Goal: Task Accomplishment & Management: Use online tool/utility

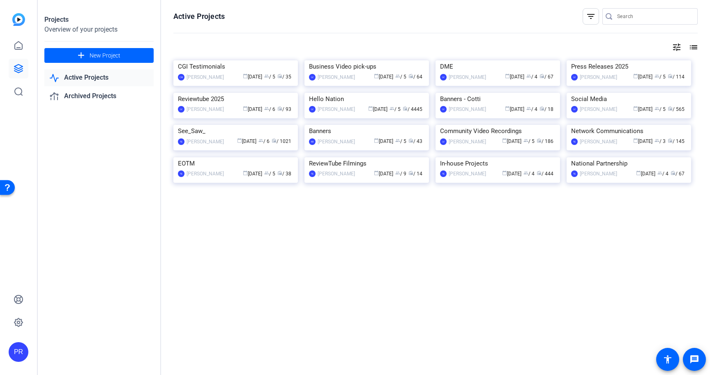
click at [628, 12] on input "Search" at bounding box center [654, 16] width 74 height 10
paste input "Carolina Buyer's Agent"
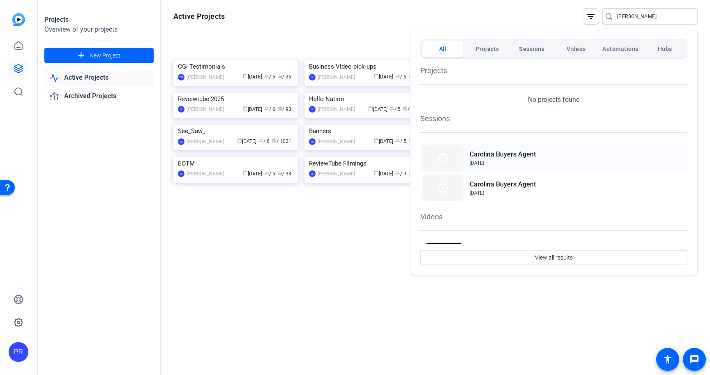
type input "Carolina Buyer"
click at [582, 153] on div "Carolina Buyers Agent Aug 22, 2025" at bounding box center [553, 158] width 267 height 30
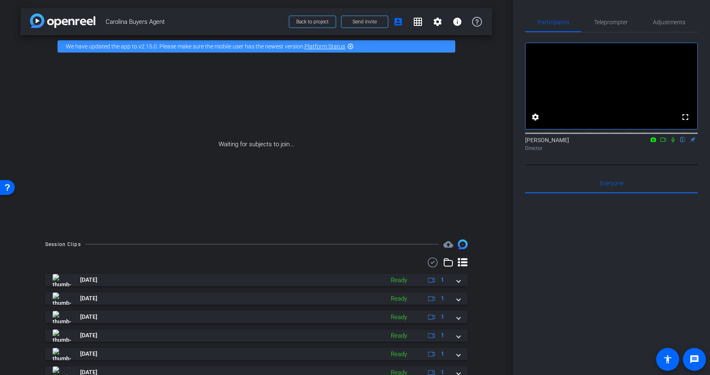
click at [655, 142] on icon at bounding box center [653, 139] width 5 height 5
click at [664, 153] on div at bounding box center [355, 187] width 710 height 375
click at [664, 143] on mat-icon at bounding box center [663, 139] width 10 height 7
click at [681, 143] on icon at bounding box center [682, 140] width 7 height 6
click at [360, 27] on span at bounding box center [364, 22] width 46 height 20
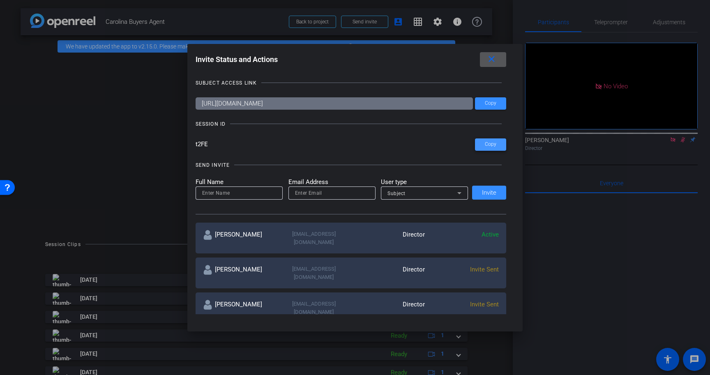
click at [492, 143] on span "Copy" at bounding box center [490, 144] width 11 height 6
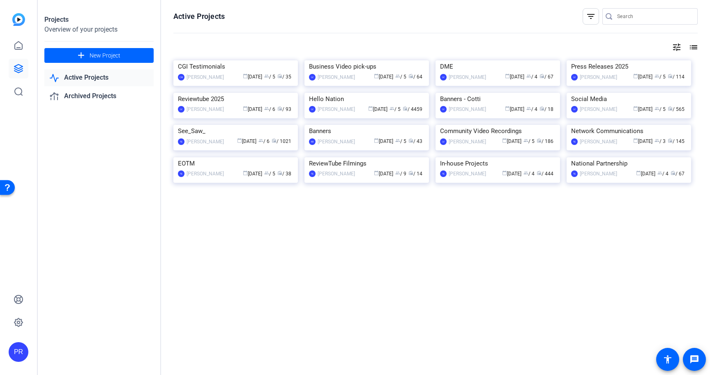
click at [641, 14] on input "Search" at bounding box center [654, 16] width 74 height 10
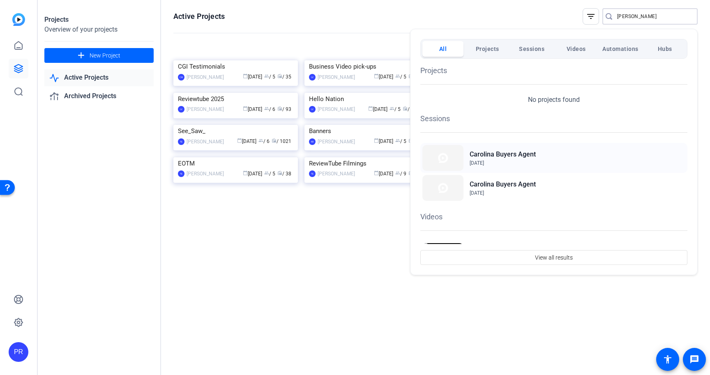
type input "carolina buyer"
click at [557, 148] on div "Carolina Buyers Agent Aug 22, 2025" at bounding box center [553, 158] width 267 height 30
click at [319, 20] on div at bounding box center [355, 187] width 710 height 375
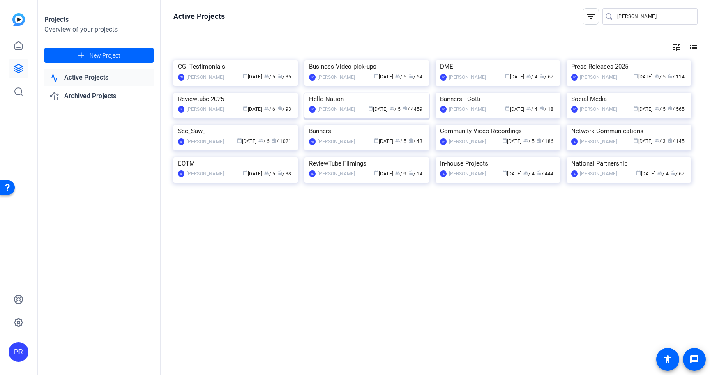
click at [359, 93] on img at bounding box center [366, 93] width 124 height 0
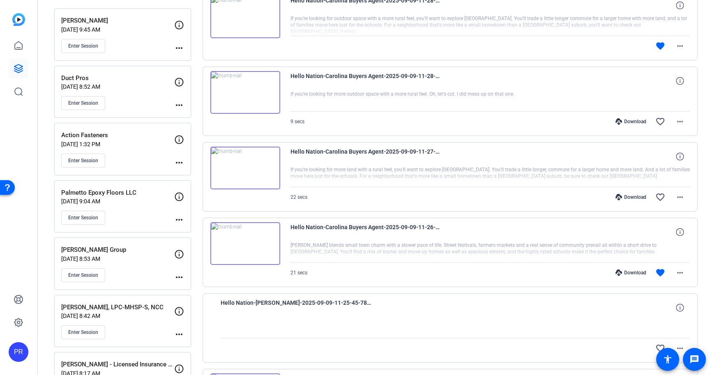
scroll to position [129, 0]
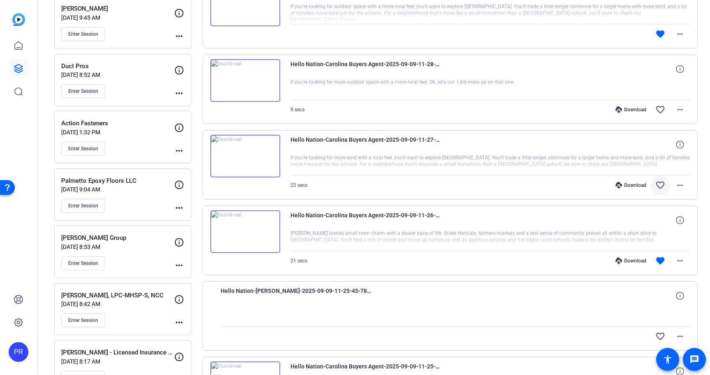
click at [663, 185] on mat-icon "favorite_border" at bounding box center [660, 185] width 10 height 10
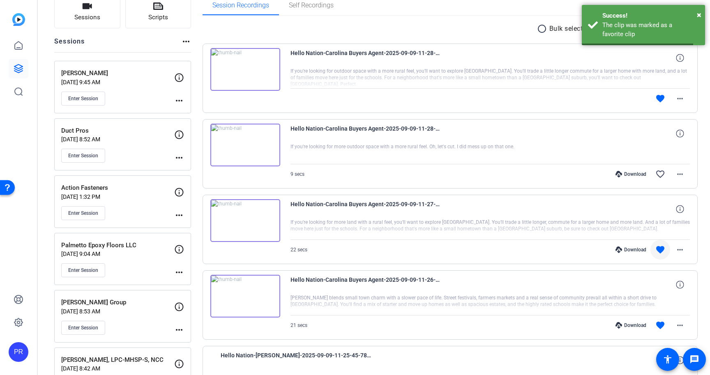
scroll to position [0, 0]
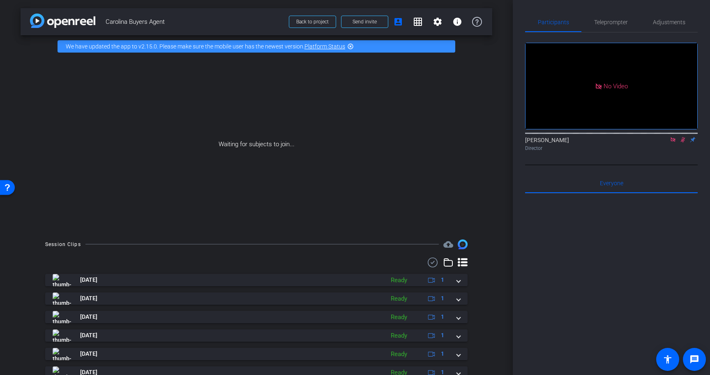
click at [675, 137] on icon at bounding box center [672, 140] width 7 height 6
click at [674, 143] on icon at bounding box center [673, 139] width 5 height 5
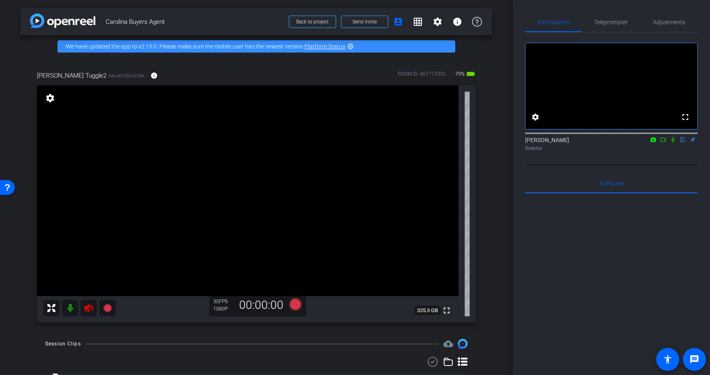
click at [88, 308] on icon at bounding box center [89, 308] width 10 height 10
click at [616, 19] on span "Teleprompter" at bounding box center [611, 22] width 34 height 6
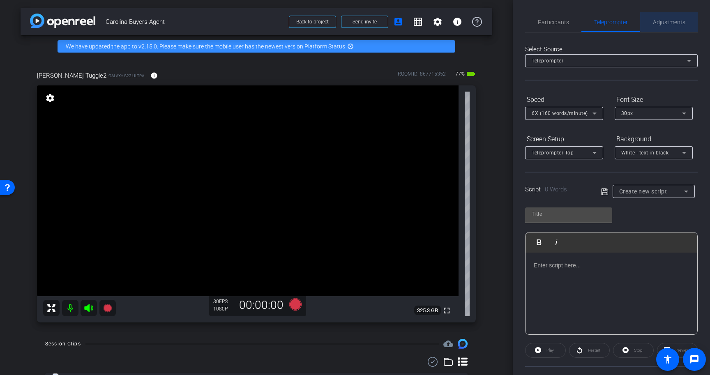
click at [659, 23] on span "Adjustments" at bounding box center [669, 22] width 32 height 6
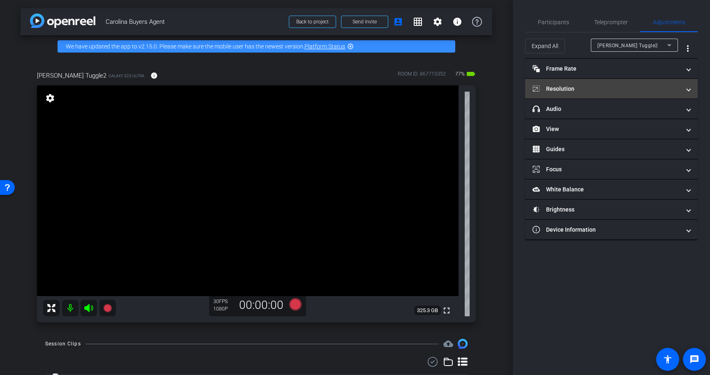
click at [572, 83] on mat-expansion-panel-header "Resolution" at bounding box center [611, 89] width 172 height 20
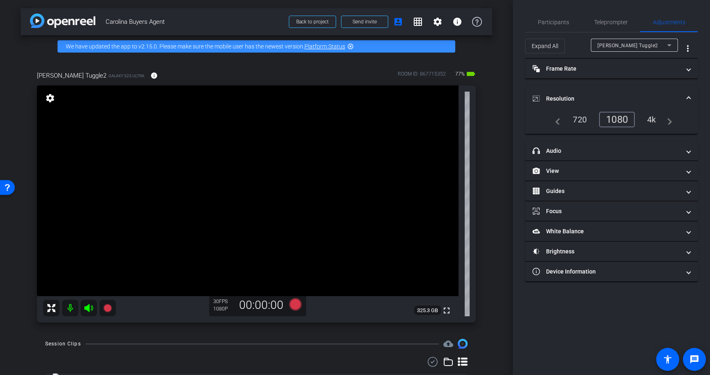
click at [645, 118] on div "4k" at bounding box center [651, 120] width 21 height 14
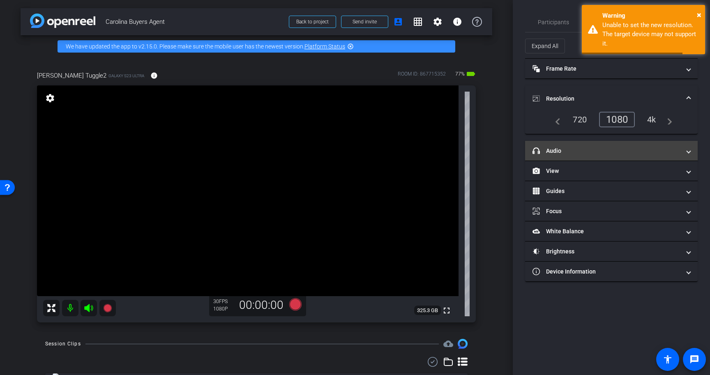
click at [619, 142] on mat-expansion-panel-header "headphone icon Audio" at bounding box center [611, 151] width 172 height 20
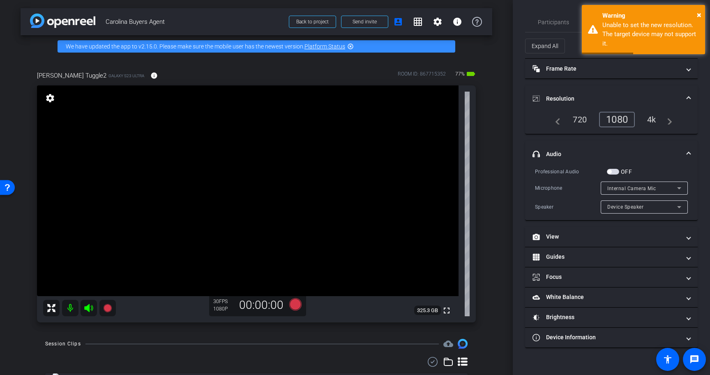
click at [630, 93] on mat-expansion-panel-header "Resolution" at bounding box center [611, 98] width 172 height 26
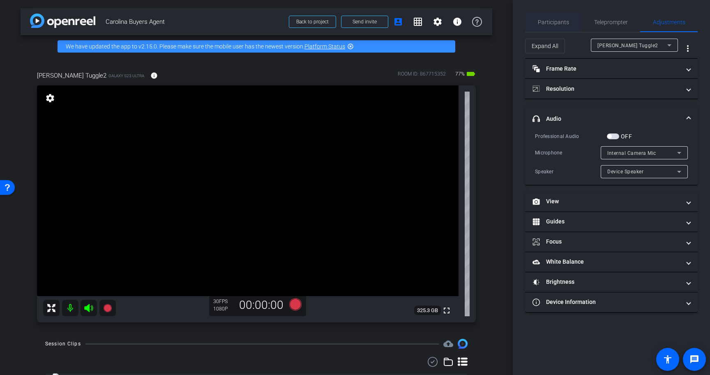
click at [569, 23] on div "Participants" at bounding box center [553, 22] width 56 height 20
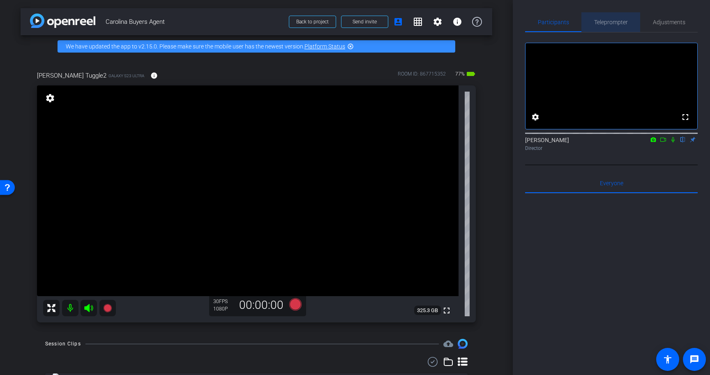
click at [596, 24] on span "Teleprompter" at bounding box center [611, 22] width 34 height 6
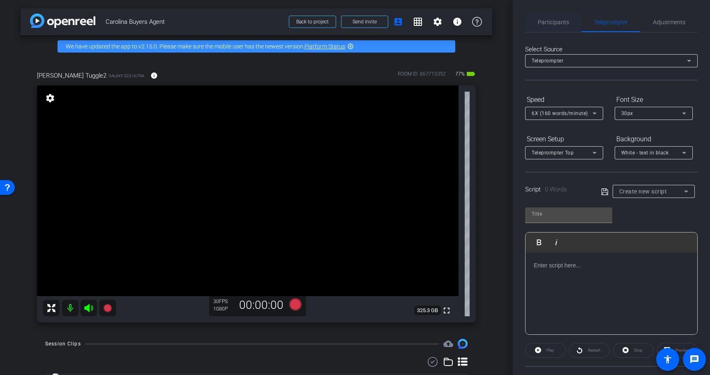
click at [564, 18] on span "Participants" at bounding box center [553, 22] width 31 height 20
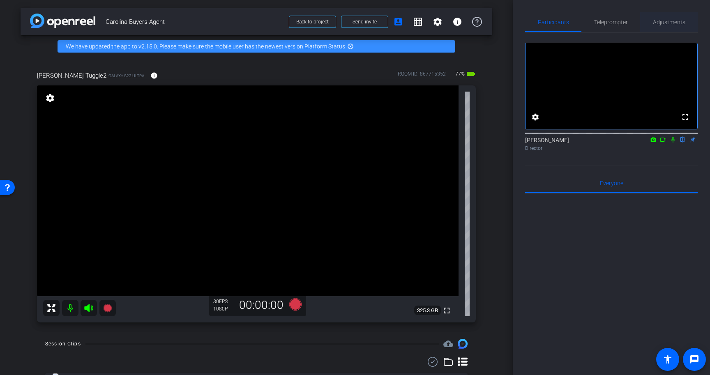
click at [658, 22] on span "Adjustments" at bounding box center [669, 22] width 32 height 6
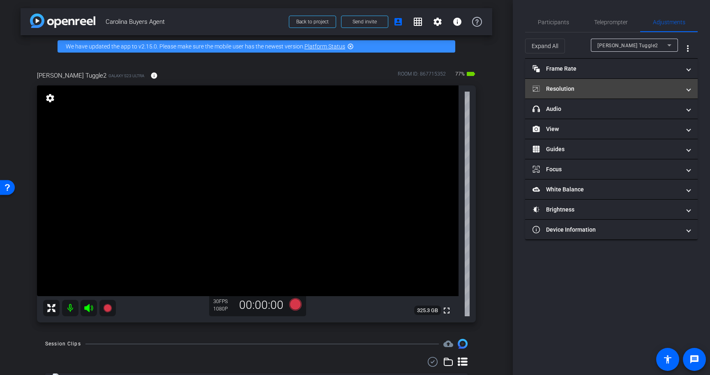
click at [586, 91] on mat-panel-title "Resolution" at bounding box center [606, 89] width 148 height 9
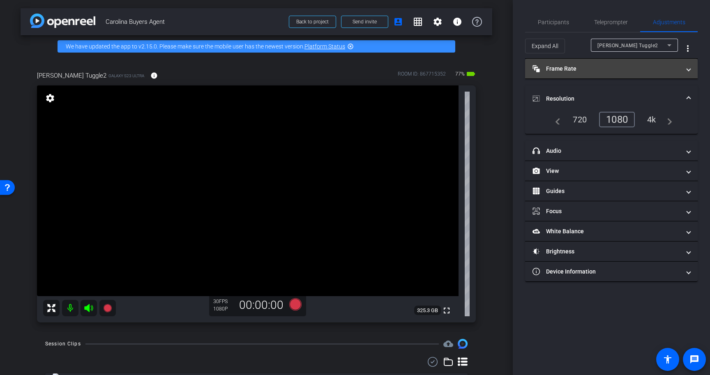
click at [596, 72] on mat-panel-title "Frame Rate Frame Rate" at bounding box center [606, 68] width 148 height 9
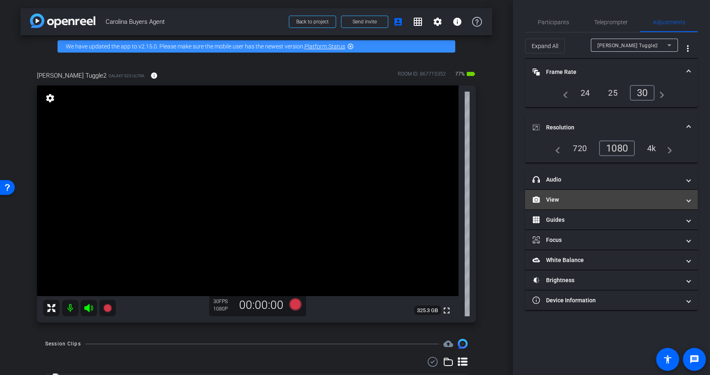
click at [578, 197] on mat-panel-title "View" at bounding box center [606, 199] width 148 height 9
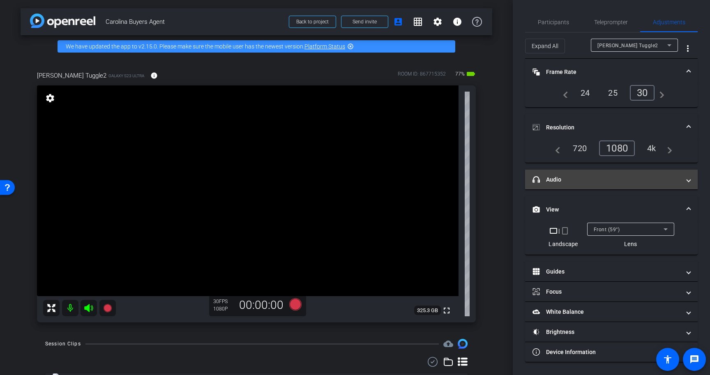
click at [583, 181] on mat-panel-title "headphone icon Audio" at bounding box center [606, 179] width 148 height 9
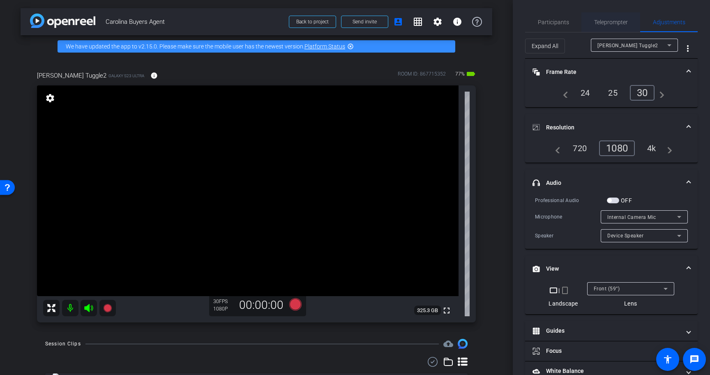
click at [605, 25] on span "Teleprompter" at bounding box center [611, 22] width 34 height 6
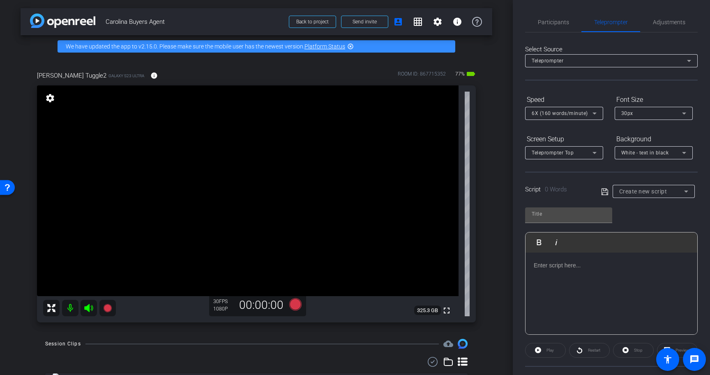
click at [547, 280] on div at bounding box center [611, 294] width 172 height 82
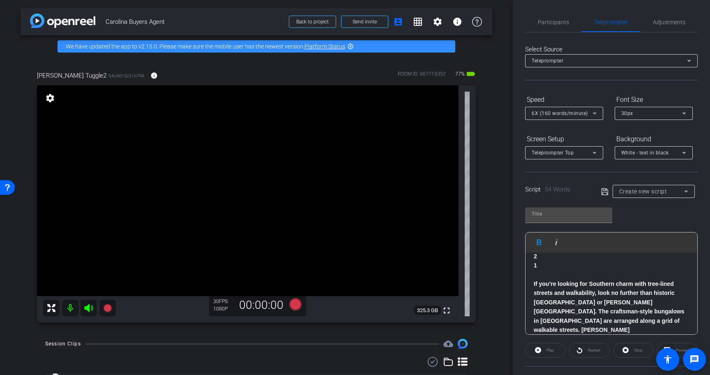
click at [124, 21] on span "Carolina Buyers Agent" at bounding box center [195, 22] width 178 height 16
copy div "Carolina Buyers Agent Back to project Send invite account_box grid_on settings …"
click at [583, 219] on div at bounding box center [568, 213] width 74 height 13
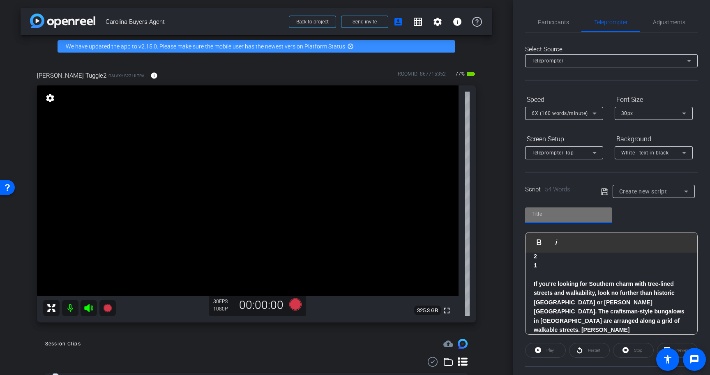
paste input "Carolina Buyers Agent"
type input "Carolina Buyers Agent"
click at [607, 191] on icon at bounding box center [604, 192] width 7 height 10
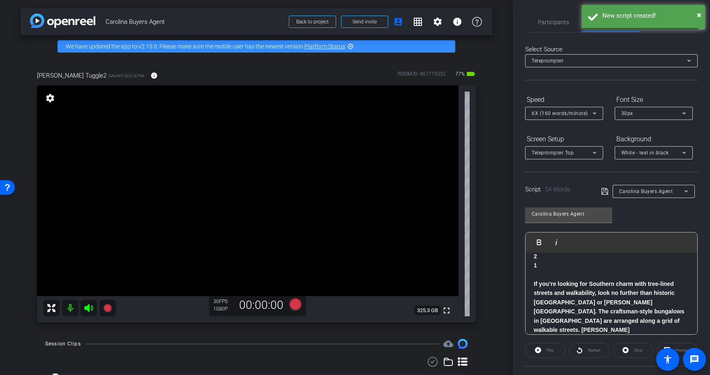
click at [594, 123] on div at bounding box center [564, 124] width 78 height 9
click at [594, 118] on div "6X (160 words/minute)" at bounding box center [563, 113] width 65 height 13
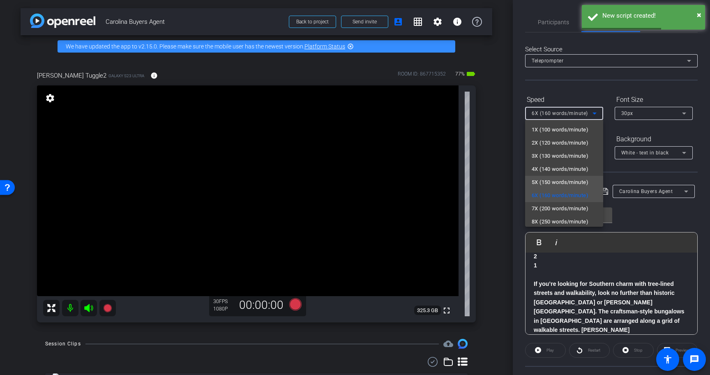
click at [581, 177] on mat-option "5X (150 words/minute)" at bounding box center [564, 182] width 78 height 13
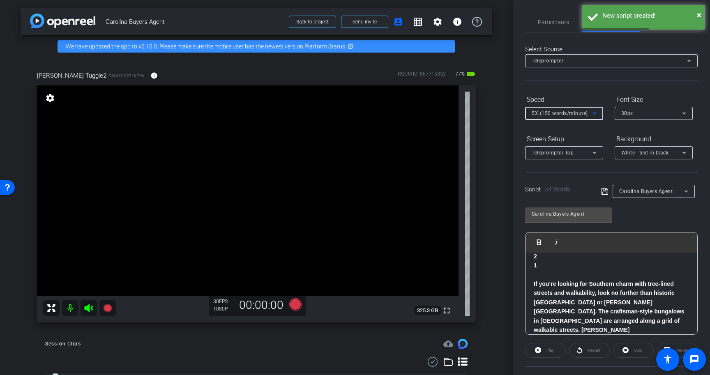
click at [631, 104] on div "Font Size" at bounding box center [653, 100] width 78 height 14
click at [628, 109] on div "30px" at bounding box center [651, 113] width 61 height 10
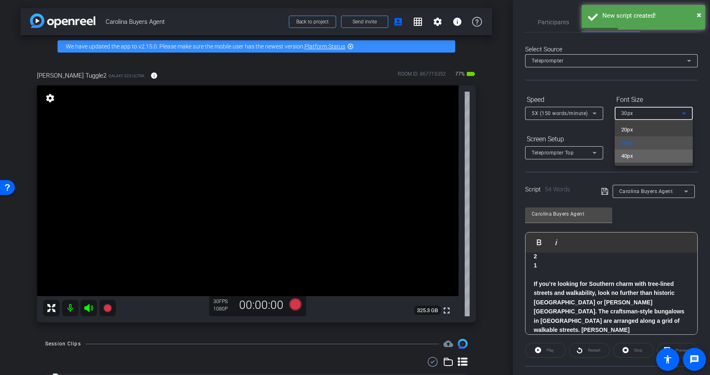
click at [631, 156] on span "40px" at bounding box center [627, 156] width 12 height 10
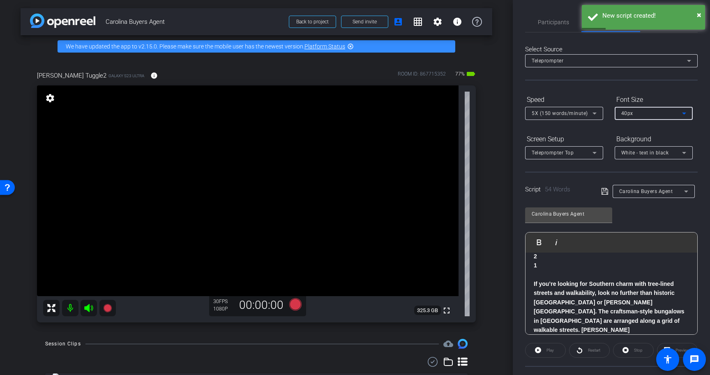
click at [631, 151] on span "White - text in black" at bounding box center [645, 153] width 48 height 6
click at [633, 182] on div "Black - text in white" at bounding box center [645, 185] width 48 height 10
click at [600, 159] on div at bounding box center [564, 163] width 78 height 9
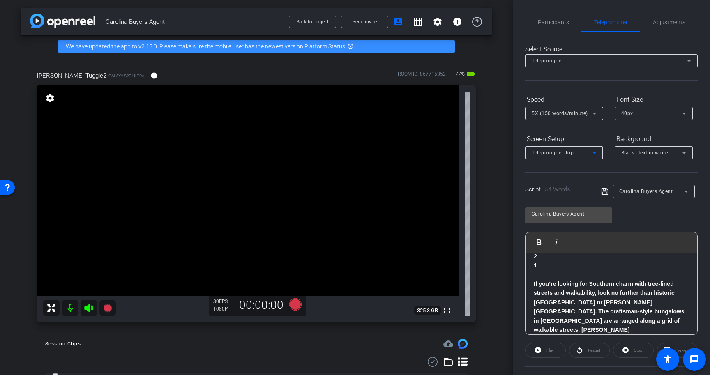
click at [595, 152] on icon at bounding box center [594, 153] width 4 height 2
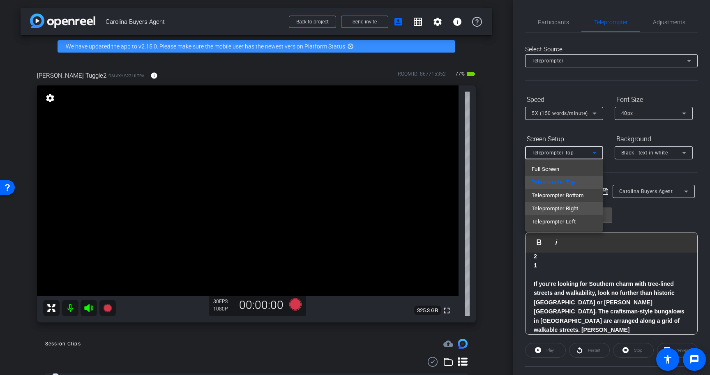
click at [589, 203] on mat-option "Teleprompter Right" at bounding box center [564, 208] width 78 height 13
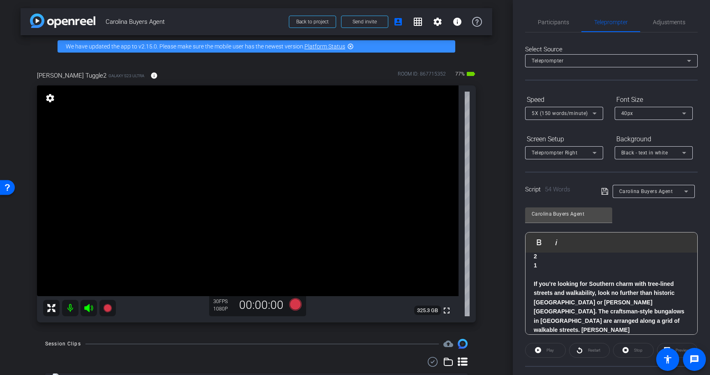
click at [604, 189] on icon at bounding box center [604, 191] width 7 height 10
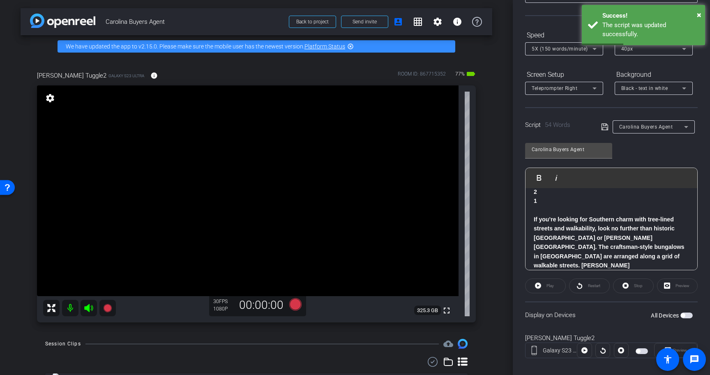
scroll to position [64, 0]
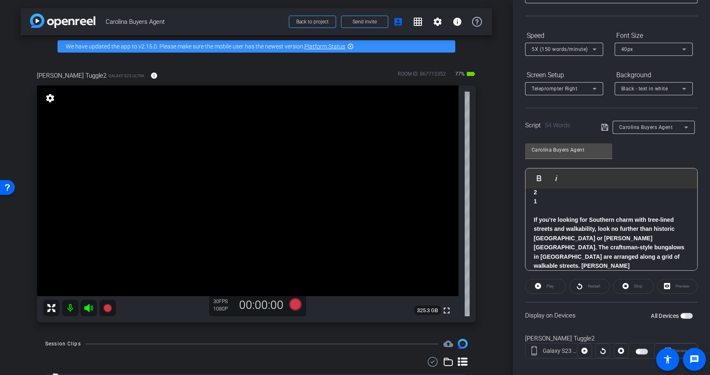
click at [685, 316] on span "button" at bounding box center [686, 316] width 12 height 6
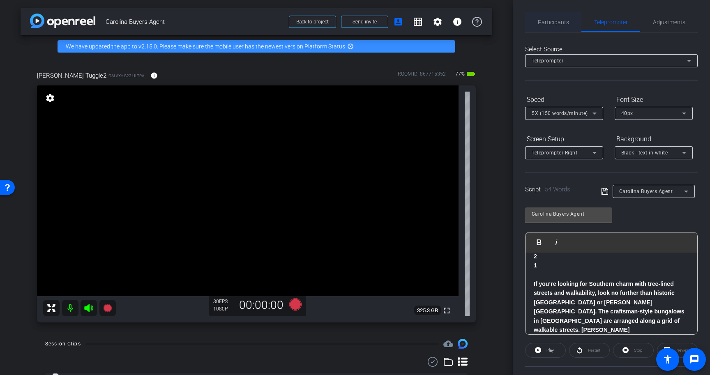
click at [544, 23] on span "Participants" at bounding box center [553, 22] width 31 height 6
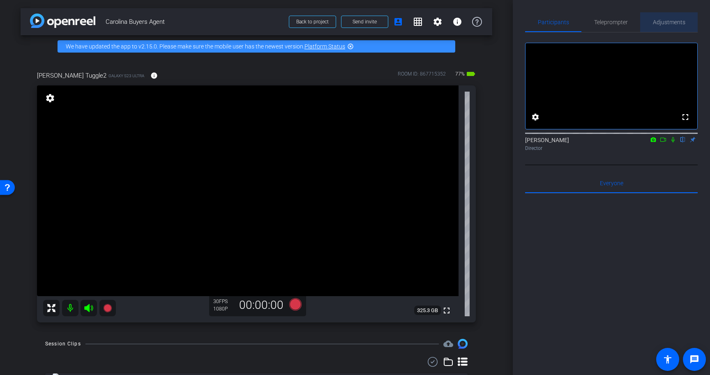
click at [676, 25] on span "Adjustments" at bounding box center [669, 22] width 32 height 6
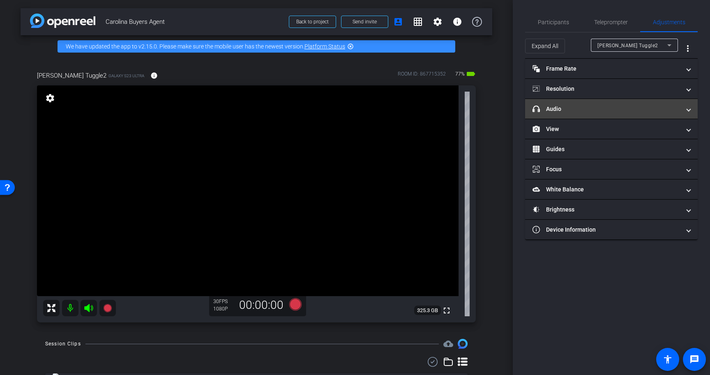
click at [602, 105] on mat-panel-title "headphone icon Audio" at bounding box center [606, 109] width 148 height 9
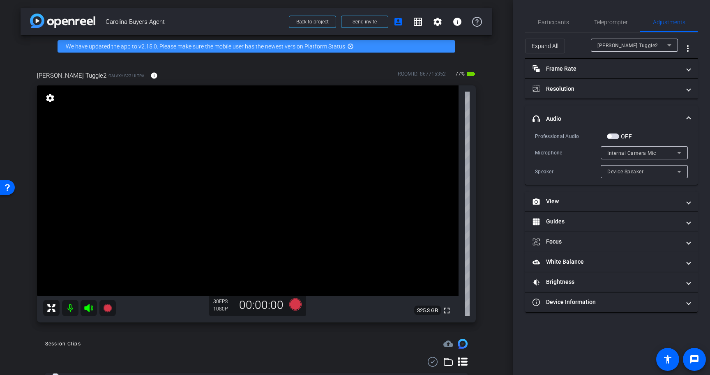
click at [614, 135] on span "button" at bounding box center [613, 136] width 12 height 6
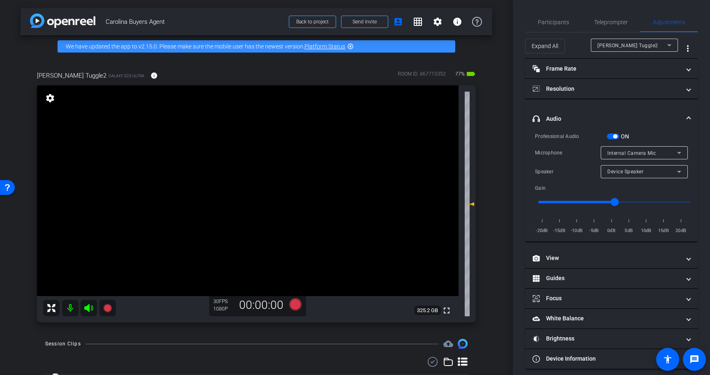
click at [620, 155] on span "Internal Camera Mic" at bounding box center [631, 153] width 49 height 6
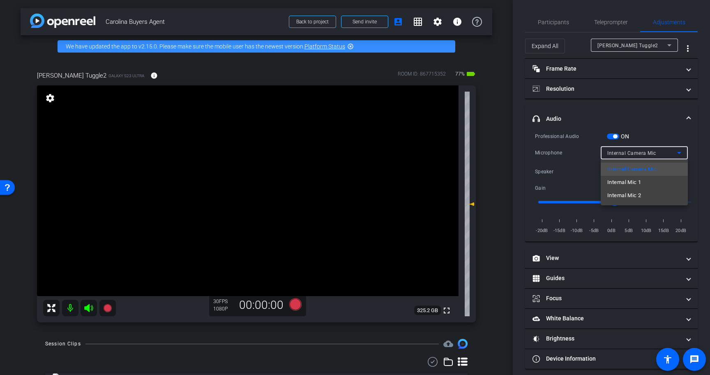
click at [633, 181] on span "Internal Mic 1" at bounding box center [624, 182] width 34 height 10
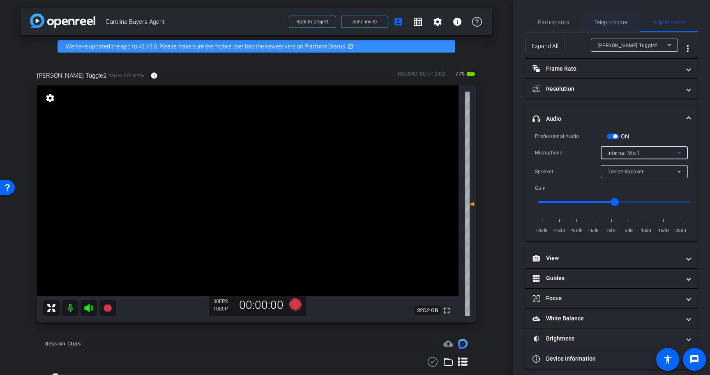
click at [617, 29] on span "Teleprompter" at bounding box center [611, 22] width 34 height 20
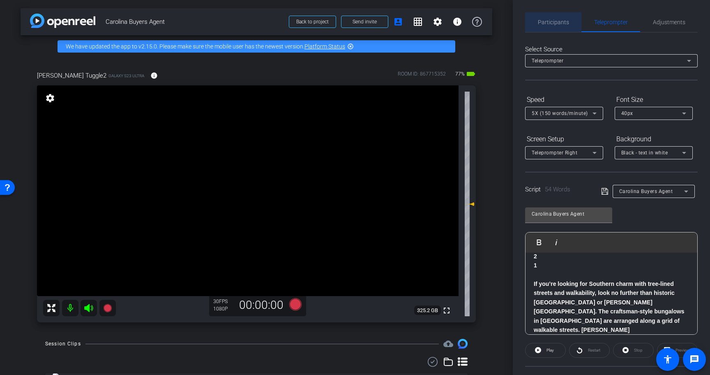
click at [555, 26] on span "Participants" at bounding box center [553, 22] width 31 height 20
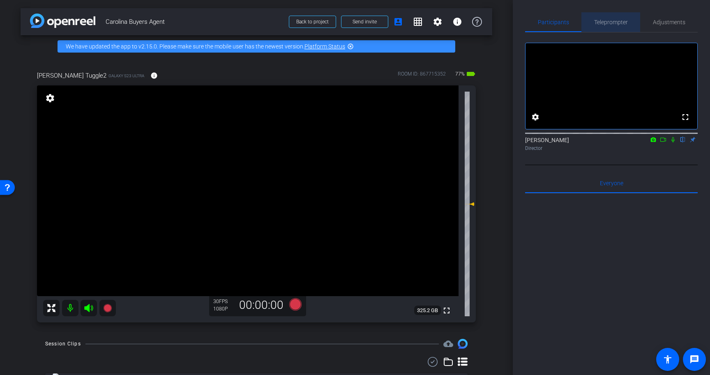
click at [612, 21] on span "Teleprompter" at bounding box center [611, 22] width 34 height 6
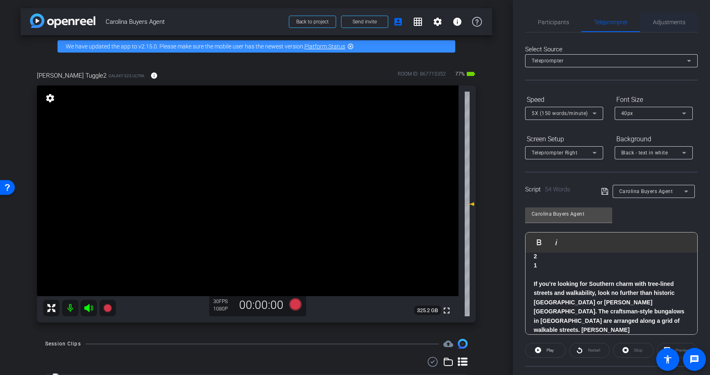
click at [664, 28] on span "Adjustments" at bounding box center [669, 22] width 32 height 20
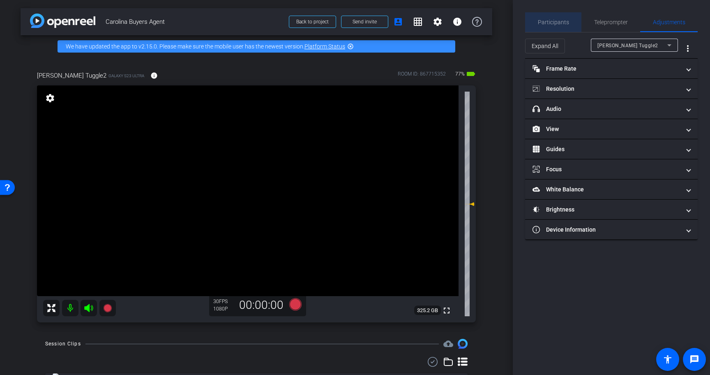
click at [562, 20] on span "Participants" at bounding box center [553, 22] width 31 height 6
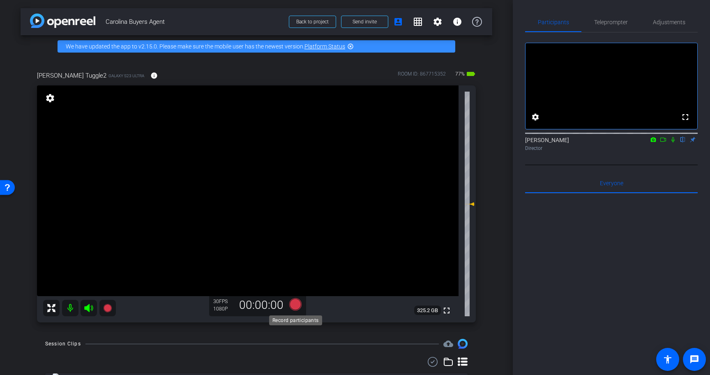
click at [296, 305] on icon at bounding box center [295, 304] width 12 height 12
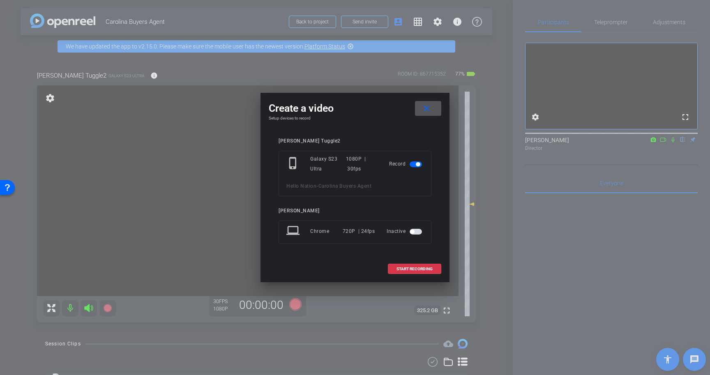
click at [428, 115] on span at bounding box center [428, 109] width 26 height 20
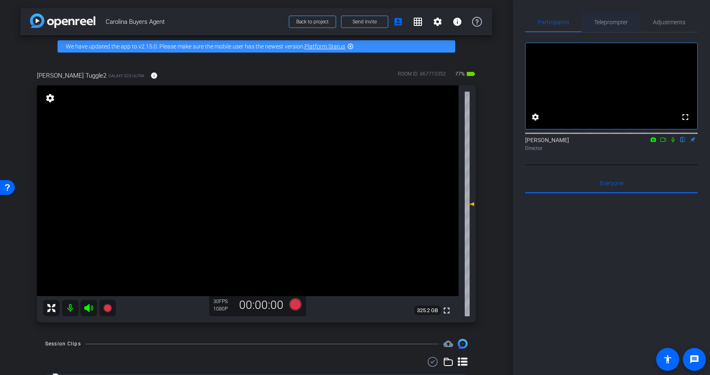
click at [604, 22] on span "Teleprompter" at bounding box center [611, 22] width 34 height 6
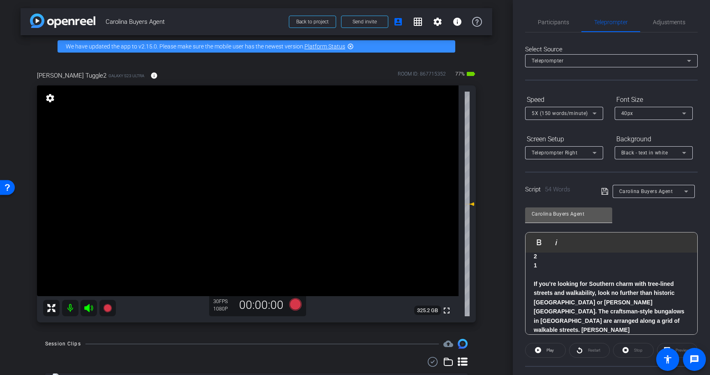
scroll to position [74, 0]
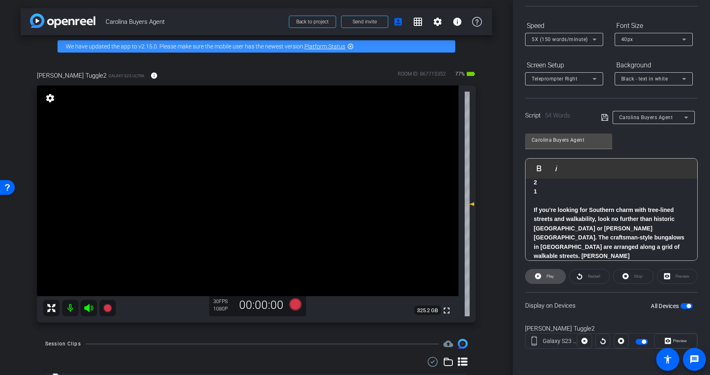
click at [542, 274] on span at bounding box center [545, 277] width 40 height 20
click at [627, 277] on icon at bounding box center [625, 276] width 6 height 6
click at [683, 304] on span "button" at bounding box center [686, 306] width 12 height 6
click at [577, 40] on span "5X (150 words/minute)" at bounding box center [559, 40] width 56 height 6
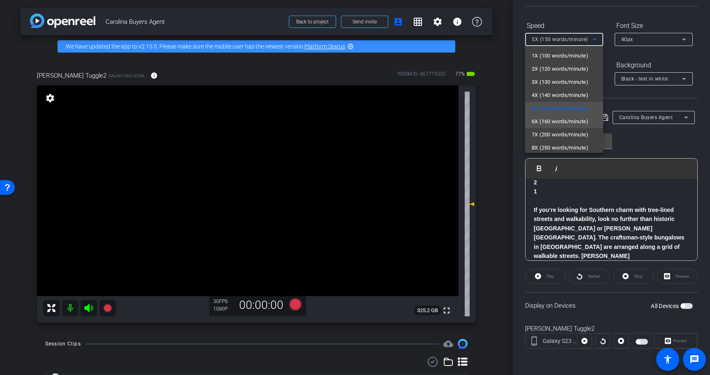
click at [577, 117] on span "6X (160 words/minute)" at bounding box center [559, 122] width 57 height 10
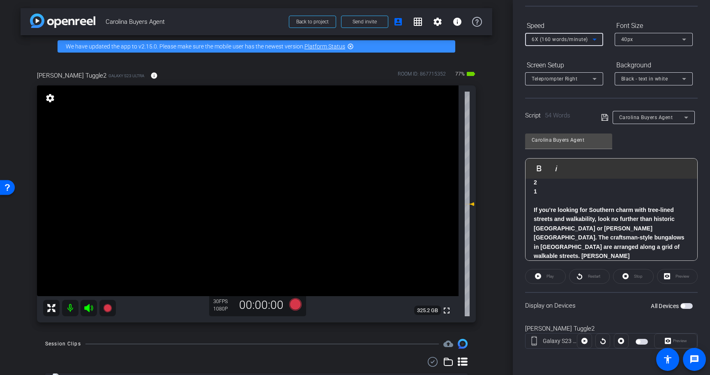
click at [688, 306] on span "button" at bounding box center [686, 306] width 12 height 6
click at [542, 278] on span at bounding box center [545, 277] width 40 height 20
click at [623, 275] on icon at bounding box center [625, 276] width 6 height 6
click at [689, 307] on span "button" at bounding box center [688, 306] width 4 height 4
click at [690, 308] on span "button" at bounding box center [686, 306] width 12 height 6
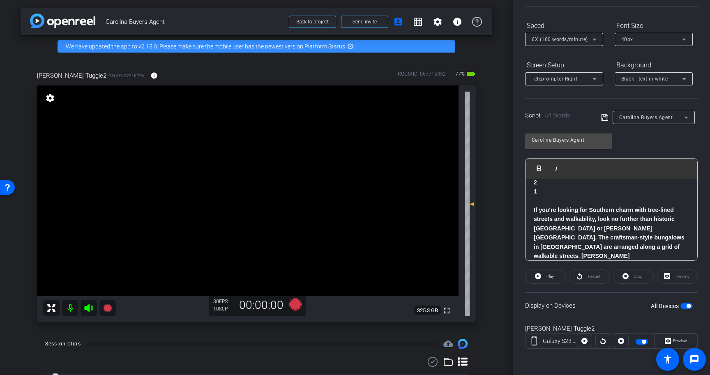
click at [632, 274] on div "Stop" at bounding box center [633, 276] width 41 height 15
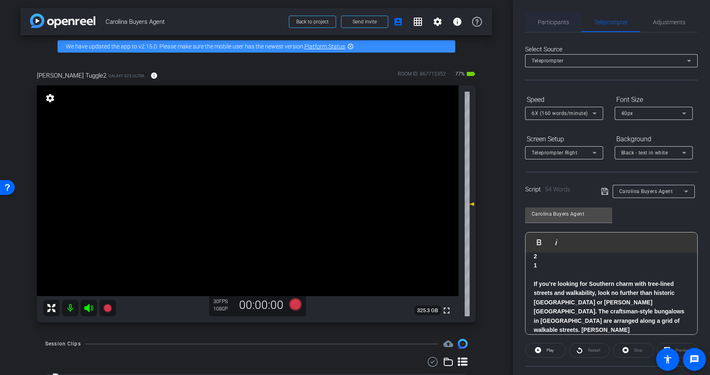
click at [546, 20] on span "Participants" at bounding box center [553, 22] width 31 height 6
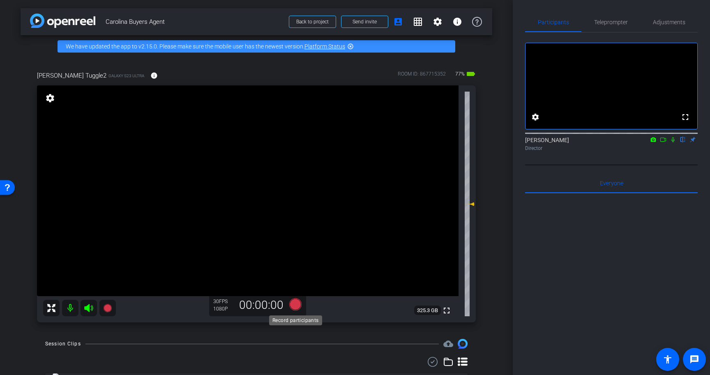
click at [297, 302] on icon at bounding box center [295, 304] width 12 height 12
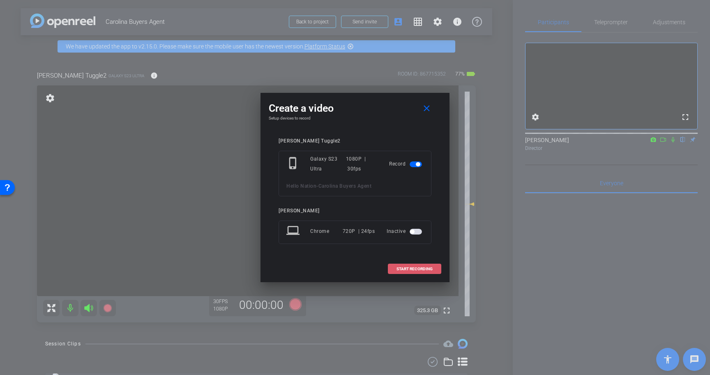
click at [421, 267] on span "START RECORDING" at bounding box center [414, 269] width 36 height 4
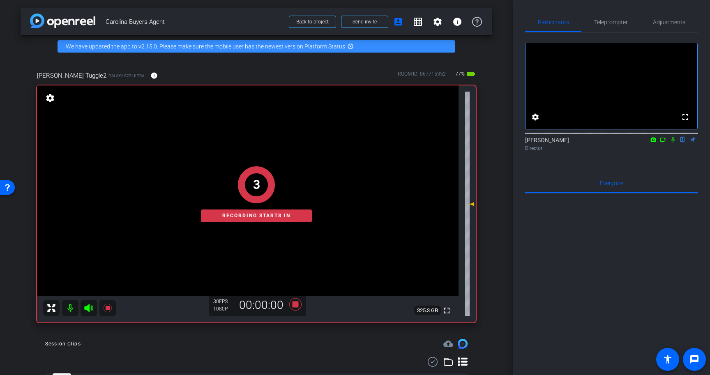
click at [673, 143] on icon at bounding box center [672, 140] width 7 height 6
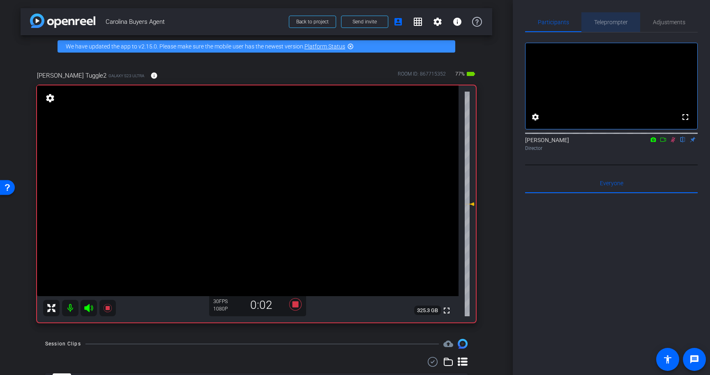
click at [621, 23] on span "Teleprompter" at bounding box center [611, 22] width 34 height 6
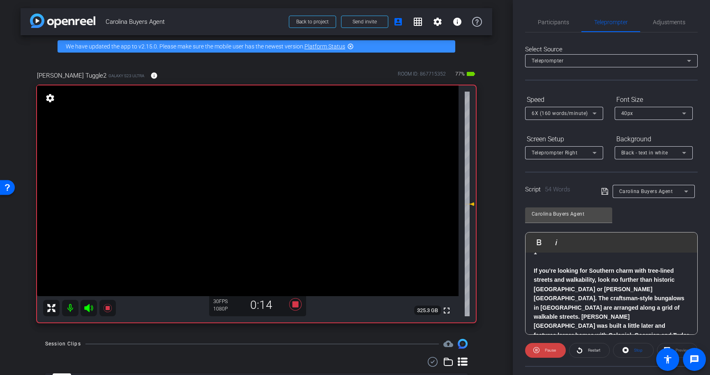
scroll to position [35, 0]
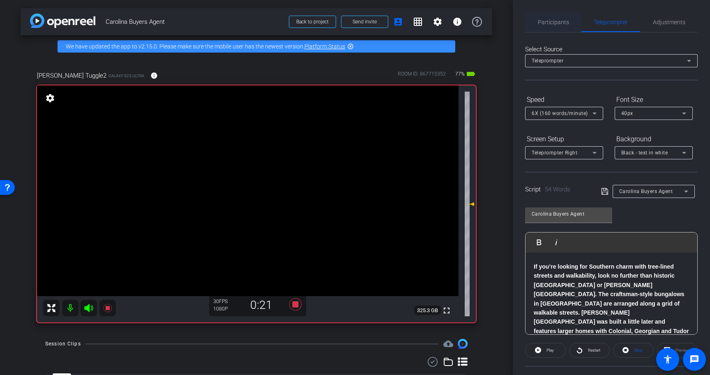
click at [562, 25] on span "Participants" at bounding box center [553, 22] width 31 height 6
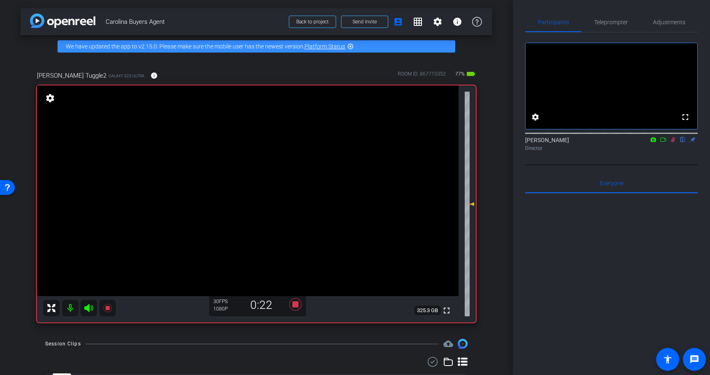
click at [671, 143] on icon at bounding box center [672, 140] width 7 height 6
click at [294, 305] on icon at bounding box center [295, 304] width 12 height 12
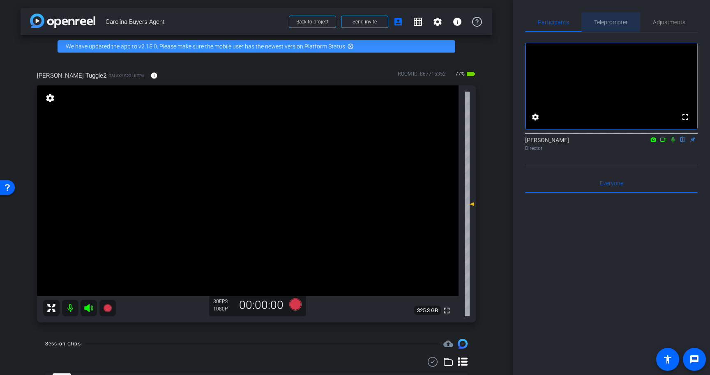
click at [607, 22] on span "Teleprompter" at bounding box center [611, 22] width 34 height 6
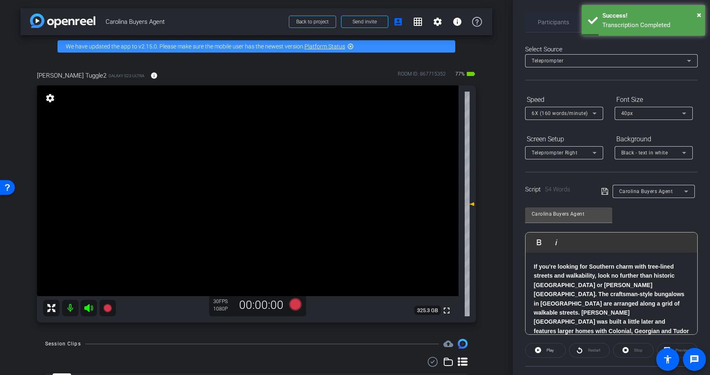
click at [553, 20] on span "Participants" at bounding box center [553, 22] width 31 height 6
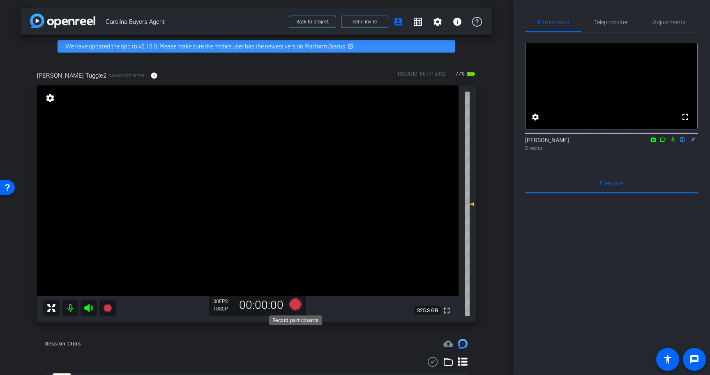
click at [294, 305] on icon at bounding box center [295, 304] width 12 height 12
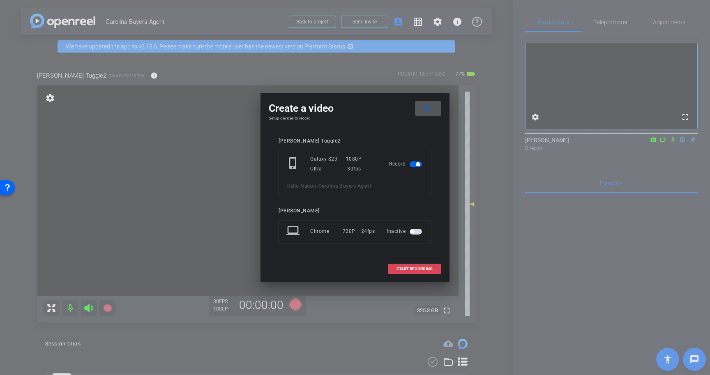
click at [416, 268] on span "START RECORDING" at bounding box center [414, 269] width 36 height 4
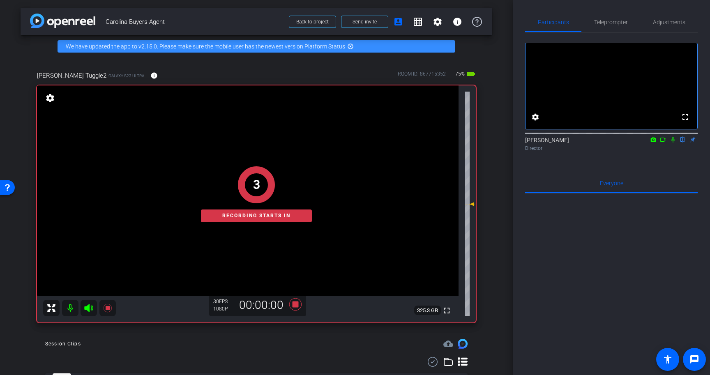
click at [672, 143] on icon at bounding box center [672, 139] width 3 height 5
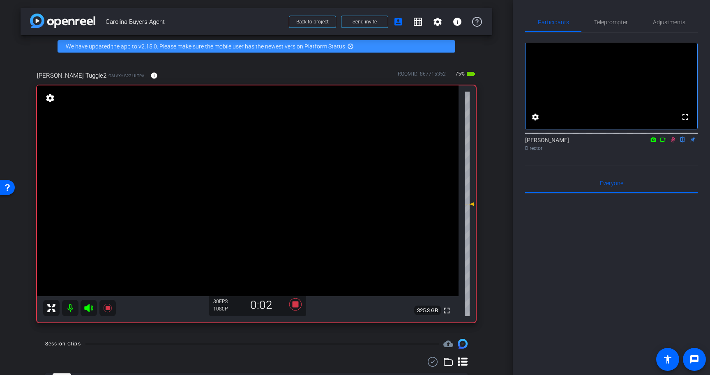
click at [608, 32] on div "Participants Teleprompter Adjustments" at bounding box center [611, 22] width 172 height 20
click at [610, 26] on span "Teleprompter" at bounding box center [611, 22] width 34 height 20
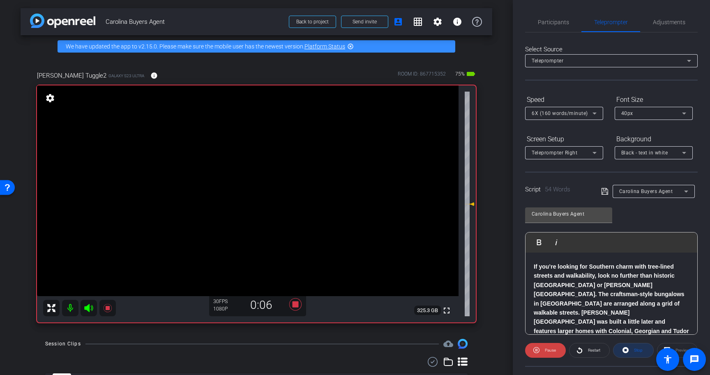
click at [627, 349] on icon at bounding box center [625, 350] width 6 height 6
click at [555, 22] on span "Participants" at bounding box center [553, 22] width 31 height 6
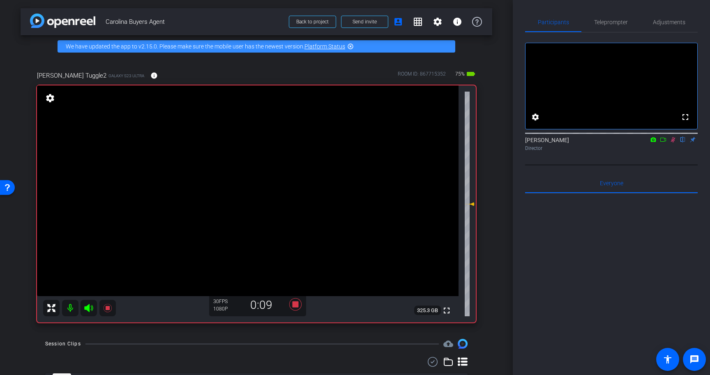
click at [670, 143] on icon at bounding box center [672, 140] width 7 height 6
click at [611, 23] on span "Teleprompter" at bounding box center [611, 22] width 34 height 6
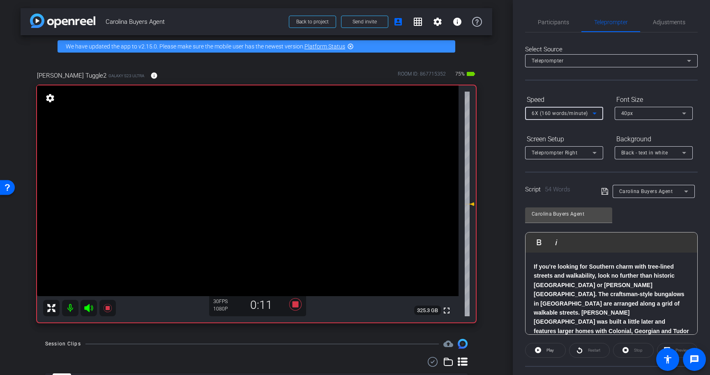
click at [567, 114] on span "6X (160 words/minute)" at bounding box center [559, 113] width 56 height 6
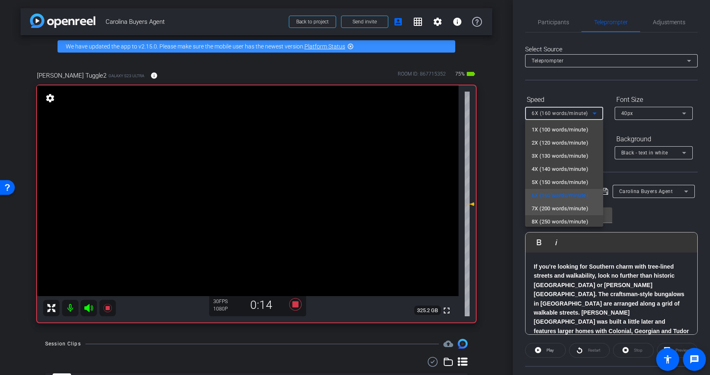
click at [564, 206] on span "7X (200 words/minute)" at bounding box center [559, 209] width 57 height 10
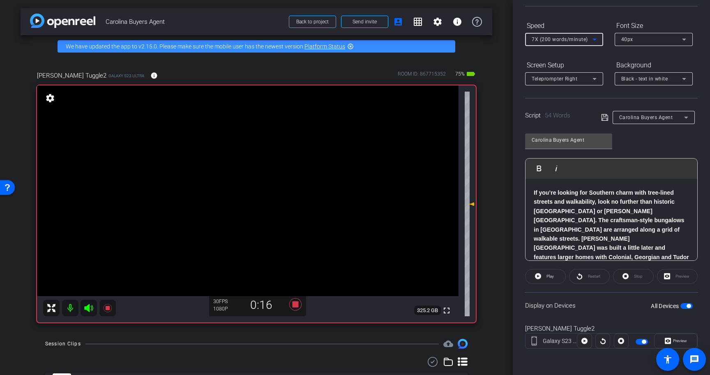
scroll to position [74, 0]
click at [604, 118] on icon at bounding box center [604, 118] width 7 height 10
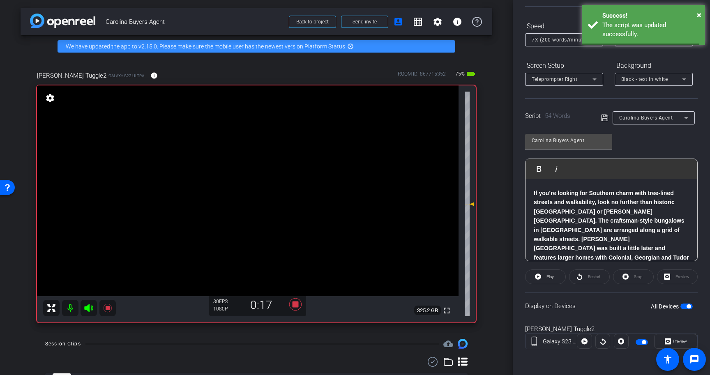
scroll to position [0, 0]
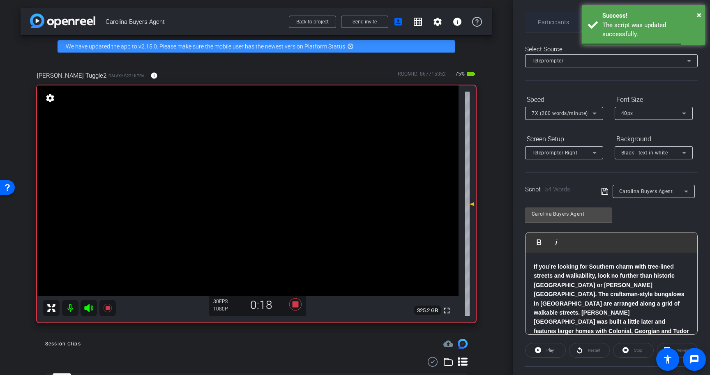
click at [543, 17] on span "Participants" at bounding box center [553, 22] width 31 height 20
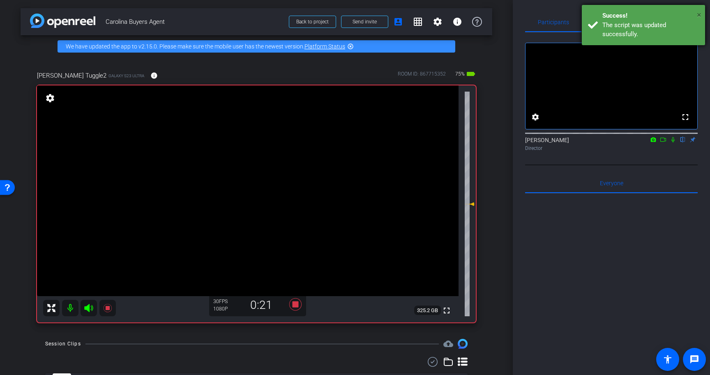
click at [700, 13] on span "×" at bounding box center [699, 15] width 5 height 10
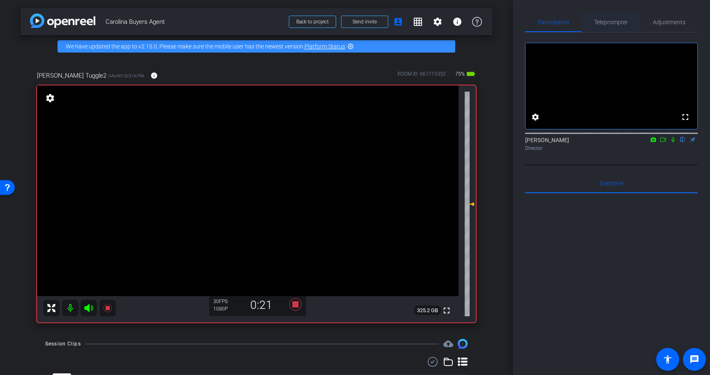
click at [619, 21] on span "Teleprompter" at bounding box center [611, 22] width 34 height 6
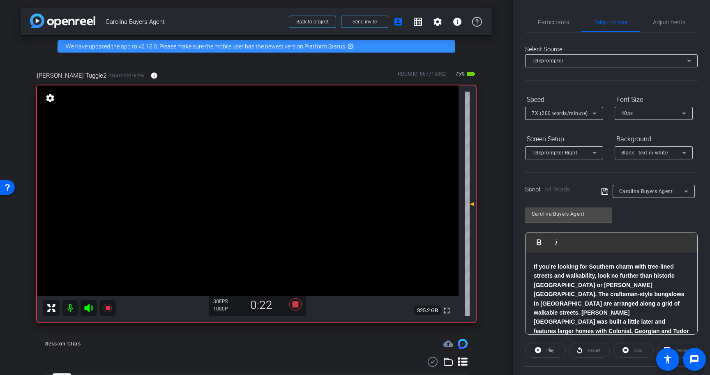
scroll to position [74, 0]
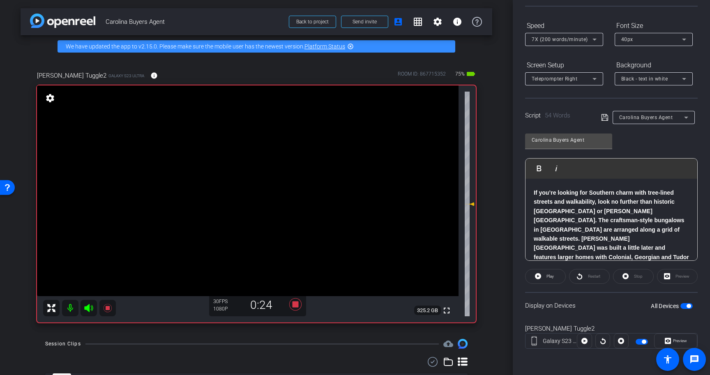
click at [630, 274] on div "Stop" at bounding box center [633, 276] width 41 height 15
click at [625, 275] on div "Stop" at bounding box center [633, 276] width 41 height 15
click at [544, 274] on span "Play" at bounding box center [548, 276] width 9 height 11
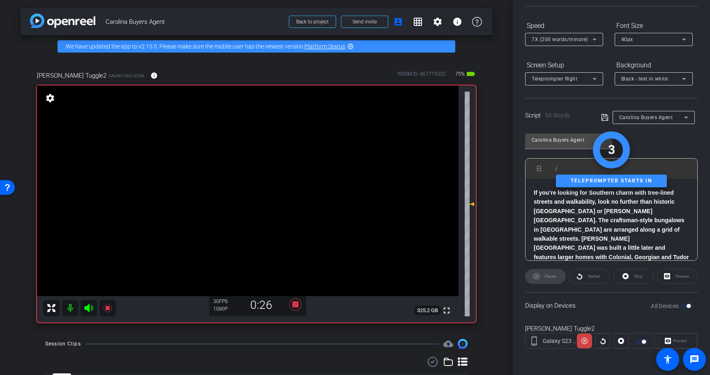
scroll to position [0, 0]
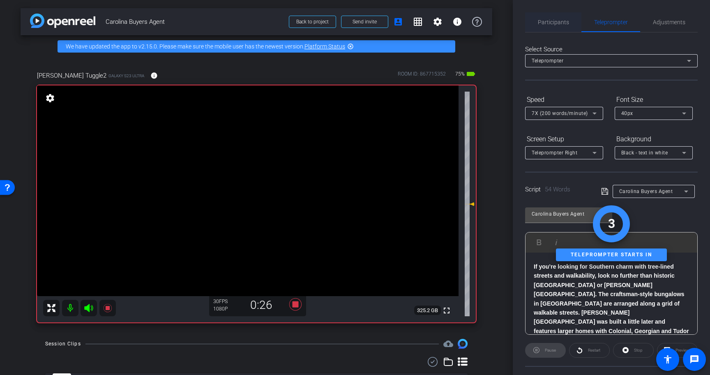
click at [556, 19] on span "Participants" at bounding box center [553, 22] width 31 height 6
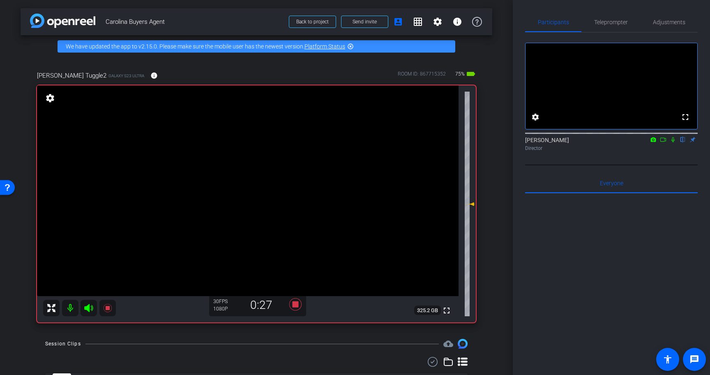
click at [673, 143] on icon at bounding box center [672, 140] width 7 height 6
click at [622, 23] on span "Teleprompter" at bounding box center [611, 22] width 34 height 6
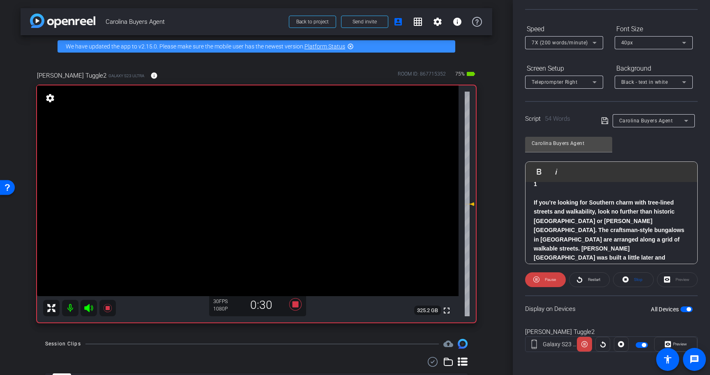
scroll to position [35, 0]
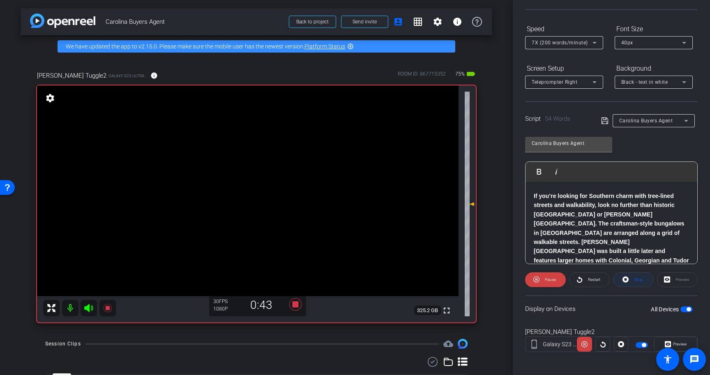
click at [630, 282] on span at bounding box center [633, 280] width 40 height 20
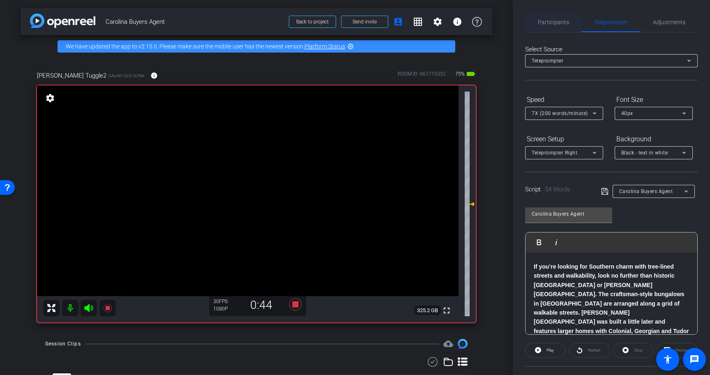
click at [552, 19] on span "Participants" at bounding box center [553, 22] width 31 height 6
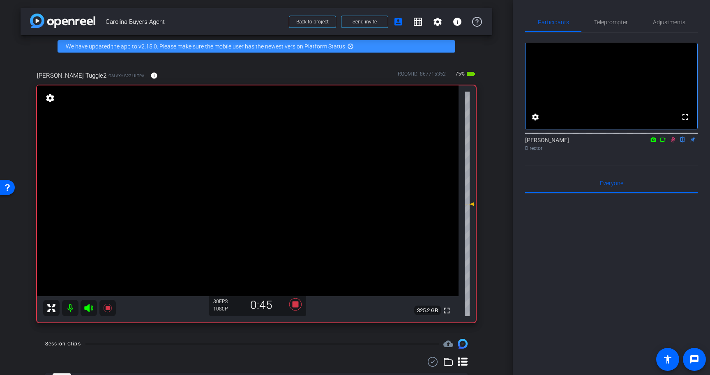
click at [674, 143] on icon at bounding box center [672, 140] width 7 height 6
click at [298, 309] on icon at bounding box center [295, 304] width 20 height 15
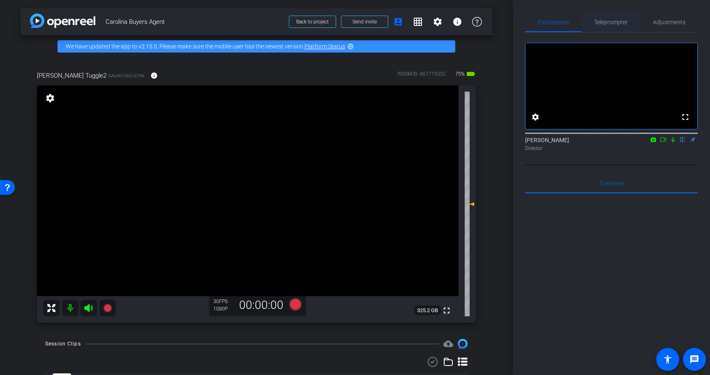
click at [606, 22] on span "Teleprompter" at bounding box center [611, 22] width 34 height 6
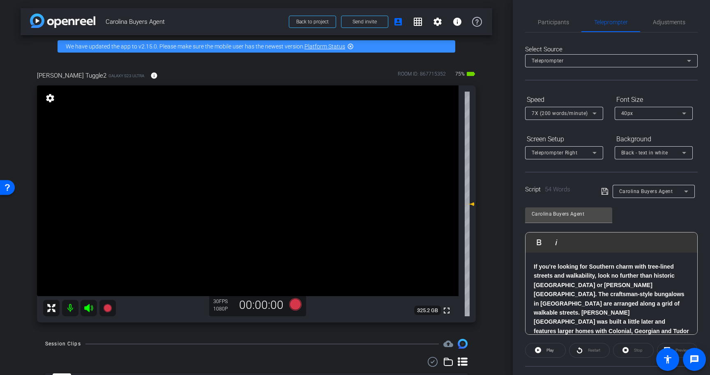
click at [580, 122] on div at bounding box center [564, 124] width 78 height 9
click at [584, 113] on span "7X (200 words/minute)" at bounding box center [559, 113] width 56 height 6
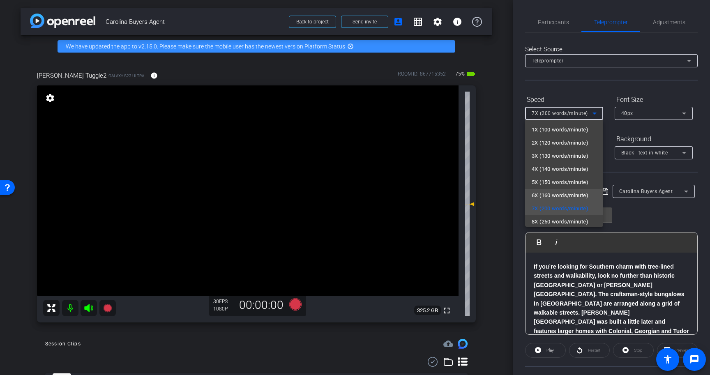
click at [575, 193] on span "6X (160 words/minute)" at bounding box center [559, 196] width 57 height 10
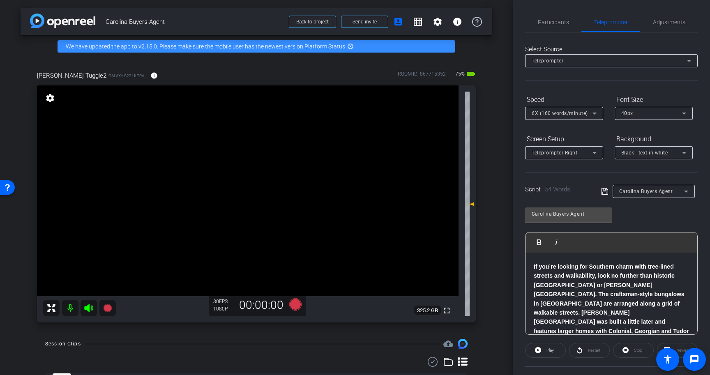
click at [603, 192] on icon at bounding box center [604, 191] width 7 height 7
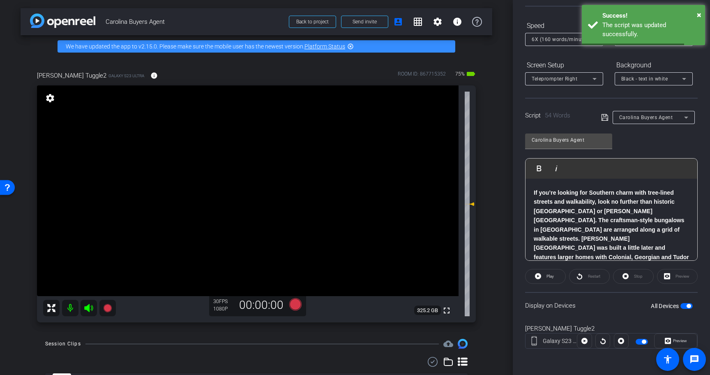
scroll to position [73, 0]
click at [687, 305] on span "button" at bounding box center [688, 307] width 4 height 4
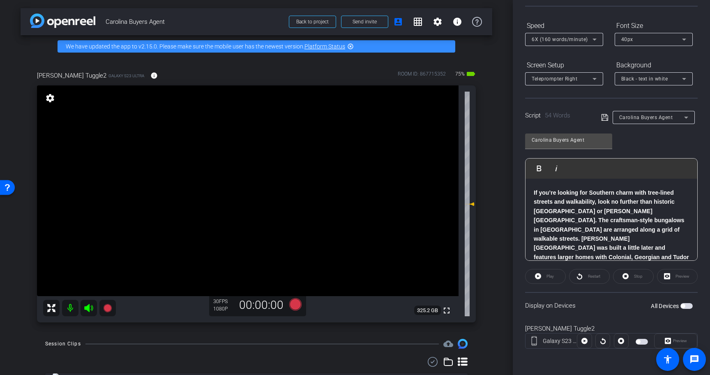
scroll to position [0, 0]
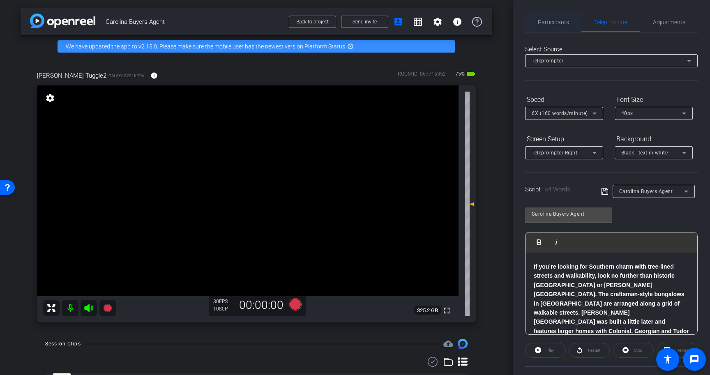
click at [547, 15] on span "Participants" at bounding box center [553, 22] width 31 height 20
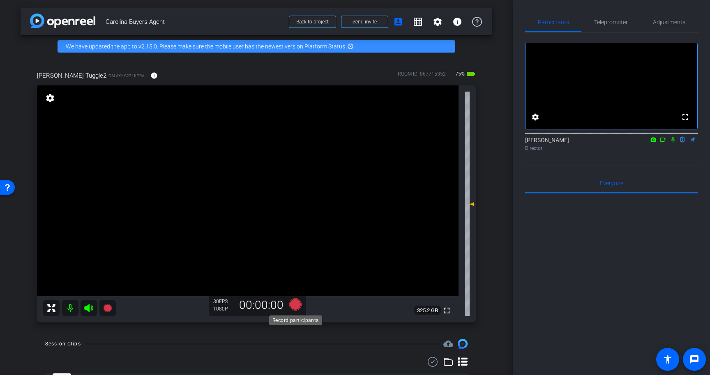
click at [295, 302] on icon at bounding box center [295, 304] width 12 height 12
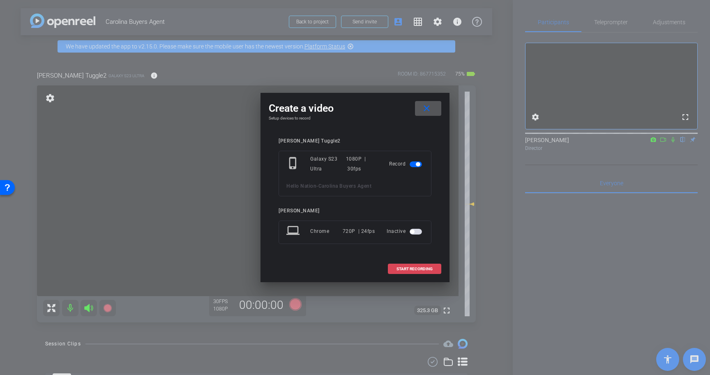
click at [420, 268] on span "START RECORDING" at bounding box center [414, 269] width 36 height 4
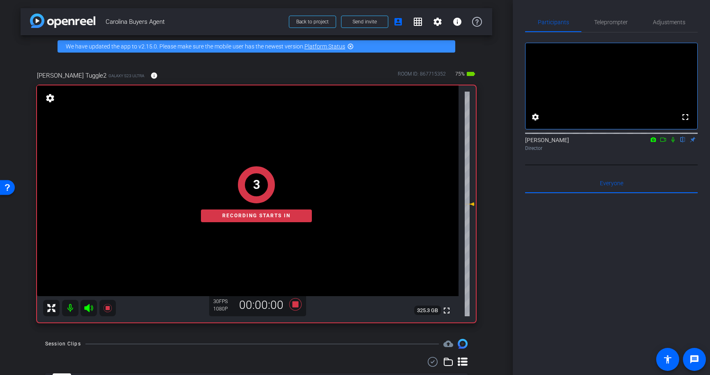
click at [672, 143] on icon at bounding box center [672, 139] width 3 height 5
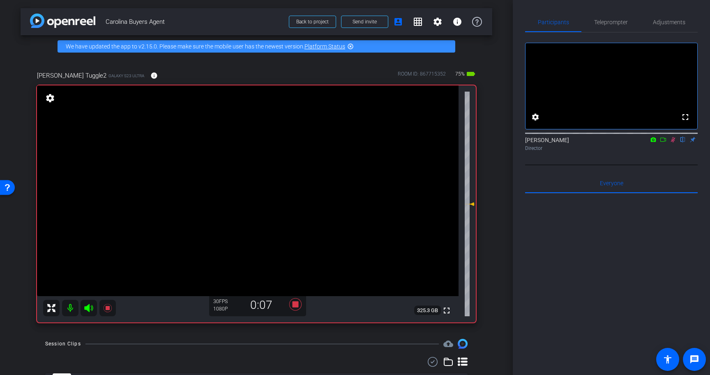
click at [671, 143] on icon at bounding box center [673, 139] width 5 height 5
click at [669, 143] on icon at bounding box center [672, 140] width 7 height 6
click at [674, 136] on div at bounding box center [611, 132] width 172 height 7
click at [674, 143] on icon at bounding box center [672, 140] width 7 height 6
click at [294, 303] on icon at bounding box center [295, 304] width 12 height 12
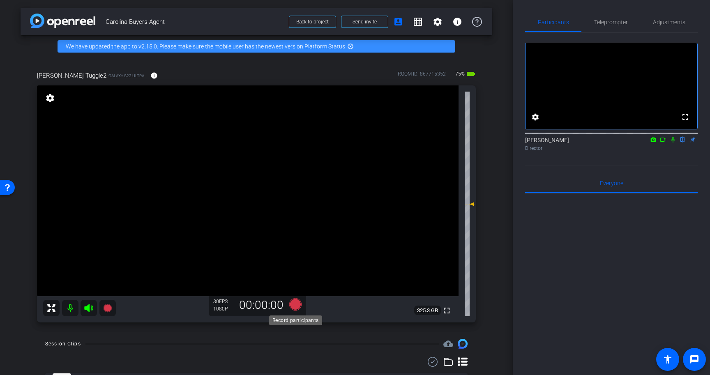
click at [297, 304] on icon at bounding box center [295, 304] width 12 height 12
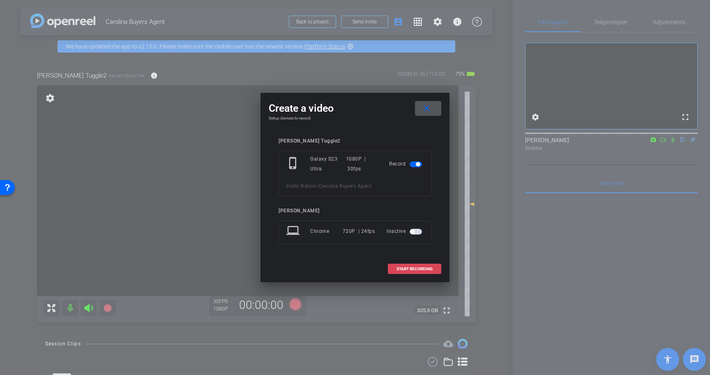
click at [418, 267] on span "START RECORDING" at bounding box center [414, 269] width 36 height 4
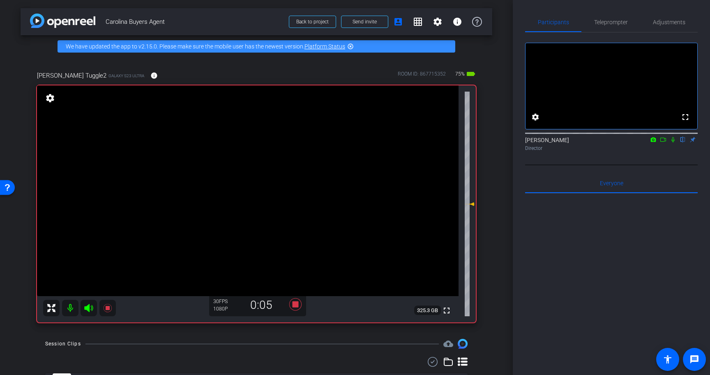
click at [674, 143] on icon at bounding box center [672, 139] width 3 height 5
click at [674, 143] on icon at bounding box center [673, 139] width 5 height 5
click at [674, 143] on icon at bounding box center [672, 139] width 3 height 5
click at [673, 143] on icon at bounding box center [672, 140] width 7 height 6
click at [295, 304] on icon at bounding box center [295, 304] width 12 height 12
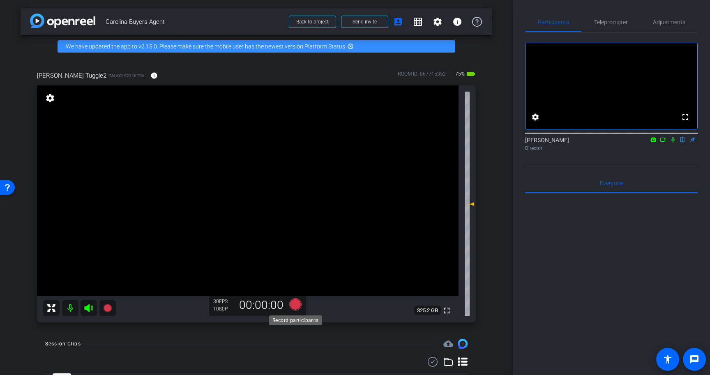
click at [295, 304] on icon at bounding box center [295, 304] width 12 height 12
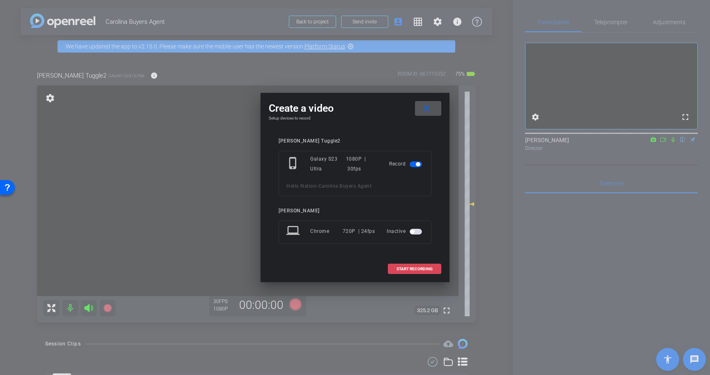
click at [431, 273] on span at bounding box center [414, 269] width 53 height 20
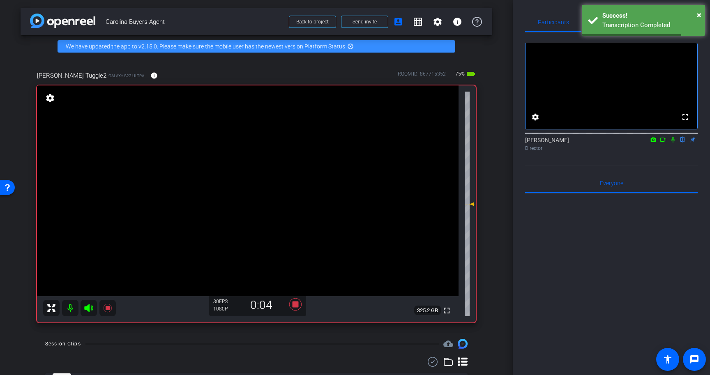
click at [672, 143] on icon at bounding box center [672, 139] width 3 height 5
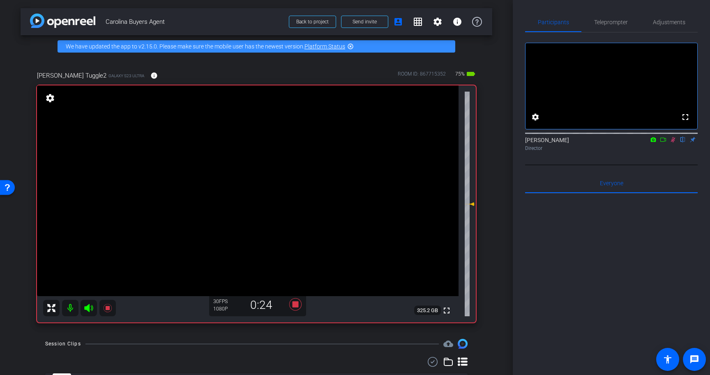
click at [674, 143] on icon at bounding box center [672, 140] width 7 height 6
click at [297, 304] on icon at bounding box center [295, 304] width 12 height 12
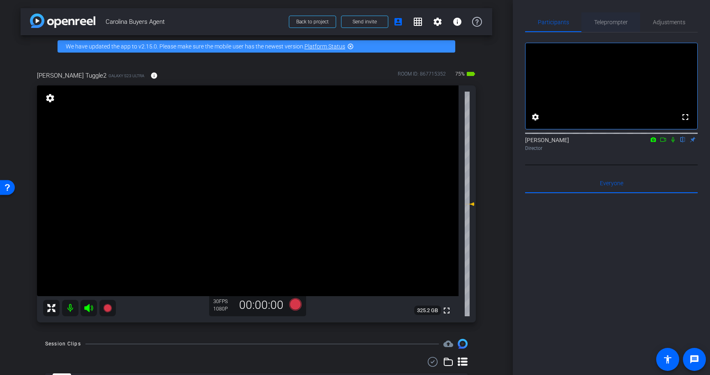
click at [605, 26] on span "Teleprompter" at bounding box center [611, 22] width 34 height 20
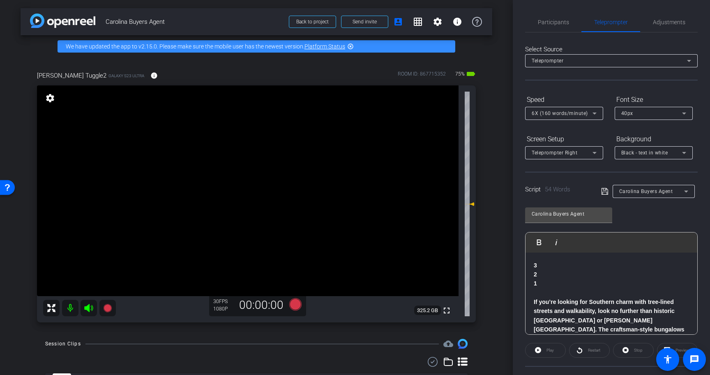
click at [568, 284] on p "1" at bounding box center [610, 283] width 155 height 9
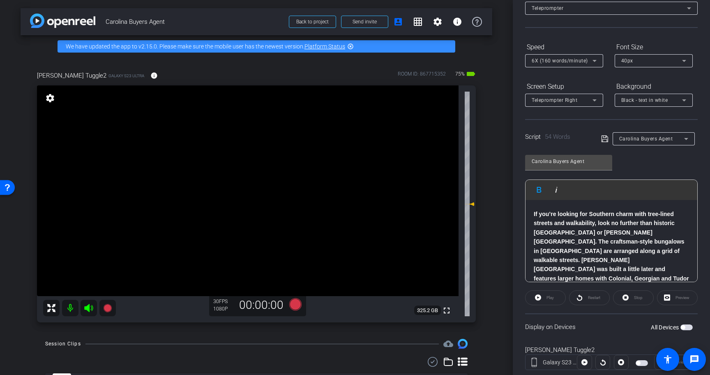
scroll to position [58, 0]
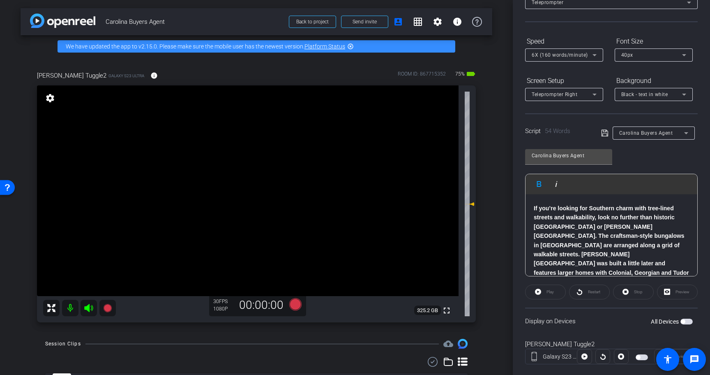
click at [685, 321] on span "button" at bounding box center [683, 322] width 4 height 4
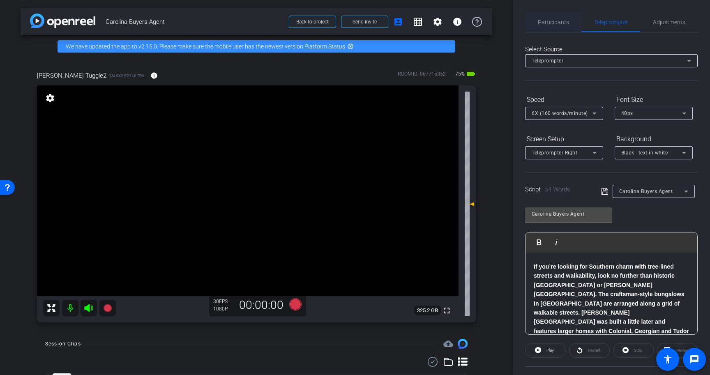
click at [553, 27] on span "Participants" at bounding box center [553, 22] width 31 height 20
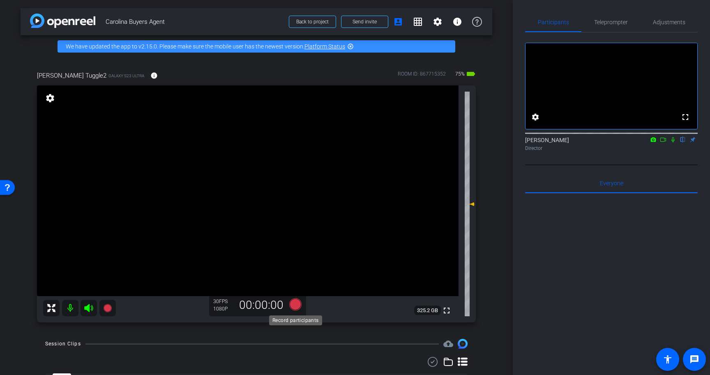
click at [294, 303] on icon at bounding box center [295, 304] width 12 height 12
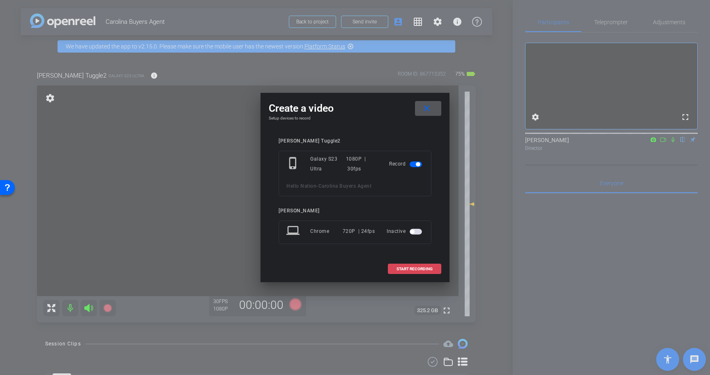
click at [428, 272] on span at bounding box center [414, 269] width 53 height 20
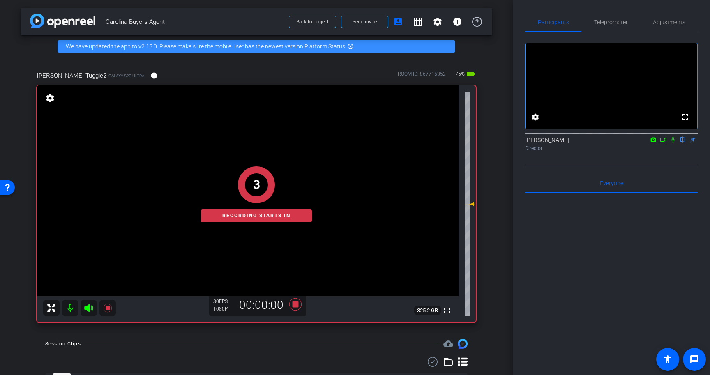
click at [674, 143] on icon at bounding box center [672, 139] width 3 height 5
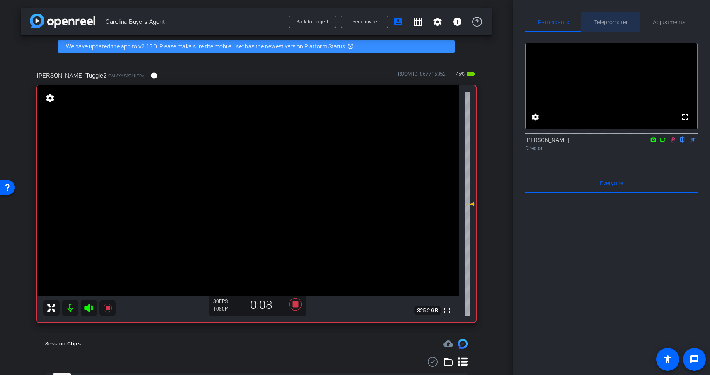
click at [612, 24] on span "Teleprompter" at bounding box center [611, 22] width 34 height 6
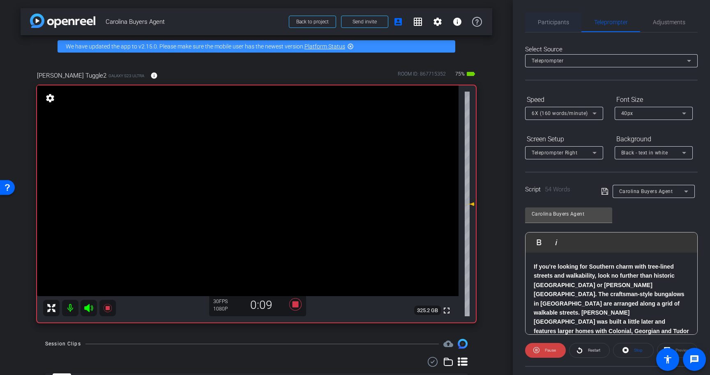
click at [564, 15] on span "Participants" at bounding box center [553, 22] width 31 height 20
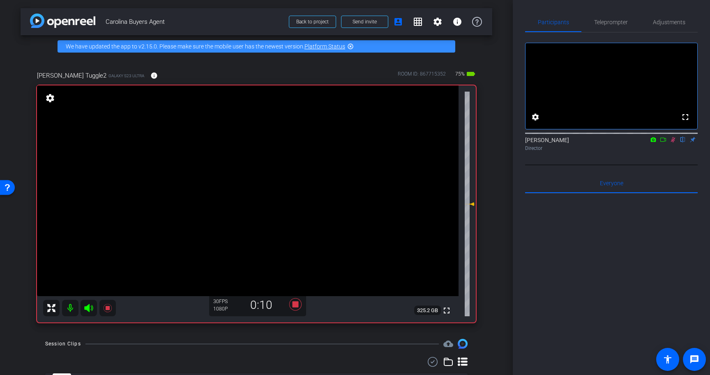
click at [673, 143] on icon at bounding box center [673, 139] width 5 height 5
click at [611, 23] on span "Teleprompter" at bounding box center [611, 22] width 34 height 6
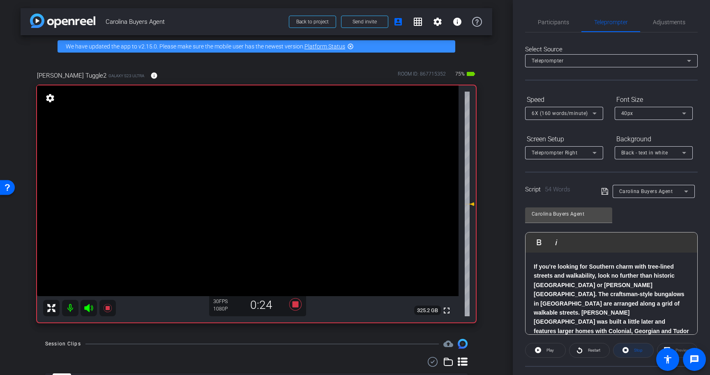
click at [633, 346] on span "Stop" at bounding box center [637, 350] width 11 height 11
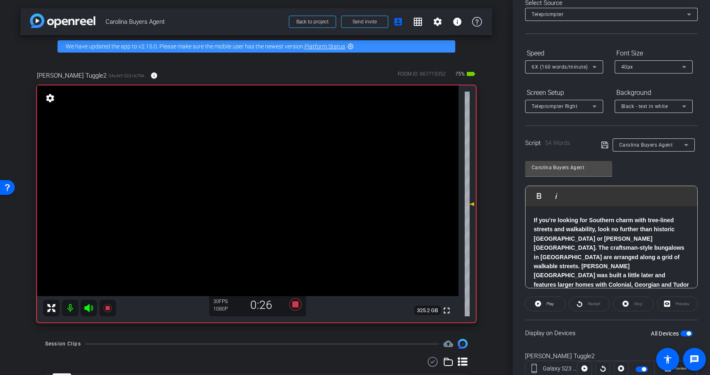
scroll to position [55, 0]
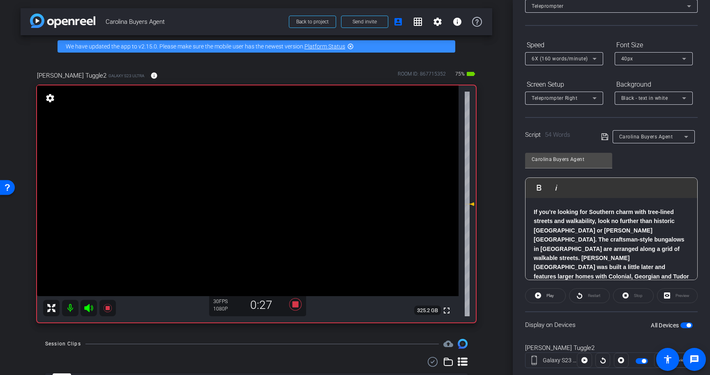
click at [690, 324] on span "button" at bounding box center [688, 325] width 4 height 4
click at [689, 324] on span "button" at bounding box center [686, 325] width 12 height 6
click at [543, 293] on span at bounding box center [545, 296] width 40 height 20
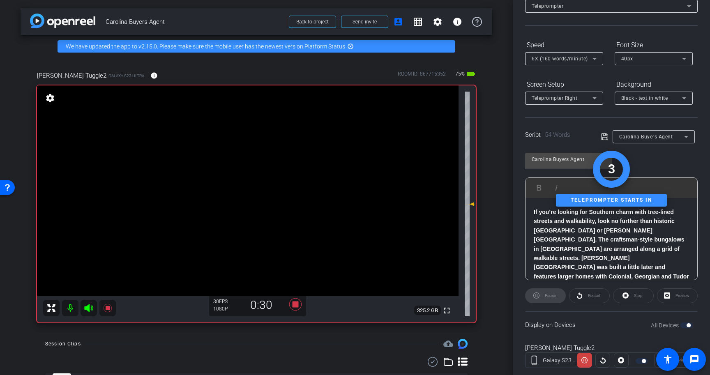
scroll to position [0, 0]
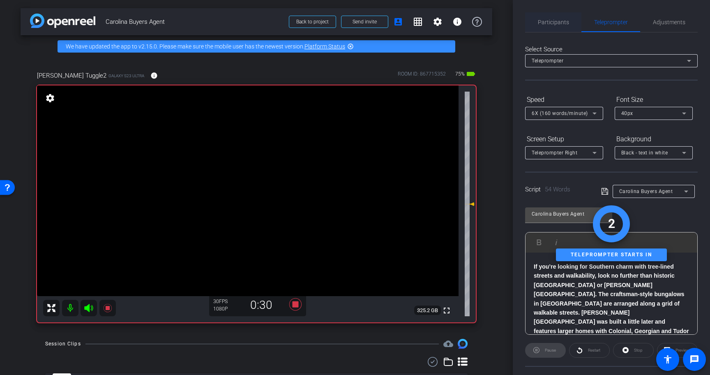
click at [553, 23] on span "Participants" at bounding box center [553, 22] width 31 height 6
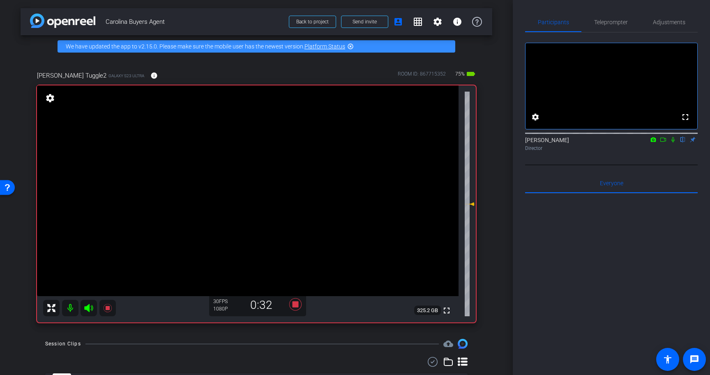
click at [670, 143] on icon at bounding box center [672, 140] width 7 height 6
click at [601, 27] on span "Teleprompter" at bounding box center [611, 22] width 34 height 20
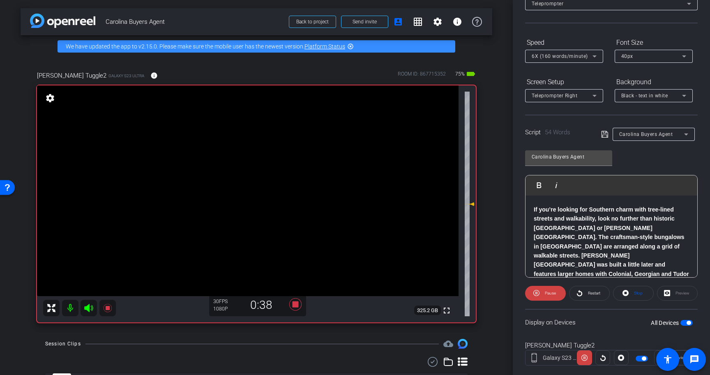
scroll to position [74, 0]
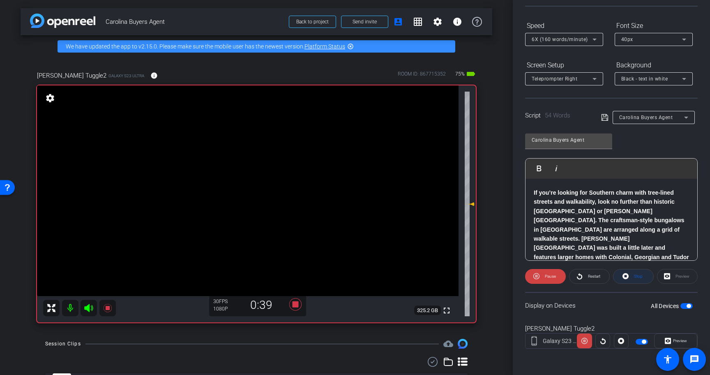
click at [641, 276] on span "Stop" at bounding box center [638, 276] width 9 height 5
click at [689, 305] on span "button" at bounding box center [688, 306] width 4 height 4
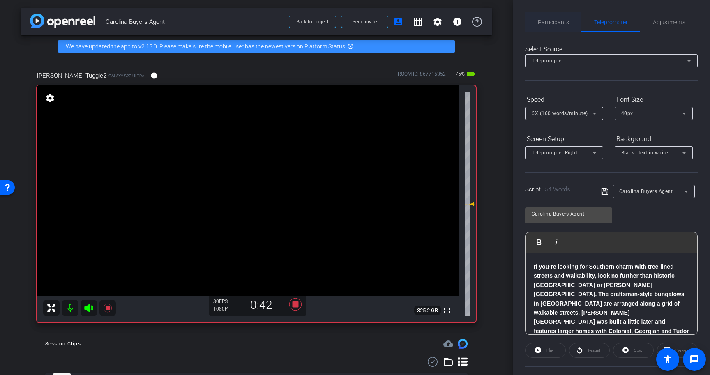
click at [567, 18] on span "Participants" at bounding box center [553, 22] width 31 height 20
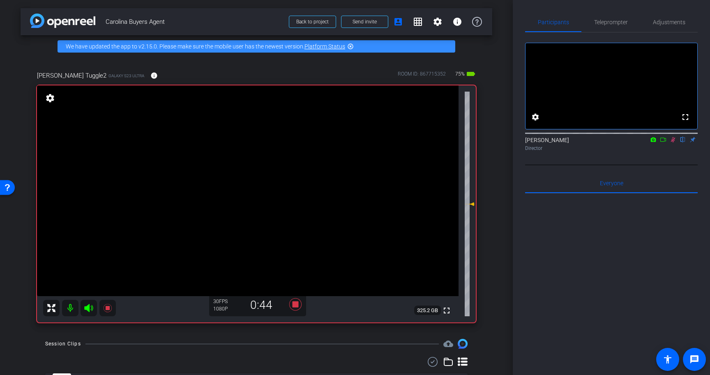
click at [671, 143] on icon at bounding box center [672, 140] width 7 height 6
click at [612, 26] on span "Teleprompter" at bounding box center [611, 22] width 34 height 20
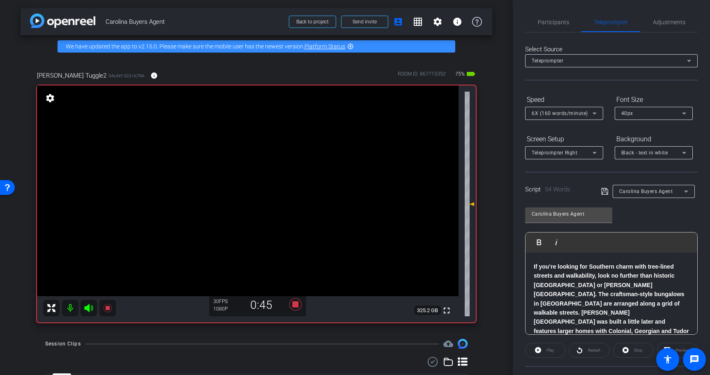
scroll to position [27, 0]
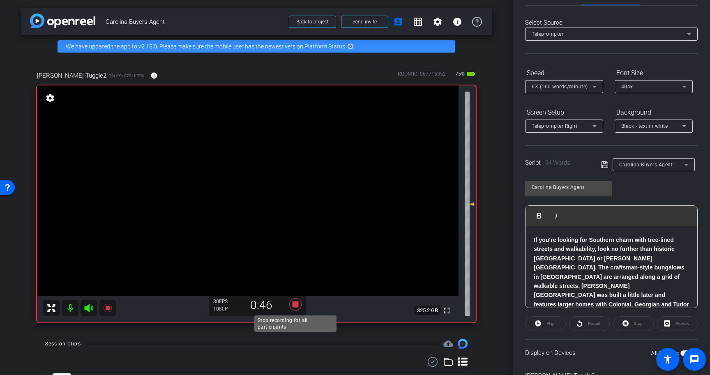
click at [293, 299] on icon at bounding box center [295, 304] width 20 height 15
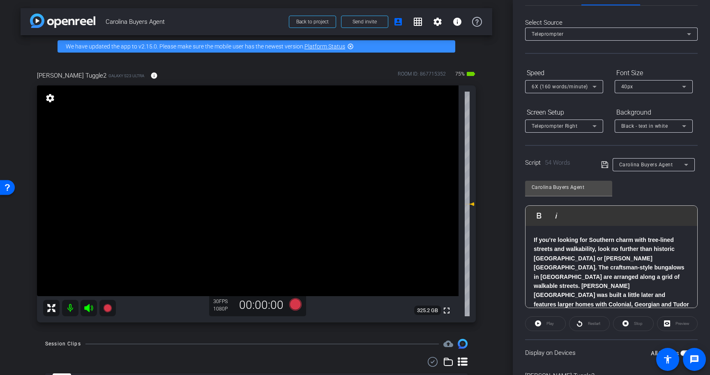
click at [576, 82] on div "6X (160 words/minute)" at bounding box center [561, 86] width 61 height 10
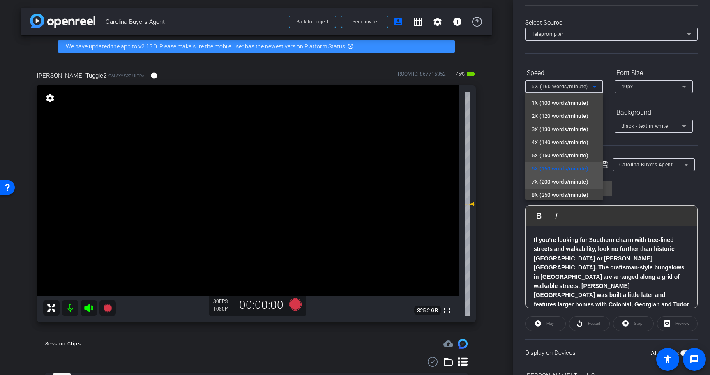
click at [579, 181] on span "7X (200 words/minute)" at bounding box center [559, 182] width 57 height 10
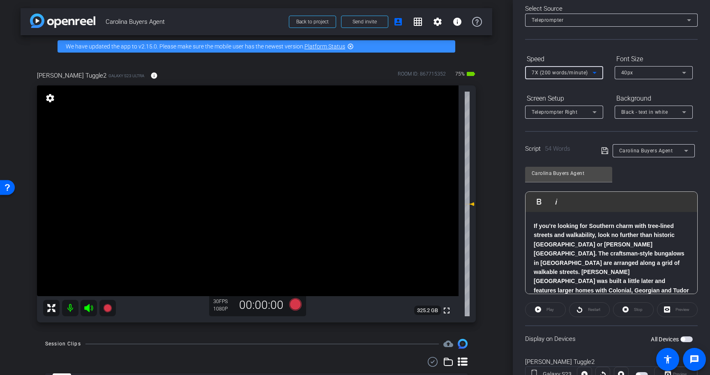
scroll to position [44, 0]
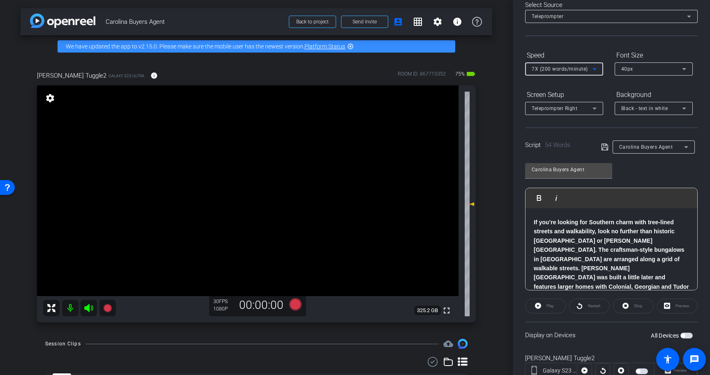
click at [606, 146] on icon at bounding box center [604, 147] width 7 height 10
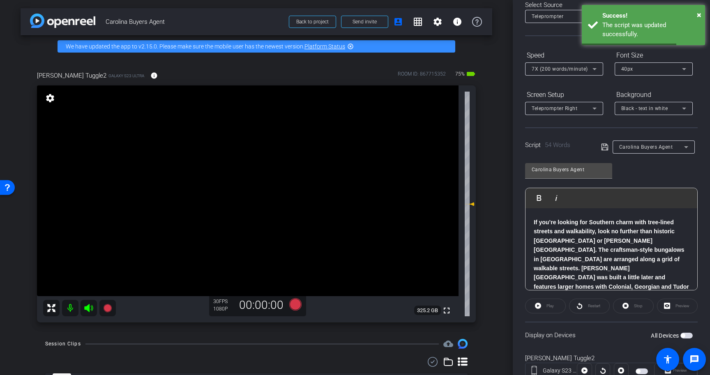
scroll to position [0, 0]
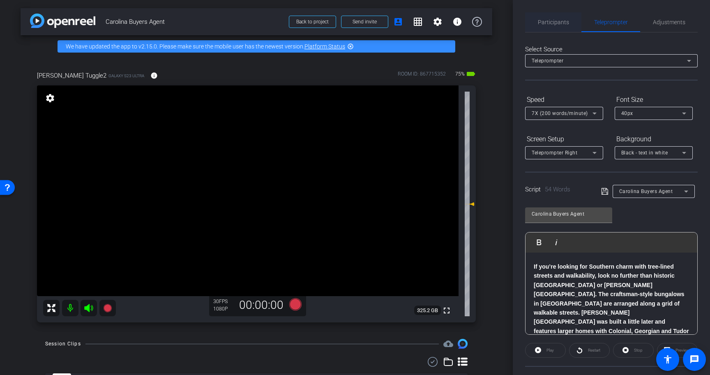
click at [547, 27] on span "Participants" at bounding box center [553, 22] width 31 height 20
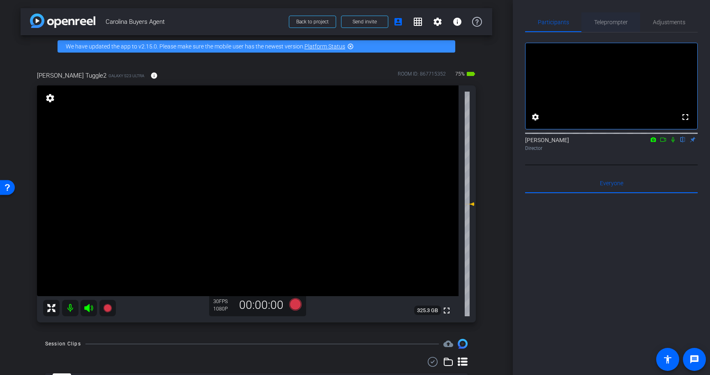
click at [611, 22] on span "Teleprompter" at bounding box center [611, 22] width 34 height 6
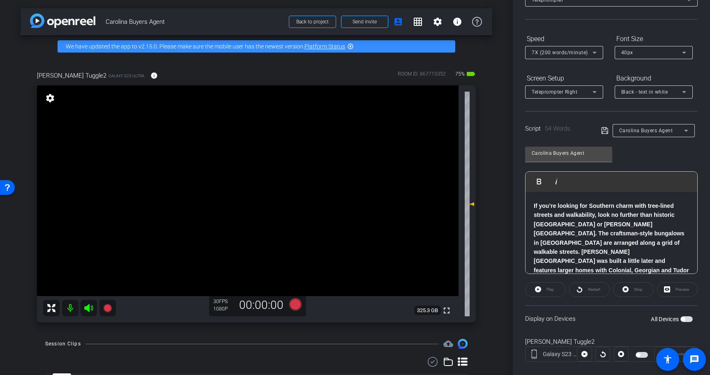
scroll to position [74, 0]
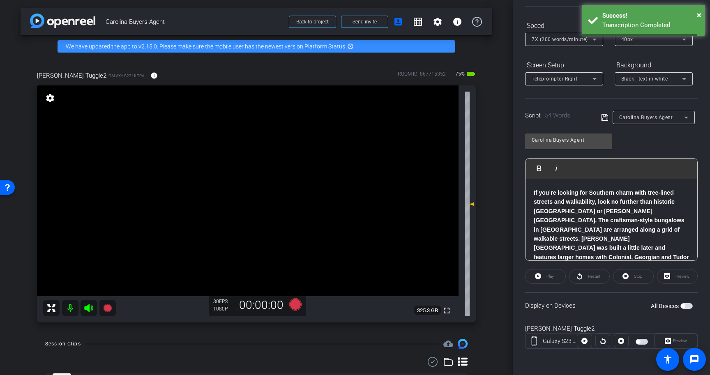
click at [689, 309] on div "All Devices" at bounding box center [672, 306] width 42 height 8
click at [689, 308] on span "button" at bounding box center [686, 306] width 12 height 6
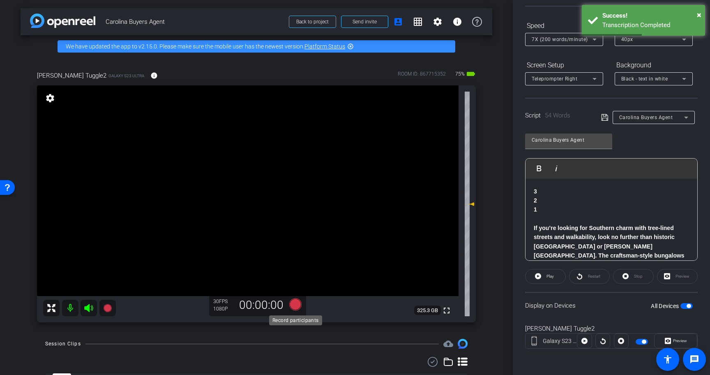
click at [298, 304] on icon at bounding box center [295, 304] width 12 height 12
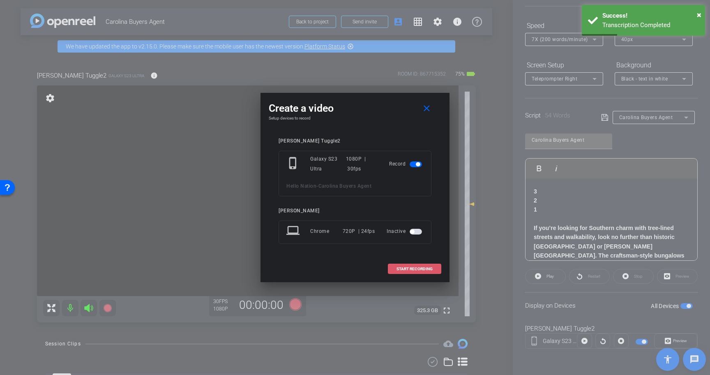
click at [405, 264] on span at bounding box center [414, 269] width 53 height 20
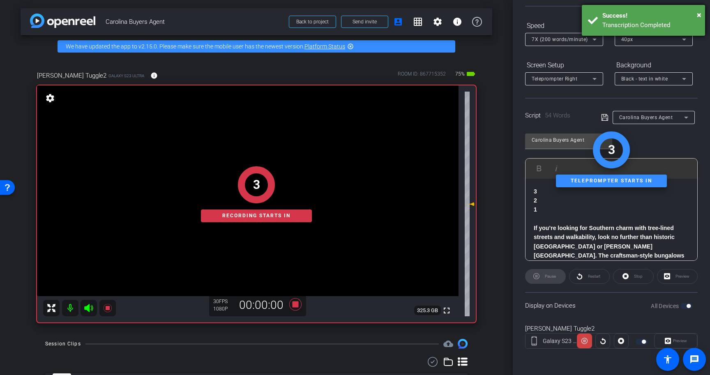
click at [696, 12] on div "Success!" at bounding box center [650, 15] width 97 height 9
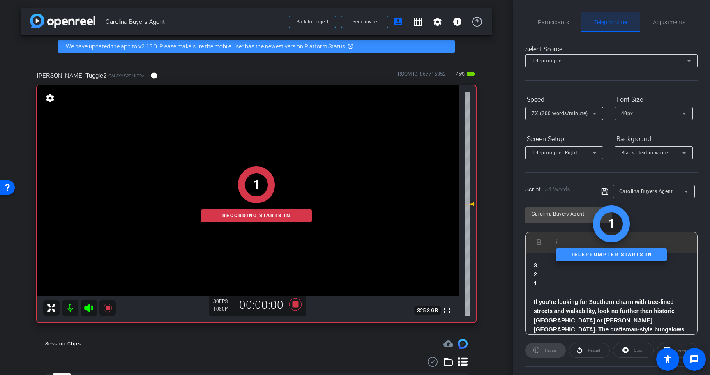
click at [605, 20] on span "Teleprompter" at bounding box center [611, 22] width 34 height 6
click at [562, 22] on span "Participants" at bounding box center [553, 22] width 31 height 6
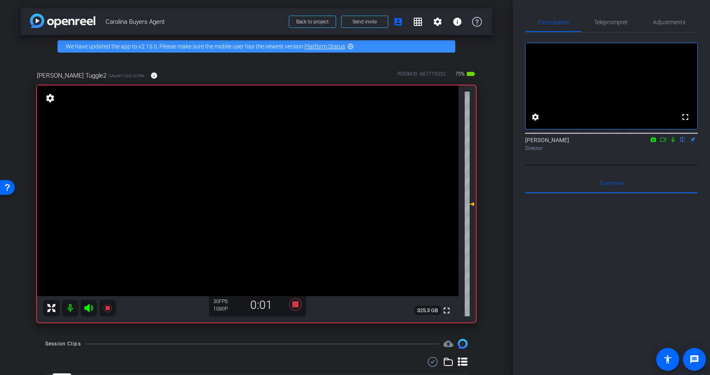
click at [674, 143] on icon at bounding box center [672, 140] width 7 height 6
click at [620, 24] on span "Teleprompter" at bounding box center [611, 22] width 34 height 6
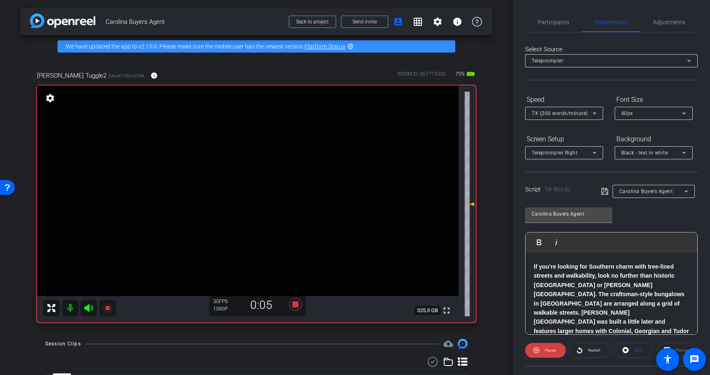
scroll to position [34, 0]
click at [632, 352] on span "Stop" at bounding box center [637, 350] width 11 height 11
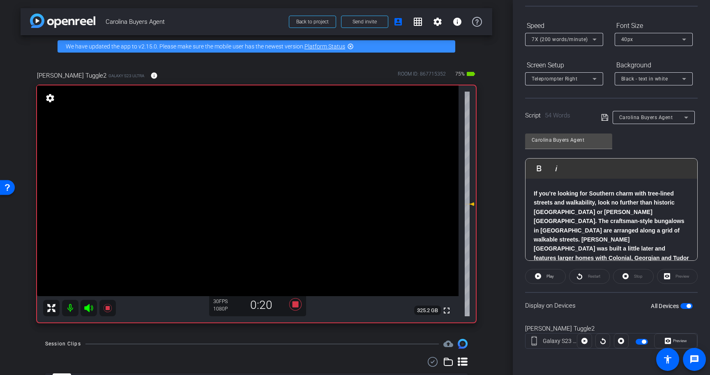
scroll to position [0, 0]
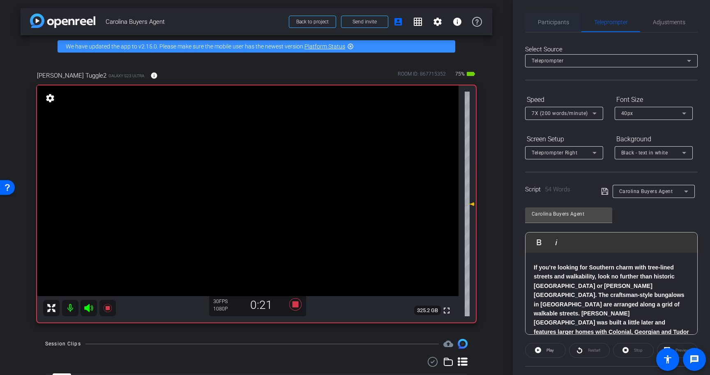
click at [558, 17] on span "Participants" at bounding box center [553, 22] width 31 height 20
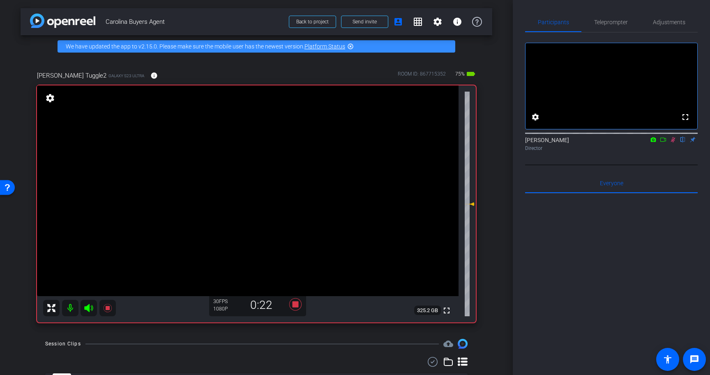
click at [674, 143] on icon at bounding box center [672, 140] width 7 height 6
click at [608, 18] on span "Teleprompter" at bounding box center [611, 22] width 34 height 20
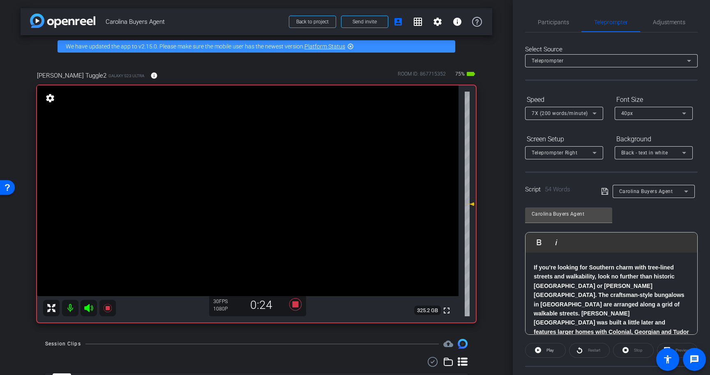
scroll to position [0, 0]
click at [296, 308] on icon at bounding box center [295, 304] width 20 height 15
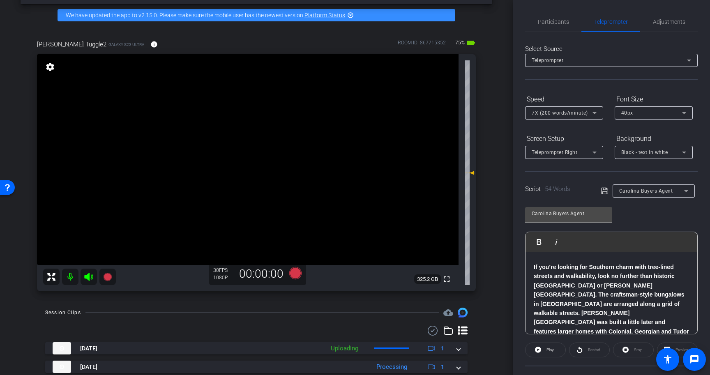
scroll to position [33, 0]
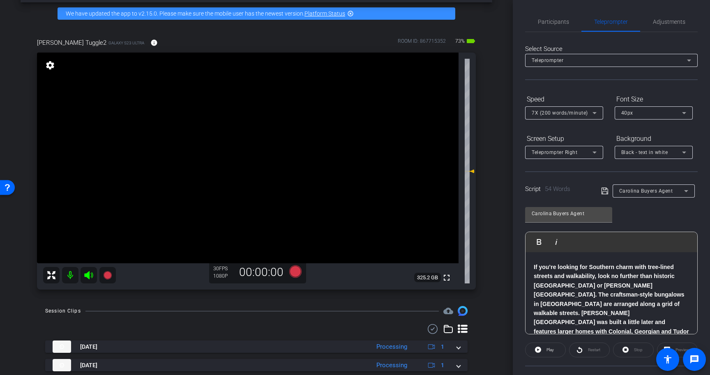
click at [575, 110] on span "7X (200 words/minute)" at bounding box center [559, 113] width 56 height 6
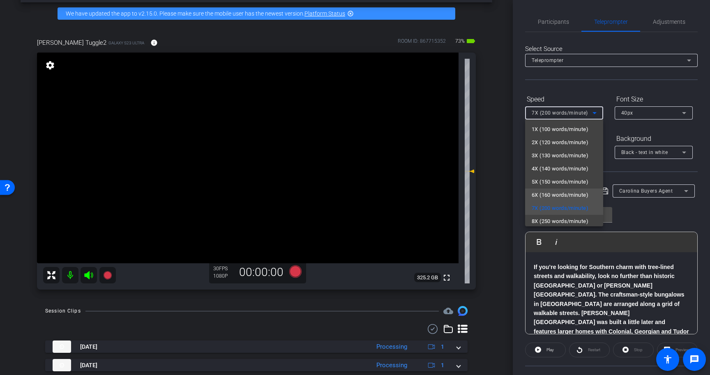
click at [571, 193] on span "6X (160 words/minute)" at bounding box center [559, 195] width 57 height 10
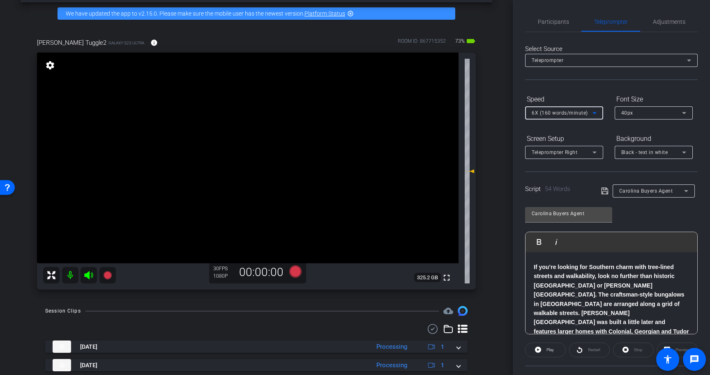
scroll to position [74, 0]
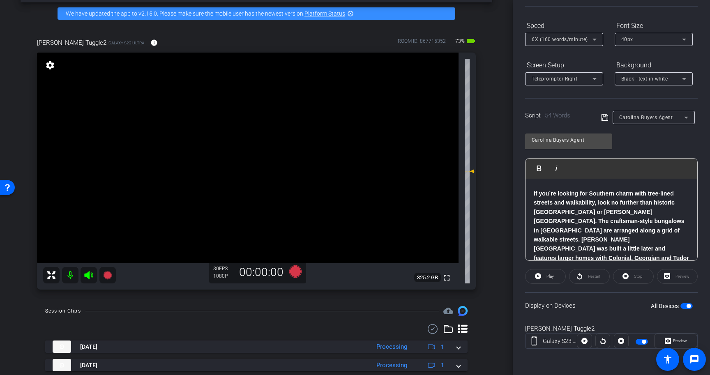
click at [686, 306] on span "button" at bounding box center [688, 306] width 4 height 4
click at [604, 117] on icon at bounding box center [604, 118] width 7 height 10
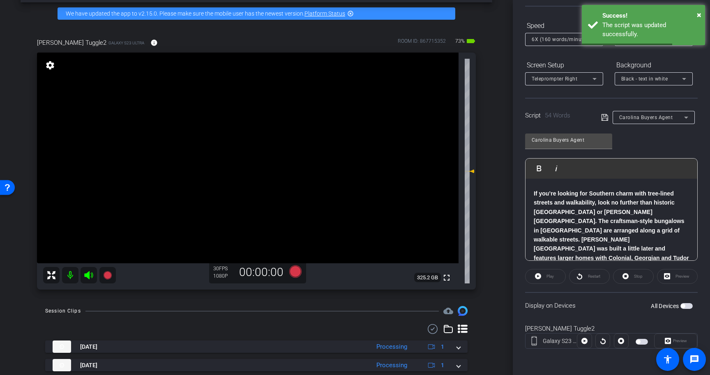
click at [685, 305] on span "button" at bounding box center [686, 306] width 12 height 6
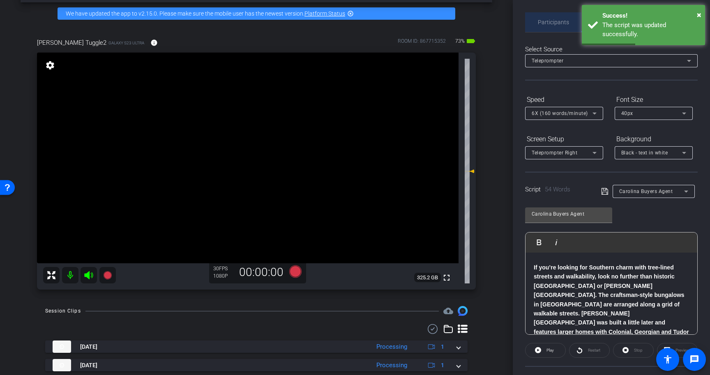
click at [560, 28] on span "Participants" at bounding box center [553, 22] width 31 height 20
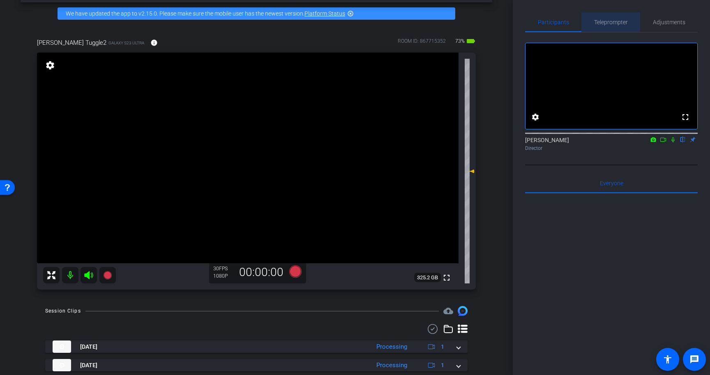
click at [619, 19] on span "Teleprompter" at bounding box center [611, 22] width 34 height 6
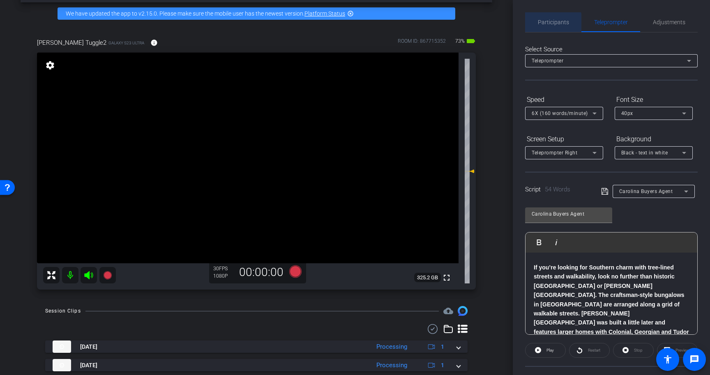
click at [546, 23] on span "Participants" at bounding box center [553, 22] width 31 height 6
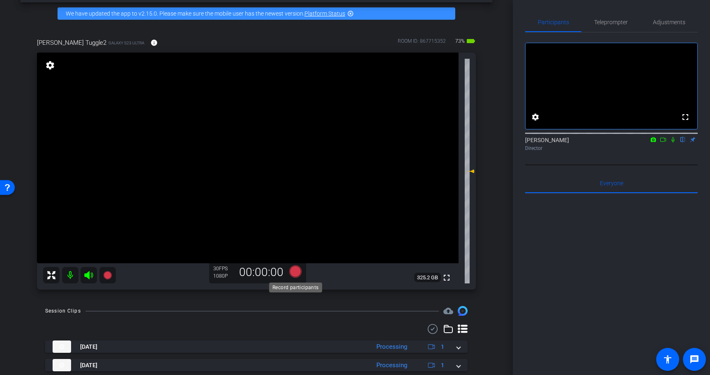
click at [294, 271] on icon at bounding box center [295, 271] width 12 height 12
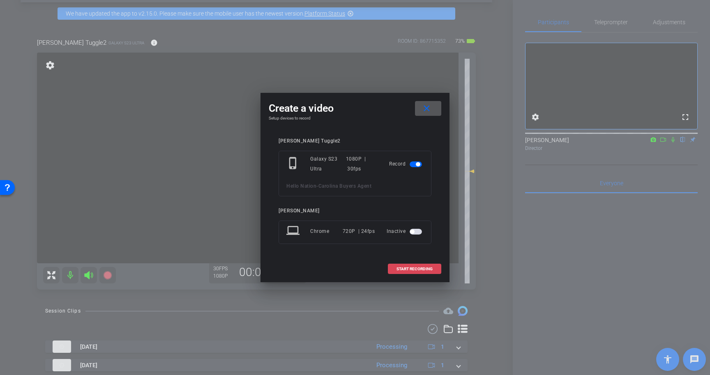
click at [432, 269] on span at bounding box center [414, 269] width 53 height 20
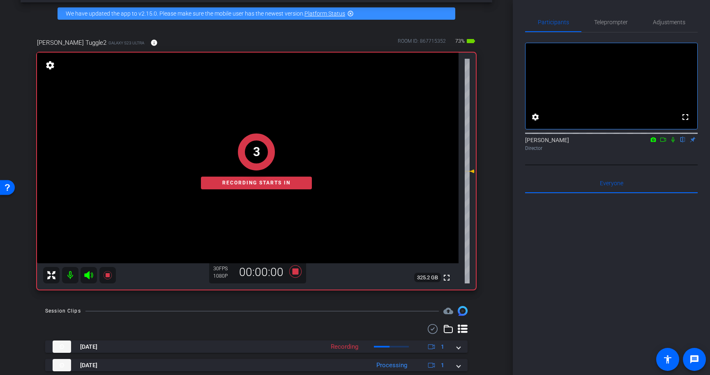
click at [674, 143] on icon at bounding box center [672, 140] width 7 height 6
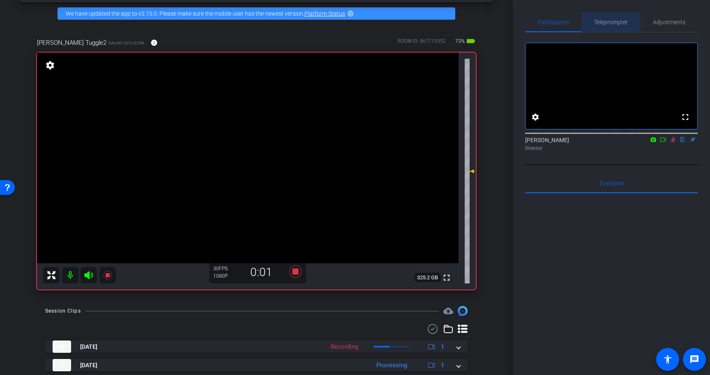
click at [606, 23] on span "Teleprompter" at bounding box center [611, 22] width 34 height 6
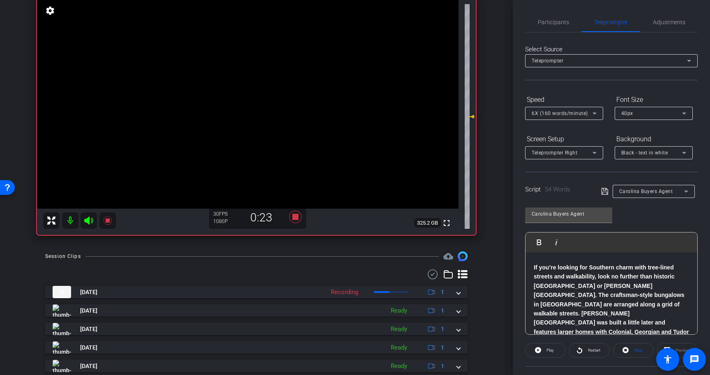
scroll to position [89, 0]
click at [294, 216] on icon at bounding box center [295, 215] width 12 height 12
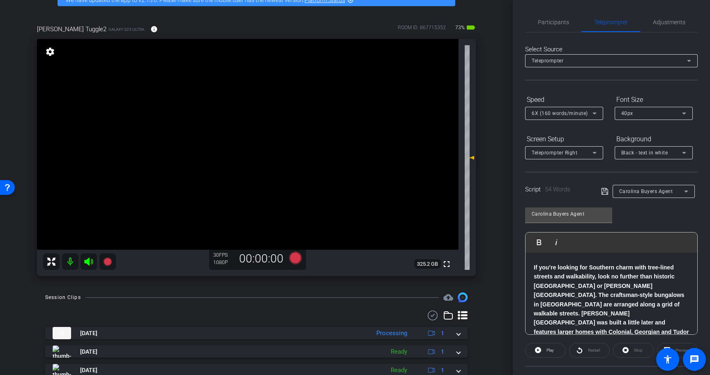
scroll to position [59, 0]
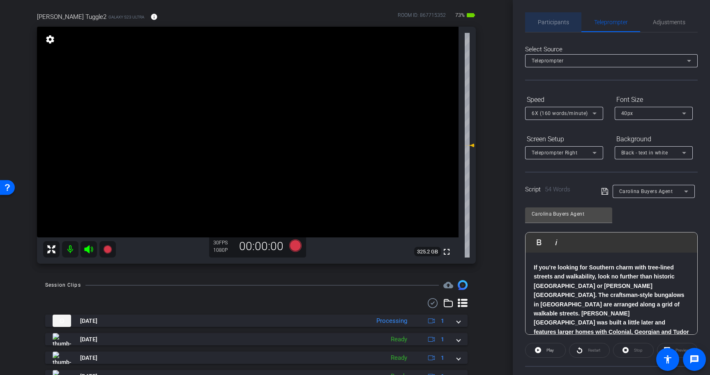
click at [559, 20] on span "Participants" at bounding box center [553, 22] width 31 height 6
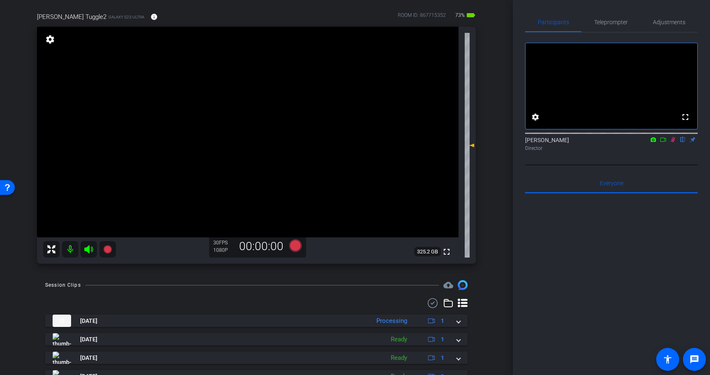
click at [672, 143] on icon at bounding box center [672, 140] width 7 height 6
click at [294, 246] on icon at bounding box center [295, 245] width 12 height 12
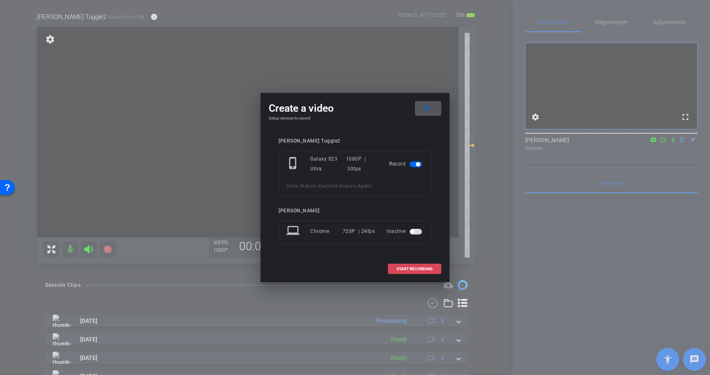
click at [426, 270] on span "START RECORDING" at bounding box center [414, 269] width 36 height 4
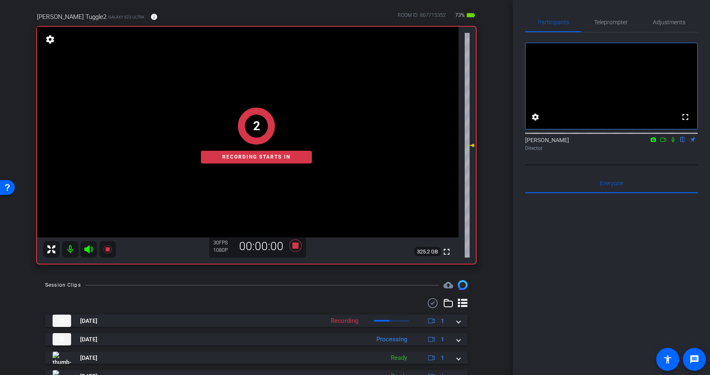
click at [672, 143] on icon at bounding box center [672, 140] width 7 height 6
click at [609, 23] on span "Teleprompter" at bounding box center [611, 22] width 34 height 6
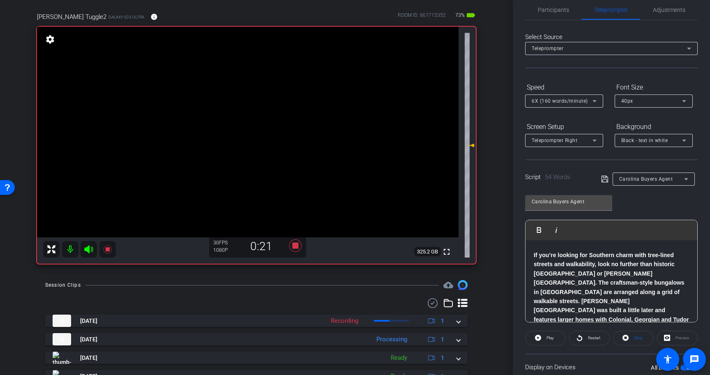
scroll to position [0, 0]
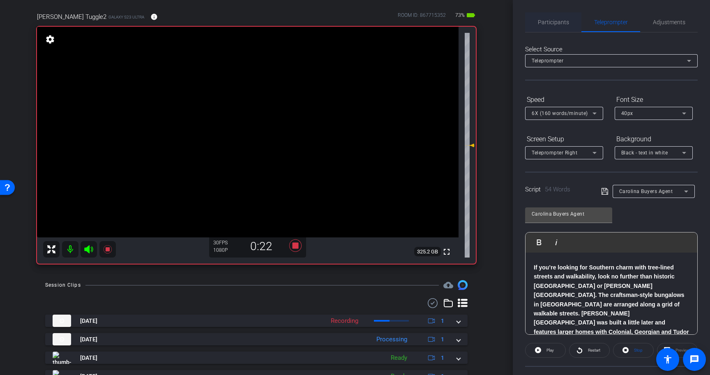
click at [552, 21] on span "Participants" at bounding box center [553, 22] width 31 height 6
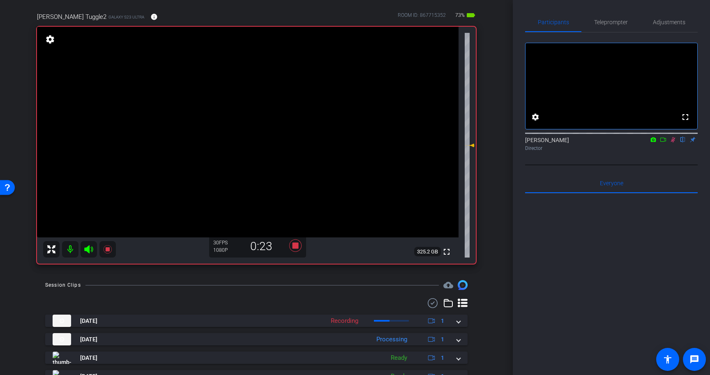
click at [667, 143] on mat-icon at bounding box center [663, 139] width 10 height 7
click at [681, 143] on icon at bounding box center [682, 140] width 7 height 6
click at [674, 142] on icon at bounding box center [672, 139] width 5 height 5
click at [296, 245] on icon at bounding box center [295, 245] width 12 height 12
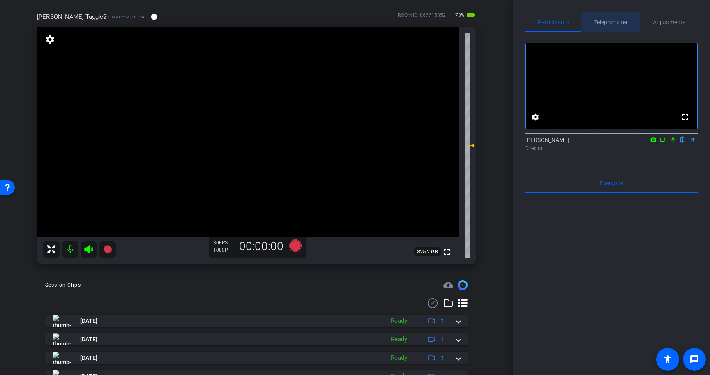
click at [624, 19] on span "Teleprompter" at bounding box center [611, 22] width 34 height 6
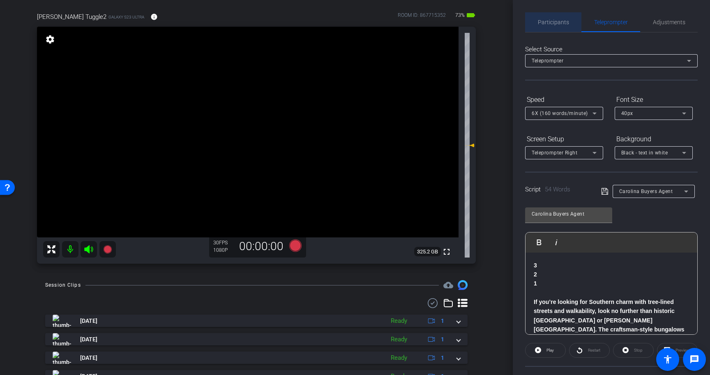
click at [559, 29] on span "Participants" at bounding box center [553, 22] width 31 height 20
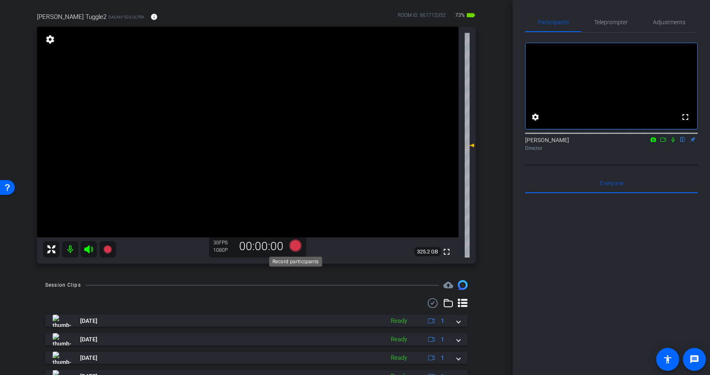
click at [294, 245] on icon at bounding box center [295, 245] width 12 height 12
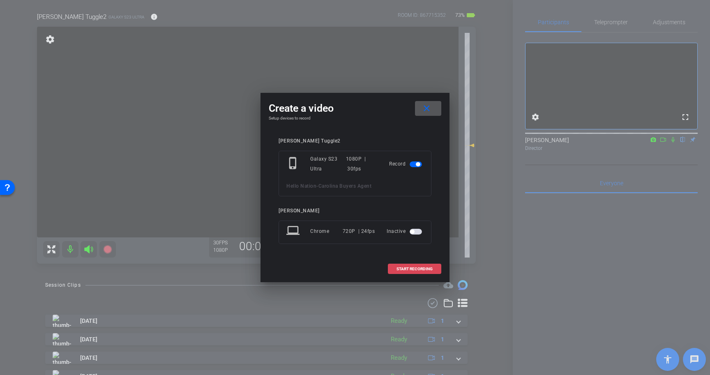
click at [425, 269] on span "START RECORDING" at bounding box center [414, 269] width 36 height 4
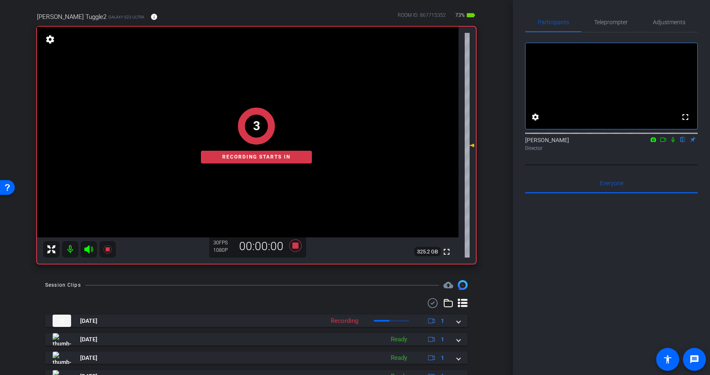
click at [674, 143] on icon at bounding box center [672, 140] width 7 height 6
click at [609, 22] on span "Teleprompter" at bounding box center [611, 22] width 34 height 6
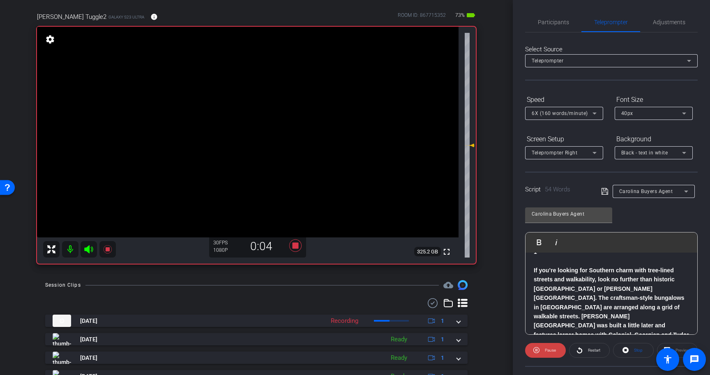
scroll to position [35, 0]
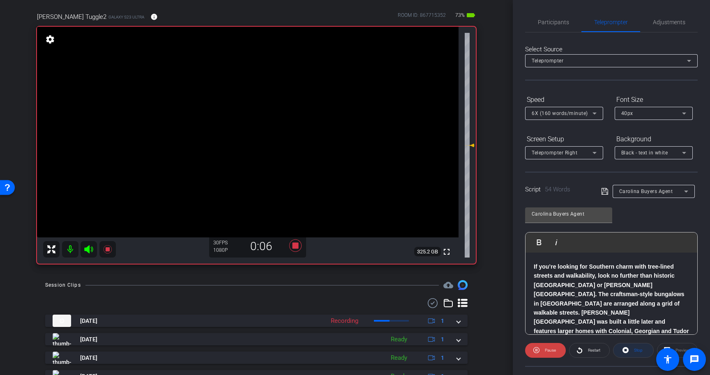
click at [627, 352] on icon at bounding box center [625, 350] width 6 height 6
click at [557, 18] on span "Participants" at bounding box center [553, 22] width 31 height 20
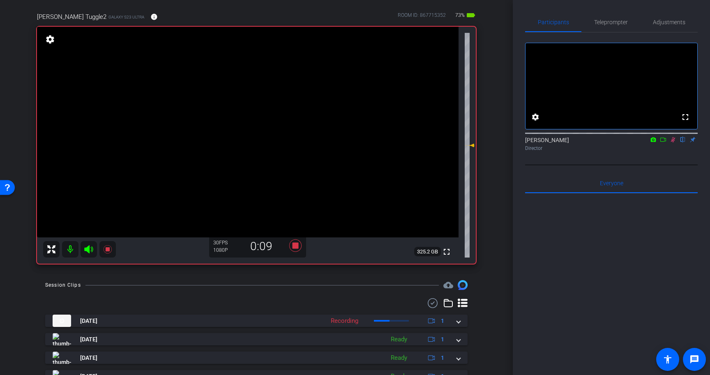
click at [671, 143] on icon at bounding box center [673, 139] width 5 height 5
click at [673, 143] on icon at bounding box center [672, 140] width 7 height 6
click at [671, 143] on icon at bounding box center [673, 139] width 5 height 5
click at [611, 23] on span "Teleprompter" at bounding box center [611, 22] width 34 height 6
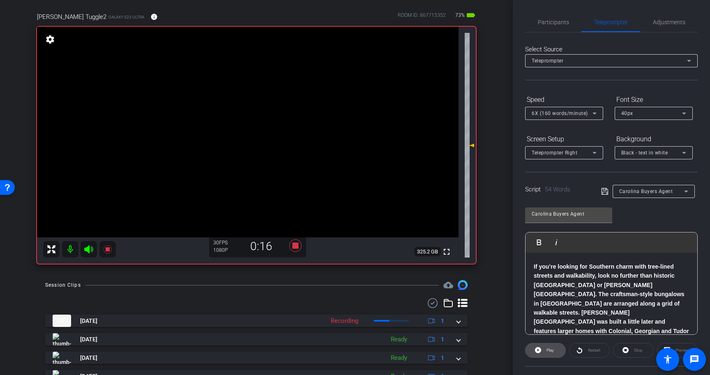
click at [547, 351] on span "Play" at bounding box center [549, 350] width 7 height 5
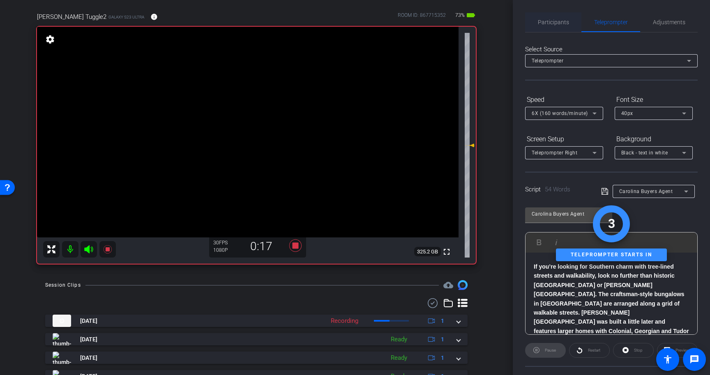
click at [559, 22] on span "Participants" at bounding box center [553, 22] width 31 height 6
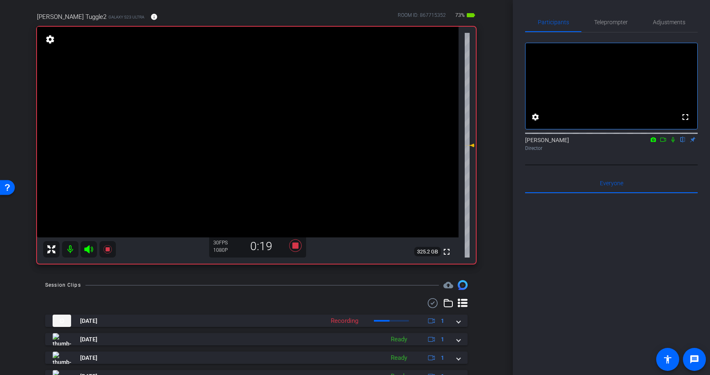
click at [674, 143] on icon at bounding box center [672, 140] width 7 height 6
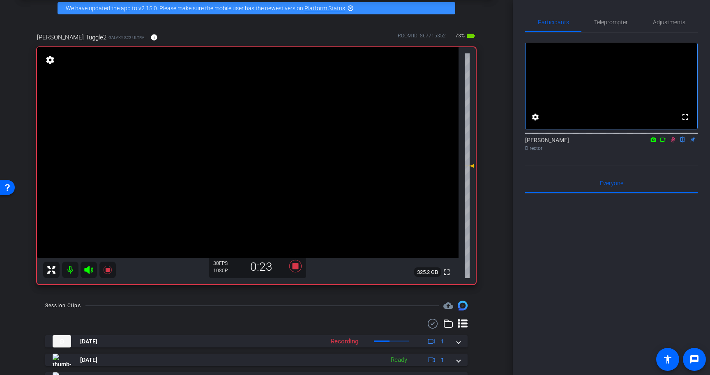
scroll to position [27, 0]
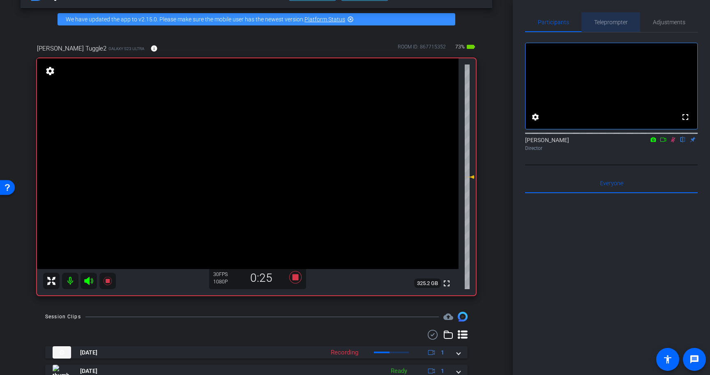
click at [612, 18] on span "Teleprompter" at bounding box center [611, 22] width 34 height 20
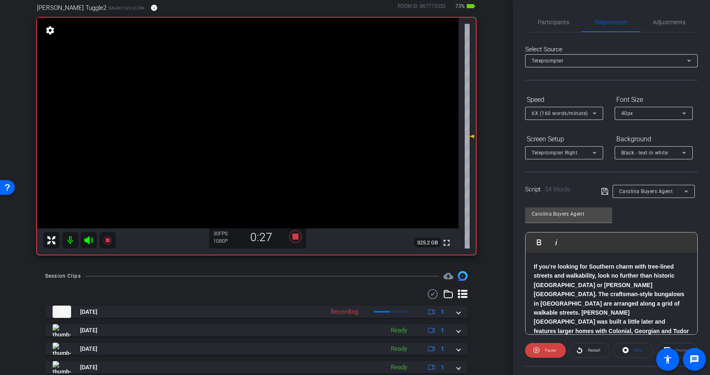
scroll to position [65, 0]
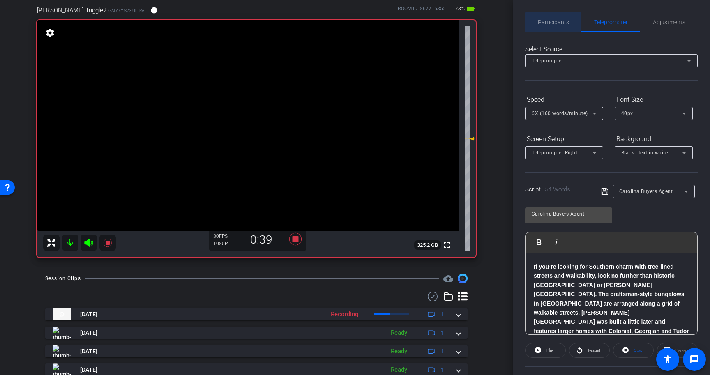
click at [553, 23] on span "Participants" at bounding box center [553, 22] width 31 height 6
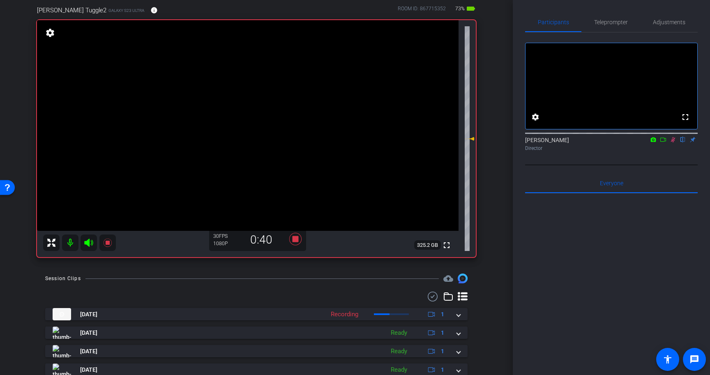
click at [671, 143] on icon at bounding box center [672, 140] width 7 height 6
click at [294, 241] on icon at bounding box center [295, 239] width 12 height 12
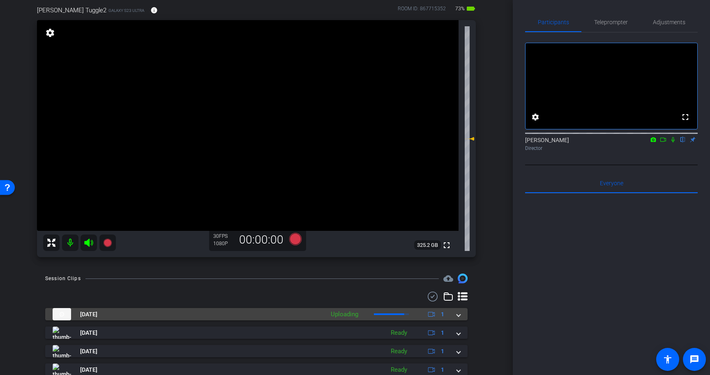
click at [460, 316] on mat-expansion-panel-header "[DATE] Uploading 1" at bounding box center [256, 314] width 422 height 12
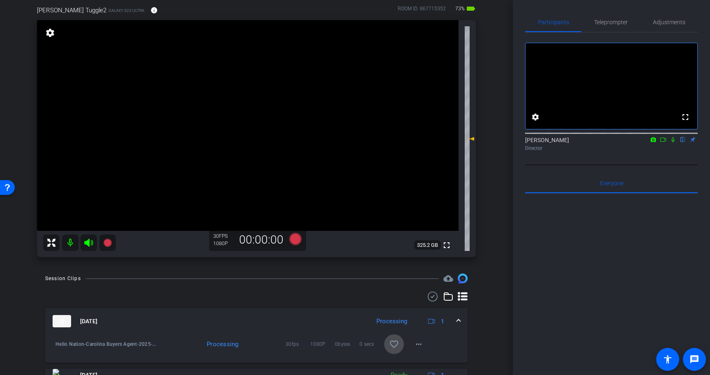
click at [394, 343] on mat-icon "favorite_border" at bounding box center [394, 344] width 10 height 10
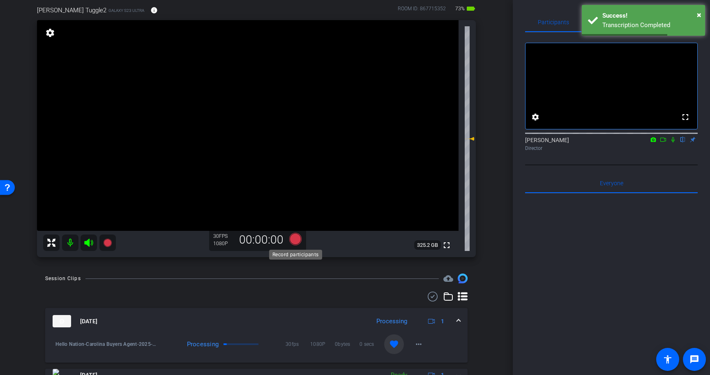
click at [294, 239] on icon at bounding box center [295, 239] width 12 height 12
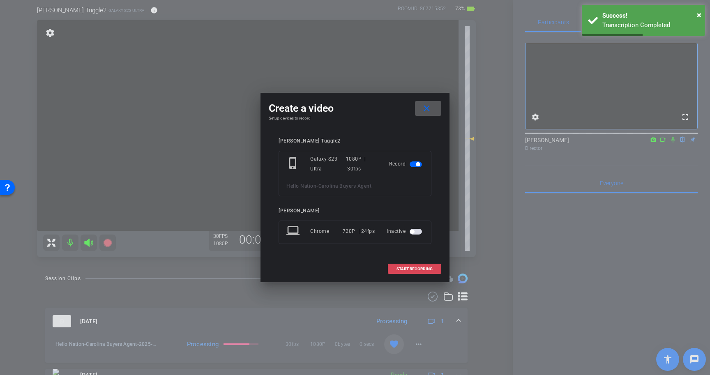
click at [421, 265] on span at bounding box center [414, 269] width 53 height 20
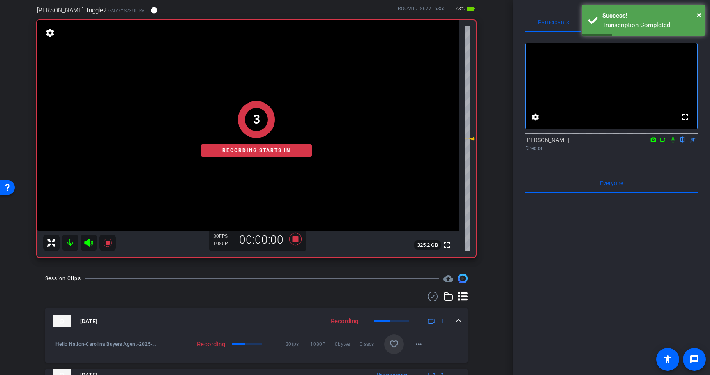
click at [675, 143] on icon at bounding box center [672, 140] width 7 height 6
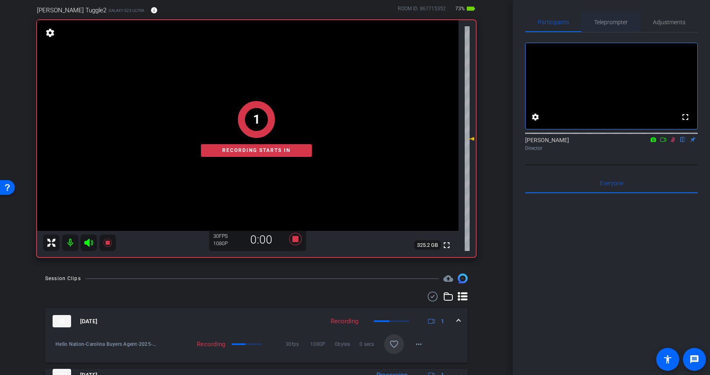
click at [618, 19] on span "Teleprompter" at bounding box center [611, 22] width 34 height 6
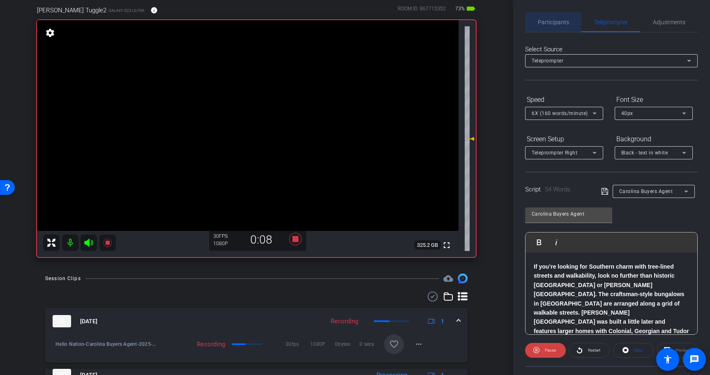
click at [545, 24] on span "Participants" at bounding box center [553, 22] width 31 height 6
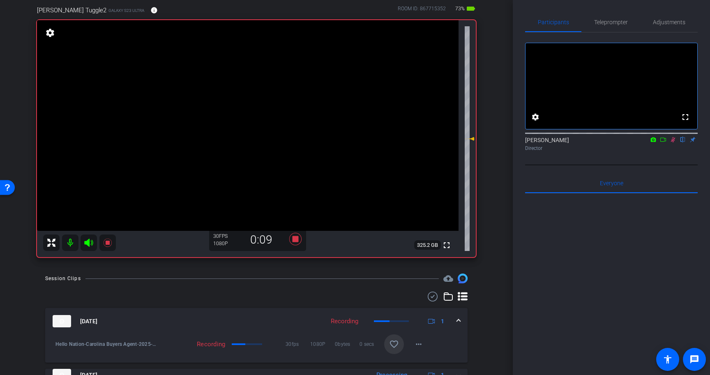
click at [677, 143] on mat-icon at bounding box center [673, 139] width 10 height 7
click at [615, 22] on span "Teleprompter" at bounding box center [611, 22] width 34 height 6
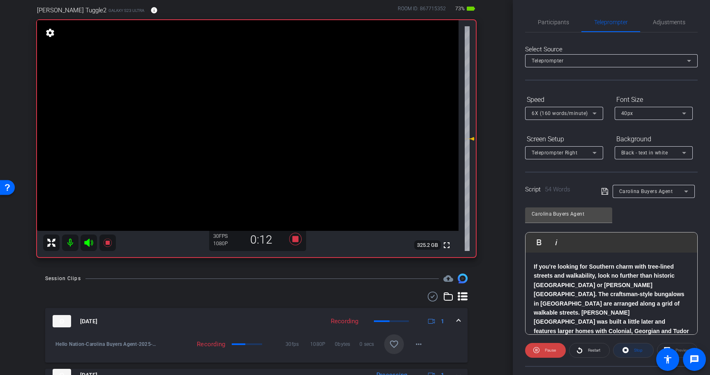
click at [632, 346] on span "Stop" at bounding box center [637, 350] width 11 height 11
click at [541, 350] on span at bounding box center [545, 350] width 40 height 20
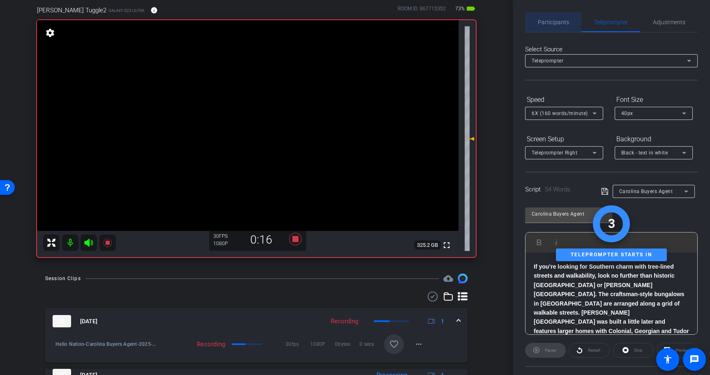
click at [556, 22] on span "Participants" at bounding box center [553, 22] width 31 height 6
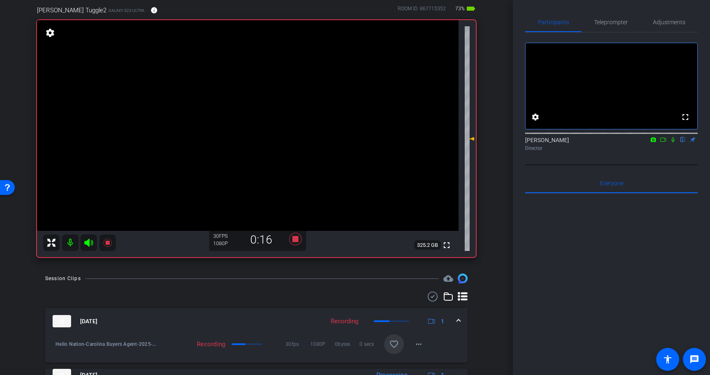
click at [673, 143] on icon at bounding box center [672, 139] width 3 height 5
click at [620, 19] on span "Teleprompter" at bounding box center [611, 22] width 34 height 6
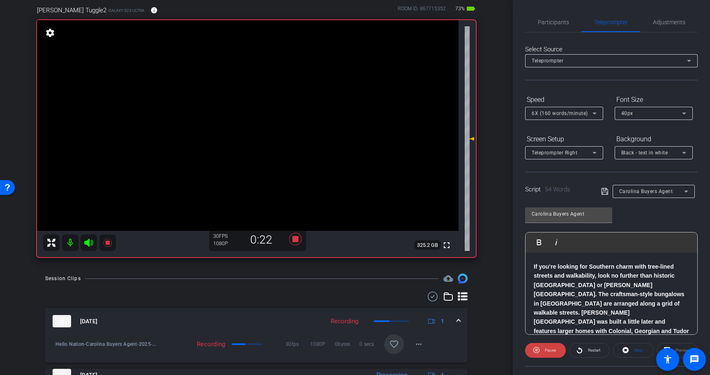
click at [555, 7] on div "Participants Teleprompter Adjustments settings [PERSON_NAME] flip Director Ever…" at bounding box center [611, 187] width 197 height 375
click at [554, 23] on span "Participants" at bounding box center [553, 22] width 31 height 6
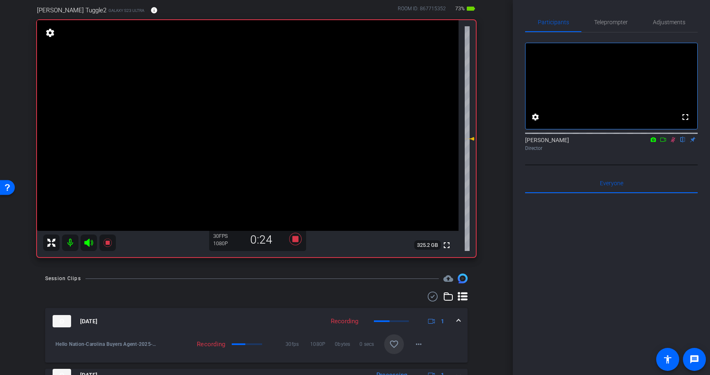
click at [671, 143] on icon at bounding box center [672, 140] width 7 height 6
click at [614, 18] on span "Teleprompter" at bounding box center [611, 22] width 34 height 20
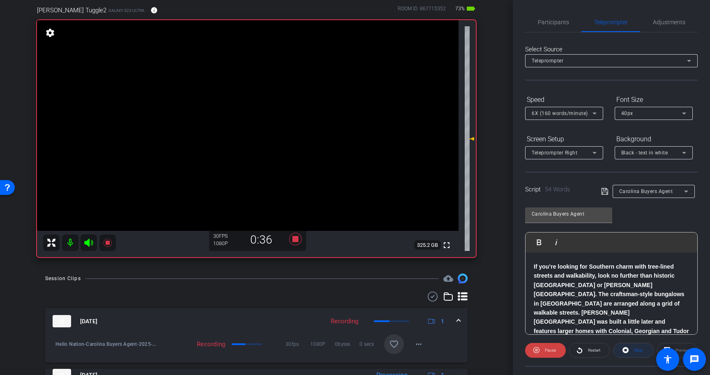
click at [631, 349] on span at bounding box center [633, 350] width 40 height 20
click at [537, 348] on icon at bounding box center [538, 350] width 6 height 6
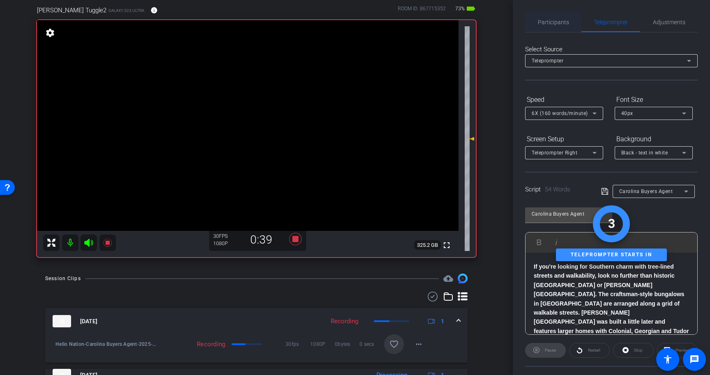
click at [561, 24] on span "Participants" at bounding box center [553, 22] width 31 height 6
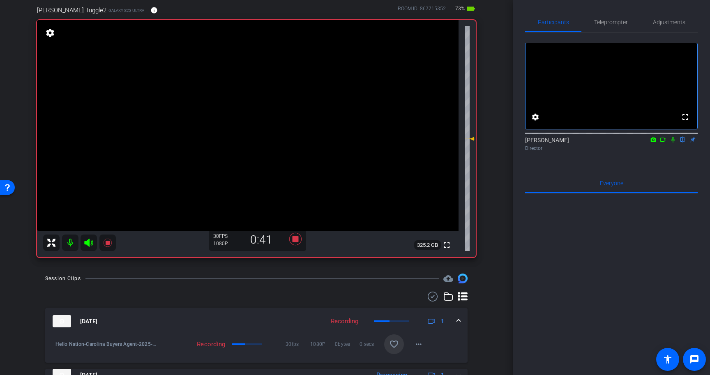
click at [674, 143] on icon at bounding box center [672, 140] width 7 height 6
click at [600, 25] on span "Teleprompter" at bounding box center [611, 22] width 34 height 6
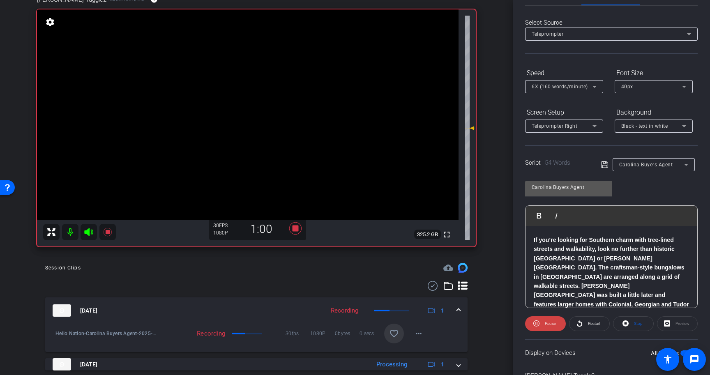
scroll to position [0, 0]
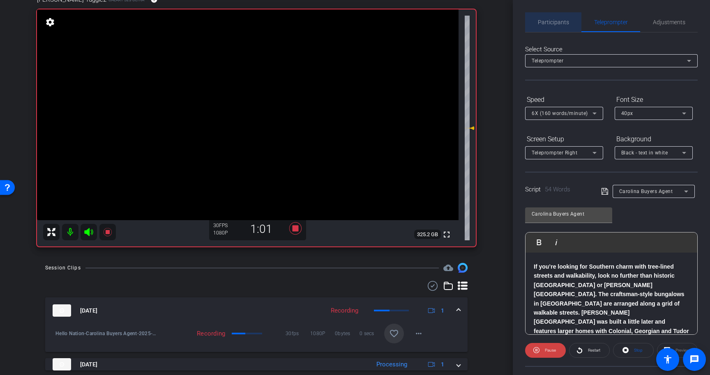
click at [561, 18] on span "Participants" at bounding box center [553, 22] width 31 height 20
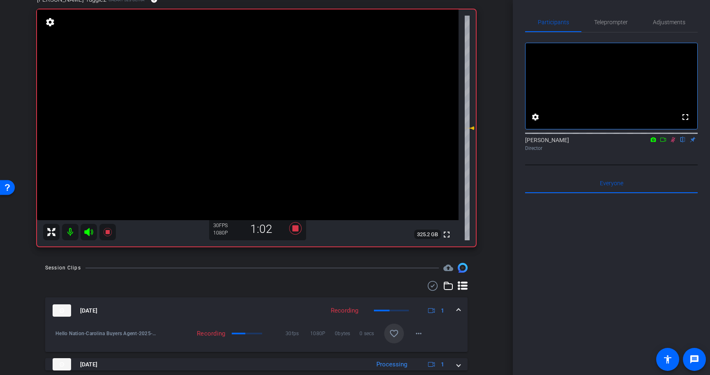
click at [673, 143] on icon at bounding box center [672, 140] width 7 height 6
click at [293, 229] on icon at bounding box center [295, 228] width 12 height 12
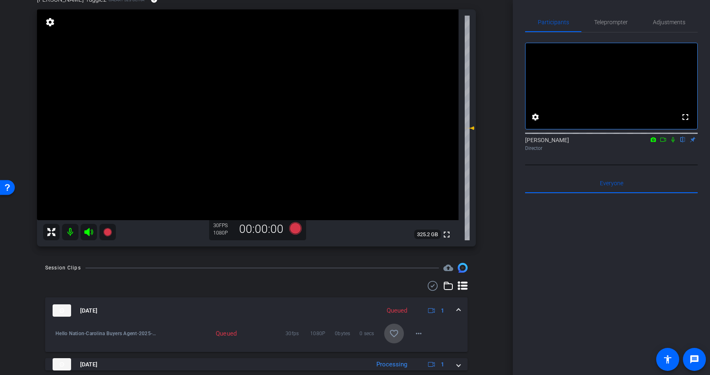
click at [395, 333] on mat-icon "favorite_border" at bounding box center [394, 334] width 10 height 10
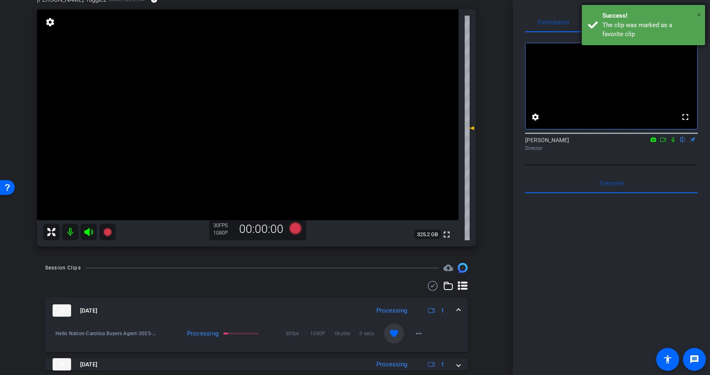
click at [699, 14] on span "×" at bounding box center [699, 15] width 5 height 10
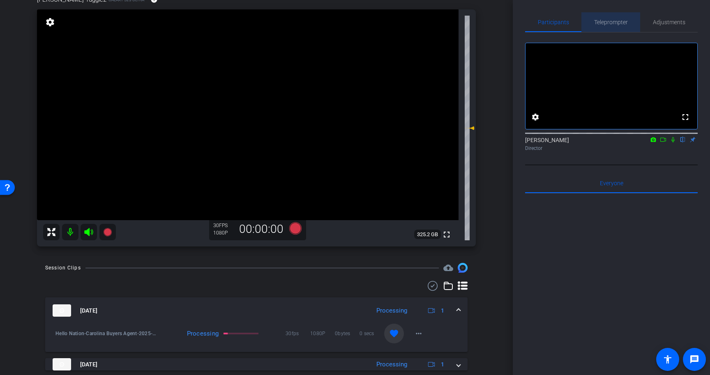
click at [616, 21] on span "Teleprompter" at bounding box center [611, 22] width 34 height 6
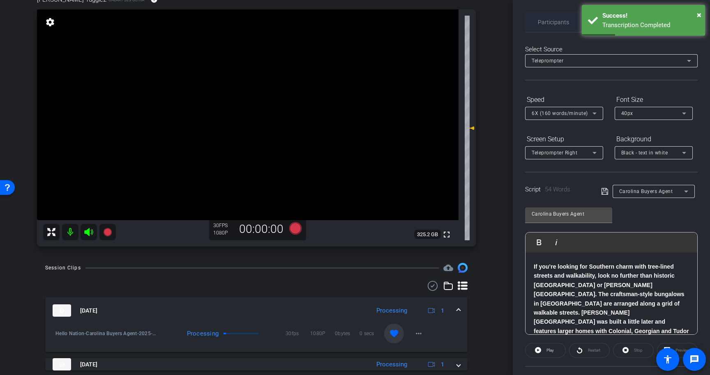
click at [550, 19] on span "Participants" at bounding box center [553, 22] width 31 height 6
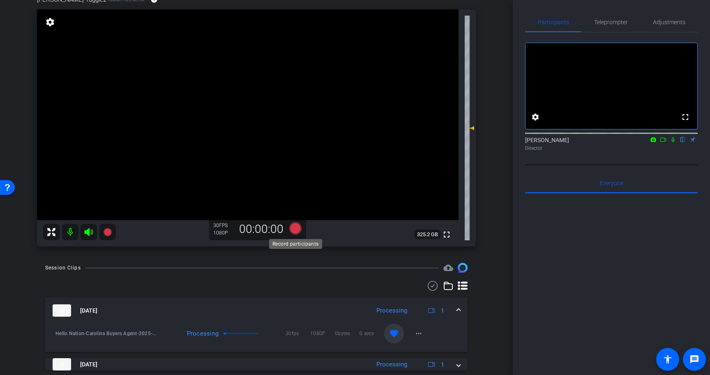
click at [292, 230] on icon at bounding box center [295, 228] width 12 height 12
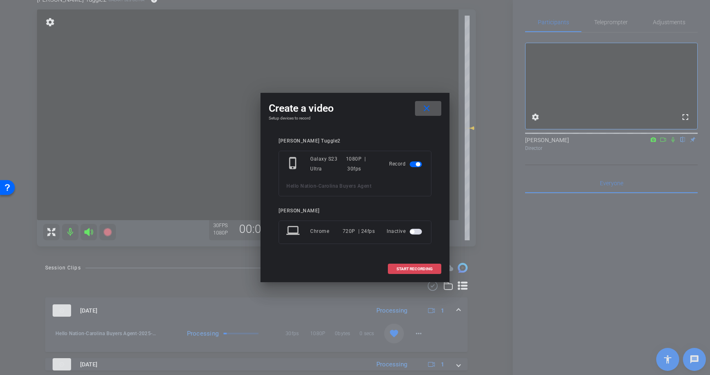
click at [420, 263] on span at bounding box center [414, 269] width 53 height 20
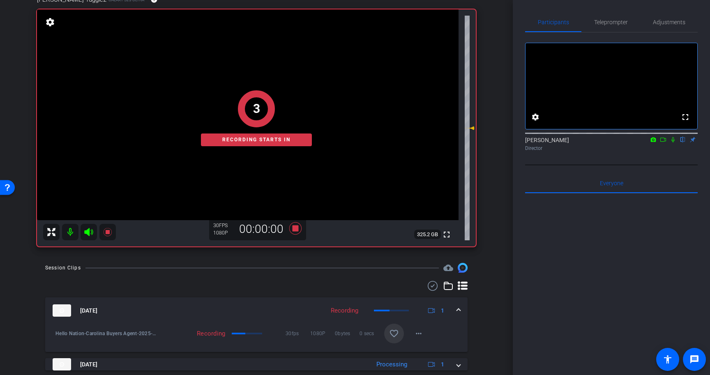
click at [673, 143] on icon at bounding box center [672, 139] width 3 height 5
click at [610, 21] on span "Teleprompter" at bounding box center [611, 22] width 34 height 6
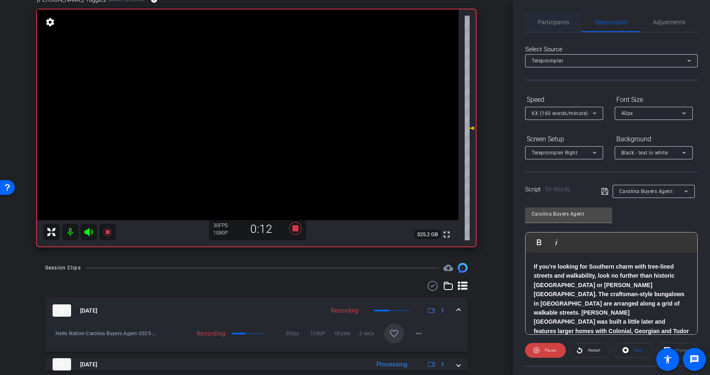
click at [556, 21] on span "Participants" at bounding box center [553, 22] width 31 height 6
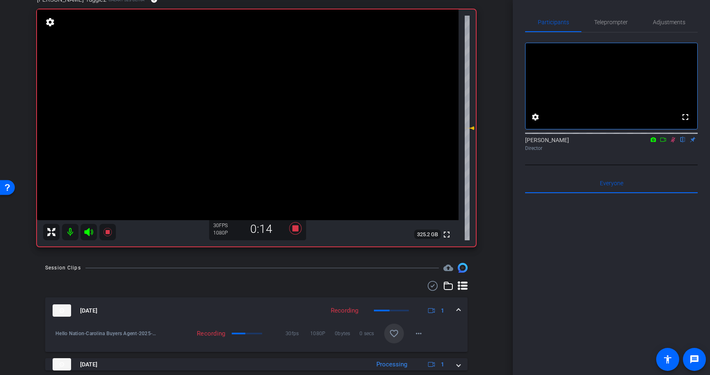
click at [673, 152] on div "Director" at bounding box center [611, 148] width 172 height 7
click at [673, 143] on icon at bounding box center [673, 139] width 5 height 5
click at [602, 21] on span "Teleprompter" at bounding box center [611, 22] width 34 height 6
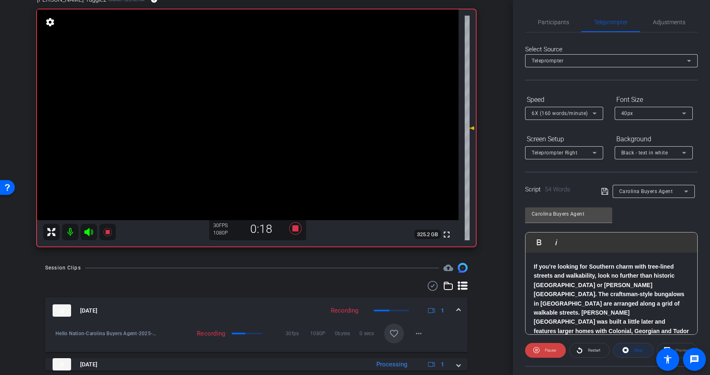
click at [630, 354] on span at bounding box center [633, 350] width 40 height 20
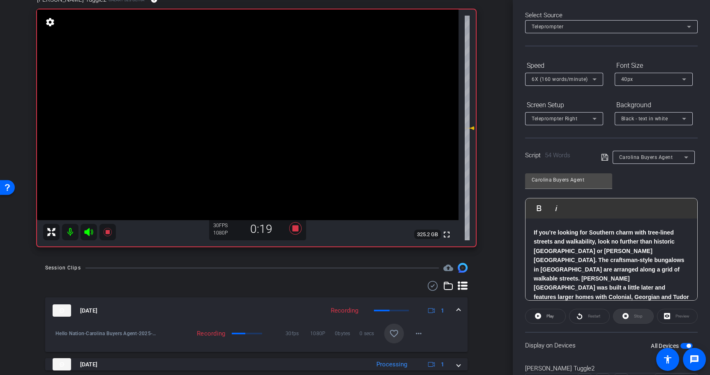
scroll to position [37, 0]
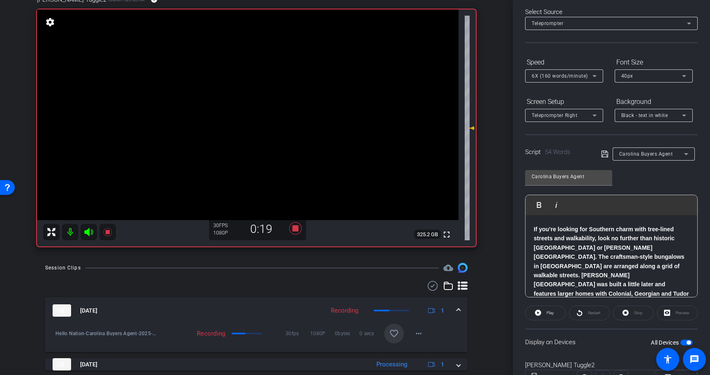
click at [686, 341] on span "button" at bounding box center [688, 342] width 4 height 4
click at [686, 341] on span "button" at bounding box center [686, 343] width 12 height 6
click at [550, 311] on span "Play" at bounding box center [549, 312] width 7 height 5
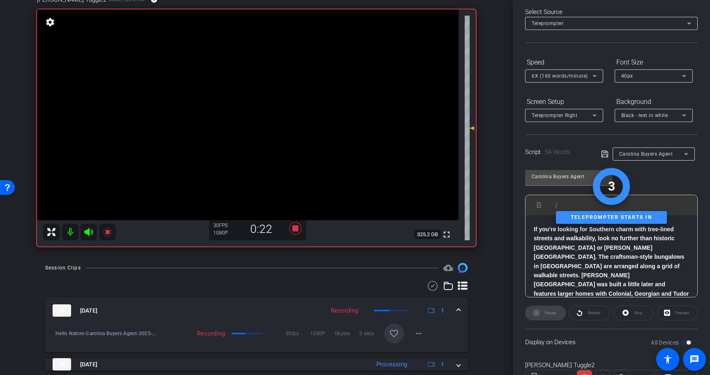
scroll to position [0, 0]
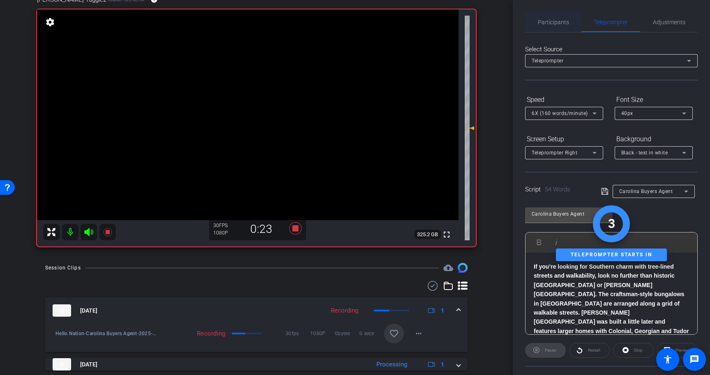
click at [554, 22] on span "Participants" at bounding box center [553, 22] width 31 height 6
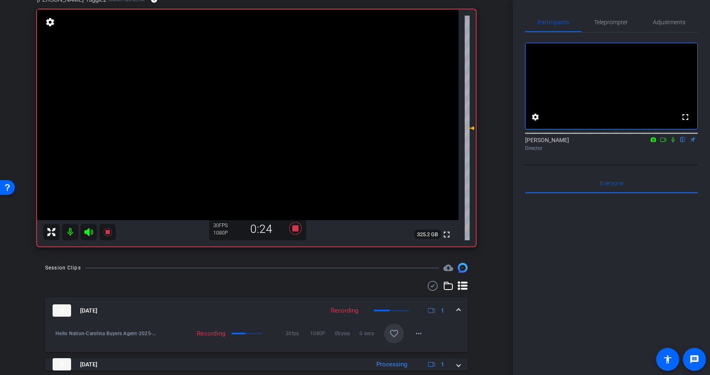
click at [671, 143] on icon at bounding box center [672, 140] width 7 height 6
click at [607, 21] on span "Teleprompter" at bounding box center [611, 22] width 34 height 6
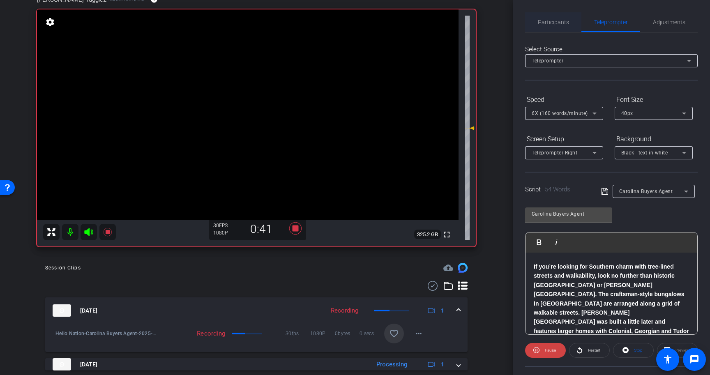
click at [563, 18] on span "Participants" at bounding box center [553, 22] width 31 height 20
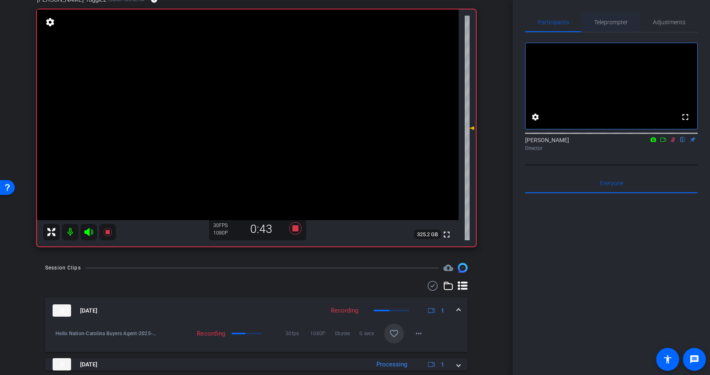
click at [620, 26] on span "Teleprompter" at bounding box center [611, 22] width 34 height 20
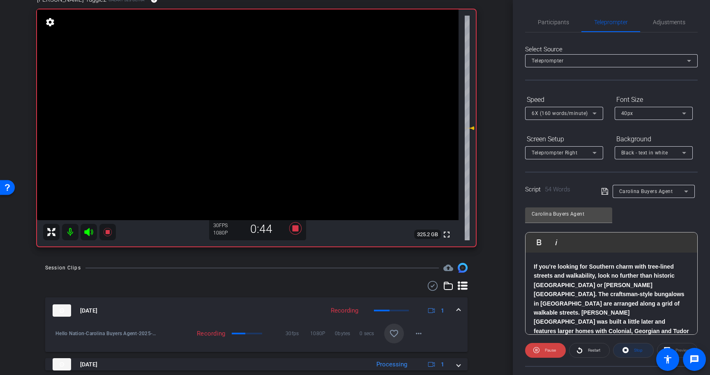
click at [637, 352] on span "Stop" at bounding box center [638, 350] width 9 height 5
click at [558, 21] on span "Participants" at bounding box center [553, 22] width 31 height 6
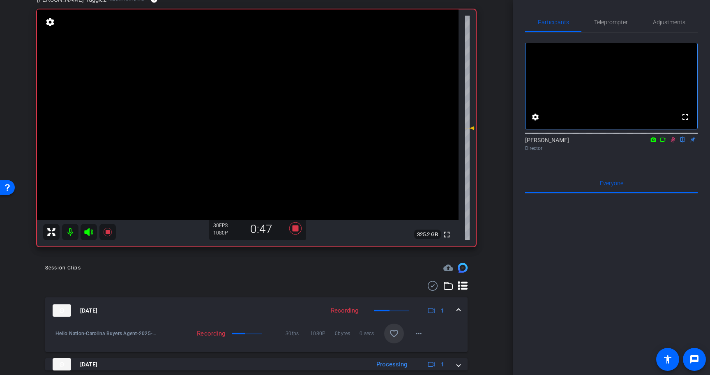
click at [674, 143] on icon at bounding box center [672, 140] width 7 height 6
click at [613, 23] on span "Teleprompter" at bounding box center [611, 22] width 34 height 6
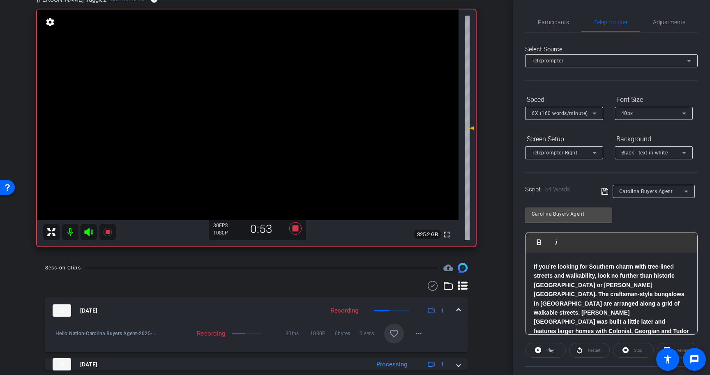
scroll to position [74, 0]
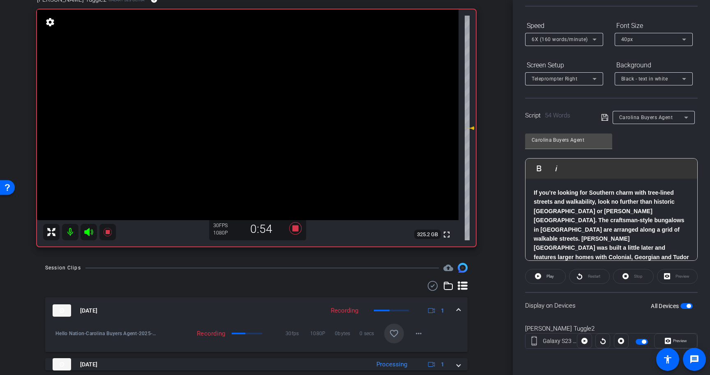
click at [630, 276] on div "Stop" at bounding box center [633, 276] width 41 height 15
click at [551, 277] on span "Play" at bounding box center [549, 276] width 7 height 5
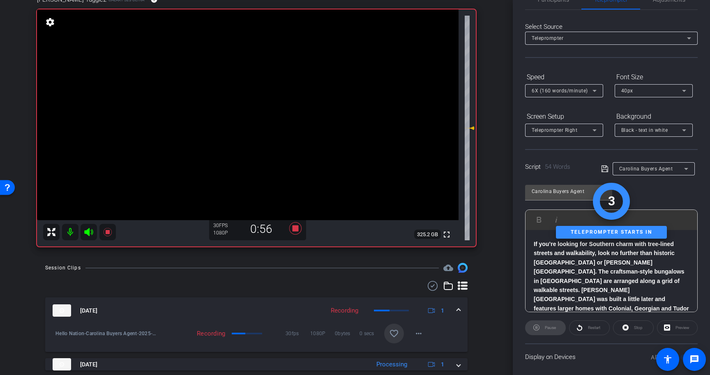
scroll to position [0, 0]
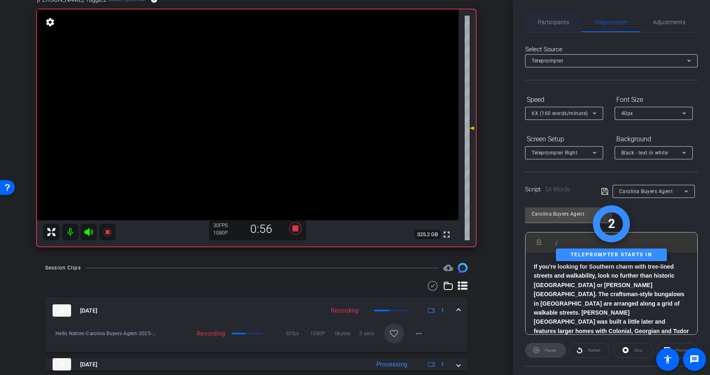
click at [558, 17] on span "Participants" at bounding box center [553, 22] width 31 height 20
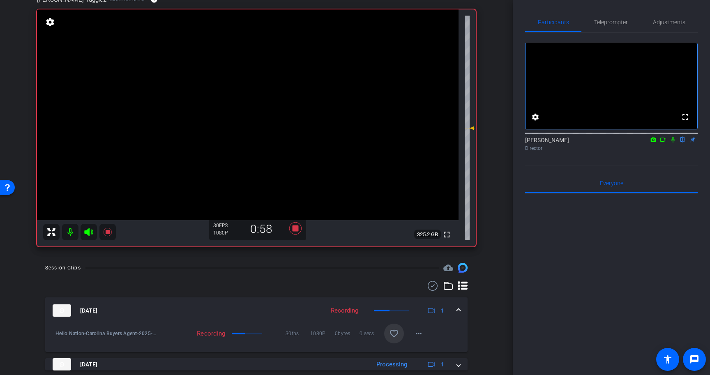
click at [673, 143] on icon at bounding box center [672, 140] width 7 height 6
click at [604, 28] on span "Teleprompter" at bounding box center [611, 22] width 34 height 20
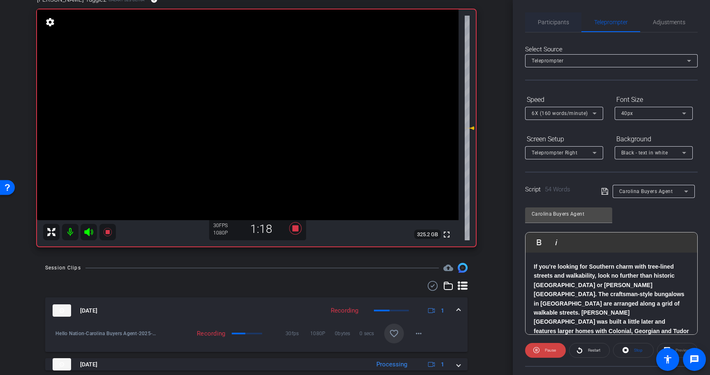
click at [545, 20] on span "Participants" at bounding box center [553, 22] width 31 height 6
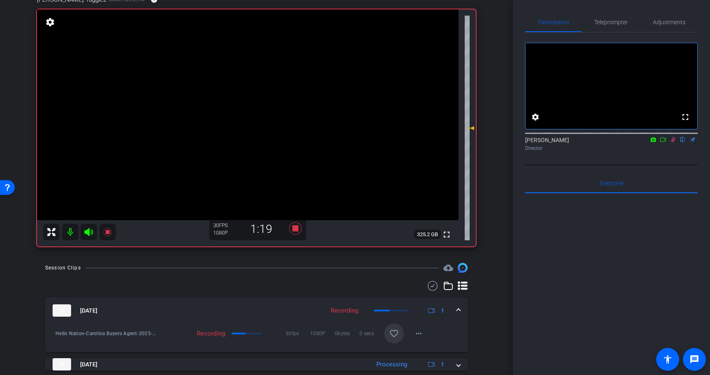
click at [672, 143] on icon at bounding box center [672, 140] width 7 height 6
click at [295, 228] on icon at bounding box center [295, 228] width 12 height 12
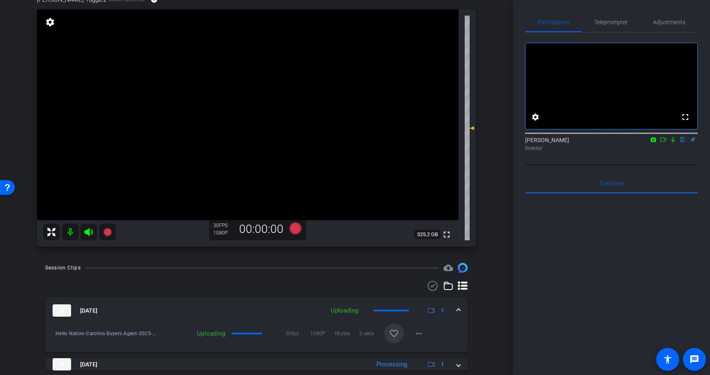
click at [394, 332] on mat-icon "favorite_border" at bounding box center [394, 334] width 10 height 10
click at [621, 19] on span "Teleprompter" at bounding box center [611, 22] width 34 height 6
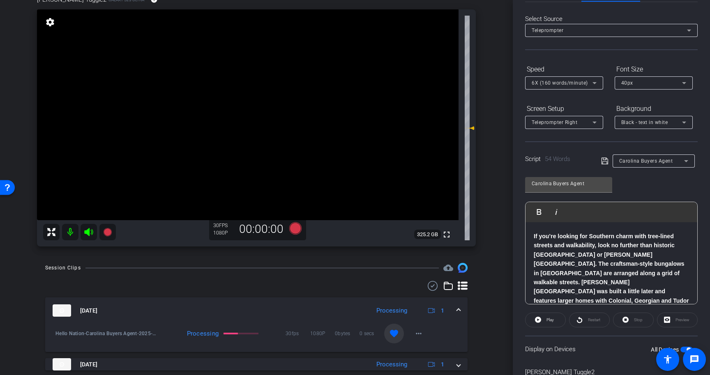
scroll to position [29, 0]
click at [533, 237] on strong "If you’re looking for Southern charm with tree-lined streets and walkability, l…" at bounding box center [610, 275] width 155 height 80
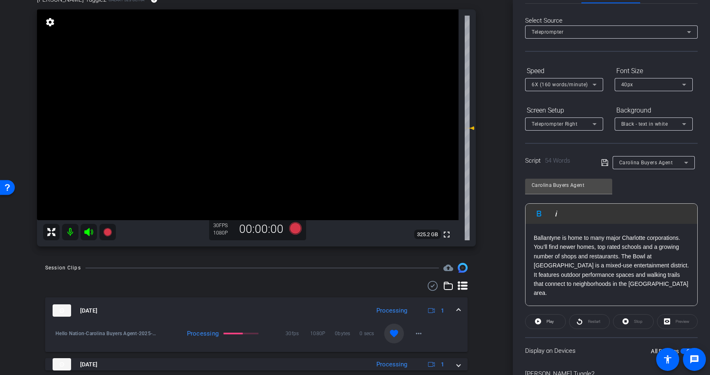
scroll to position [64, 0]
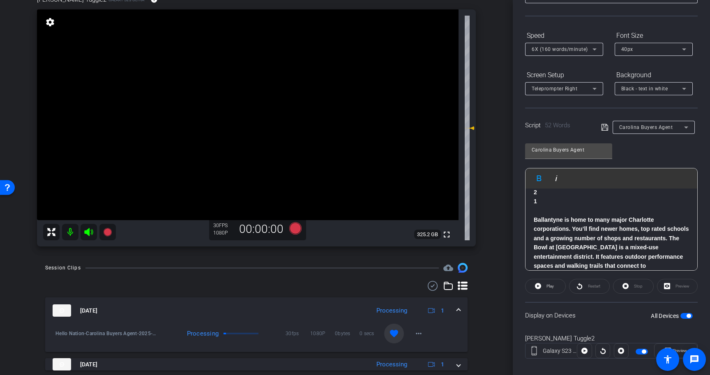
click at [605, 128] on icon at bounding box center [604, 127] width 7 height 7
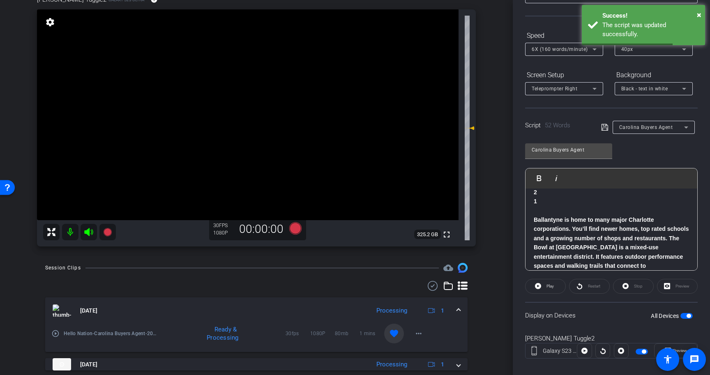
click at [689, 314] on span "button" at bounding box center [688, 316] width 4 height 4
click at [602, 124] on icon at bounding box center [604, 127] width 7 height 10
click at [689, 314] on span "button" at bounding box center [686, 316] width 12 height 6
click at [561, 254] on strong "Ballantyne is home to many major Charlotte corporations. You’ll find newer home…" at bounding box center [610, 247] width 155 height 62
click at [554, 210] on p at bounding box center [610, 210] width 155 height 9
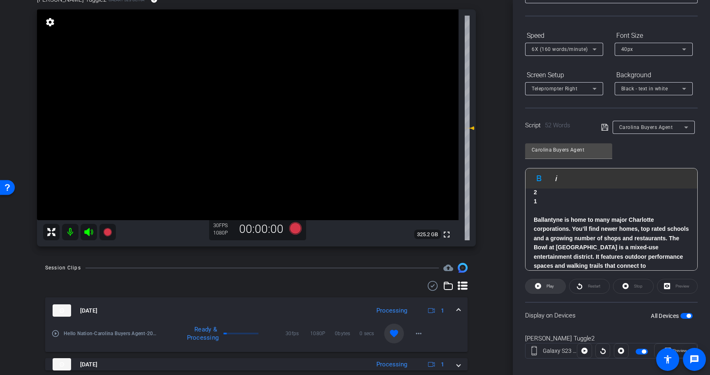
click at [541, 285] on icon at bounding box center [538, 286] width 6 height 6
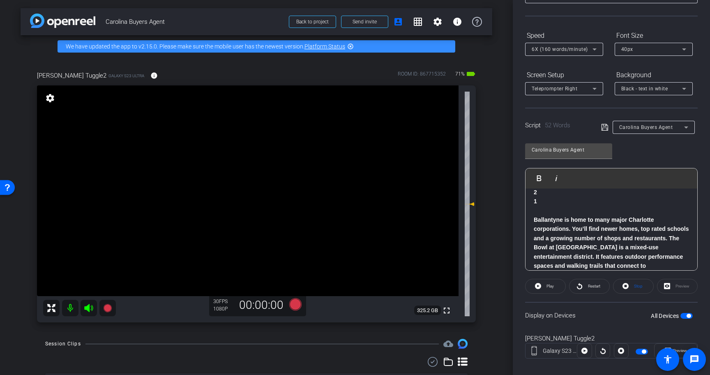
scroll to position [0, 0]
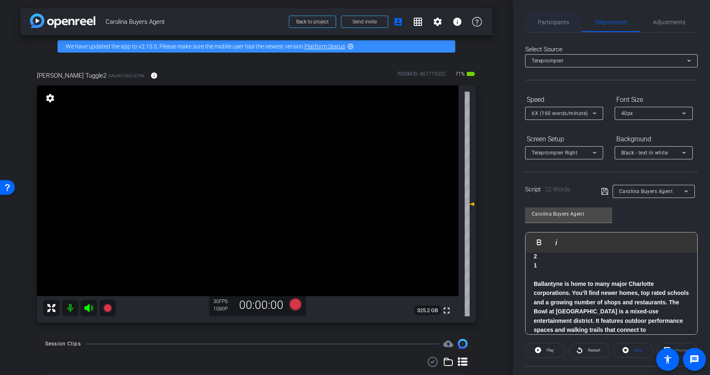
click at [555, 19] on span "Participants" at bounding box center [553, 22] width 31 height 6
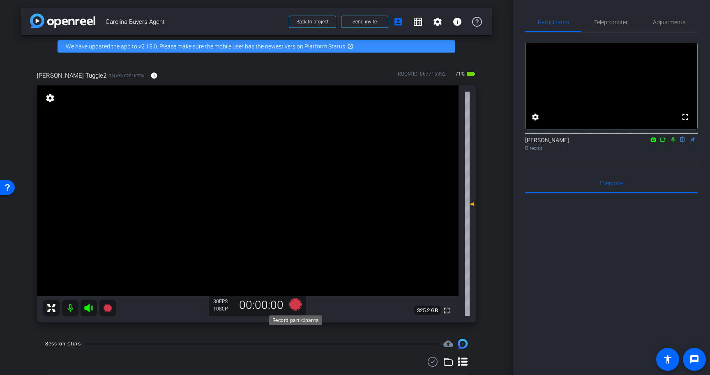
click at [293, 302] on icon at bounding box center [295, 304] width 12 height 12
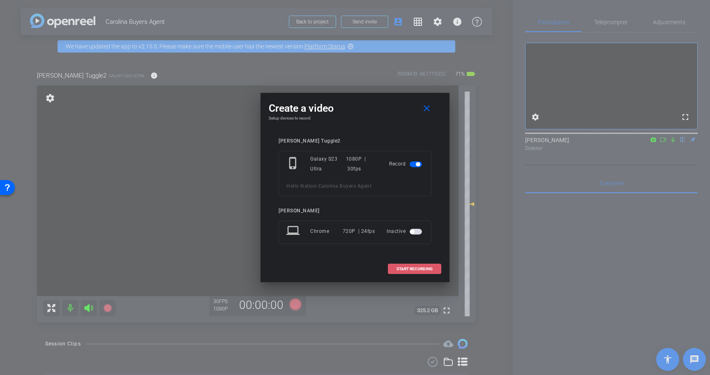
click at [430, 269] on span "START RECORDING" at bounding box center [414, 269] width 36 height 4
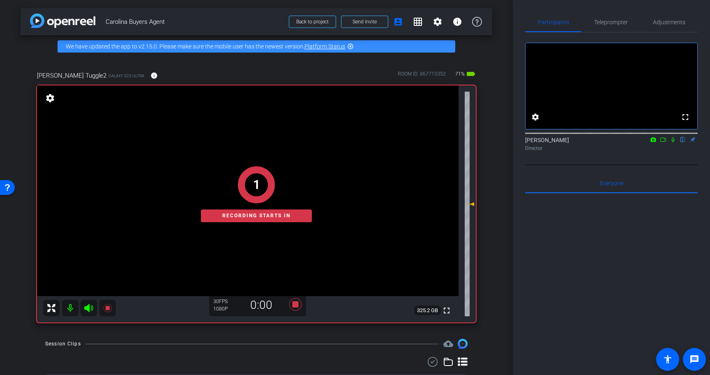
click at [673, 143] on icon at bounding box center [672, 139] width 3 height 5
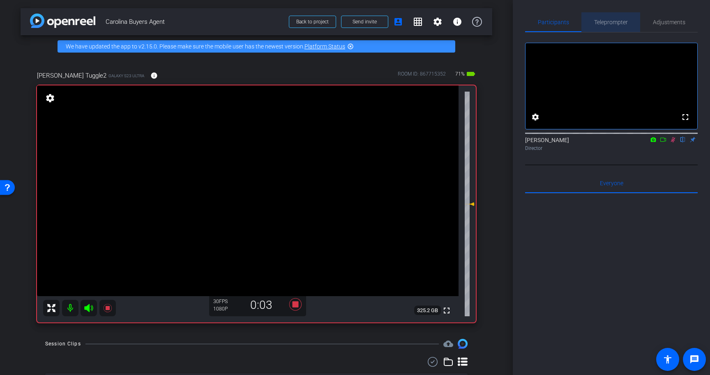
click at [623, 23] on span "Teleprompter" at bounding box center [611, 22] width 34 height 6
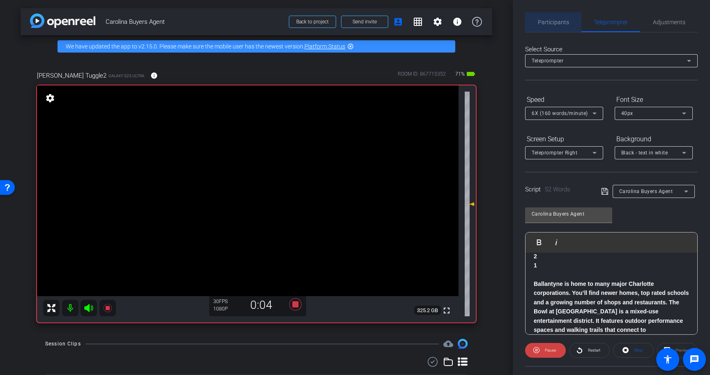
click at [549, 19] on span "Participants" at bounding box center [553, 22] width 31 height 6
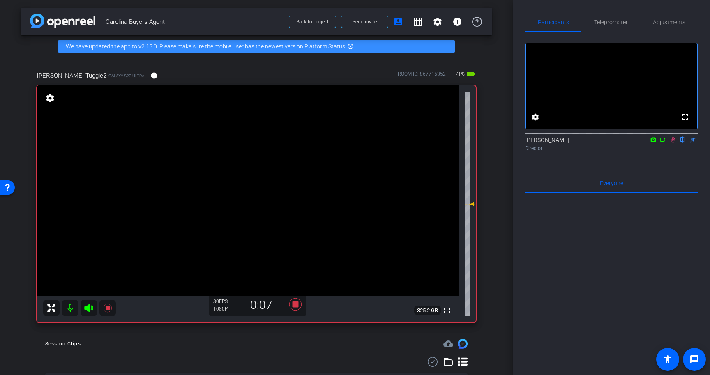
click at [605, 34] on div "fullscreen settings [PERSON_NAME] flip Director" at bounding box center [611, 93] width 172 height 122
click at [614, 19] on span "Teleprompter" at bounding box center [611, 22] width 34 height 6
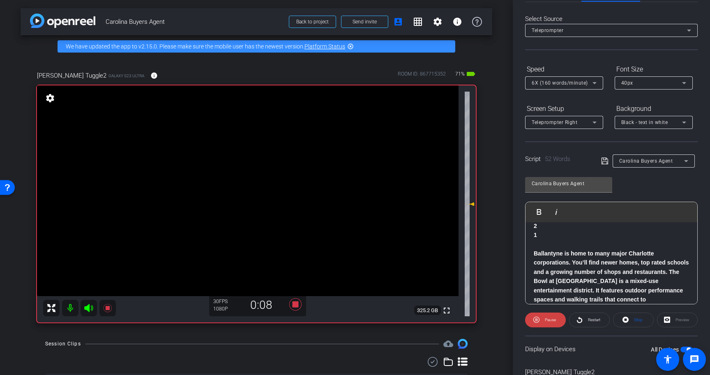
scroll to position [41, 0]
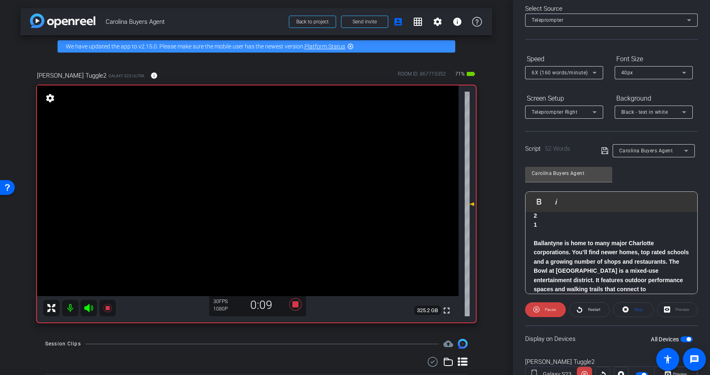
click at [688, 340] on span "button" at bounding box center [688, 339] width 4 height 4
click at [630, 313] on span at bounding box center [633, 310] width 40 height 20
click at [538, 306] on icon at bounding box center [536, 309] width 6 height 10
click at [635, 306] on span "Stop" at bounding box center [637, 309] width 11 height 11
click at [686, 337] on span "button" at bounding box center [686, 339] width 12 height 6
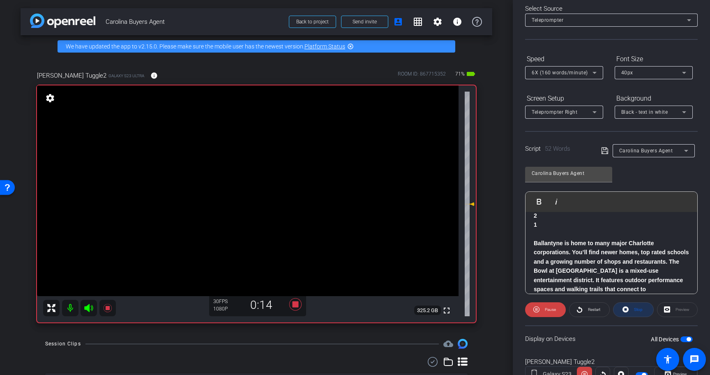
click at [638, 307] on span "Stop" at bounding box center [638, 309] width 9 height 5
click at [552, 308] on span "Play" at bounding box center [549, 309] width 7 height 5
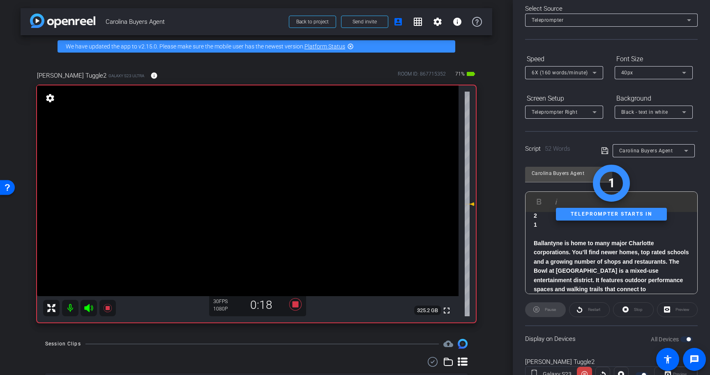
scroll to position [0, 0]
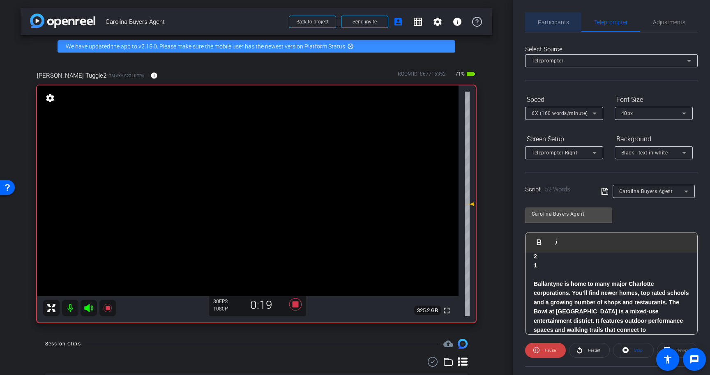
click at [550, 23] on span "Participants" at bounding box center [553, 22] width 31 height 6
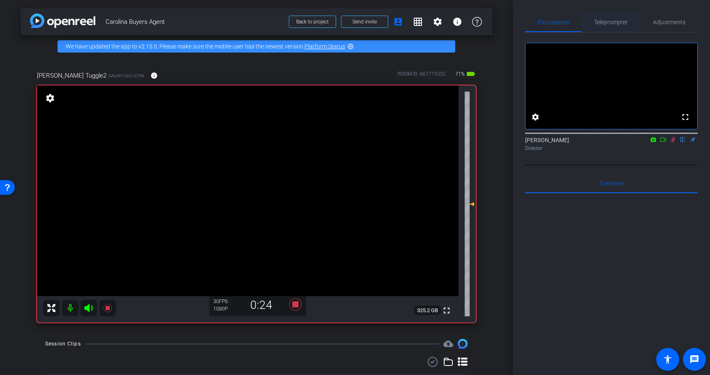
click at [614, 24] on span "Teleprompter" at bounding box center [611, 22] width 34 height 6
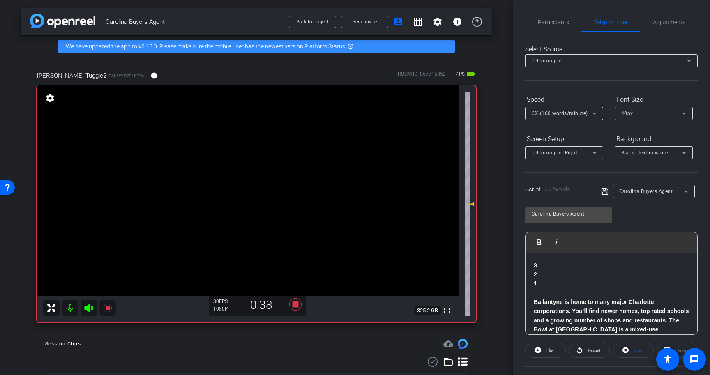
click at [556, 9] on div "Participants Teleprompter Adjustments settings [PERSON_NAME] flip Director Ever…" at bounding box center [611, 187] width 197 height 375
click at [556, 16] on span "Participants" at bounding box center [553, 22] width 31 height 20
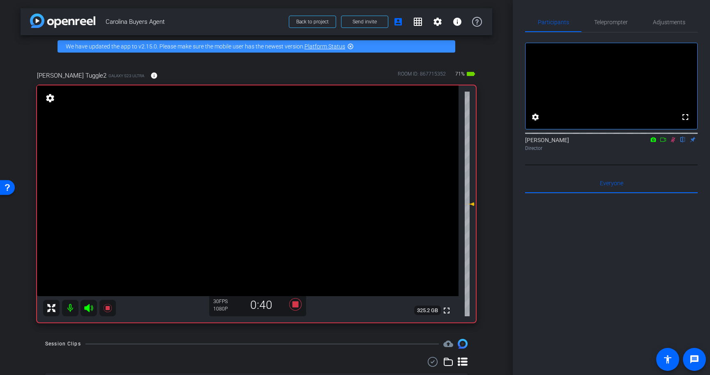
click at [672, 143] on icon at bounding box center [672, 140] width 7 height 6
click at [296, 304] on icon at bounding box center [295, 304] width 12 height 12
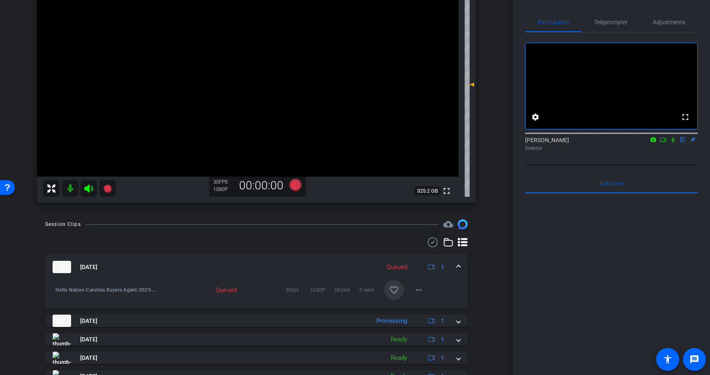
scroll to position [120, 0]
click at [393, 288] on mat-icon "favorite_border" at bounding box center [394, 290] width 10 height 10
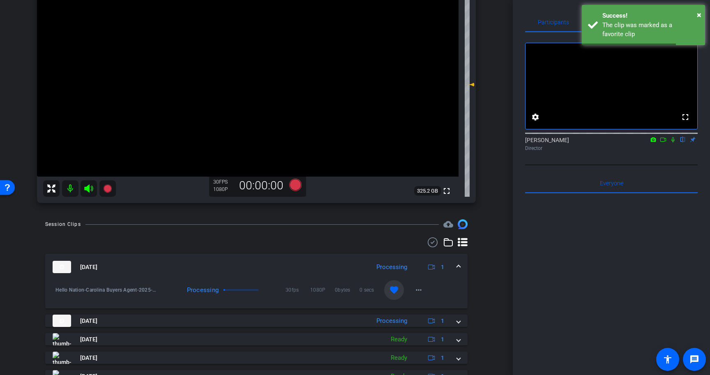
scroll to position [0, 0]
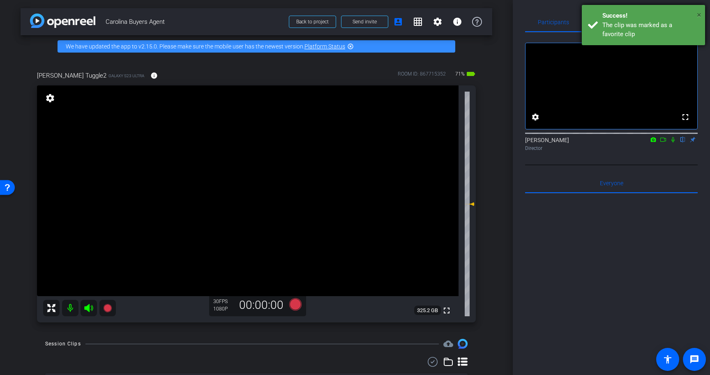
click at [699, 14] on span "×" at bounding box center [699, 15] width 5 height 10
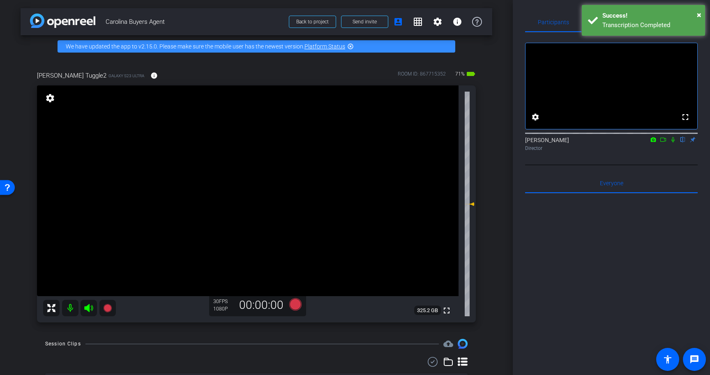
click at [626, 23] on div "Transcription Completed" at bounding box center [650, 25] width 97 height 9
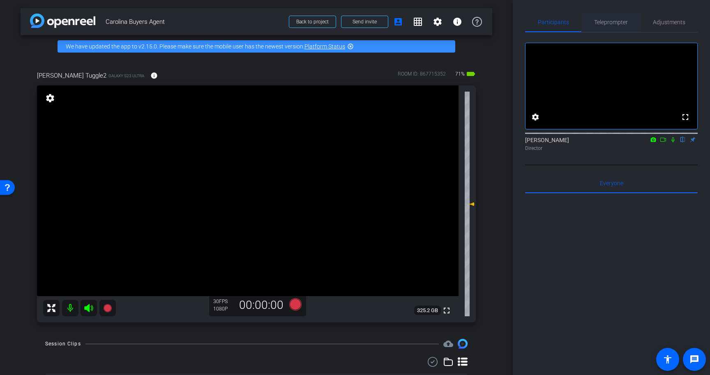
click at [626, 23] on span "Teleprompter" at bounding box center [611, 22] width 34 height 6
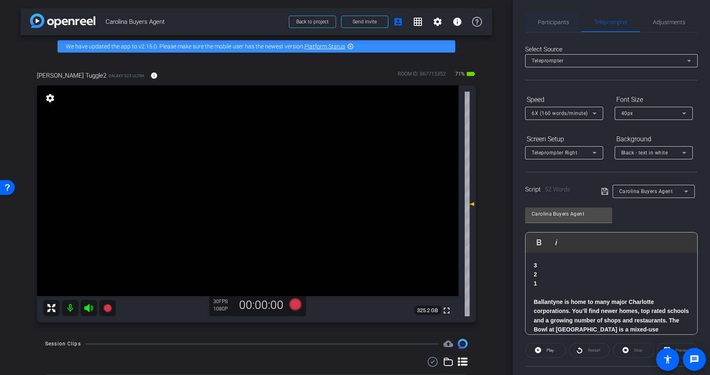
click at [551, 23] on span "Participants" at bounding box center [553, 22] width 31 height 6
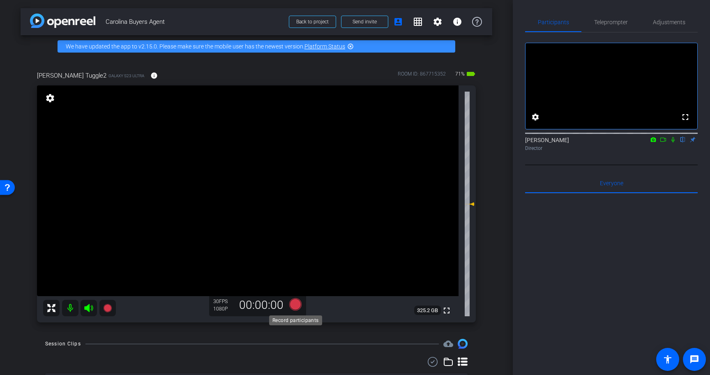
click at [296, 306] on icon at bounding box center [295, 304] width 12 height 12
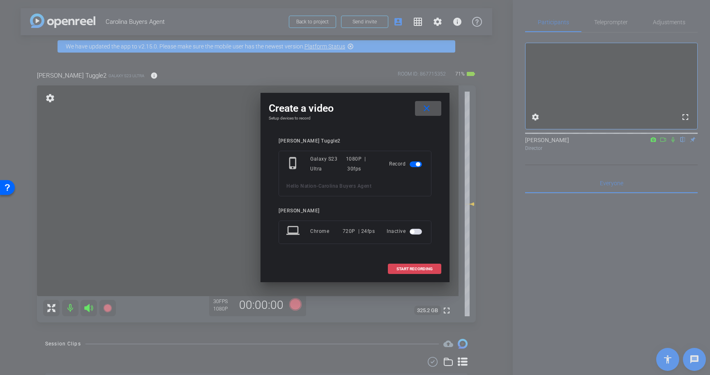
click at [422, 269] on span "START RECORDING" at bounding box center [414, 269] width 36 height 4
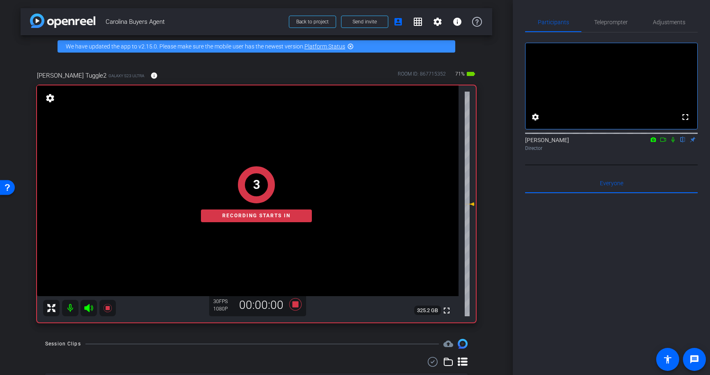
click at [674, 143] on icon at bounding box center [672, 140] width 7 height 6
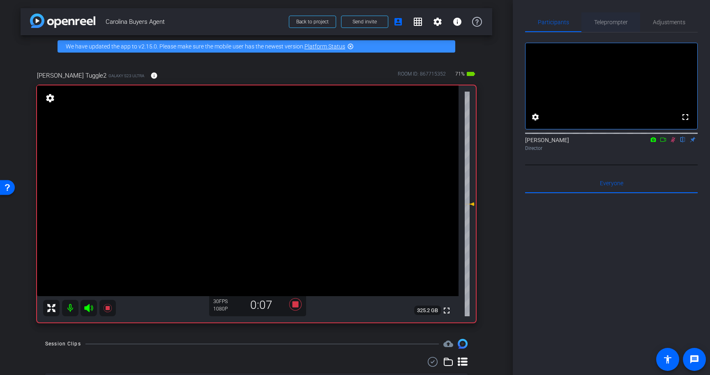
click at [609, 25] on span "Teleprompter" at bounding box center [611, 22] width 34 height 20
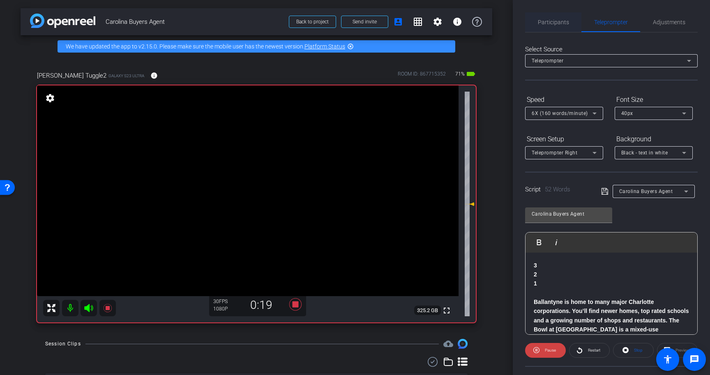
click at [554, 20] on span "Participants" at bounding box center [553, 22] width 31 height 6
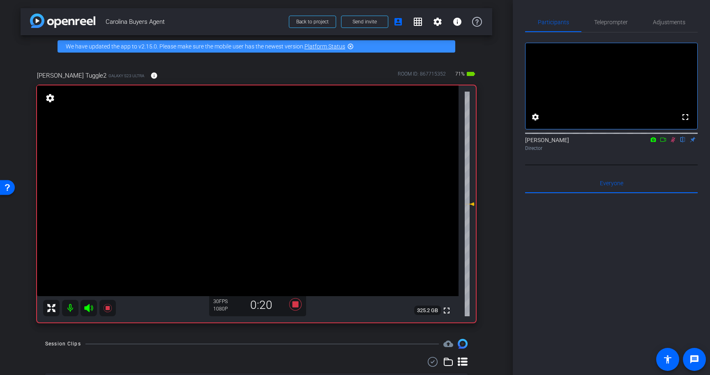
click at [671, 143] on icon at bounding box center [672, 140] width 7 height 6
click at [295, 304] on icon at bounding box center [295, 304] width 12 height 12
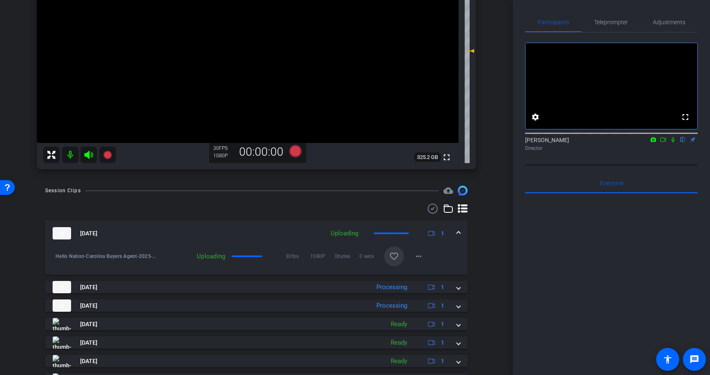
scroll to position [156, 0]
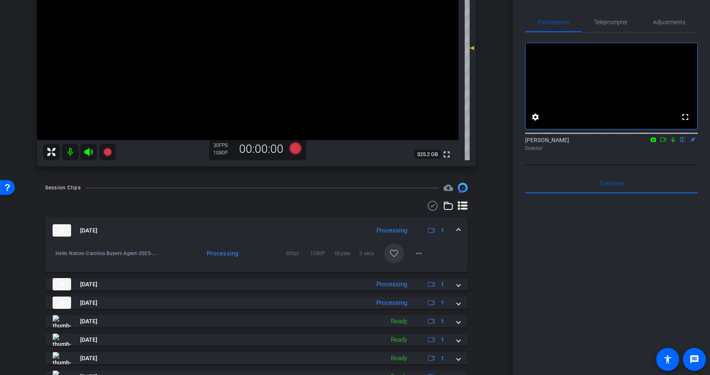
click at [394, 252] on mat-icon "favorite_border" at bounding box center [394, 253] width 10 height 10
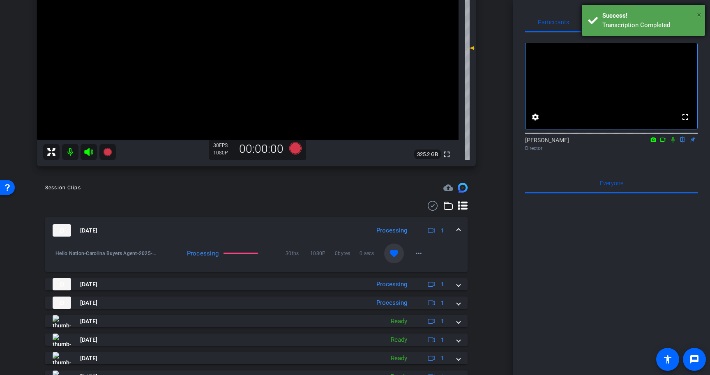
click at [699, 13] on span "×" at bounding box center [699, 15] width 5 height 10
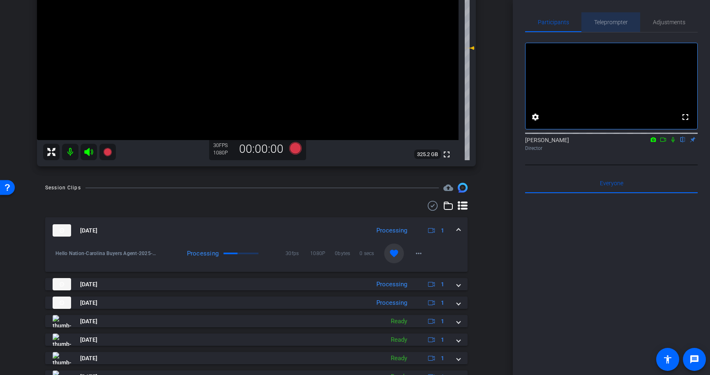
click at [618, 22] on span "Teleprompter" at bounding box center [611, 22] width 34 height 6
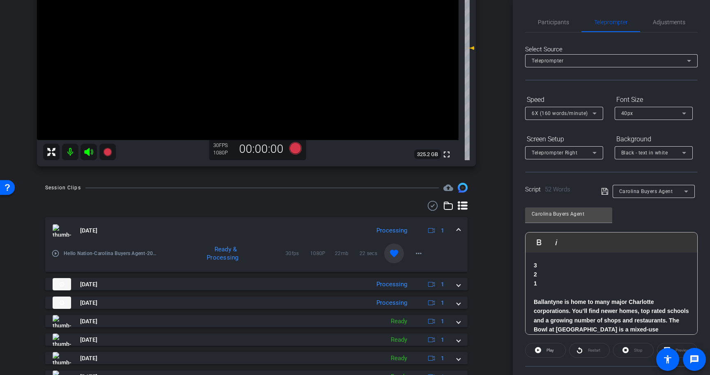
scroll to position [50, 0]
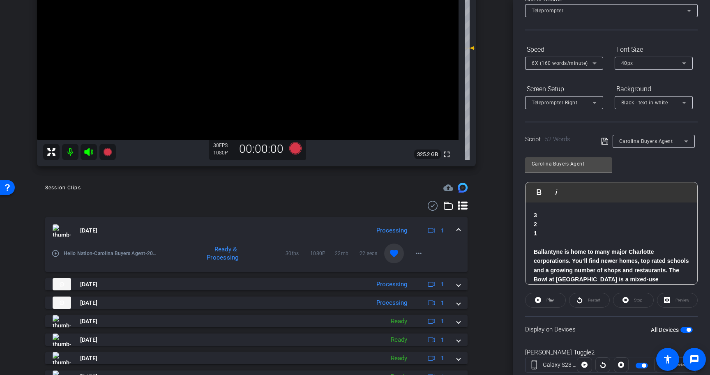
click at [608, 242] on p at bounding box center [610, 242] width 155 height 9
click at [690, 332] on span "button" at bounding box center [686, 330] width 12 height 6
click at [632, 248] on p "Ballantyne is home to many major Charlotte corporations. You’ll find newer home…" at bounding box center [610, 279] width 155 height 64
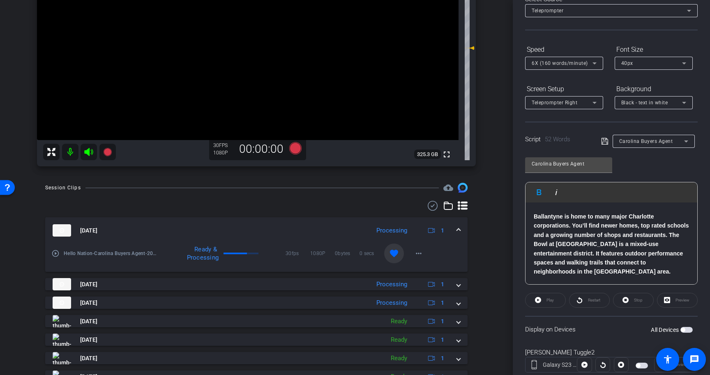
scroll to position [74, 0]
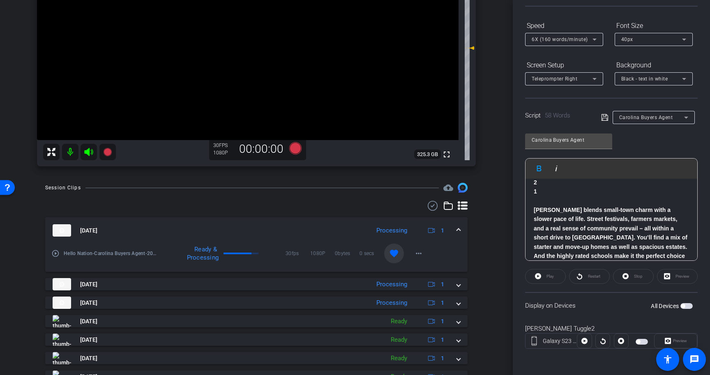
click at [591, 196] on p at bounding box center [610, 200] width 155 height 9
click at [603, 116] on icon at bounding box center [604, 117] width 7 height 7
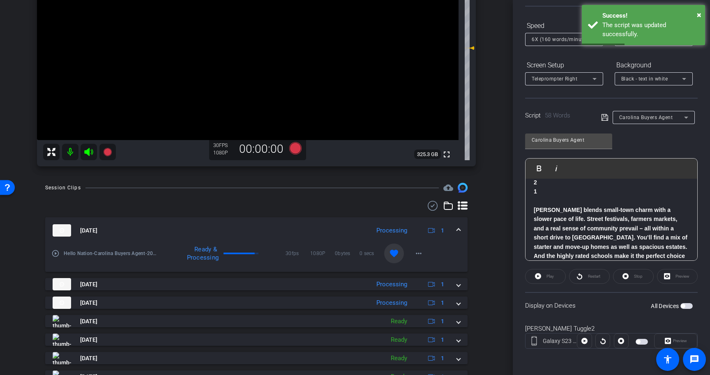
click at [686, 306] on span "button" at bounding box center [686, 306] width 12 height 6
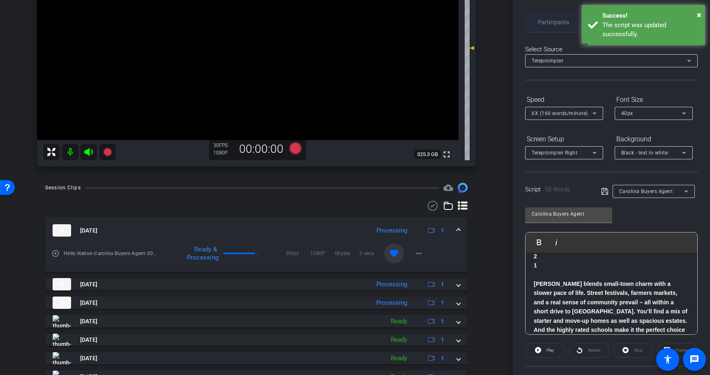
click at [547, 16] on span "Participants" at bounding box center [553, 22] width 31 height 20
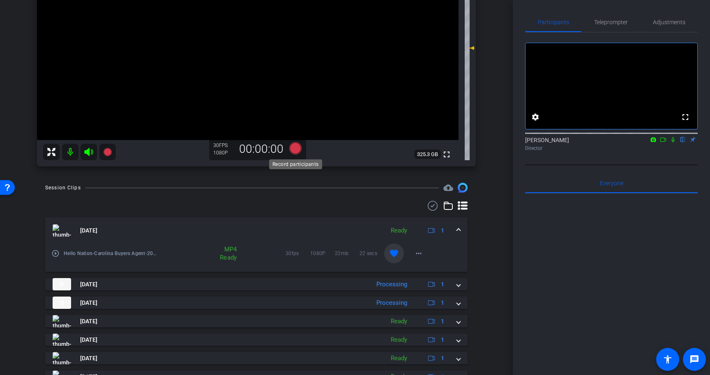
click at [296, 148] on icon at bounding box center [295, 148] width 12 height 12
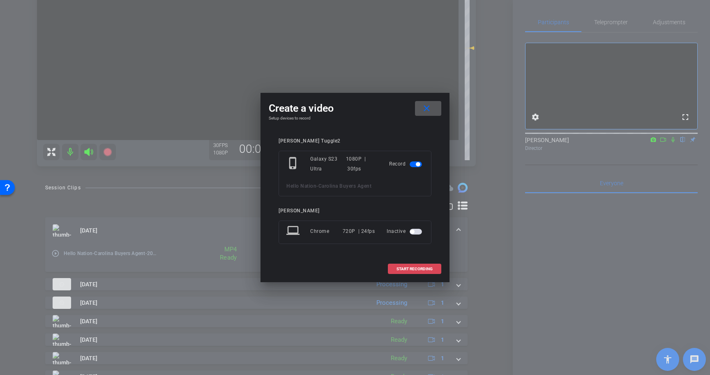
click at [419, 267] on span "START RECORDING" at bounding box center [414, 269] width 36 height 4
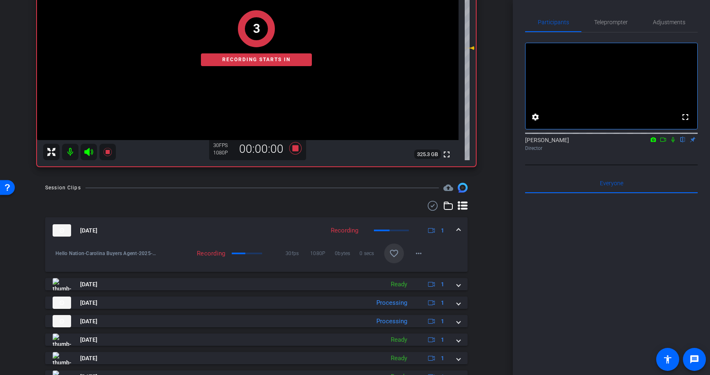
click at [673, 143] on icon at bounding box center [672, 140] width 7 height 6
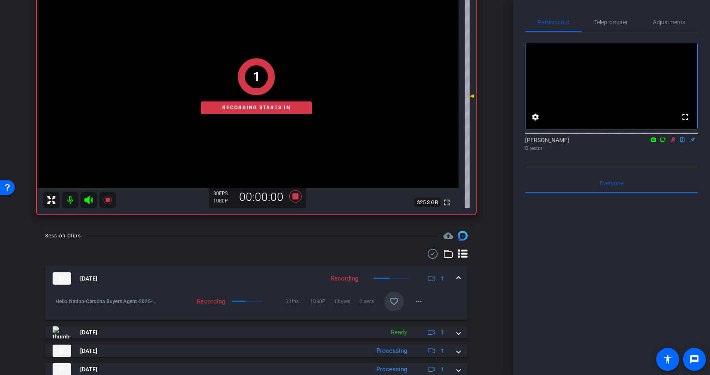
scroll to position [108, 0]
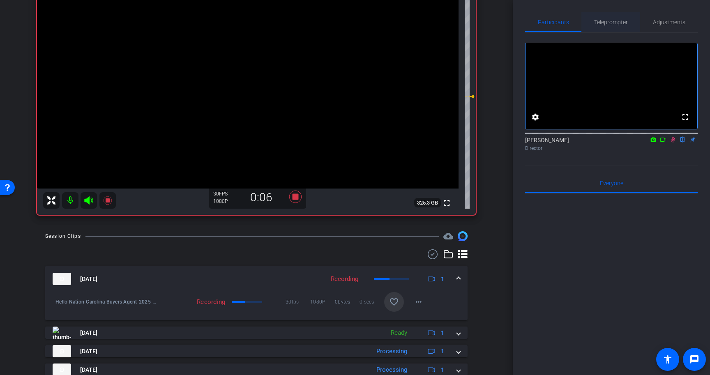
click at [614, 20] on span "Teleprompter" at bounding box center [611, 22] width 34 height 6
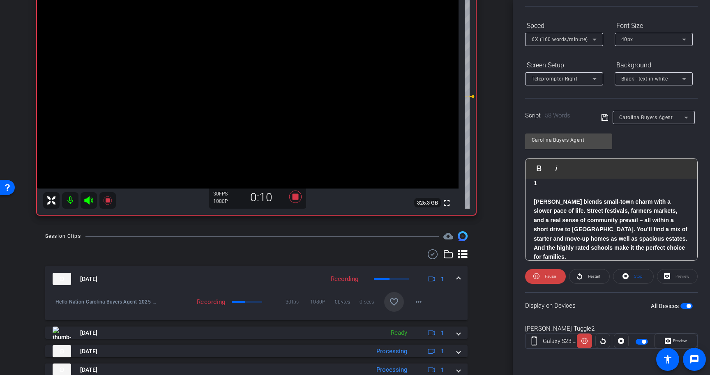
scroll to position [0, 0]
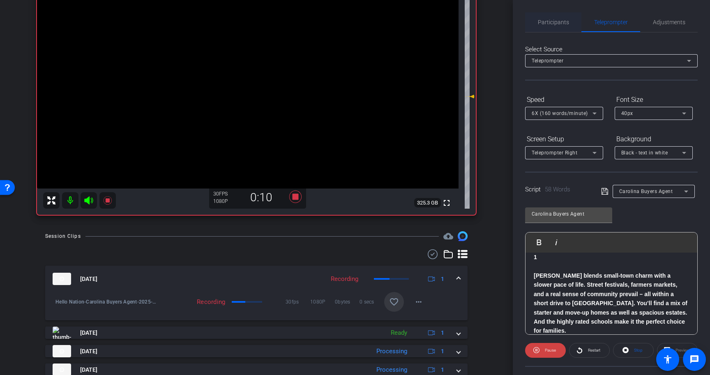
click at [556, 21] on span "Participants" at bounding box center [553, 22] width 31 height 6
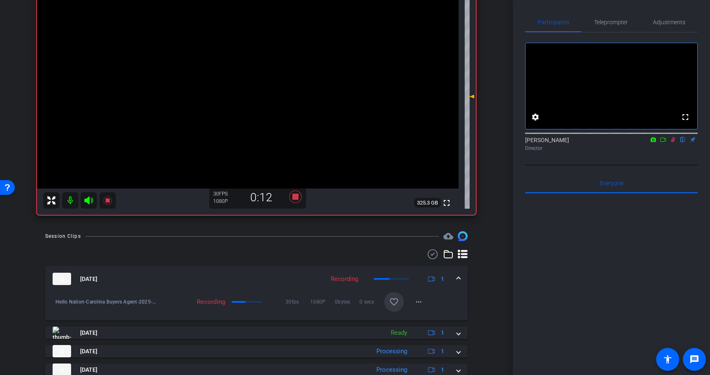
click at [672, 143] on icon at bounding box center [672, 140] width 7 height 6
click at [612, 24] on span "Teleprompter" at bounding box center [611, 22] width 34 height 6
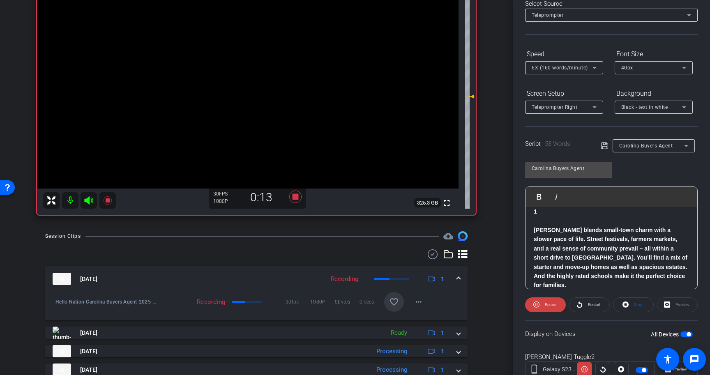
scroll to position [74, 0]
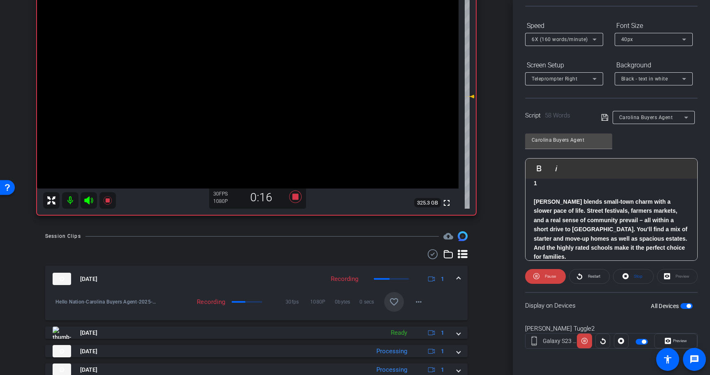
click at [689, 307] on span "button" at bounding box center [688, 306] width 4 height 4
click at [630, 276] on span at bounding box center [633, 277] width 40 height 20
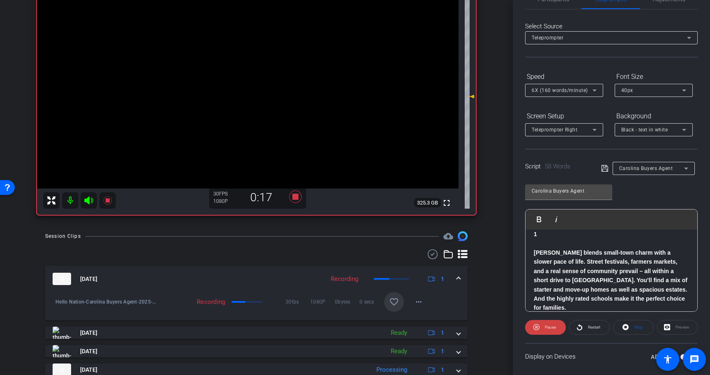
scroll to position [30, 0]
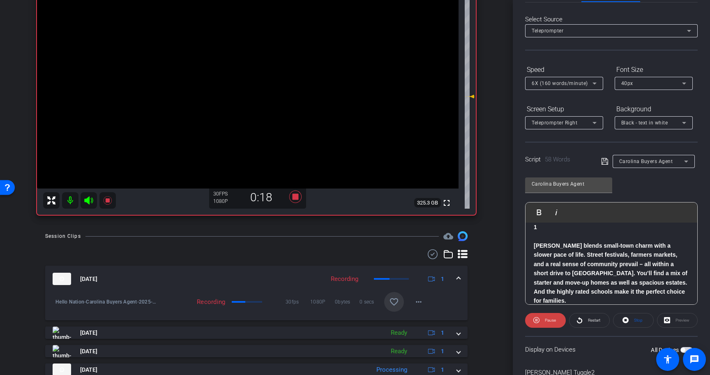
click at [593, 83] on icon at bounding box center [594, 84] width 4 height 2
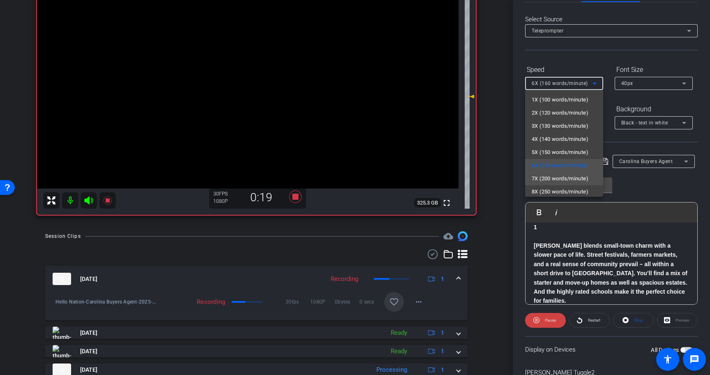
click at [591, 180] on mat-option "7X (200 words/minute)" at bounding box center [564, 178] width 78 height 13
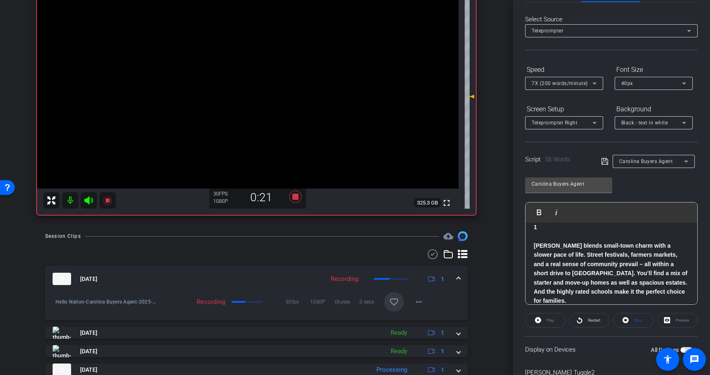
click at [606, 167] on div "Carolina Buyers Agent" at bounding box center [649, 161] width 97 height 13
click at [604, 163] on icon at bounding box center [604, 161] width 7 height 10
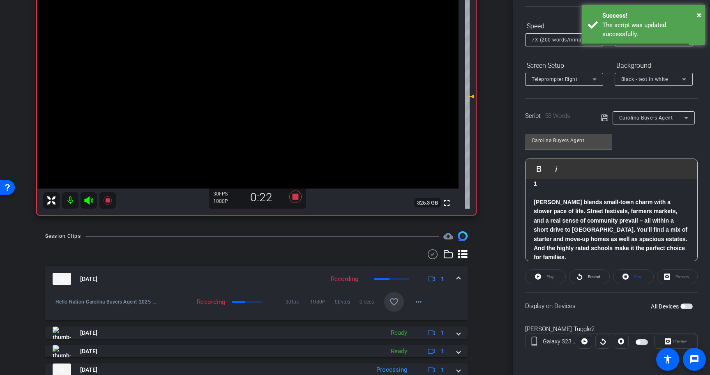
scroll to position [74, 0]
click at [688, 305] on span "button" at bounding box center [686, 306] width 12 height 6
click at [628, 273] on icon at bounding box center [625, 276] width 6 height 10
click at [549, 276] on span "Play" at bounding box center [549, 276] width 7 height 5
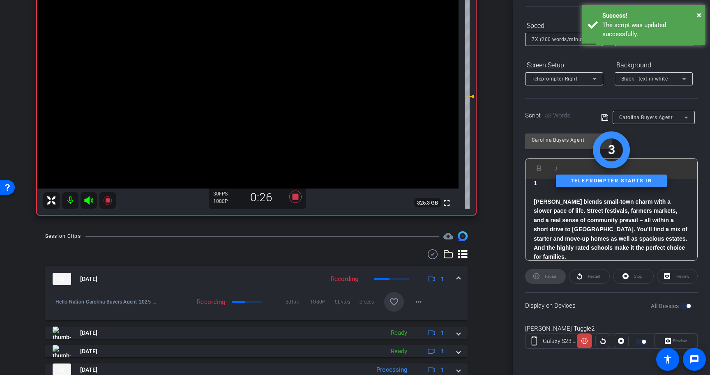
scroll to position [0, 0]
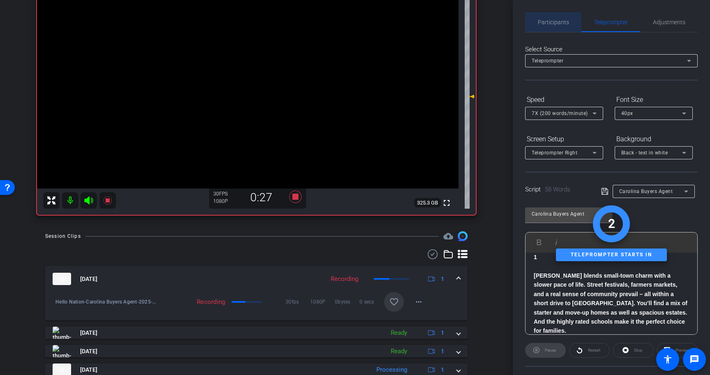
click at [549, 23] on span "Participants" at bounding box center [553, 22] width 31 height 6
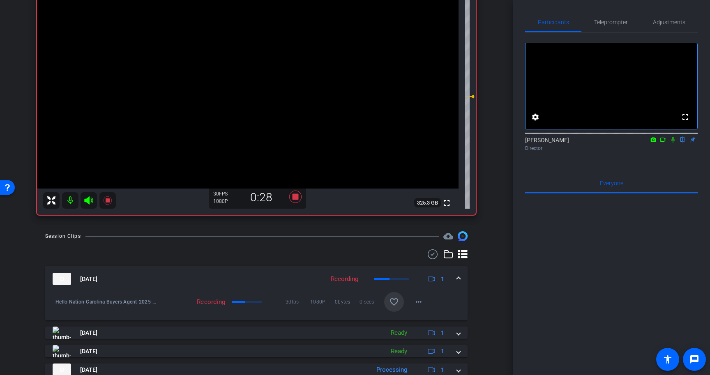
click at [674, 143] on icon at bounding box center [672, 139] width 3 height 5
click at [607, 23] on span "Teleprompter" at bounding box center [611, 22] width 34 height 6
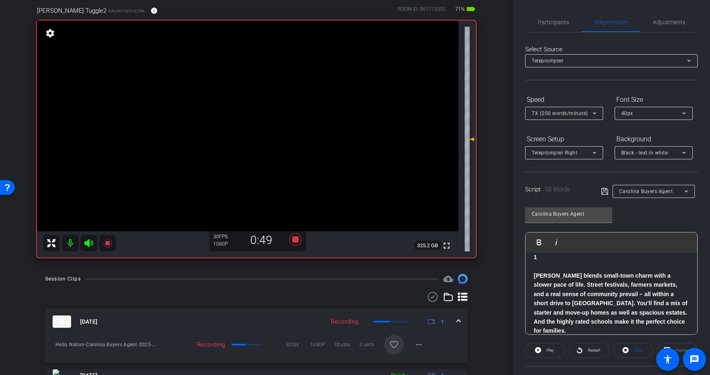
click at [555, 11] on div "Participants Teleprompter Adjustments settings [PERSON_NAME] flip Director Ever…" at bounding box center [611, 187] width 197 height 375
click at [555, 19] on span "Participants" at bounding box center [553, 22] width 31 height 6
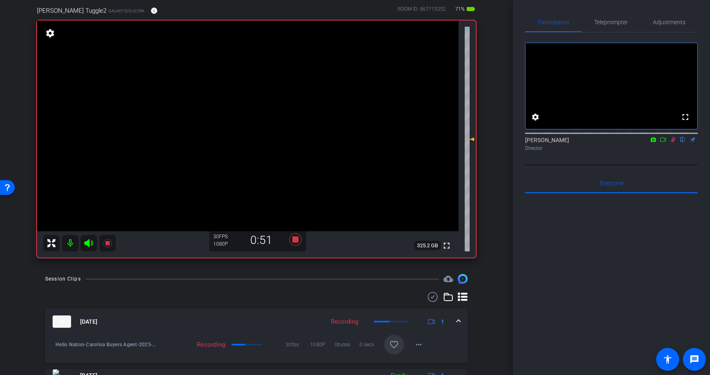
click at [673, 143] on icon at bounding box center [673, 139] width 5 height 5
click at [295, 239] on icon at bounding box center [295, 239] width 12 height 12
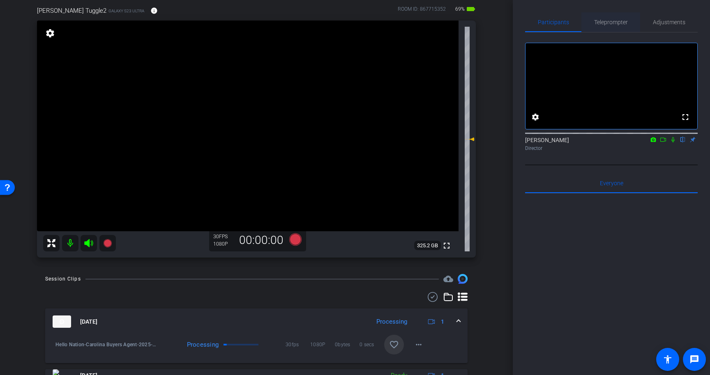
click at [613, 23] on span "Teleprompter" at bounding box center [611, 22] width 34 height 6
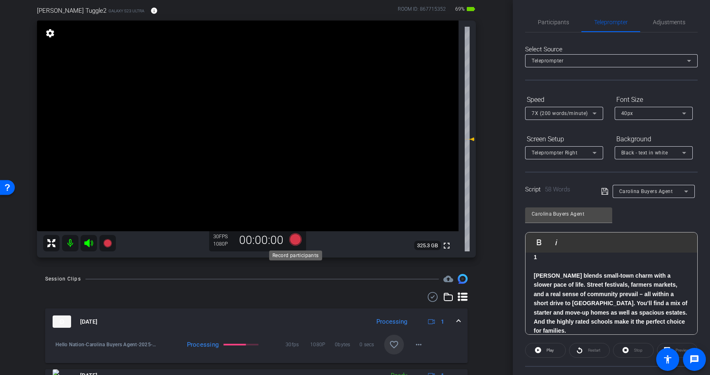
click at [294, 241] on icon at bounding box center [295, 239] width 12 height 12
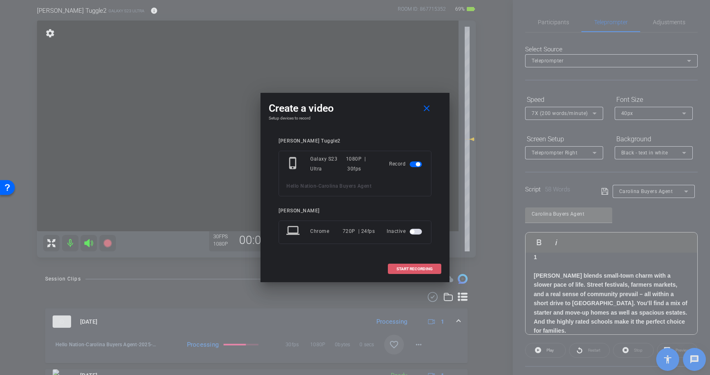
click at [425, 271] on span at bounding box center [414, 269] width 53 height 20
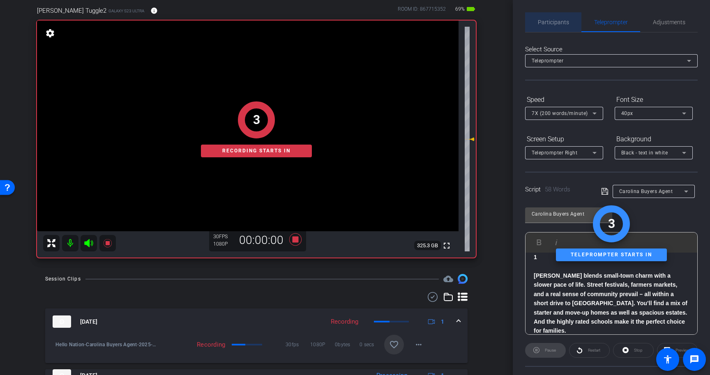
click at [555, 23] on span "Participants" at bounding box center [553, 22] width 31 height 6
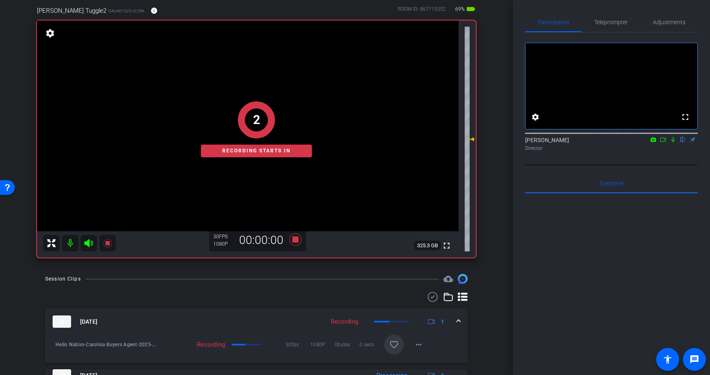
click at [674, 143] on icon at bounding box center [672, 139] width 3 height 5
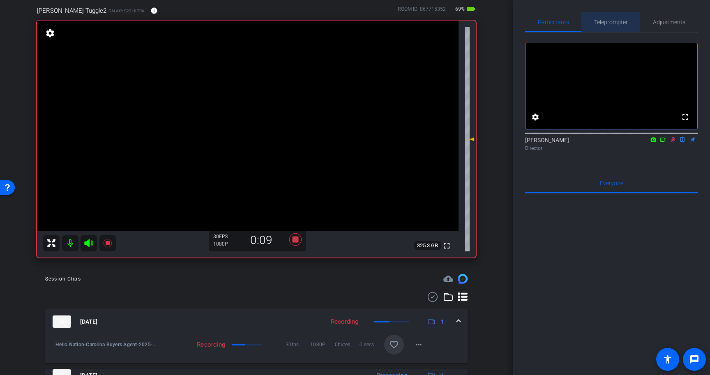
click at [610, 16] on span "Teleprompter" at bounding box center [611, 22] width 34 height 20
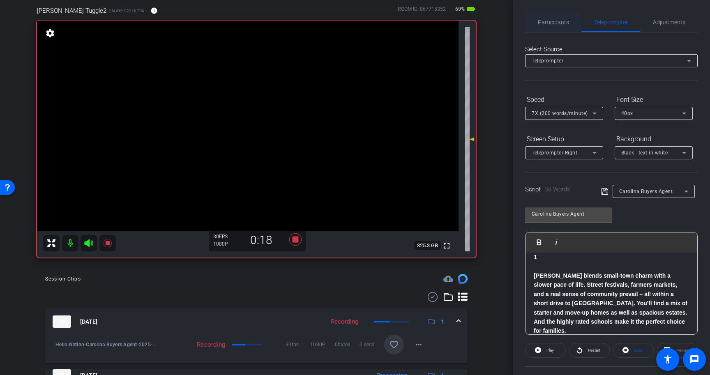
click at [550, 28] on span "Participants" at bounding box center [553, 22] width 31 height 20
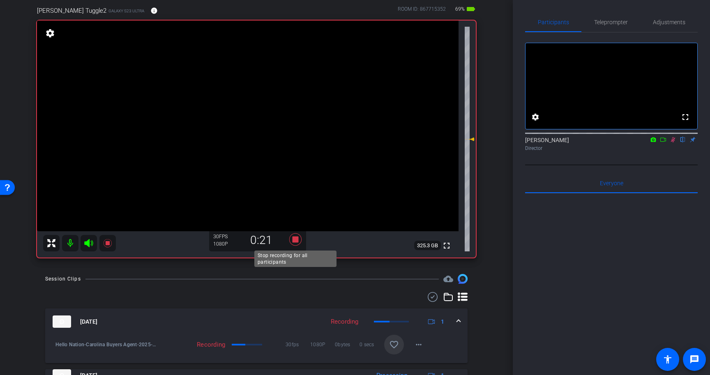
click at [297, 241] on icon at bounding box center [295, 239] width 12 height 12
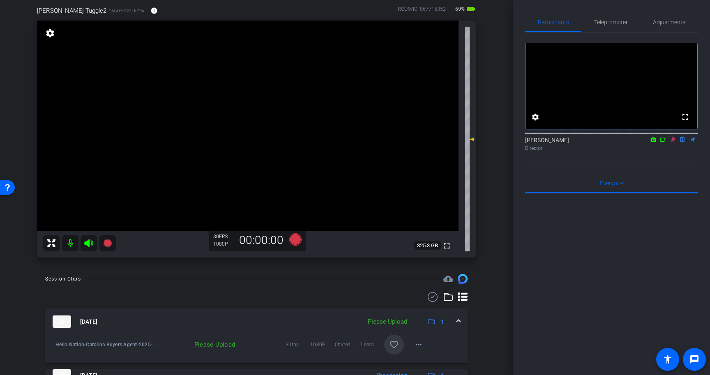
click at [674, 143] on icon at bounding box center [673, 139] width 5 height 5
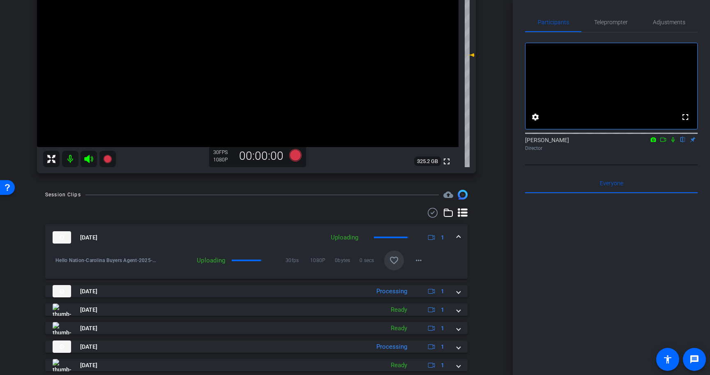
scroll to position [152, 0]
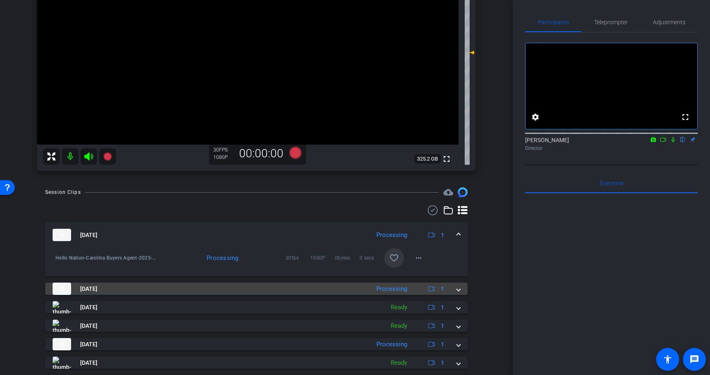
click at [457, 290] on span at bounding box center [458, 289] width 3 height 9
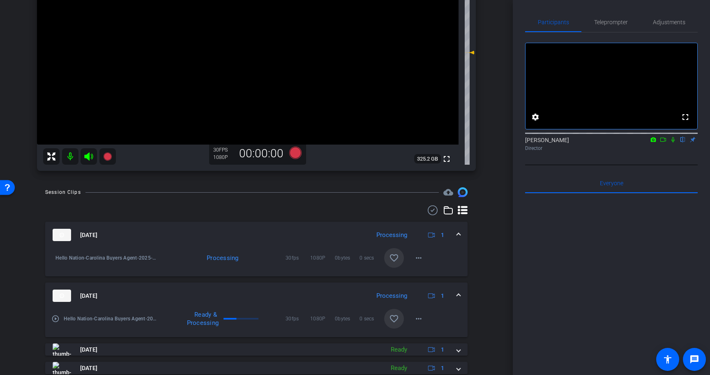
click at [392, 320] on mat-icon "favorite_border" at bounding box center [394, 319] width 10 height 10
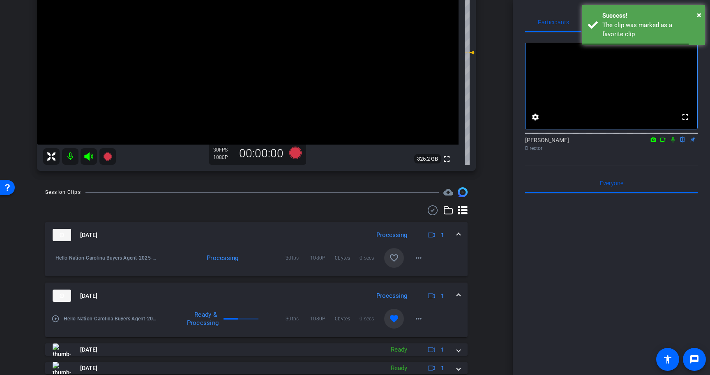
click at [394, 261] on mat-icon "favorite_border" at bounding box center [394, 258] width 10 height 10
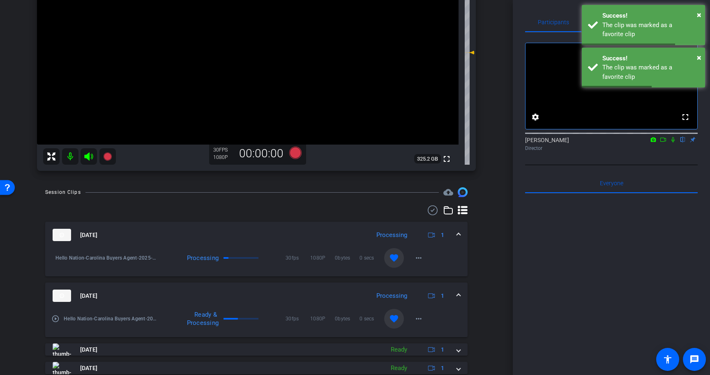
scroll to position [152, 0]
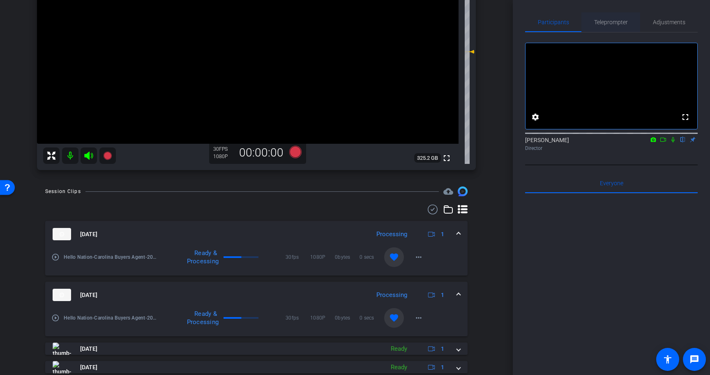
click at [618, 22] on span "Teleprompter" at bounding box center [611, 22] width 34 height 6
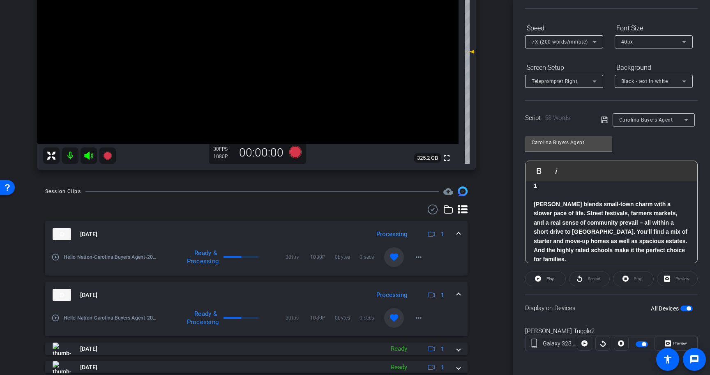
scroll to position [74, 0]
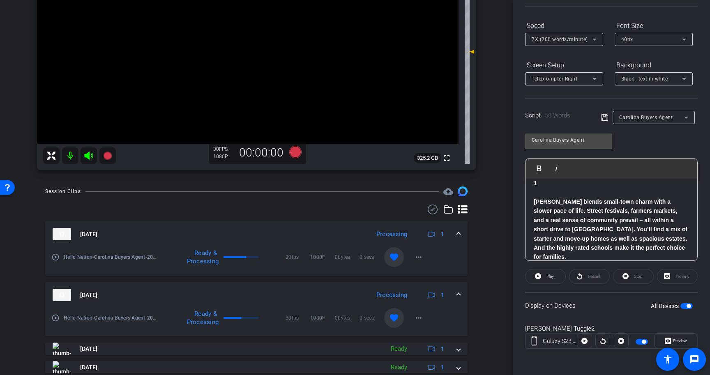
click at [688, 308] on span "button" at bounding box center [688, 306] width 4 height 4
click at [536, 201] on strong "[PERSON_NAME] blends small-town charm with a slower pace of life. Street festiv…" at bounding box center [610, 229] width 154 height 62
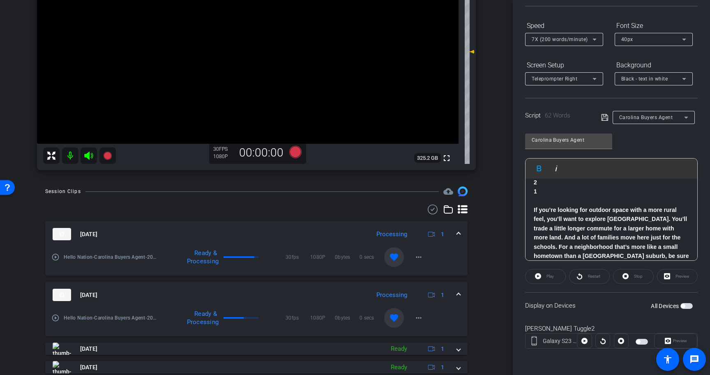
click at [605, 120] on icon at bounding box center [604, 118] width 7 height 10
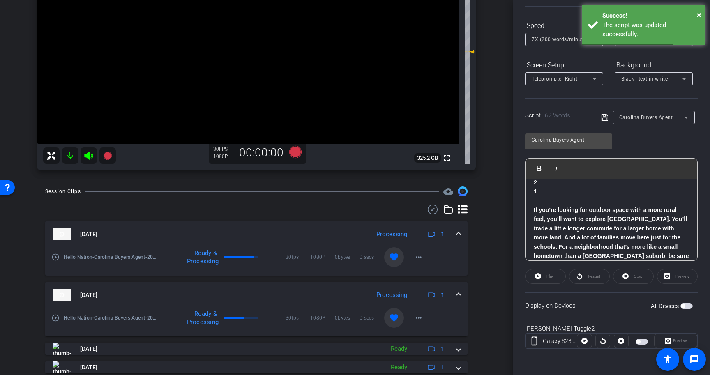
click at [687, 306] on span "button" at bounding box center [686, 306] width 12 height 6
click at [645, 203] on p at bounding box center [610, 200] width 155 height 9
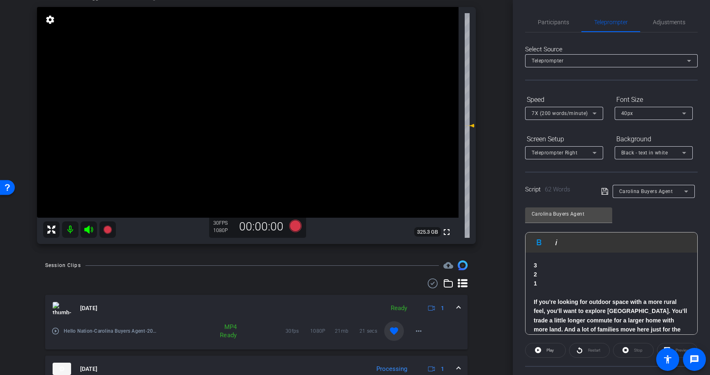
scroll to position [79, 0]
click at [546, 21] on span "Participants" at bounding box center [553, 22] width 31 height 6
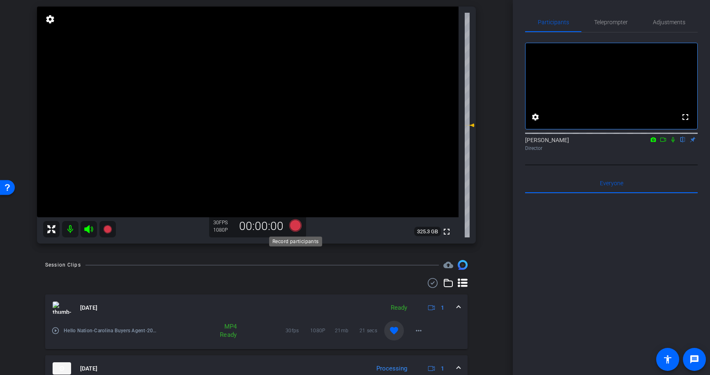
click at [296, 225] on icon at bounding box center [295, 225] width 12 height 12
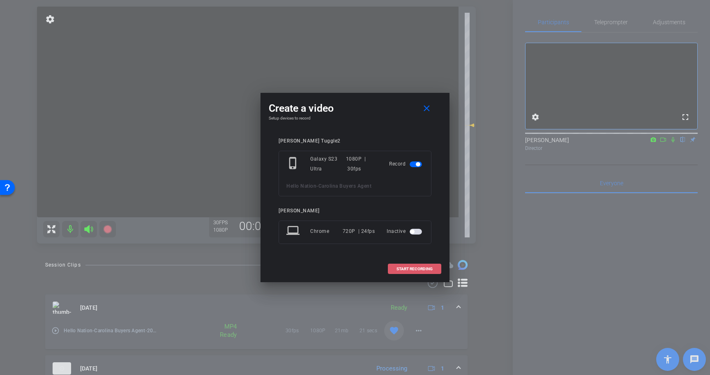
click at [408, 270] on span "START RECORDING" at bounding box center [414, 269] width 36 height 4
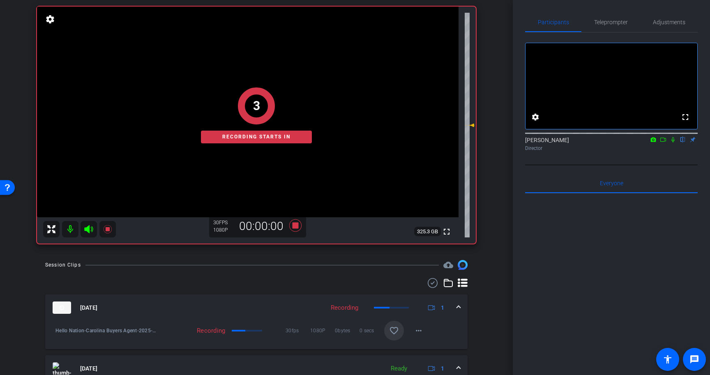
click at [672, 143] on icon at bounding box center [672, 139] width 3 height 5
click at [612, 24] on span "Teleprompter" at bounding box center [611, 22] width 34 height 6
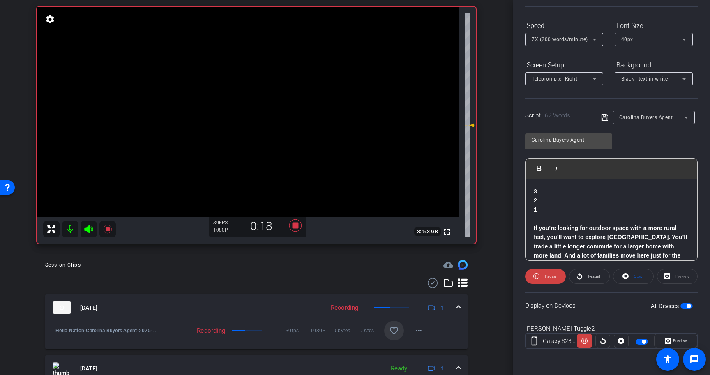
scroll to position [0, 0]
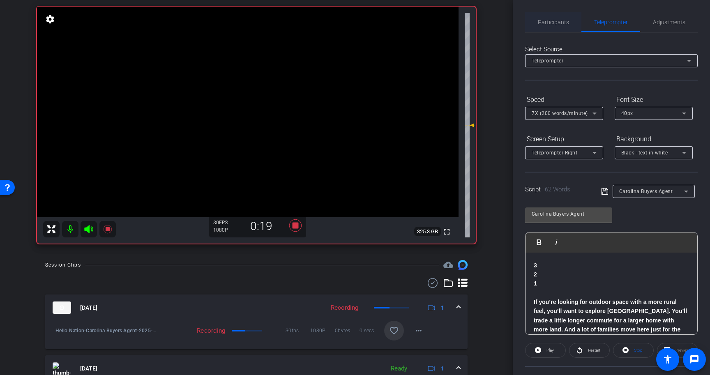
click at [554, 21] on span "Participants" at bounding box center [553, 22] width 31 height 6
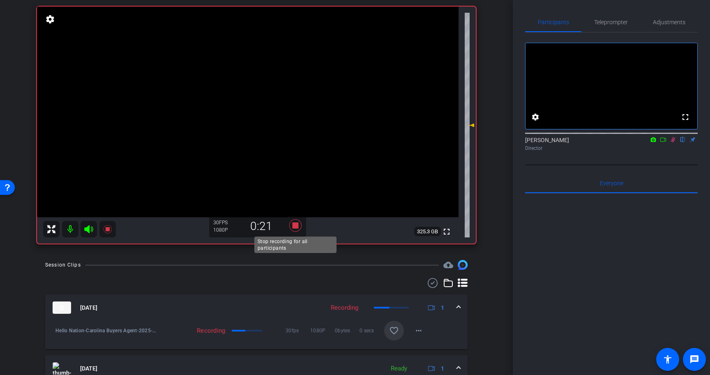
click at [295, 224] on icon at bounding box center [295, 225] width 12 height 12
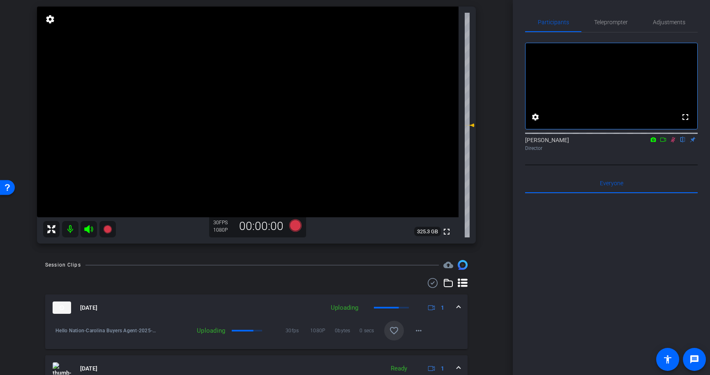
click at [672, 143] on icon at bounding box center [673, 139] width 5 height 5
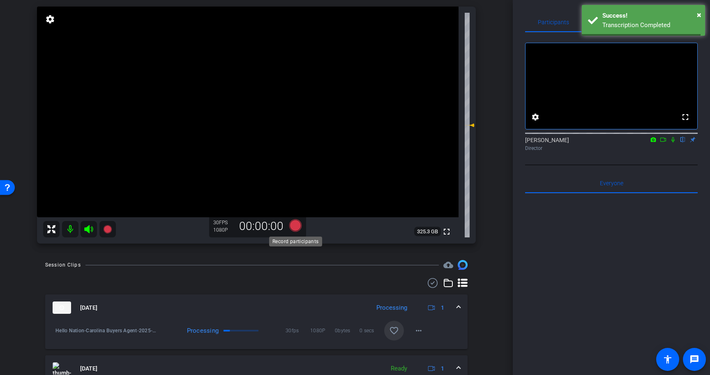
click at [292, 228] on icon at bounding box center [295, 225] width 12 height 12
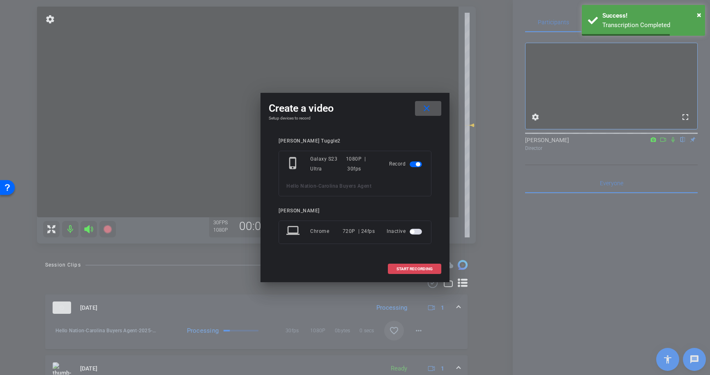
click at [423, 268] on span "START RECORDING" at bounding box center [414, 269] width 36 height 4
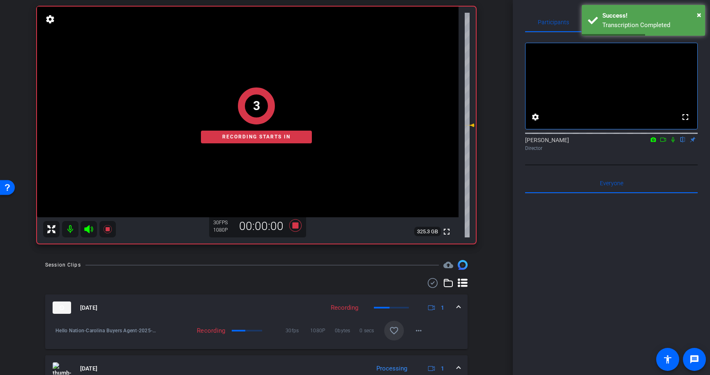
click at [674, 143] on icon at bounding box center [672, 140] width 7 height 6
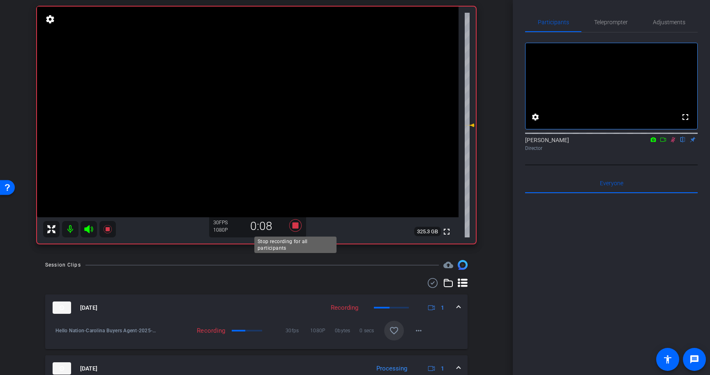
click at [298, 224] on icon at bounding box center [295, 225] width 12 height 12
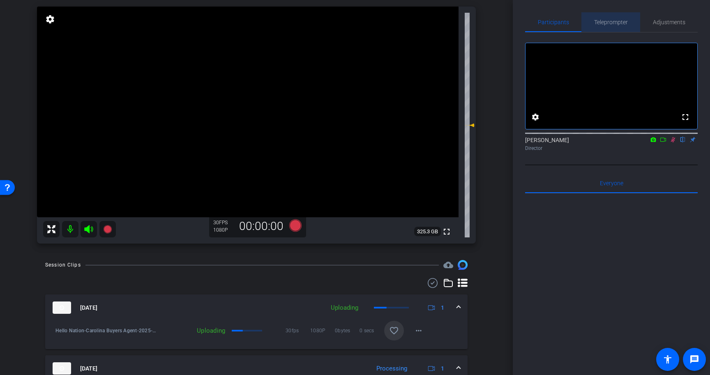
click at [608, 22] on span "Teleprompter" at bounding box center [611, 22] width 34 height 6
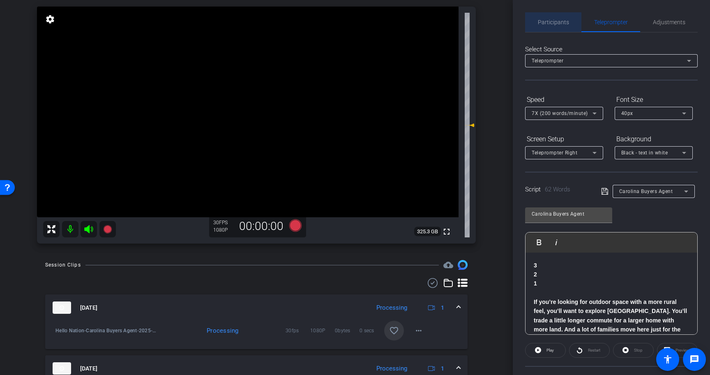
click at [561, 28] on span "Participants" at bounding box center [553, 22] width 31 height 20
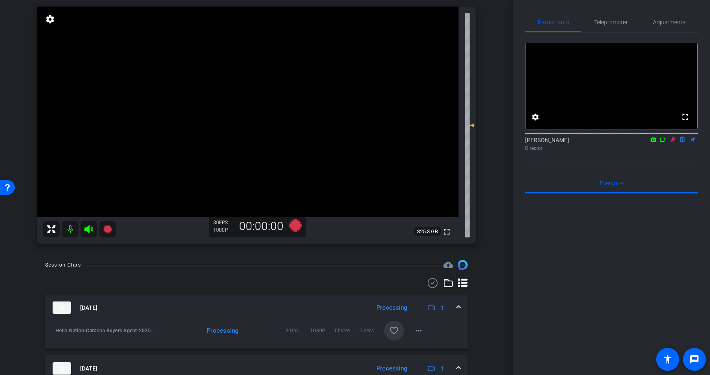
click at [672, 143] on icon at bounding box center [672, 140] width 7 height 6
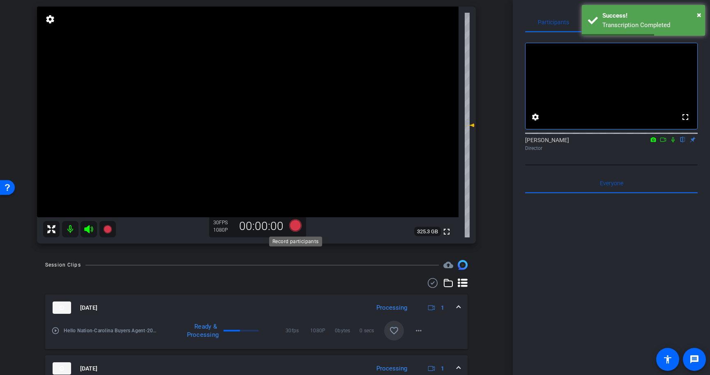
click at [295, 228] on icon at bounding box center [295, 225] width 12 height 12
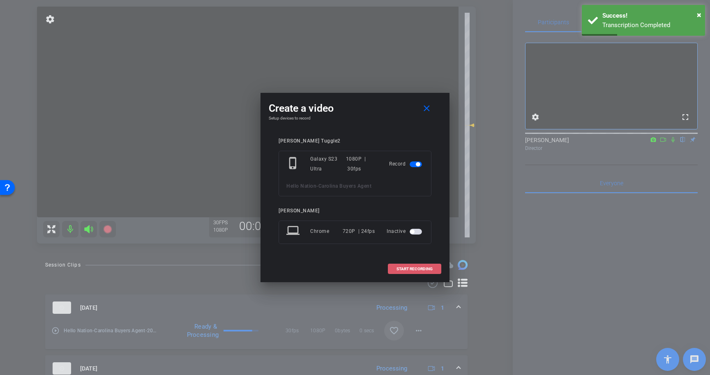
click at [421, 270] on span "START RECORDING" at bounding box center [414, 269] width 36 height 4
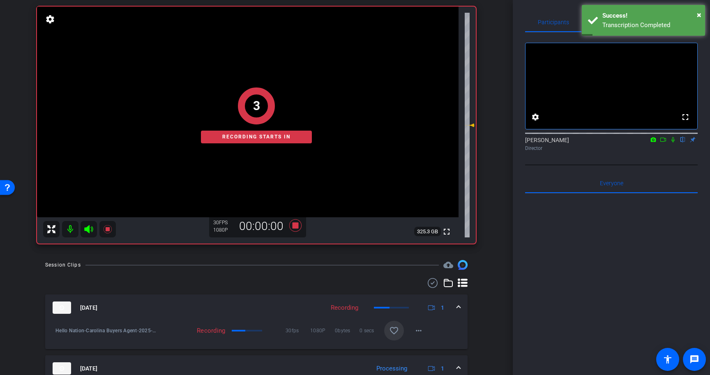
click at [674, 143] on icon at bounding box center [672, 139] width 3 height 5
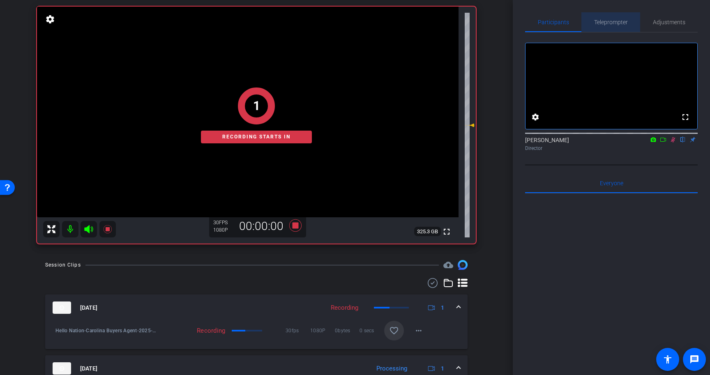
click at [612, 16] on span "Teleprompter" at bounding box center [611, 22] width 34 height 20
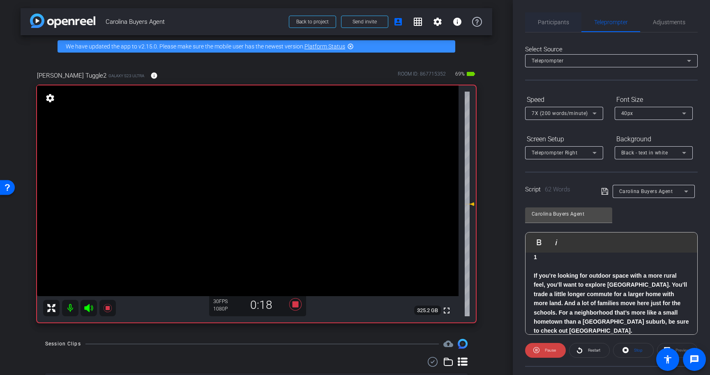
click at [556, 25] on span "Participants" at bounding box center [553, 22] width 31 height 6
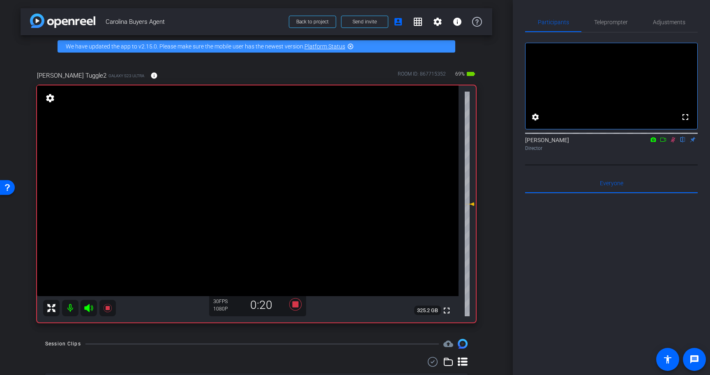
click at [673, 143] on icon at bounding box center [672, 140] width 7 height 6
click at [295, 302] on icon at bounding box center [295, 304] width 12 height 12
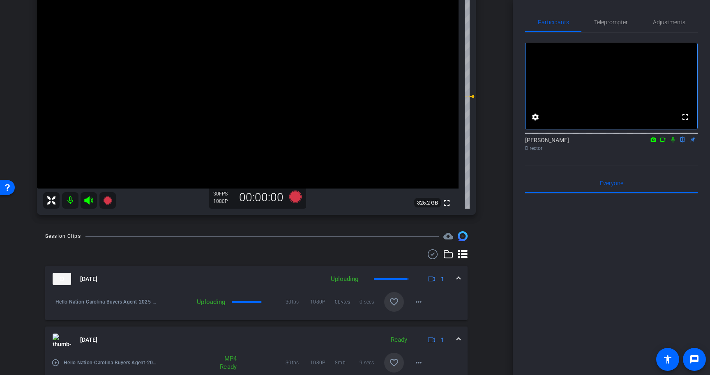
scroll to position [112, 0]
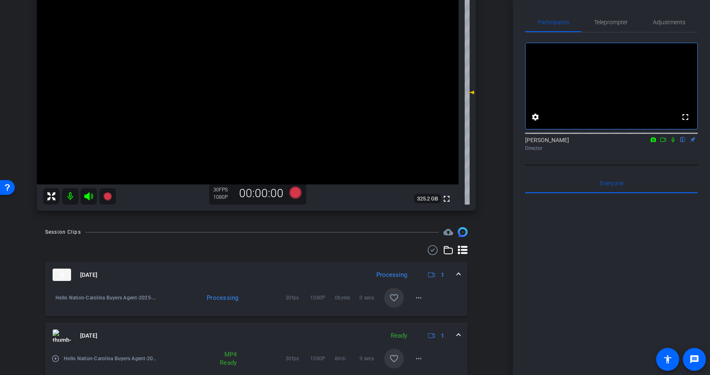
click at [395, 299] on mat-icon "favorite_border" at bounding box center [394, 298] width 10 height 10
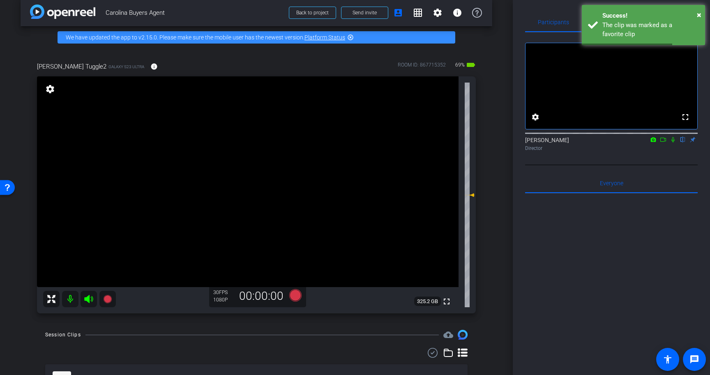
scroll to position [0, 0]
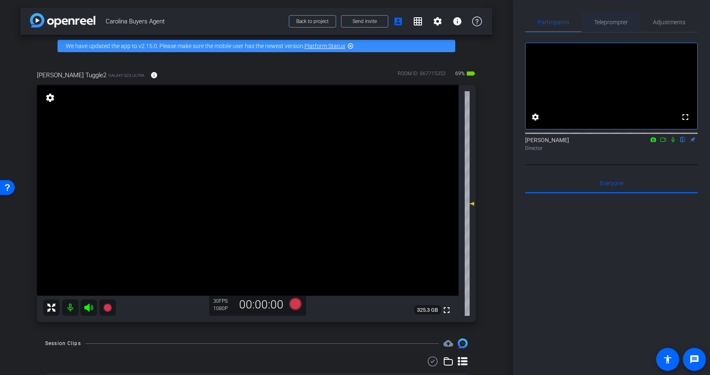
click at [617, 20] on span "Teleprompter" at bounding box center [611, 22] width 34 height 6
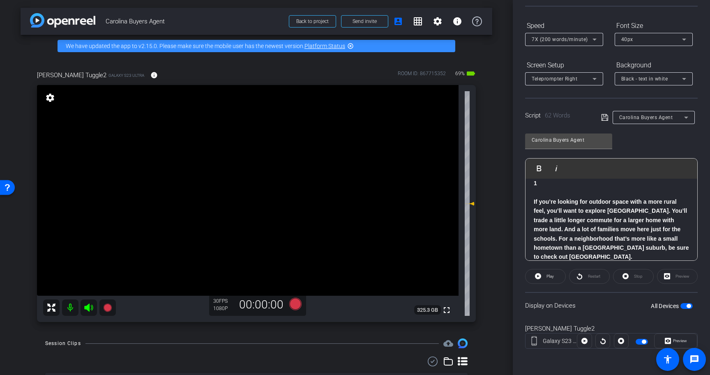
scroll to position [0, 0]
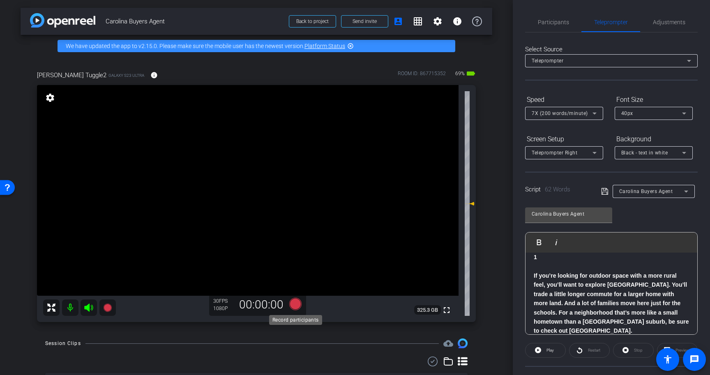
click at [294, 302] on icon at bounding box center [295, 304] width 12 height 12
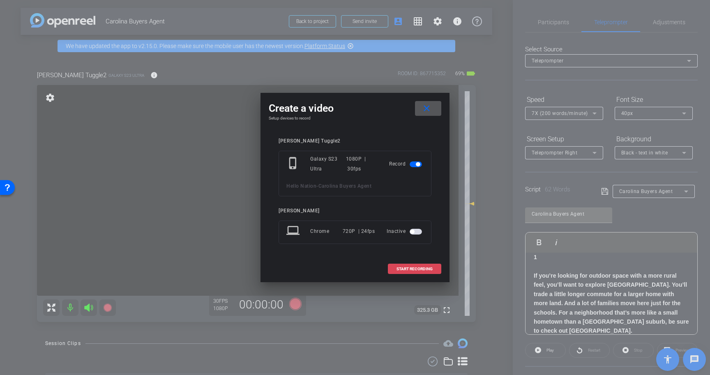
click at [419, 267] on span "START RECORDING" at bounding box center [414, 269] width 36 height 4
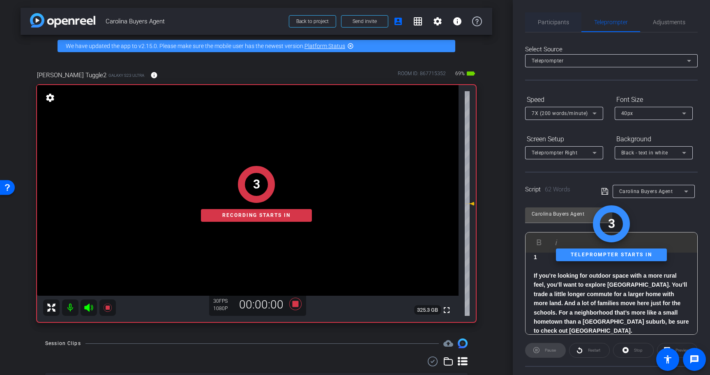
click at [559, 21] on span "Participants" at bounding box center [553, 22] width 31 height 6
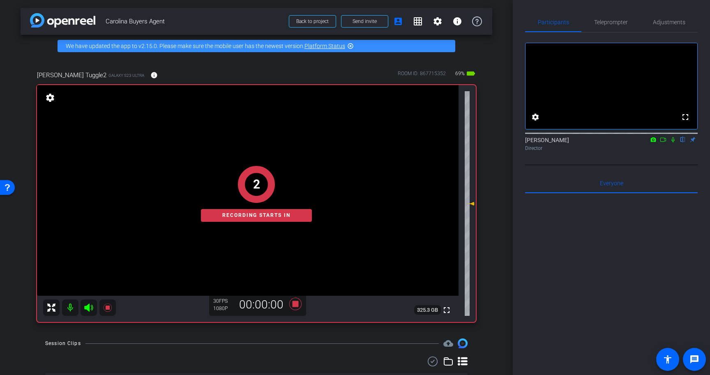
click at [673, 143] on icon at bounding box center [672, 139] width 3 height 5
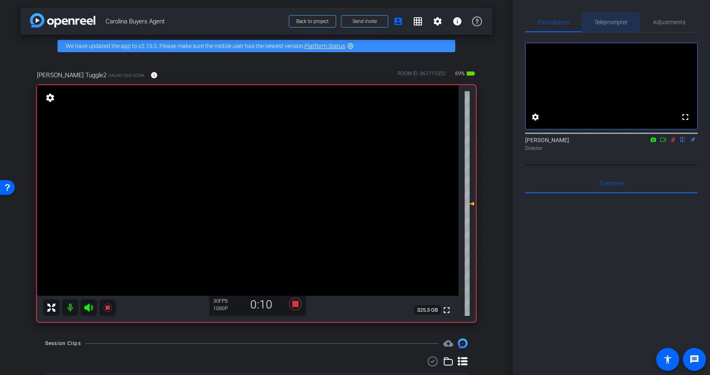
click at [614, 21] on span "Teleprompter" at bounding box center [611, 22] width 34 height 6
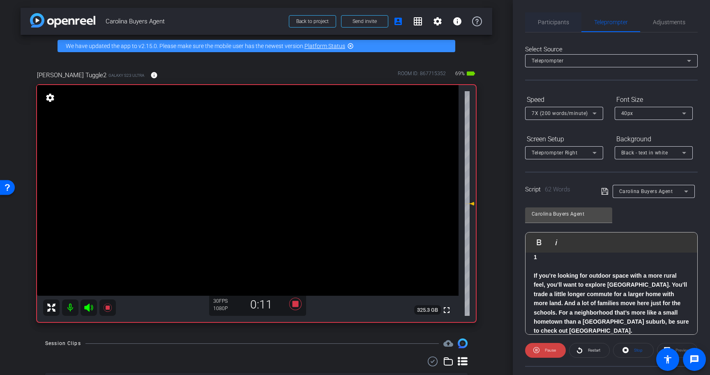
click at [546, 23] on span "Participants" at bounding box center [553, 22] width 31 height 6
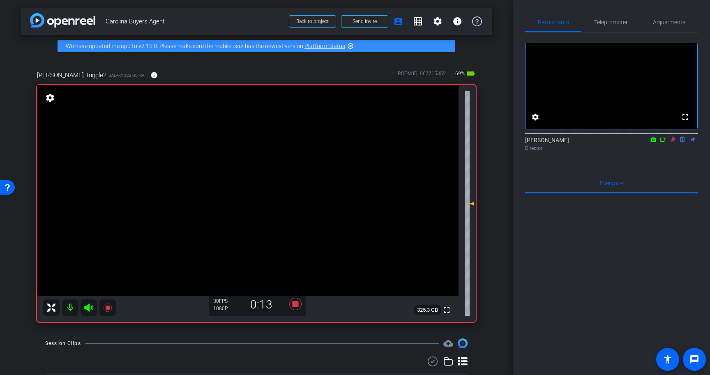
click at [669, 143] on icon at bounding box center [672, 140] width 7 height 6
click at [618, 23] on span "Teleprompter" at bounding box center [611, 22] width 34 height 6
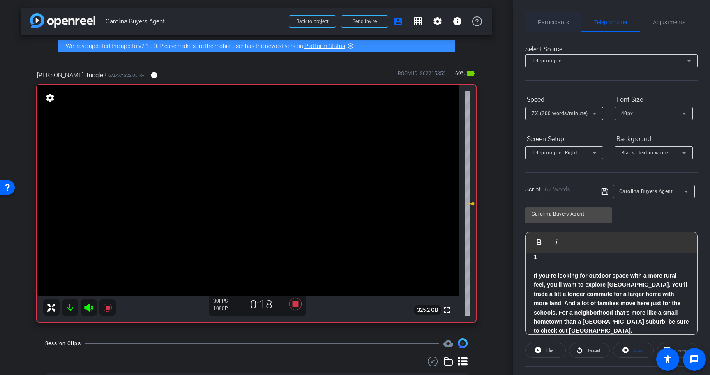
click at [556, 22] on span "Participants" at bounding box center [553, 22] width 31 height 6
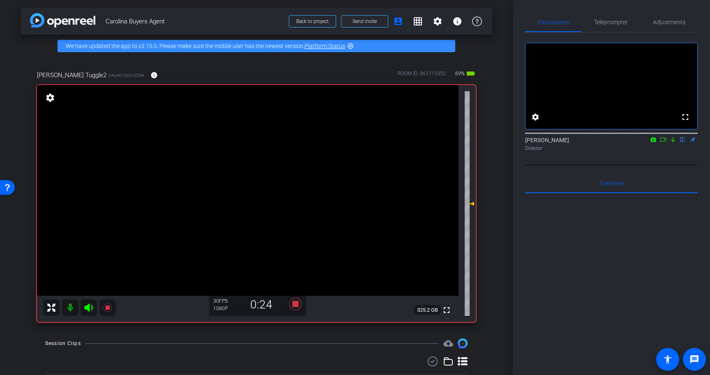
click at [674, 143] on icon at bounding box center [672, 140] width 7 height 6
click at [621, 22] on span "Teleprompter" at bounding box center [611, 22] width 34 height 6
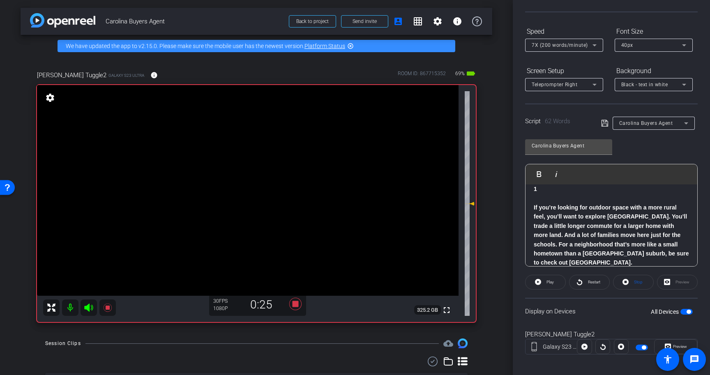
scroll to position [69, 0]
click at [625, 281] on icon at bounding box center [625, 281] width 6 height 10
click at [556, 287] on span at bounding box center [545, 281] width 40 height 20
click at [631, 287] on span at bounding box center [633, 281] width 40 height 20
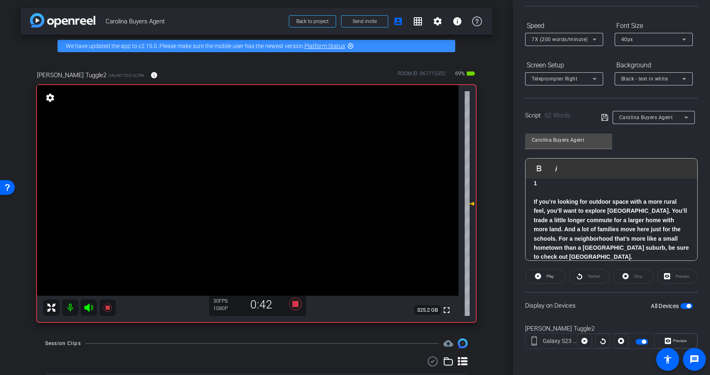
scroll to position [0, 0]
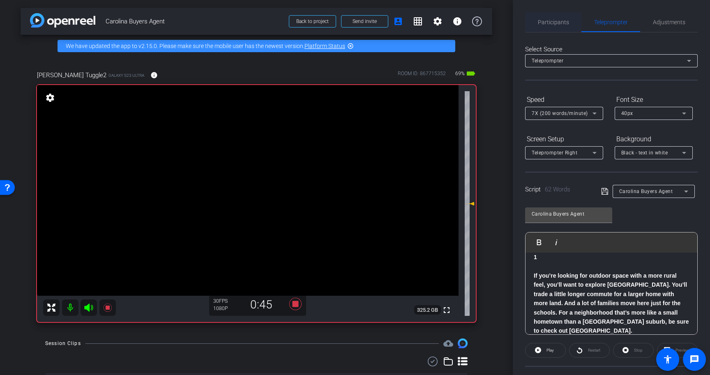
click at [553, 26] on span "Participants" at bounding box center [553, 22] width 31 height 20
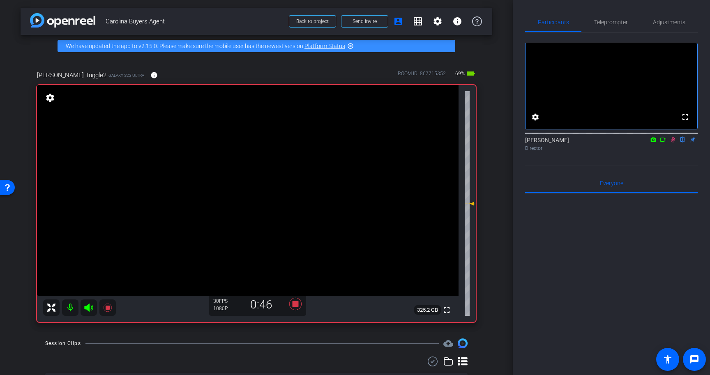
click at [674, 143] on icon at bounding box center [672, 140] width 7 height 6
click at [296, 305] on icon at bounding box center [295, 304] width 12 height 12
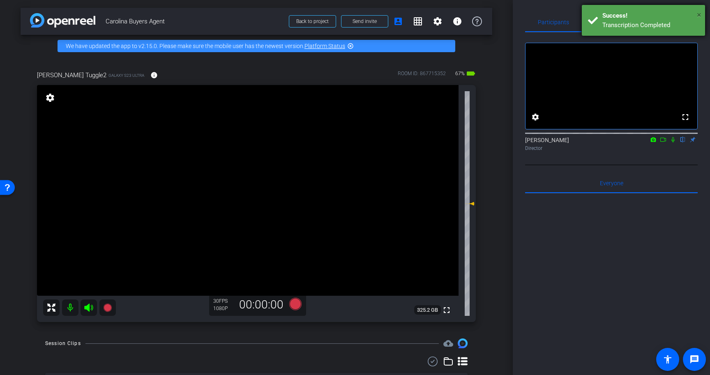
click at [699, 13] on span "×" at bounding box center [699, 15] width 5 height 10
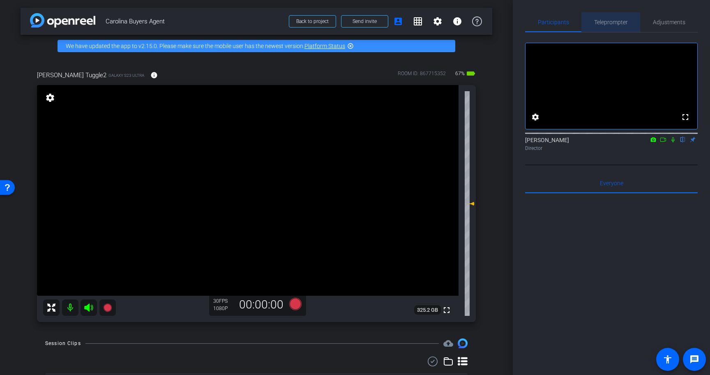
click at [623, 21] on span "Teleprompter" at bounding box center [611, 22] width 34 height 6
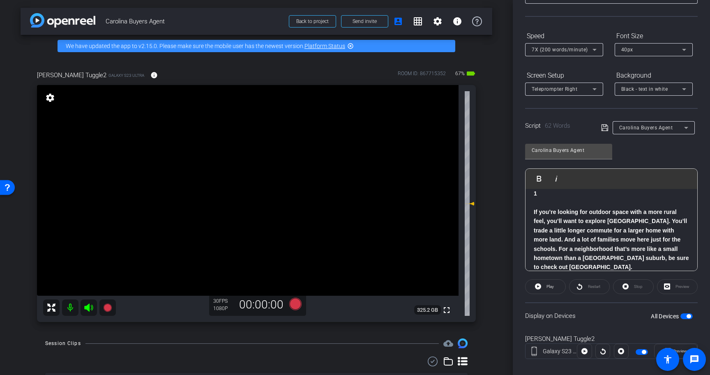
scroll to position [67, 0]
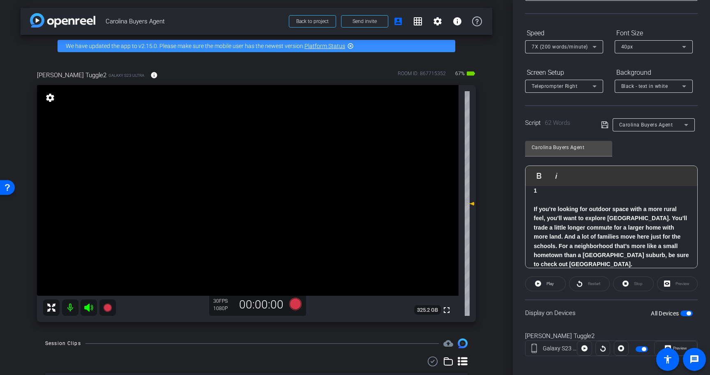
click at [591, 199] on p at bounding box center [610, 199] width 155 height 9
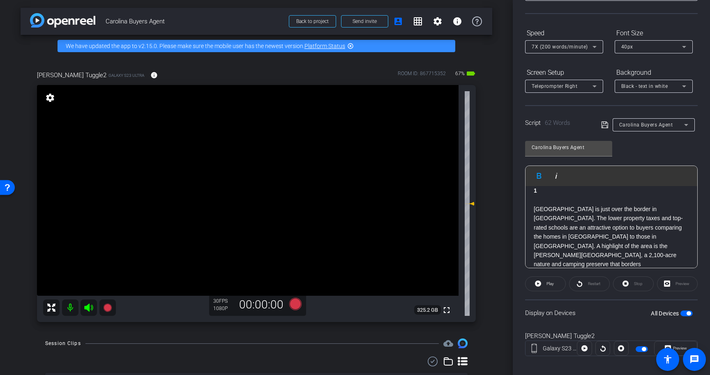
scroll to position [74, 0]
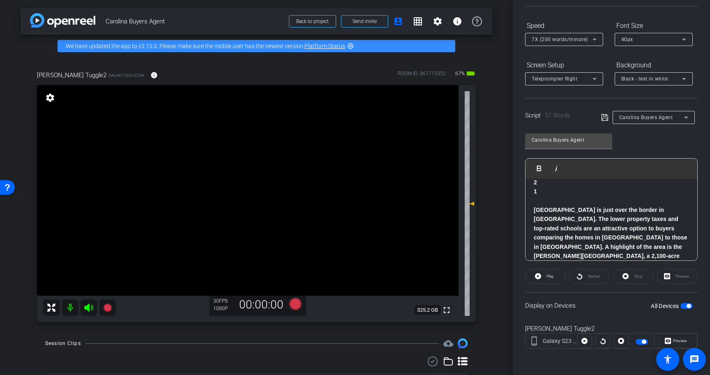
click at [686, 304] on span "button" at bounding box center [686, 306] width 12 height 6
click at [605, 117] on icon at bounding box center [604, 118] width 7 height 10
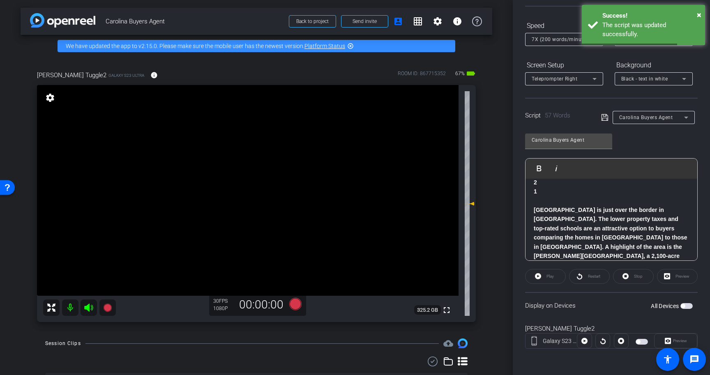
click at [576, 196] on p at bounding box center [610, 200] width 155 height 9
click at [686, 305] on span "button" at bounding box center [686, 306] width 12 height 6
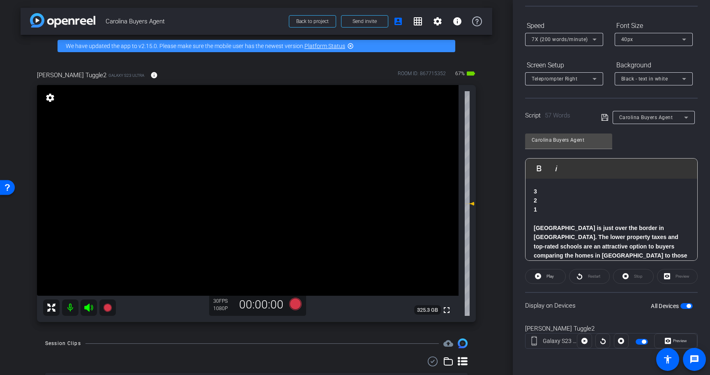
scroll to position [0, 0]
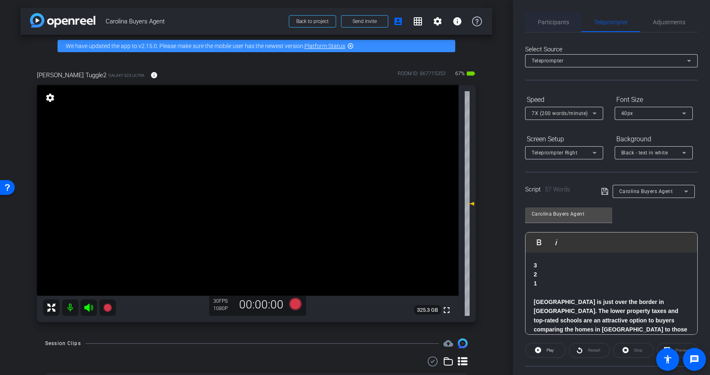
click at [552, 25] on span "Participants" at bounding box center [553, 22] width 31 height 6
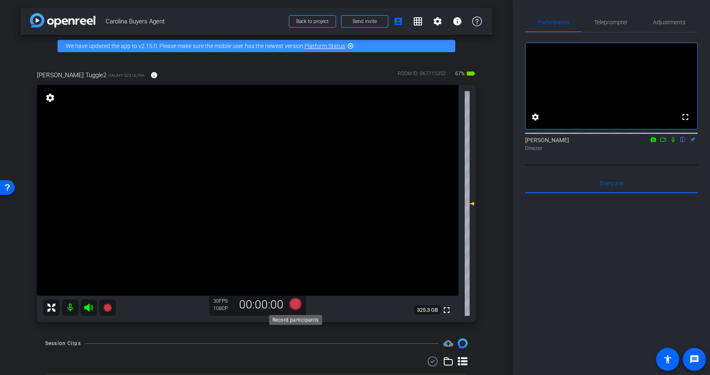
click at [296, 306] on icon at bounding box center [295, 304] width 12 height 12
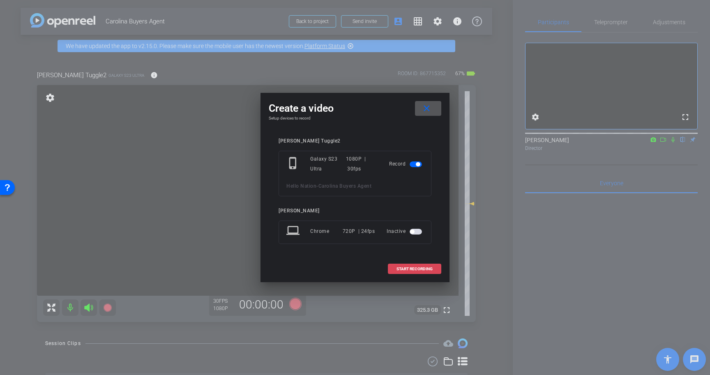
click at [416, 272] on span at bounding box center [414, 269] width 53 height 20
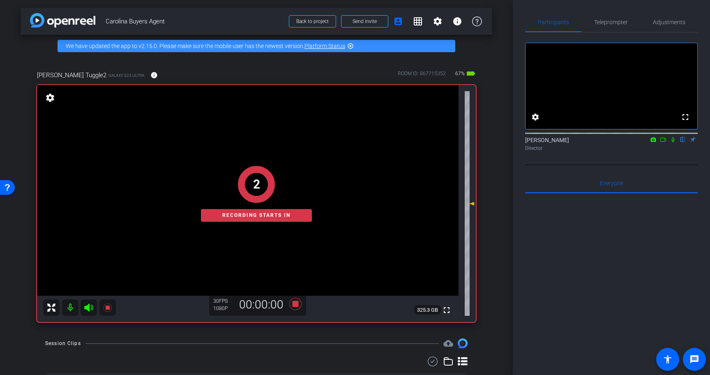
click at [673, 143] on icon at bounding box center [672, 140] width 7 height 6
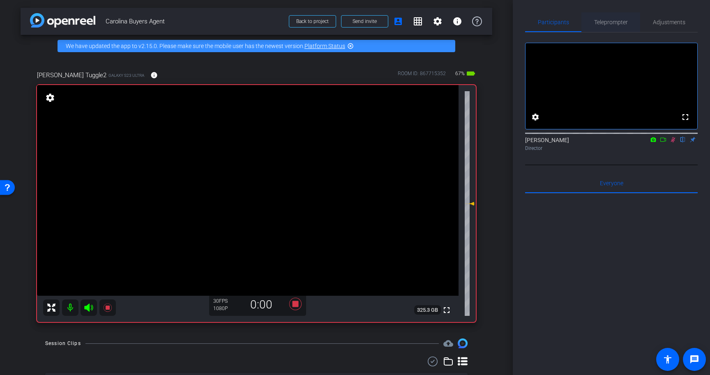
click at [609, 19] on span "Teleprompter" at bounding box center [611, 22] width 34 height 6
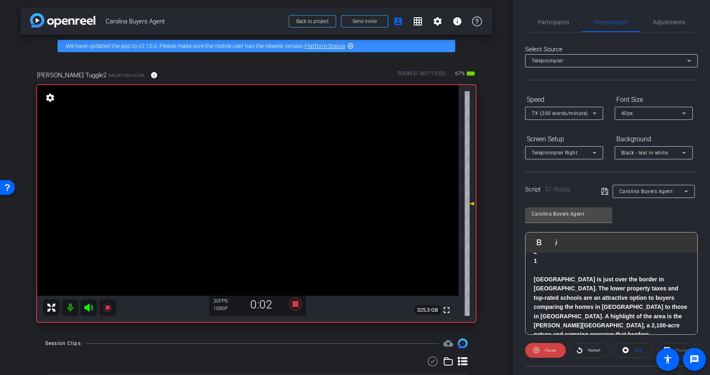
scroll to position [26, 0]
click at [550, 19] on span "Participants" at bounding box center [553, 22] width 31 height 6
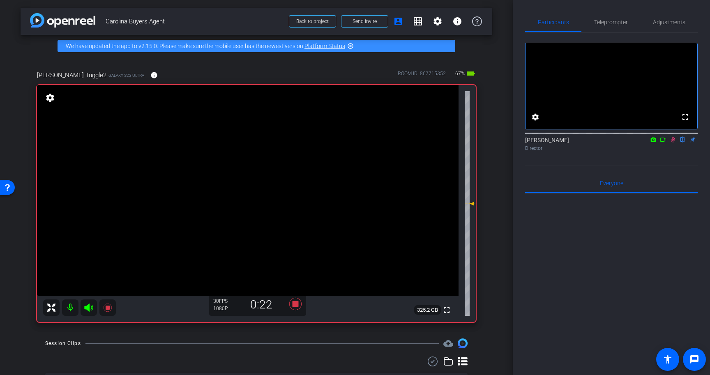
click at [671, 152] on div "[PERSON_NAME] flip Director" at bounding box center [611, 144] width 172 height 16
click at [672, 143] on mat-icon at bounding box center [673, 139] width 10 height 7
click at [294, 302] on icon at bounding box center [295, 304] width 12 height 12
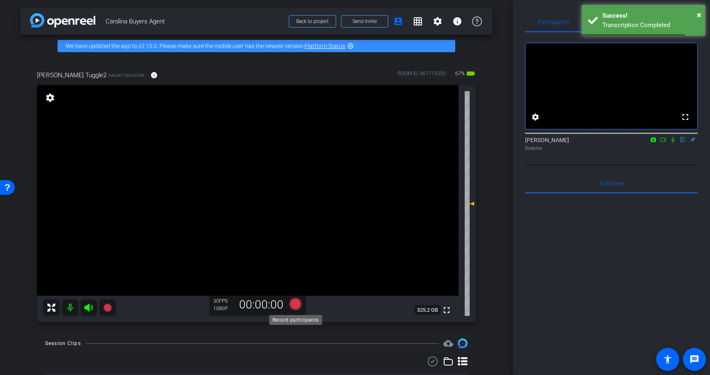
click at [294, 306] on icon at bounding box center [295, 304] width 12 height 12
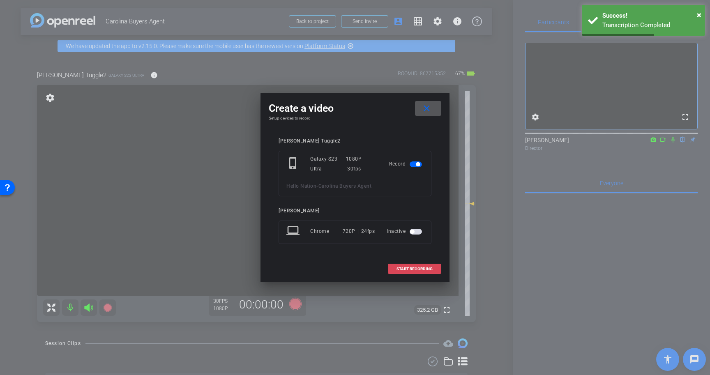
click at [433, 267] on span at bounding box center [414, 269] width 53 height 20
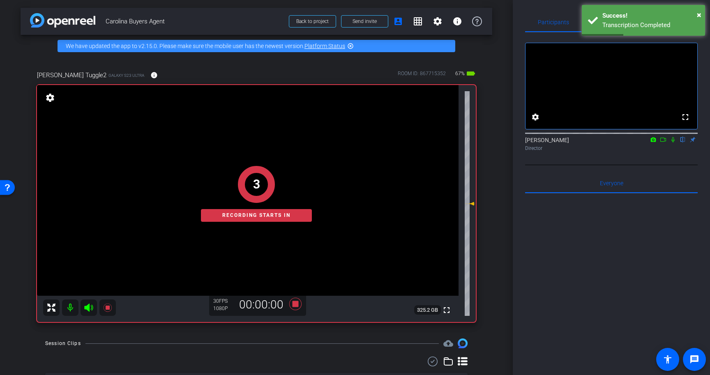
click at [674, 143] on icon at bounding box center [672, 139] width 3 height 5
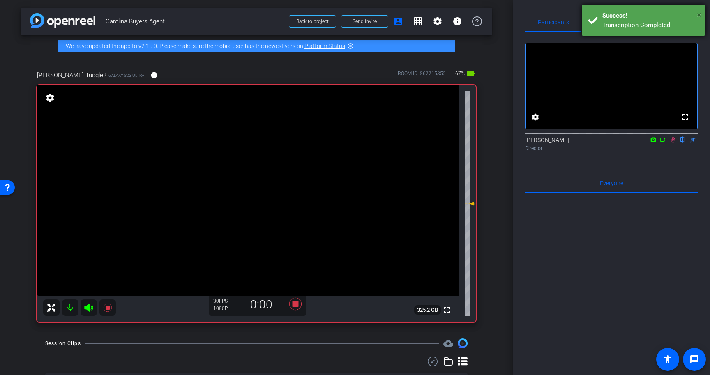
click at [700, 13] on span "×" at bounding box center [699, 15] width 5 height 10
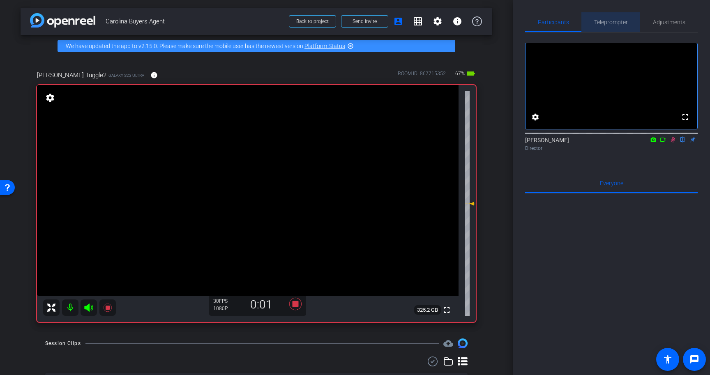
click at [609, 18] on span "Teleprompter" at bounding box center [611, 22] width 34 height 20
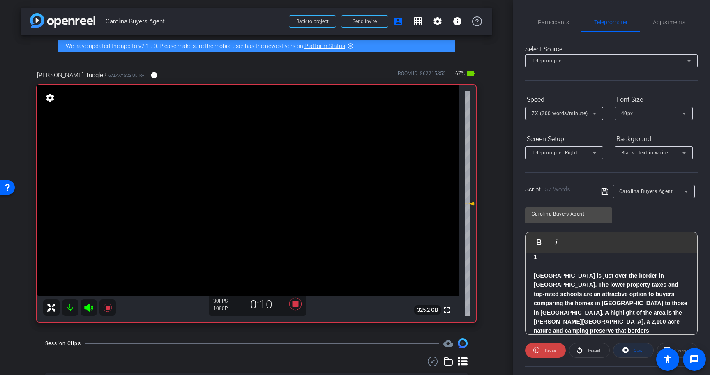
click at [630, 350] on span at bounding box center [633, 350] width 40 height 20
click at [552, 23] on span "Participants" at bounding box center [553, 22] width 31 height 6
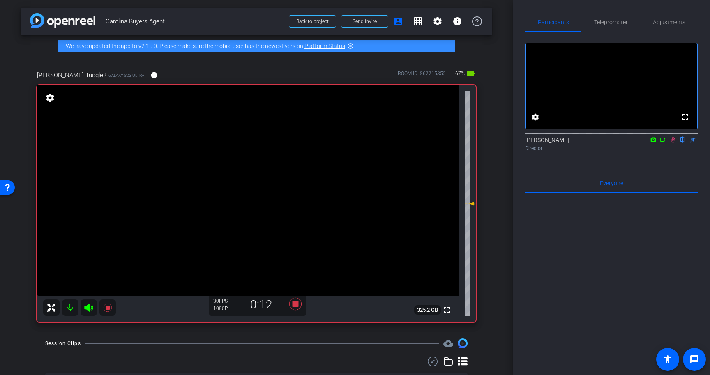
click at [674, 143] on icon at bounding box center [673, 139] width 5 height 5
click at [297, 301] on icon at bounding box center [295, 304] width 20 height 15
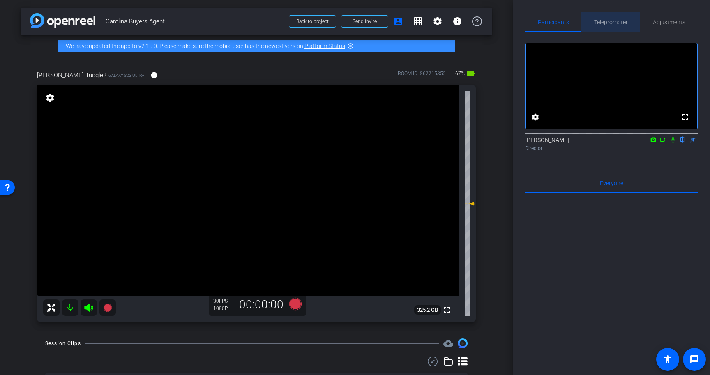
click at [597, 18] on span "Teleprompter" at bounding box center [611, 22] width 34 height 20
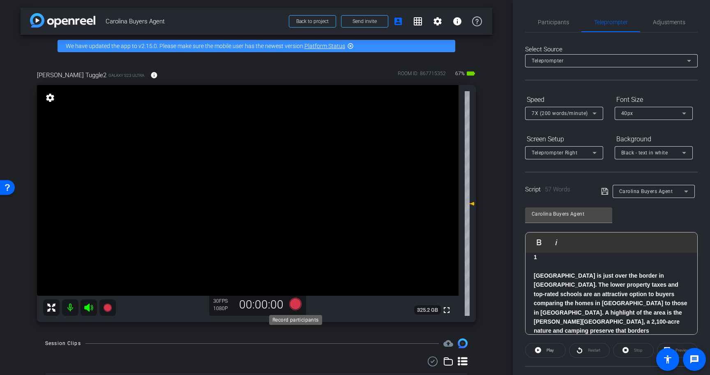
click at [294, 305] on icon at bounding box center [295, 304] width 12 height 12
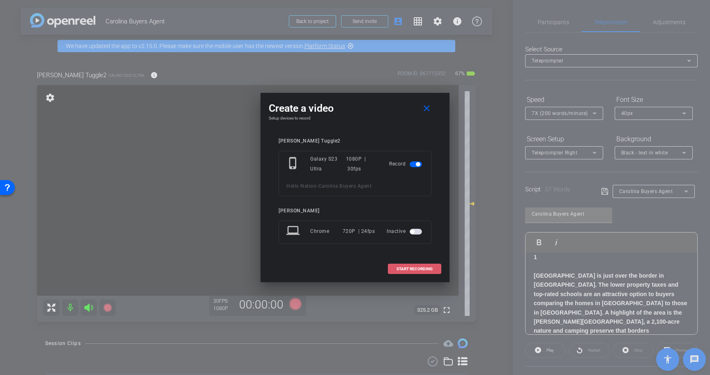
click at [431, 268] on span "START RECORDING" at bounding box center [414, 269] width 36 height 4
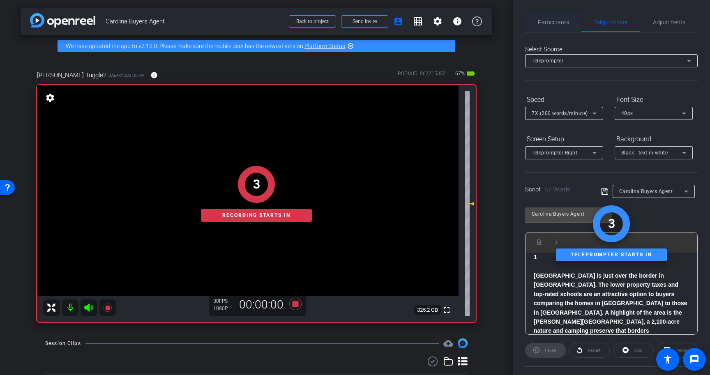
click at [559, 20] on span "Participants" at bounding box center [553, 22] width 31 height 6
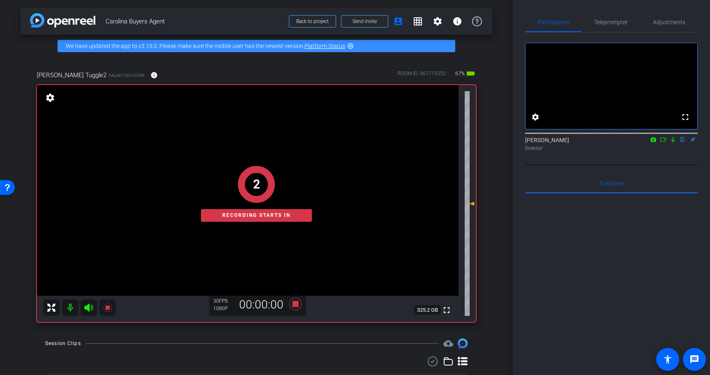
click at [675, 143] on icon at bounding box center [672, 140] width 7 height 6
click at [615, 19] on span "Teleprompter" at bounding box center [611, 22] width 34 height 6
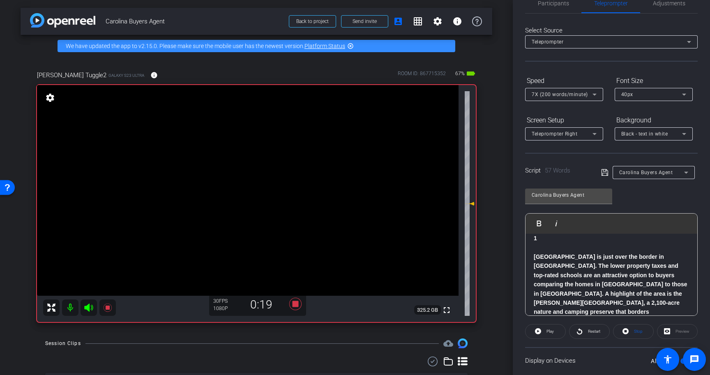
scroll to position [21, 0]
click at [559, 6] on span "Participants" at bounding box center [553, 3] width 31 height 6
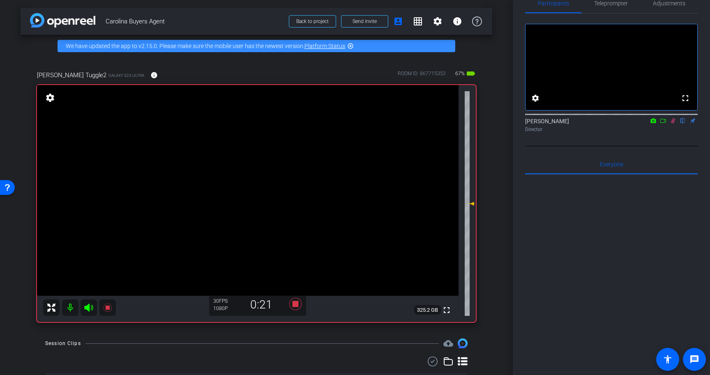
click at [673, 124] on icon at bounding box center [673, 120] width 5 height 5
click at [294, 304] on icon at bounding box center [295, 304] width 12 height 12
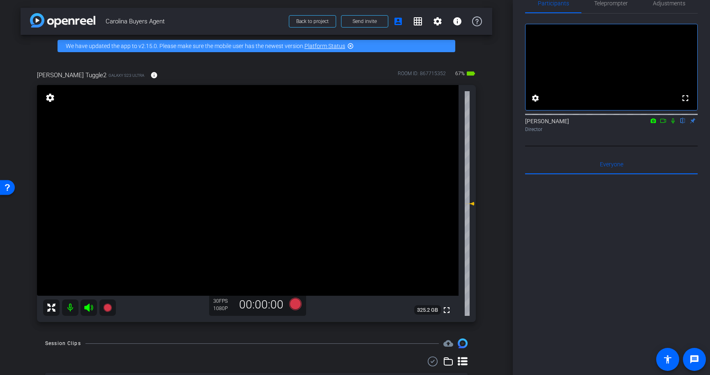
scroll to position [0, 0]
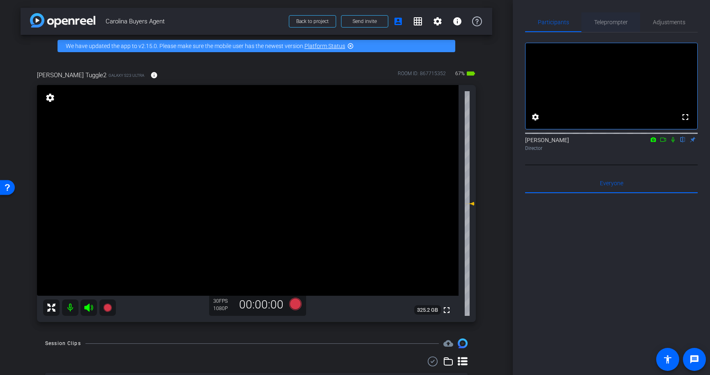
click at [619, 21] on span "Teleprompter" at bounding box center [611, 22] width 34 height 6
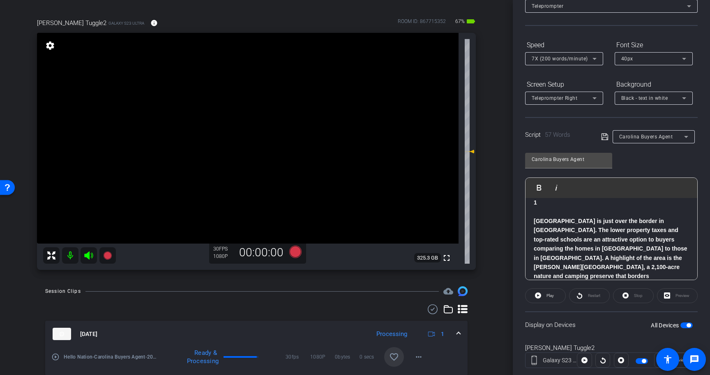
scroll to position [58, 0]
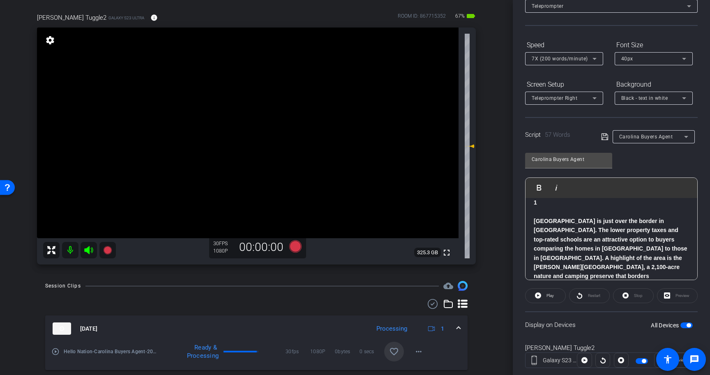
click at [393, 351] on mat-icon "favorite_border" at bounding box center [394, 352] width 10 height 10
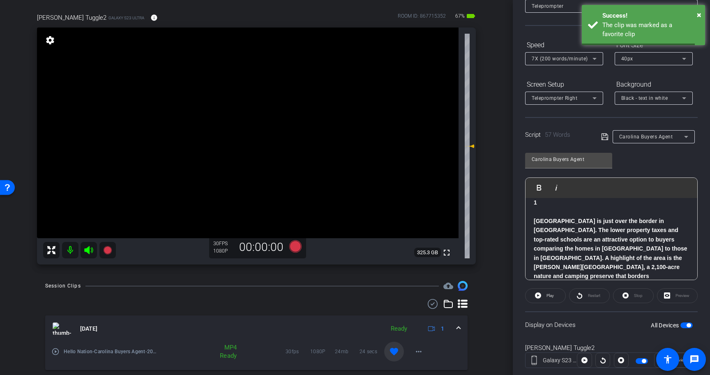
scroll to position [80, 0]
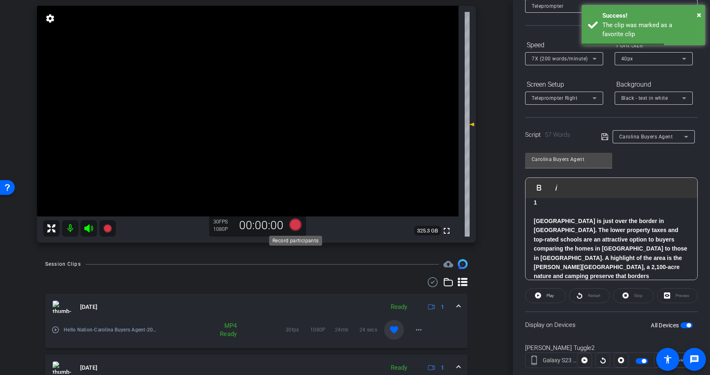
click at [297, 226] on icon at bounding box center [295, 224] width 12 height 12
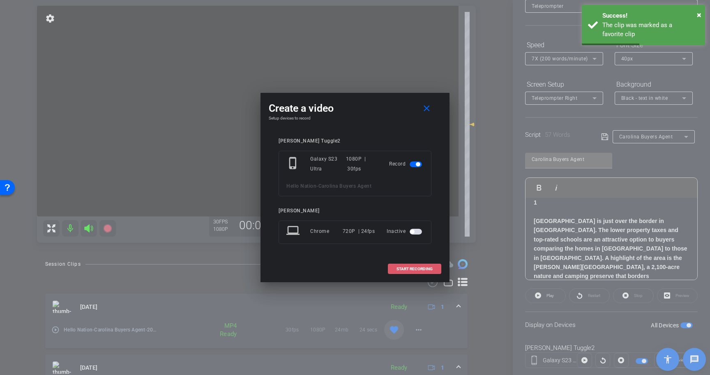
click at [416, 269] on span "START RECORDING" at bounding box center [414, 269] width 36 height 4
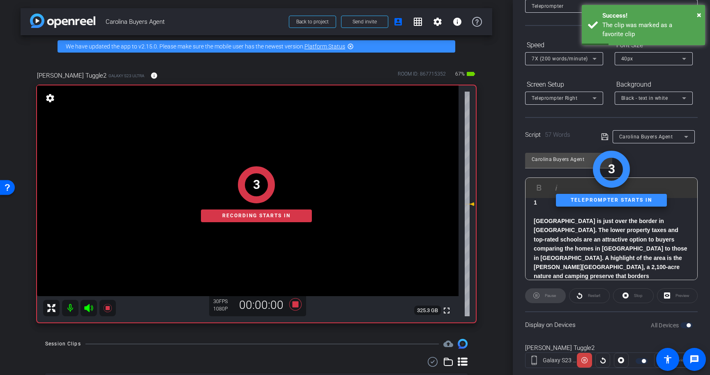
scroll to position [0, 0]
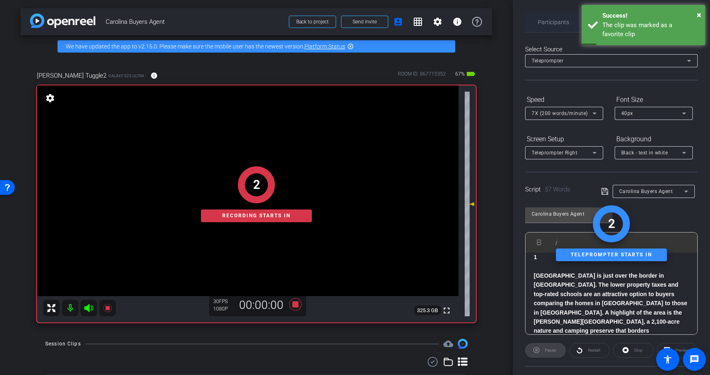
click at [555, 23] on span "Participants" at bounding box center [553, 22] width 31 height 6
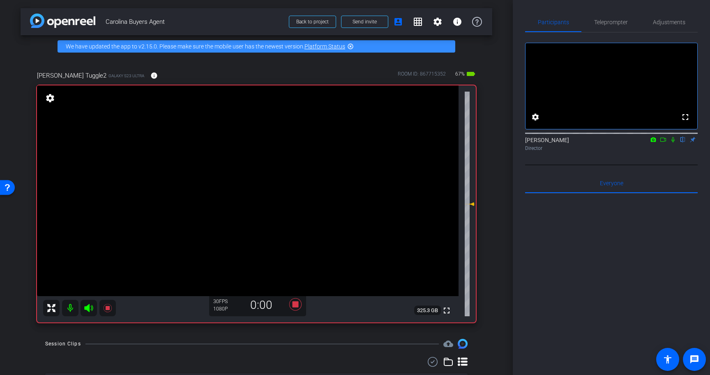
click at [673, 143] on icon at bounding box center [672, 140] width 7 height 6
click at [602, 26] on span "Teleprompter" at bounding box center [611, 22] width 34 height 20
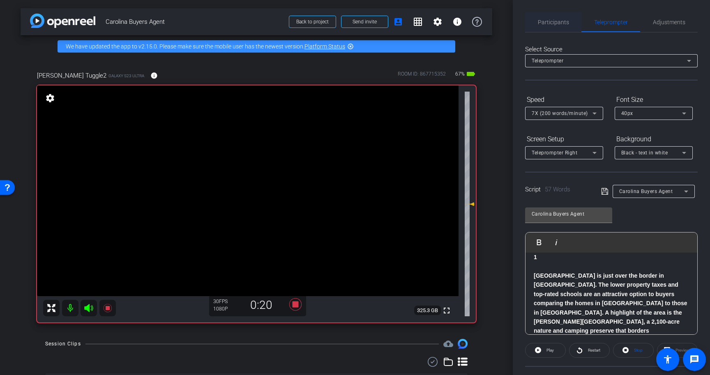
click at [561, 21] on span "Participants" at bounding box center [553, 22] width 31 height 6
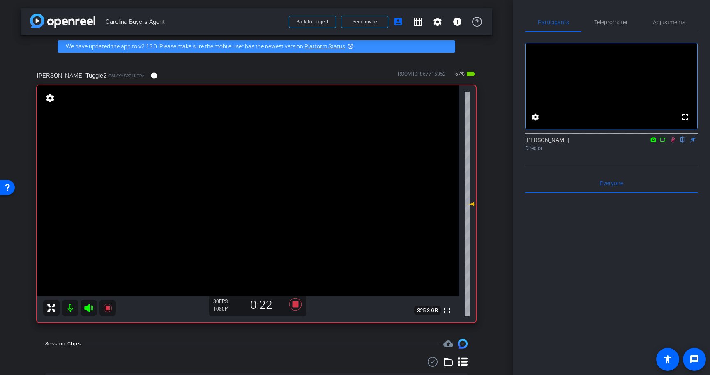
click at [673, 143] on icon at bounding box center [672, 140] width 7 height 6
click at [296, 305] on icon at bounding box center [295, 304] width 12 height 12
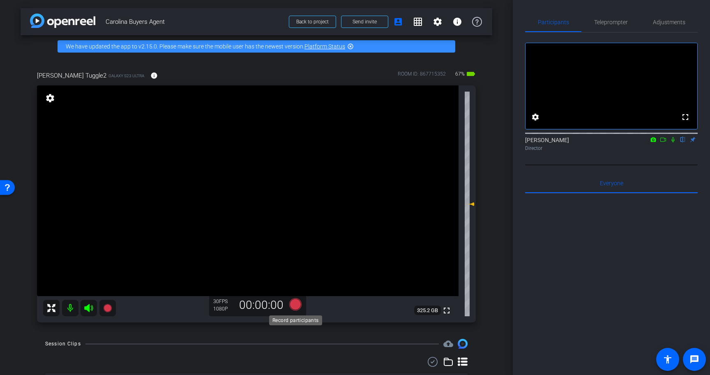
click at [294, 306] on icon at bounding box center [295, 304] width 12 height 12
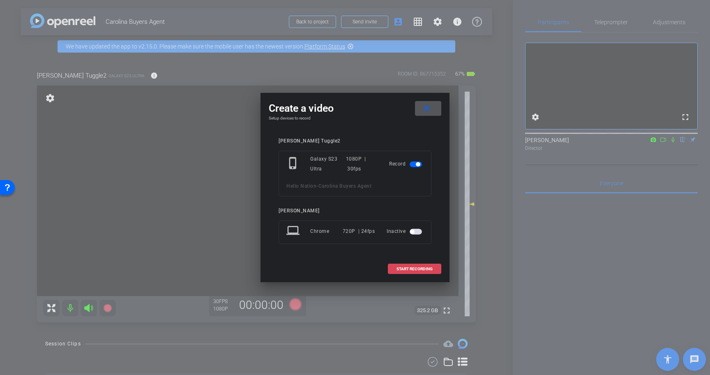
click at [412, 269] on span "START RECORDING" at bounding box center [414, 269] width 36 height 4
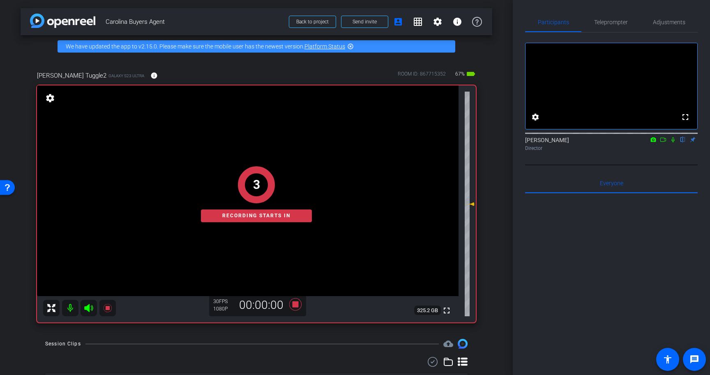
click at [672, 143] on icon at bounding box center [672, 140] width 7 height 6
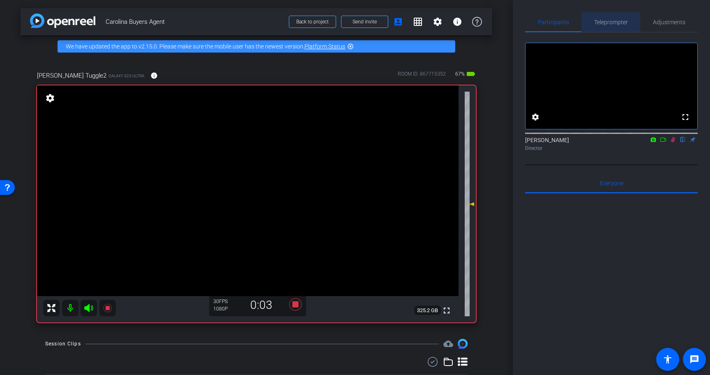
click at [624, 26] on span "Teleprompter" at bounding box center [611, 22] width 34 height 20
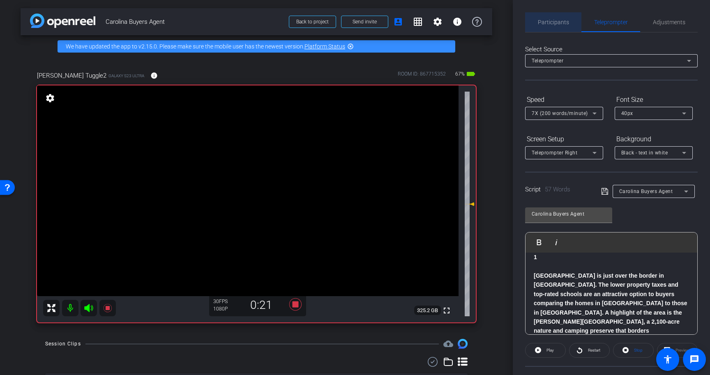
click at [559, 25] on span "Participants" at bounding box center [553, 22] width 31 height 6
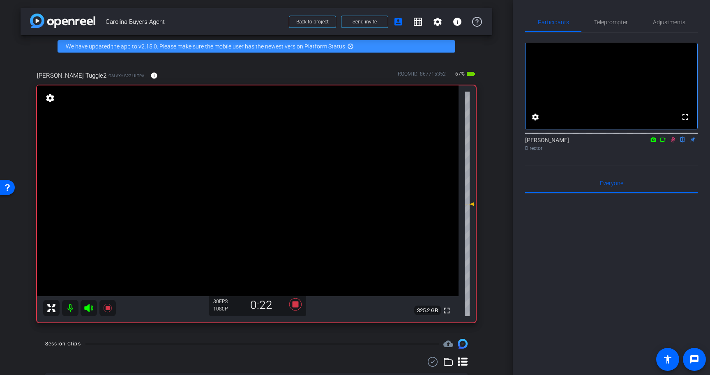
click at [672, 143] on icon at bounding box center [672, 140] width 7 height 6
click at [602, 19] on span "Teleprompter" at bounding box center [611, 22] width 34 height 6
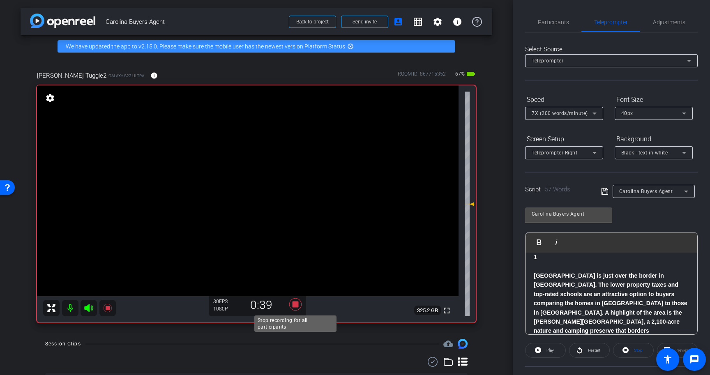
click at [295, 308] on icon at bounding box center [295, 304] width 20 height 15
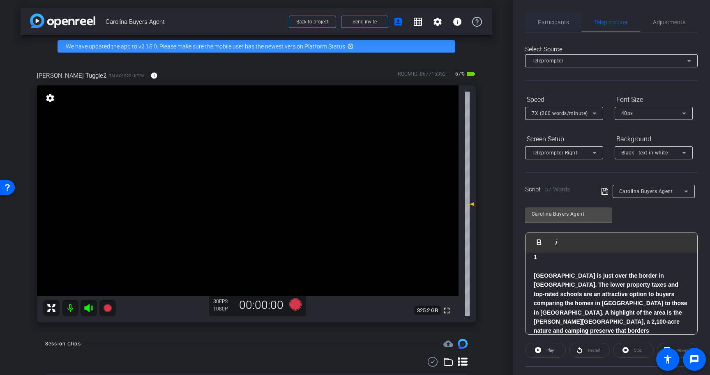
click at [543, 27] on span "Participants" at bounding box center [553, 22] width 31 height 20
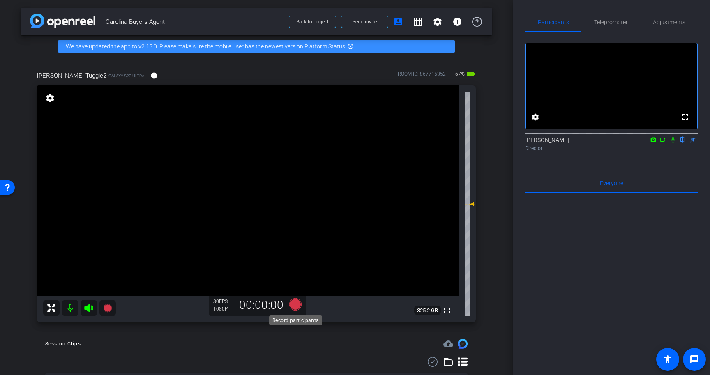
click at [294, 303] on icon at bounding box center [295, 304] width 12 height 12
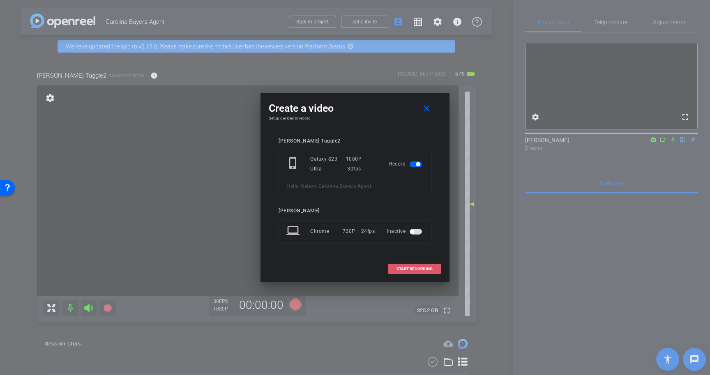
click at [419, 267] on span "START RECORDING" at bounding box center [414, 269] width 36 height 4
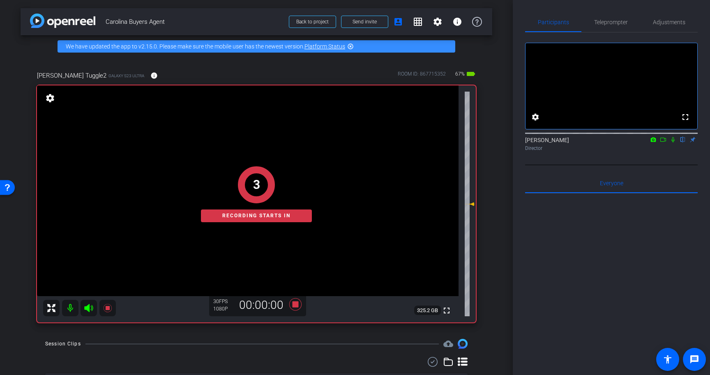
click at [673, 143] on icon at bounding box center [672, 140] width 7 height 6
click at [616, 22] on span "Teleprompter" at bounding box center [611, 22] width 34 height 6
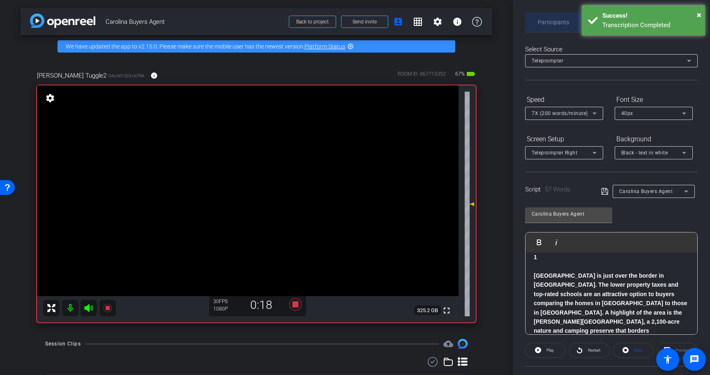
click at [544, 20] on span "Participants" at bounding box center [553, 22] width 31 height 6
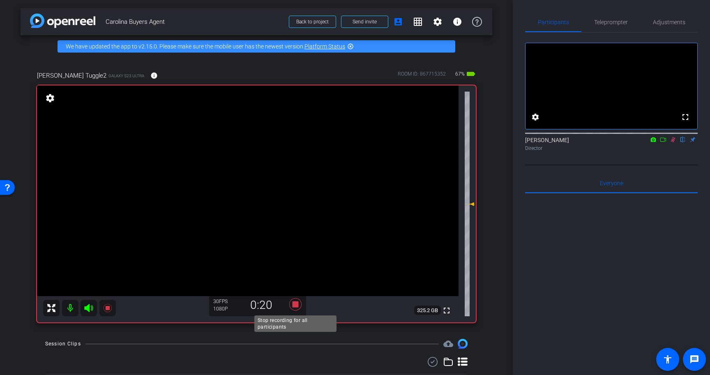
click at [297, 301] on icon at bounding box center [295, 304] width 20 height 15
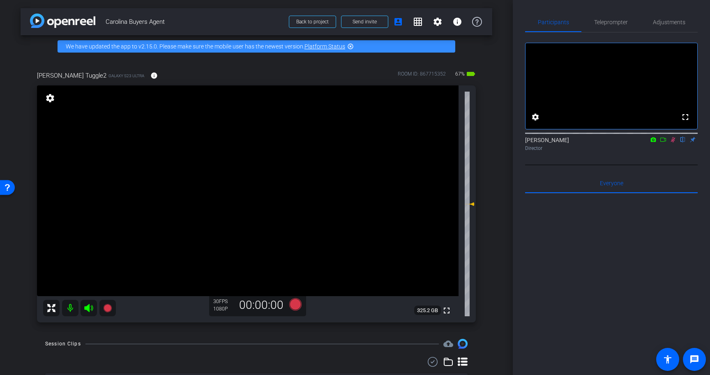
click at [673, 143] on icon at bounding box center [673, 139] width 5 height 5
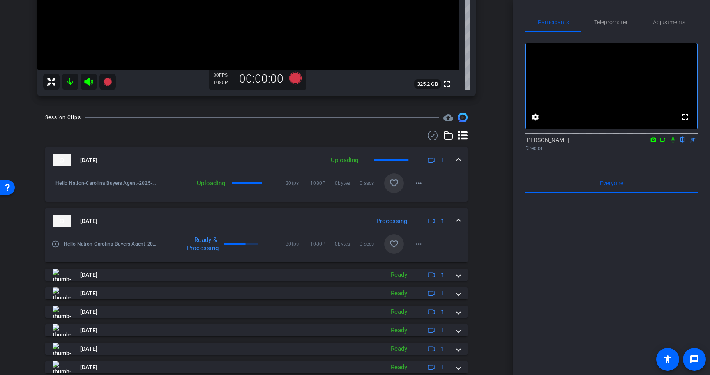
scroll to position [274, 0]
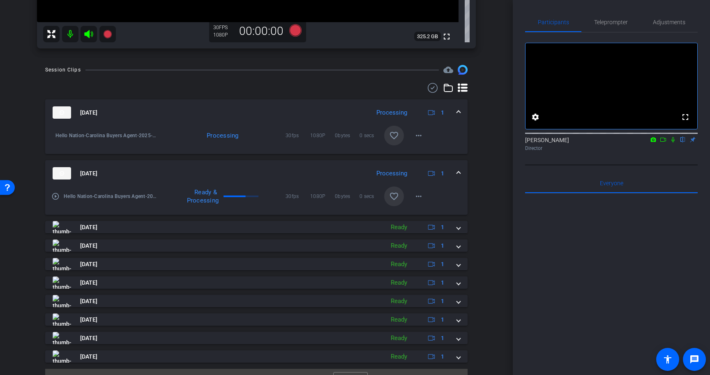
click at [393, 134] on mat-icon "favorite_border" at bounding box center [394, 136] width 10 height 10
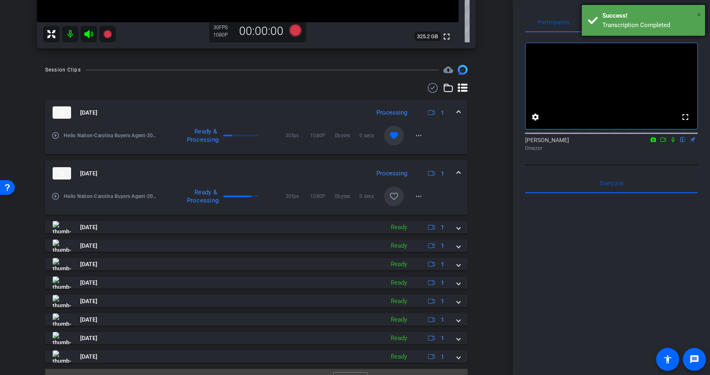
click at [699, 12] on span "×" at bounding box center [699, 15] width 5 height 10
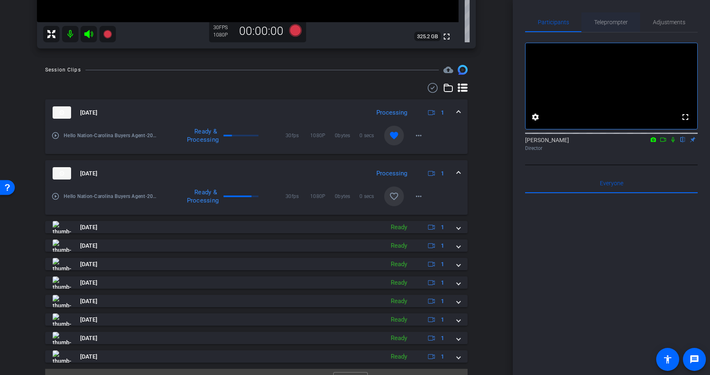
click at [623, 22] on span "Teleprompter" at bounding box center [611, 22] width 34 height 6
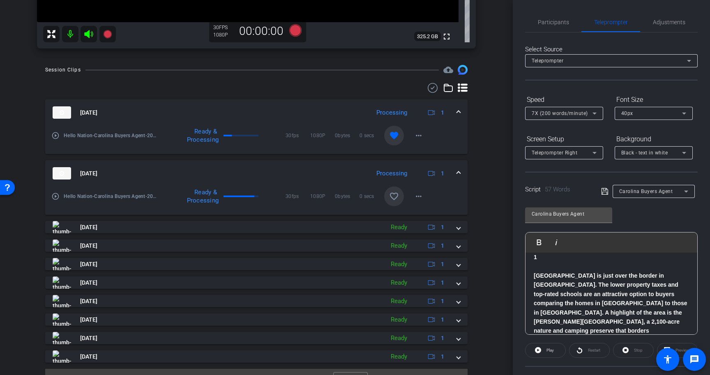
click at [570, 271] on p at bounding box center [610, 266] width 155 height 9
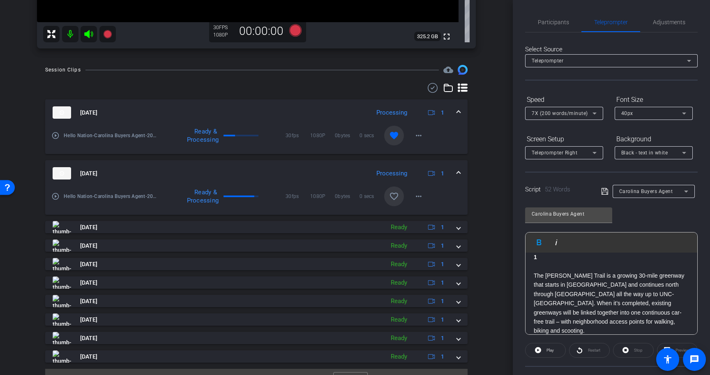
scroll to position [18, 0]
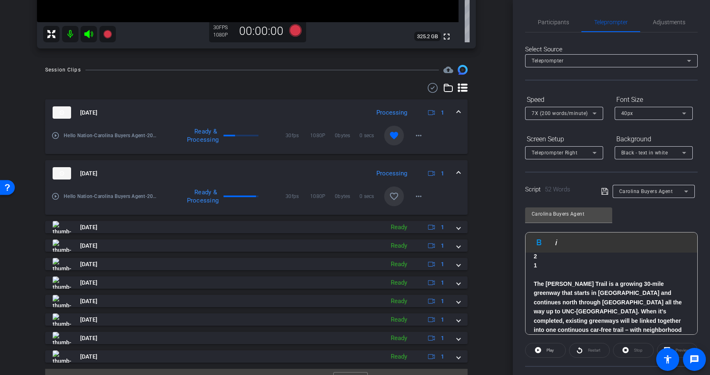
click at [598, 264] on p "1" at bounding box center [610, 265] width 155 height 9
click at [605, 191] on icon at bounding box center [604, 191] width 7 height 10
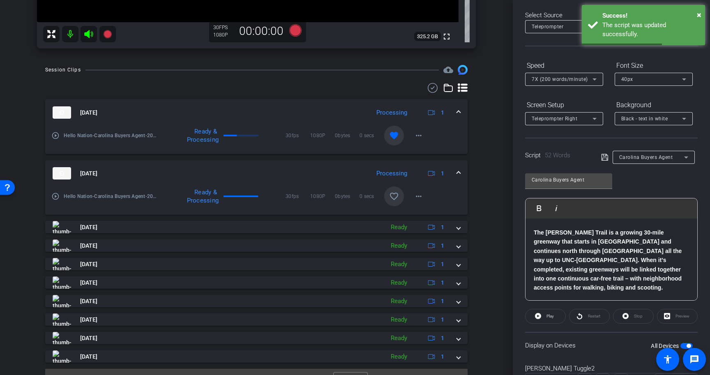
scroll to position [74, 0]
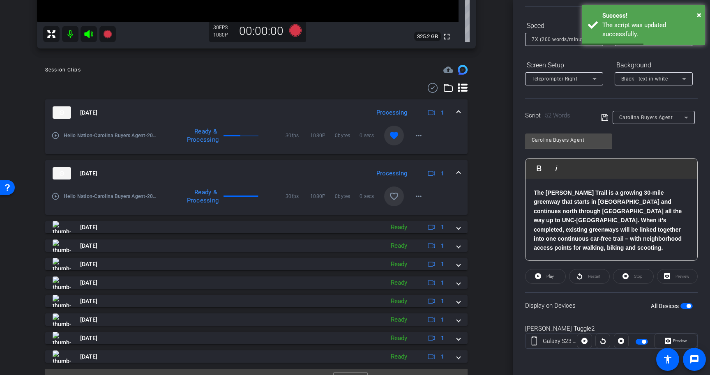
click at [689, 307] on span "button" at bounding box center [688, 306] width 4 height 4
click at [604, 116] on icon at bounding box center [604, 118] width 7 height 10
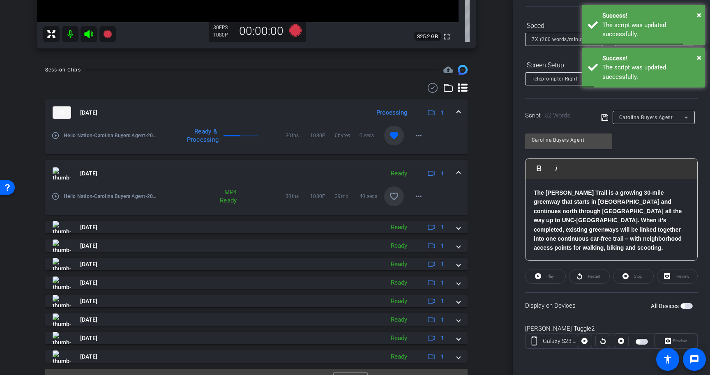
click at [686, 306] on span "button" at bounding box center [686, 306] width 12 height 6
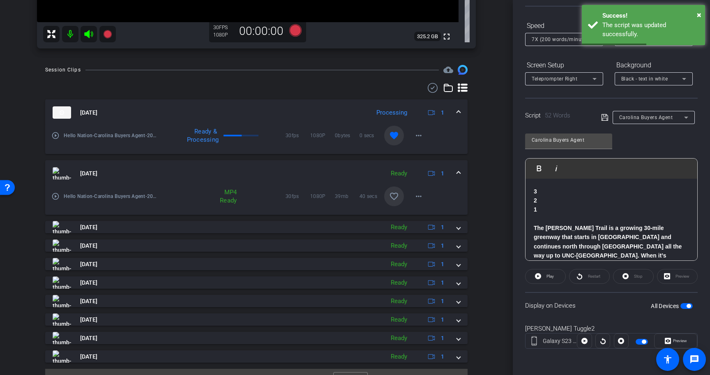
scroll to position [0, 0]
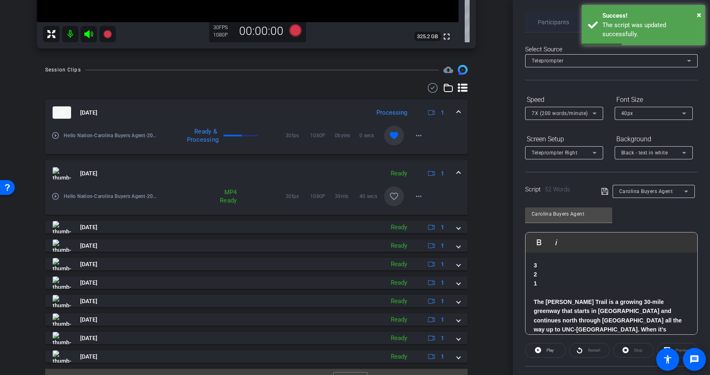
click at [551, 25] on span "Participants" at bounding box center [553, 22] width 31 height 6
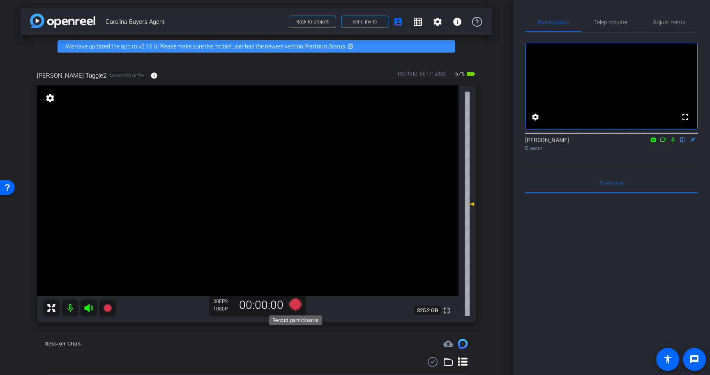
click at [295, 306] on icon at bounding box center [295, 304] width 12 height 12
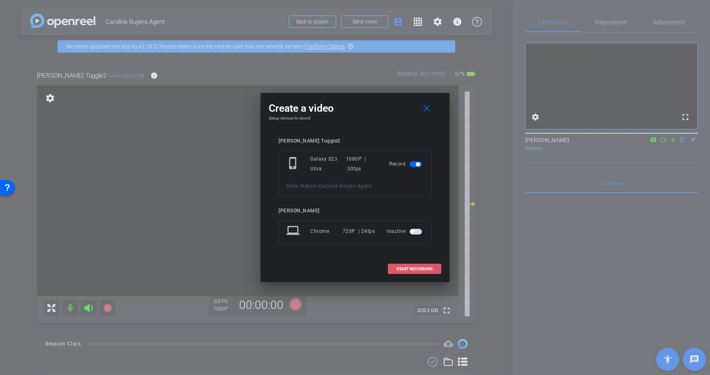
click at [430, 267] on span "START RECORDING" at bounding box center [414, 269] width 36 height 4
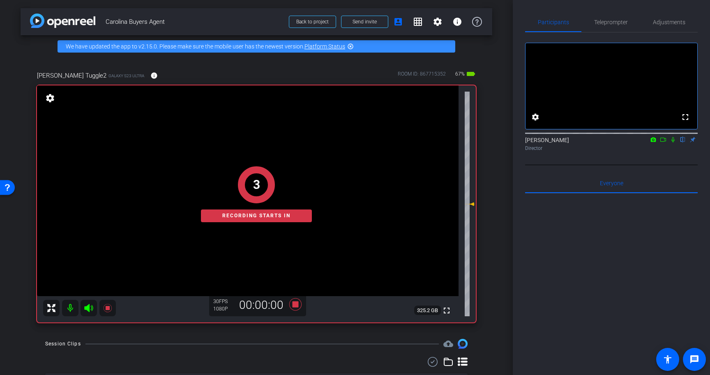
click at [674, 143] on icon at bounding box center [672, 140] width 7 height 6
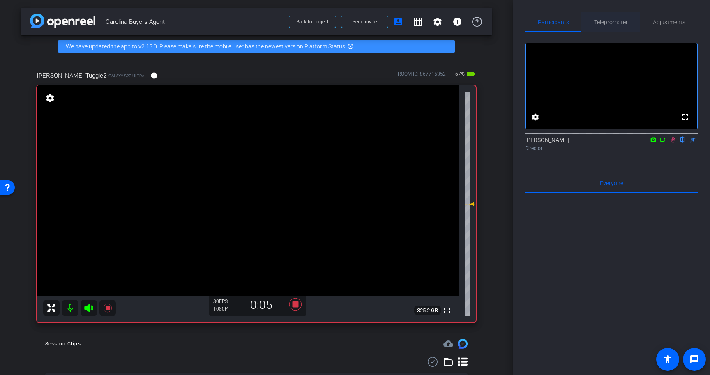
click at [615, 31] on span "Teleprompter" at bounding box center [611, 22] width 34 height 20
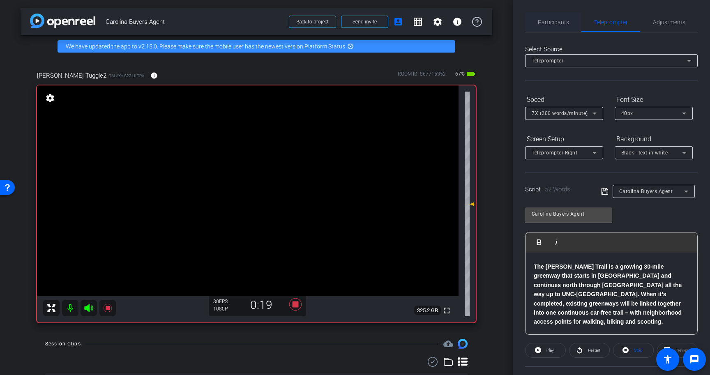
click at [556, 25] on span "Participants" at bounding box center [553, 22] width 31 height 6
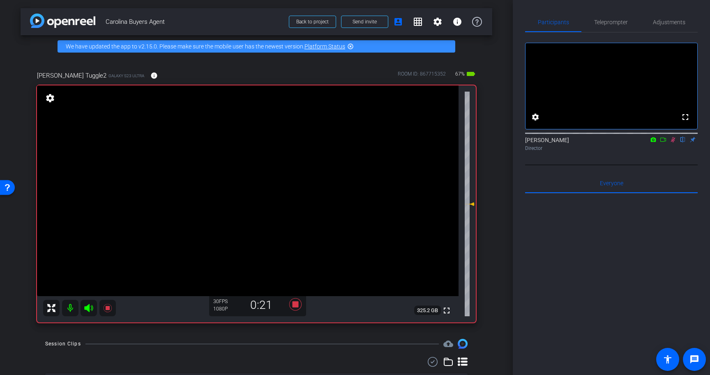
click at [673, 143] on icon at bounding box center [673, 139] width 5 height 5
click at [297, 306] on icon at bounding box center [295, 304] width 12 height 12
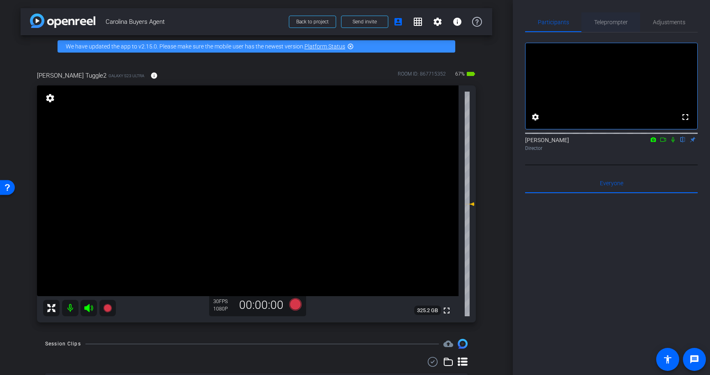
click at [600, 20] on span "Teleprompter" at bounding box center [611, 22] width 34 height 6
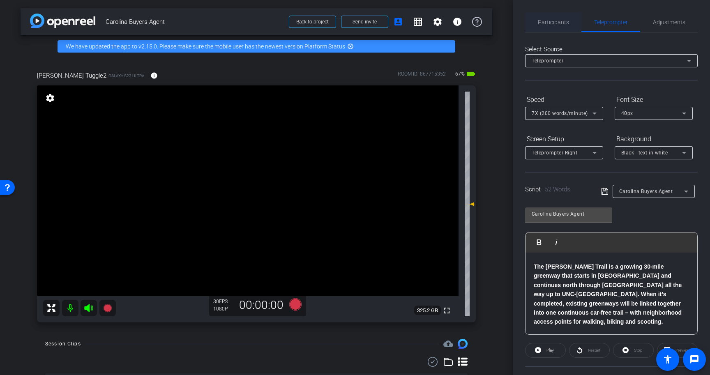
click at [553, 26] on span "Participants" at bounding box center [553, 22] width 31 height 20
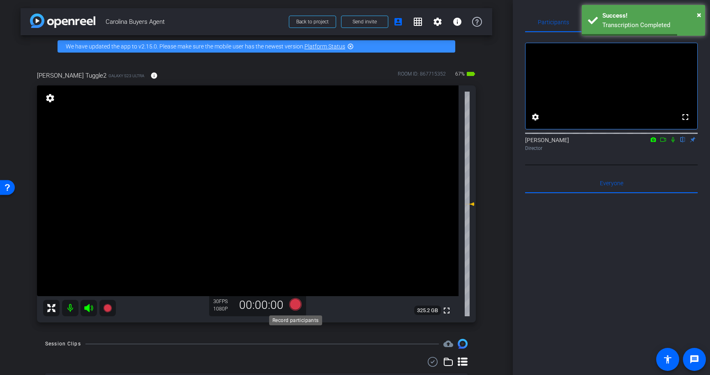
click at [297, 303] on icon at bounding box center [295, 304] width 12 height 12
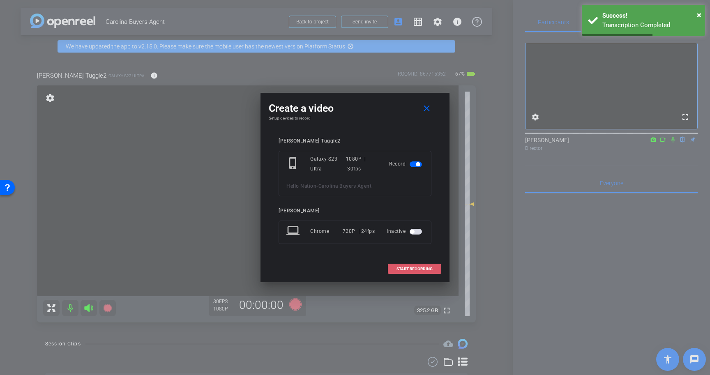
click at [419, 269] on span "START RECORDING" at bounding box center [414, 269] width 36 height 4
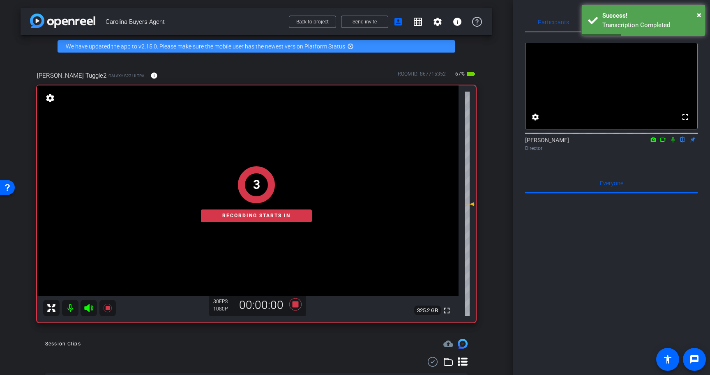
click at [674, 143] on icon at bounding box center [672, 140] width 7 height 6
click at [700, 16] on span "×" at bounding box center [699, 15] width 5 height 10
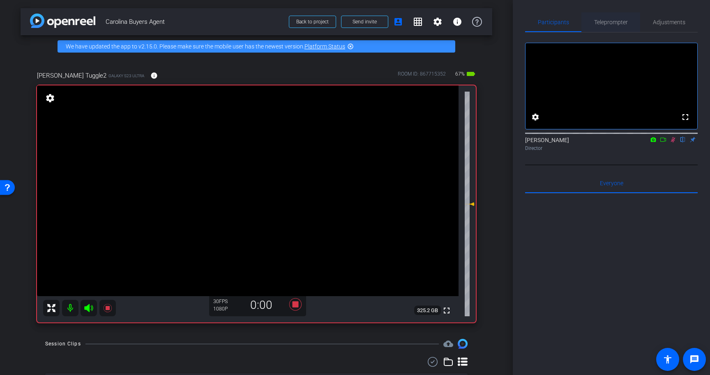
click at [621, 26] on span "Teleprompter" at bounding box center [611, 22] width 34 height 20
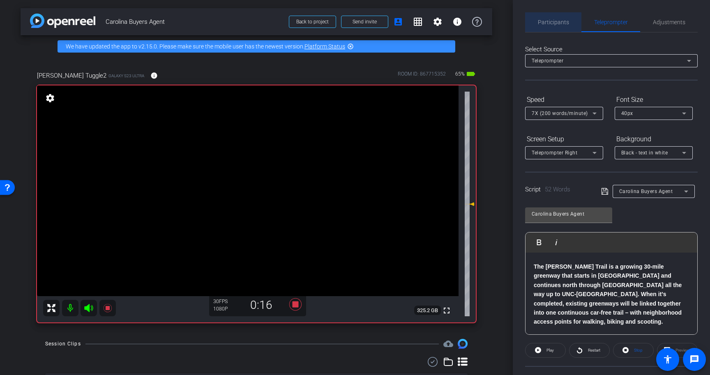
click at [563, 29] on span "Participants" at bounding box center [553, 22] width 31 height 20
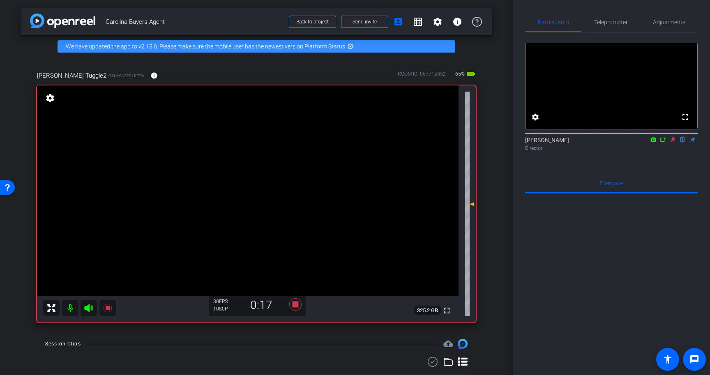
click at [671, 143] on icon at bounding box center [672, 140] width 7 height 6
click at [609, 23] on span "Teleprompter" at bounding box center [611, 22] width 34 height 6
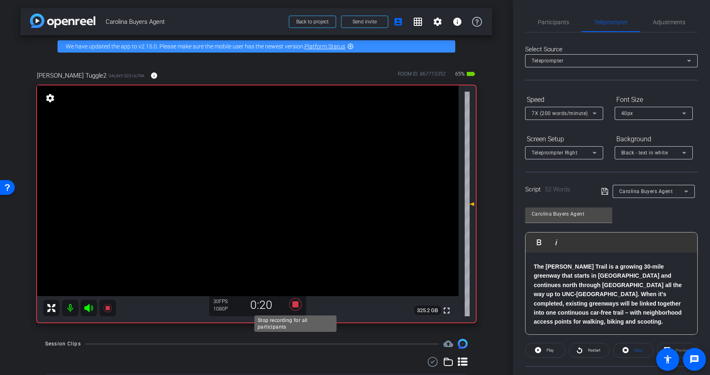
click at [297, 304] on icon at bounding box center [295, 304] width 12 height 12
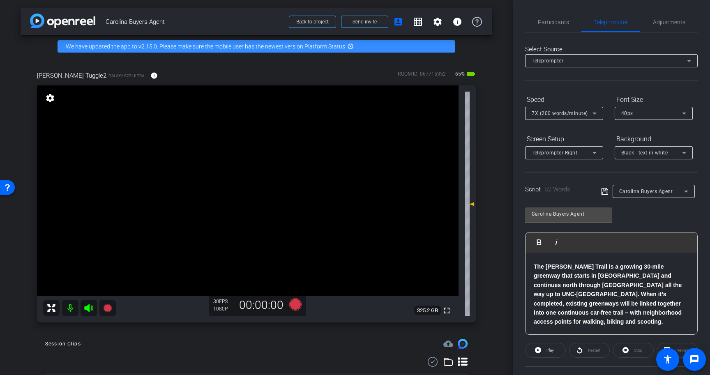
scroll to position [74, 0]
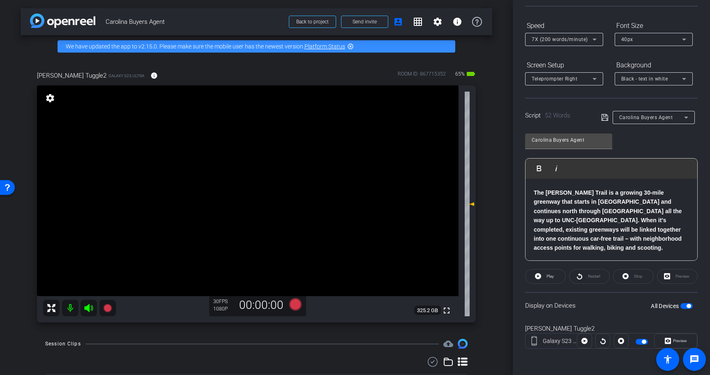
click at [690, 306] on span "button" at bounding box center [688, 306] width 4 height 4
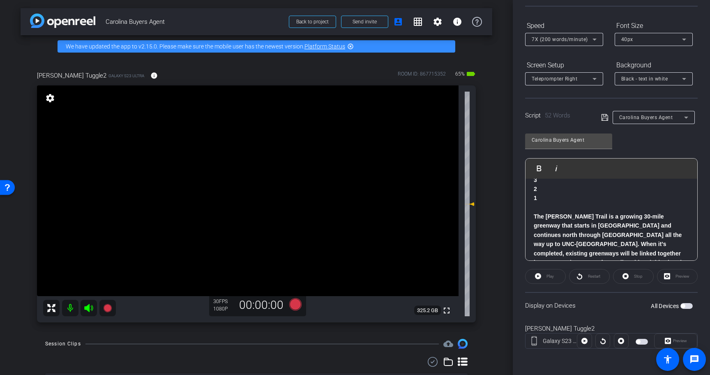
scroll to position [0, 0]
click at [587, 36] on div "7X (200 words/minute)" at bounding box center [561, 39] width 61 height 10
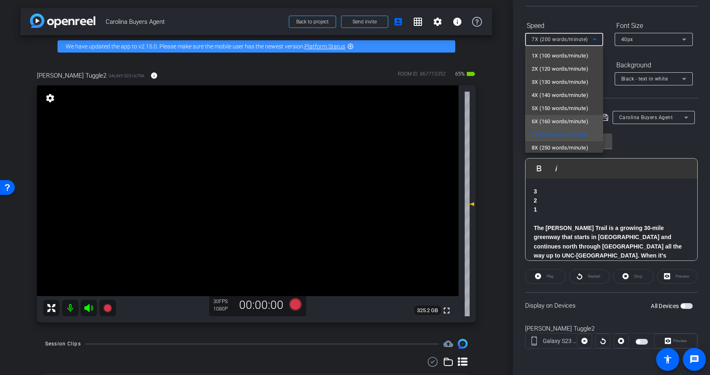
click at [582, 122] on span "6X (160 words/minute)" at bounding box center [559, 122] width 57 height 10
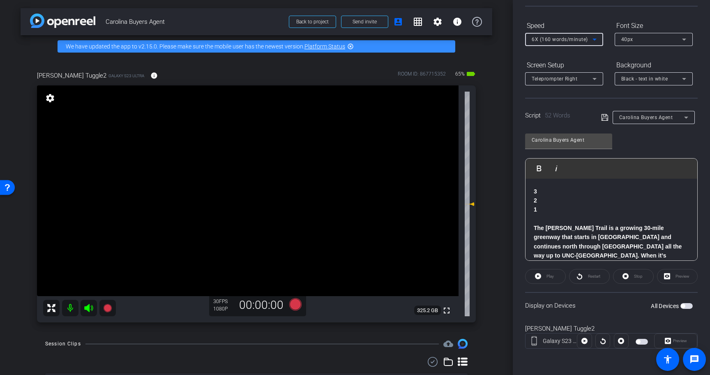
click at [605, 115] on icon at bounding box center [604, 118] width 7 height 10
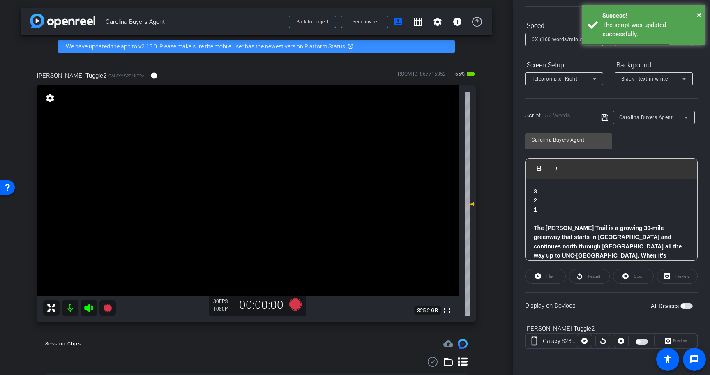
click at [687, 306] on span "button" at bounding box center [686, 306] width 12 height 6
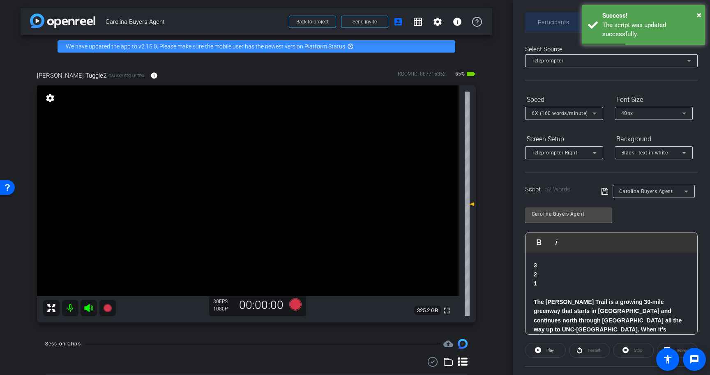
click at [555, 22] on span "Participants" at bounding box center [553, 22] width 31 height 6
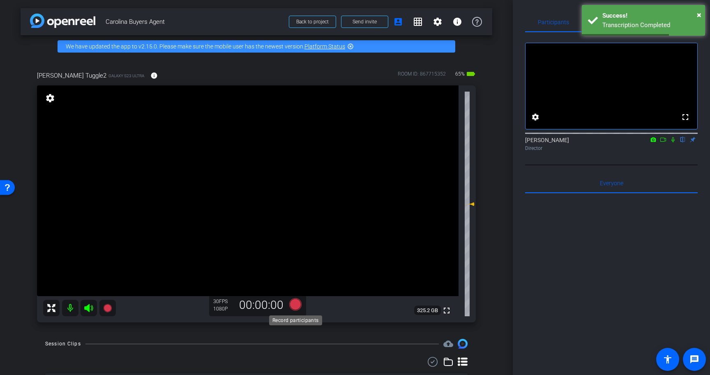
click at [294, 306] on icon at bounding box center [295, 304] width 12 height 12
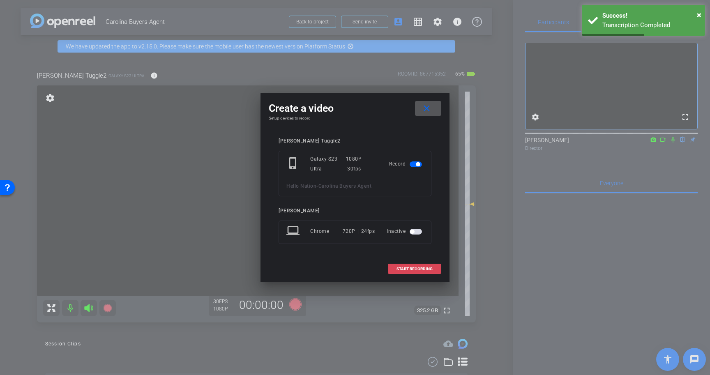
click at [421, 269] on span "START RECORDING" at bounding box center [414, 269] width 36 height 4
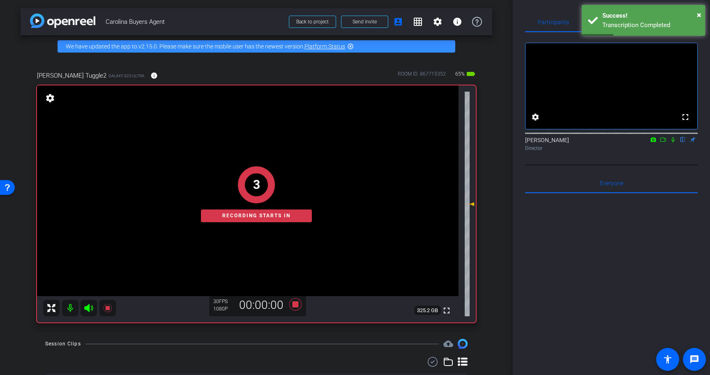
click at [672, 143] on icon at bounding box center [672, 140] width 7 height 6
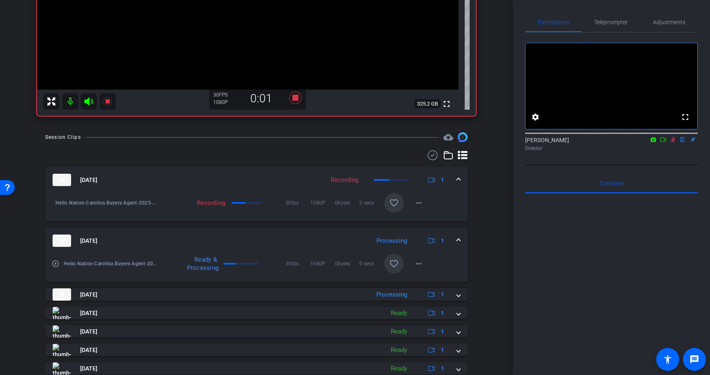
scroll to position [220, 0]
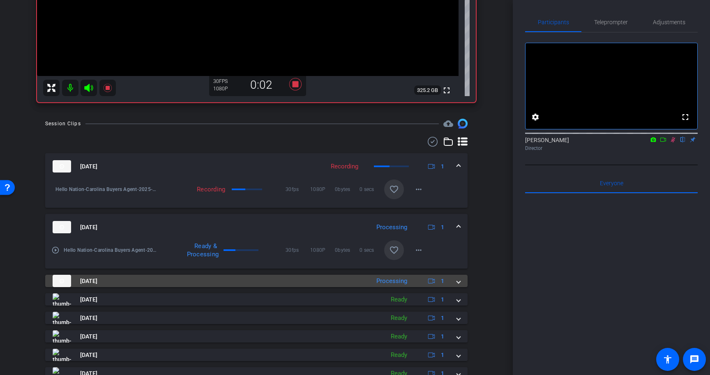
click at [460, 285] on span at bounding box center [458, 281] width 3 height 9
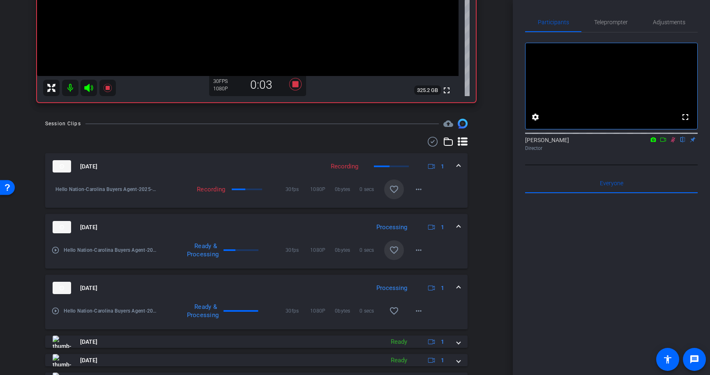
click at [460, 285] on span at bounding box center [458, 288] width 3 height 9
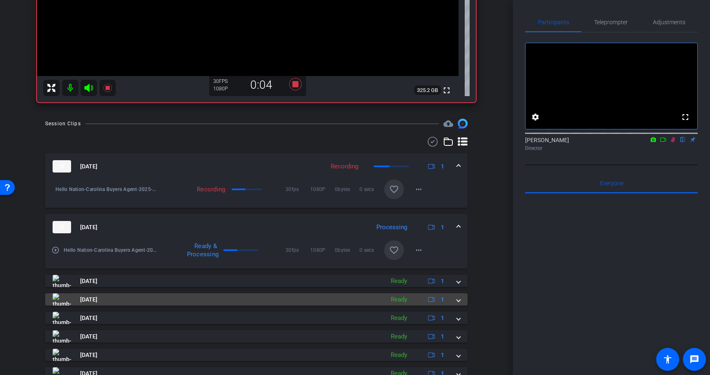
click at [461, 303] on mat-expansion-panel-header "[DATE] Ready 1" at bounding box center [256, 299] width 422 height 12
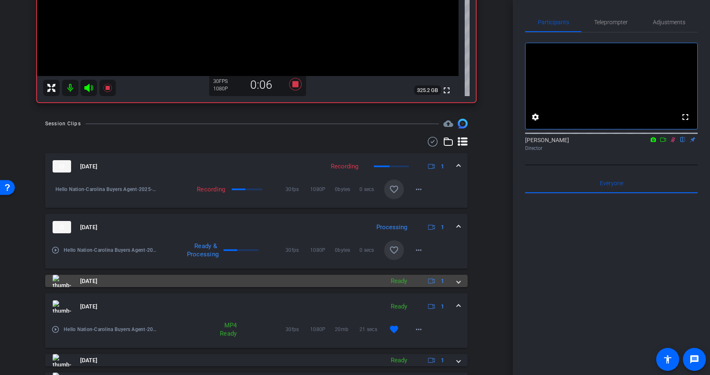
click at [460, 278] on span at bounding box center [458, 281] width 3 height 9
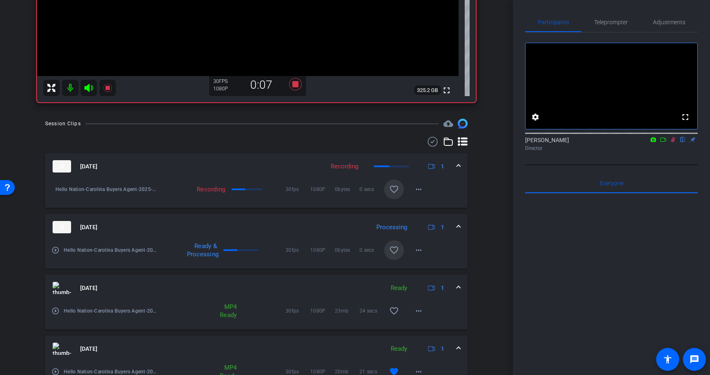
click at [460, 278] on mat-expansion-panel-header "[DATE] Ready 1" at bounding box center [256, 288] width 422 height 26
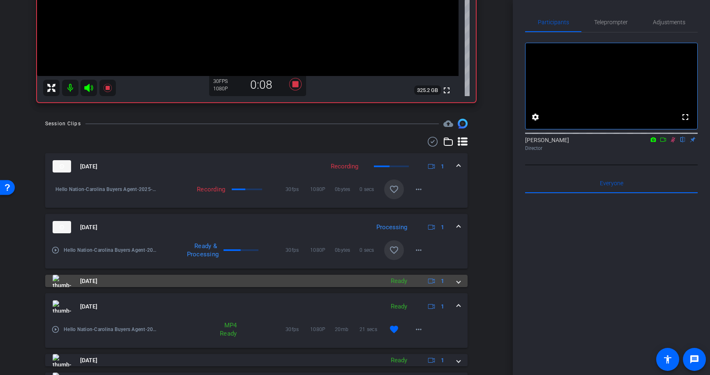
click at [460, 278] on span at bounding box center [458, 281] width 3 height 9
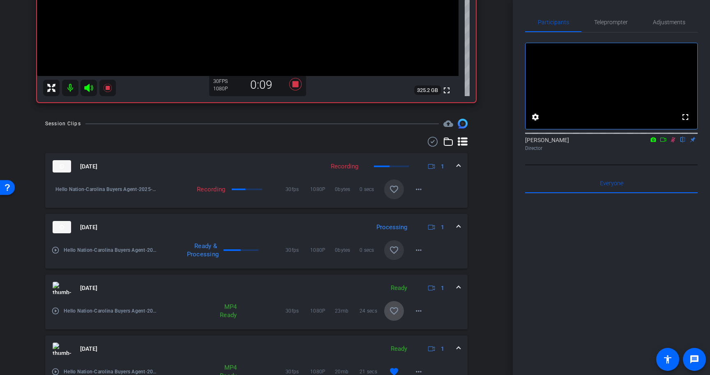
click at [393, 308] on mat-icon "favorite_border" at bounding box center [394, 311] width 10 height 10
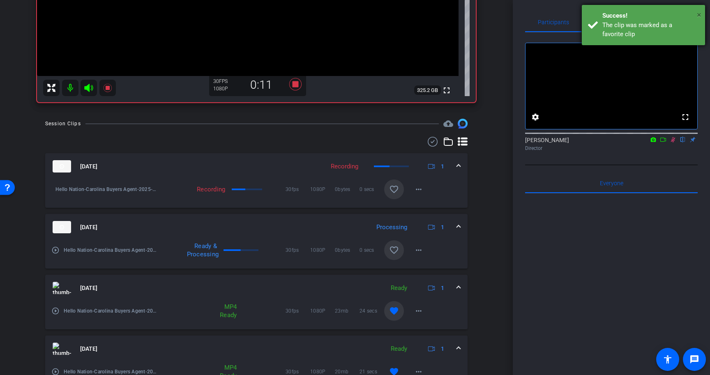
click at [700, 15] on span "×" at bounding box center [699, 15] width 5 height 10
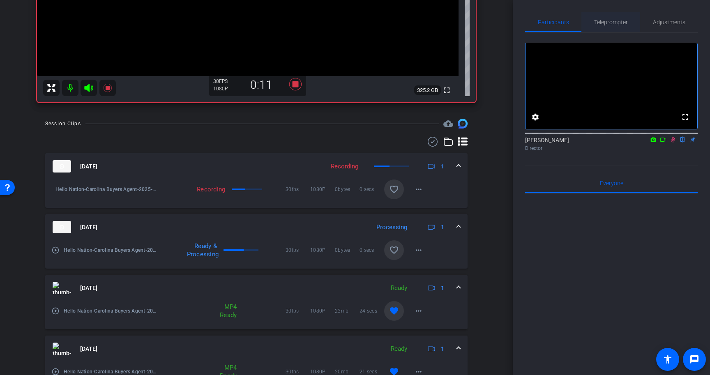
click at [615, 24] on span "Teleprompter" at bounding box center [611, 22] width 34 height 6
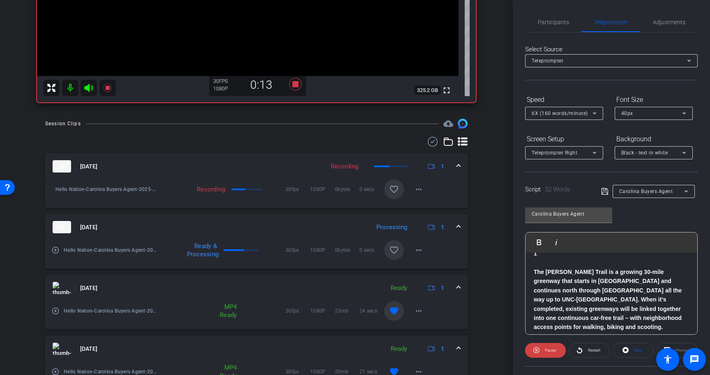
scroll to position [35, 0]
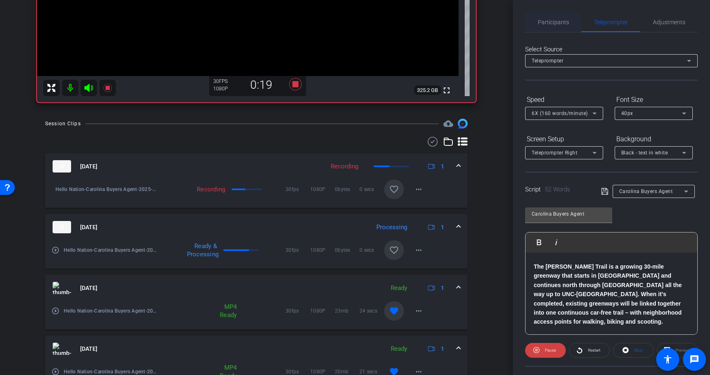
click at [560, 25] on span "Participants" at bounding box center [553, 22] width 31 height 20
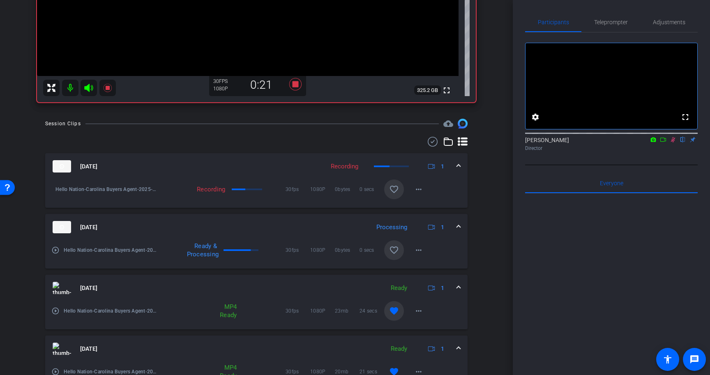
click at [672, 143] on icon at bounding box center [673, 139] width 5 height 5
click at [298, 86] on icon at bounding box center [295, 84] width 12 height 12
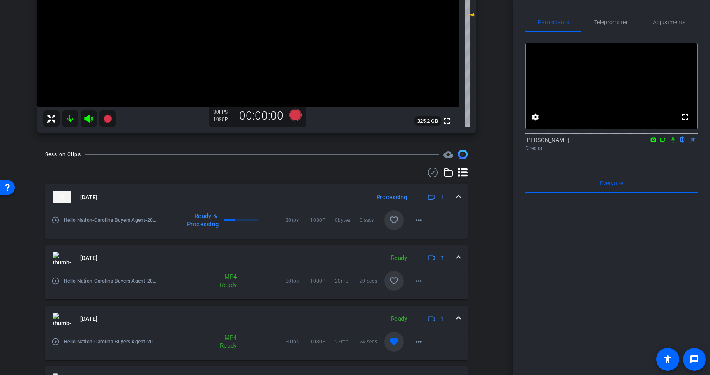
scroll to position [208, 0]
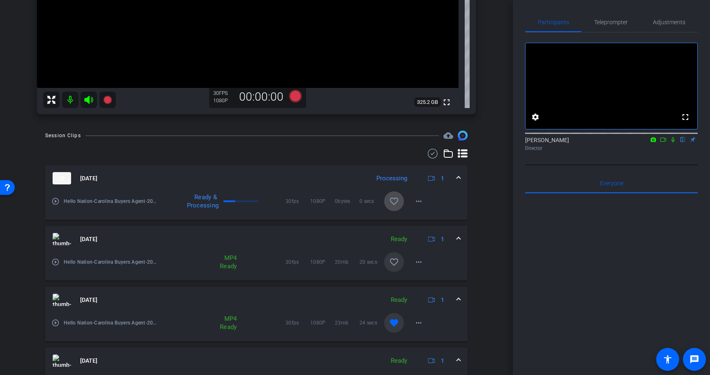
click at [399, 196] on span at bounding box center [394, 201] width 20 height 20
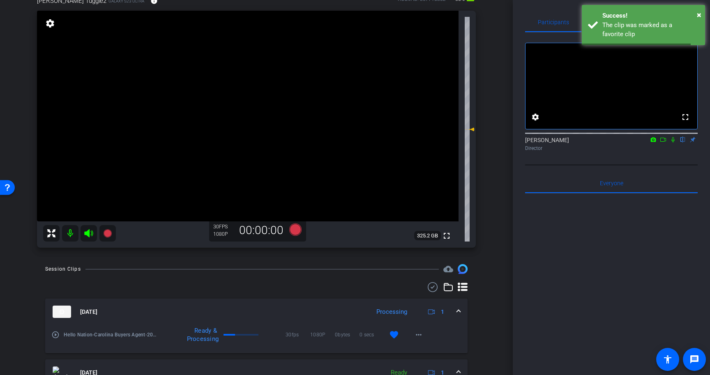
scroll to position [0, 0]
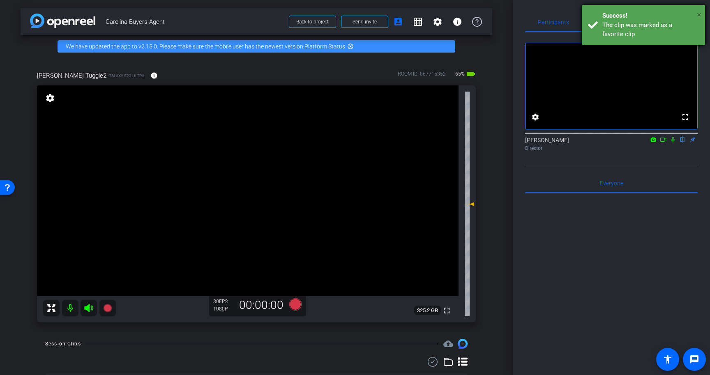
click at [701, 14] on span "×" at bounding box center [699, 15] width 5 height 10
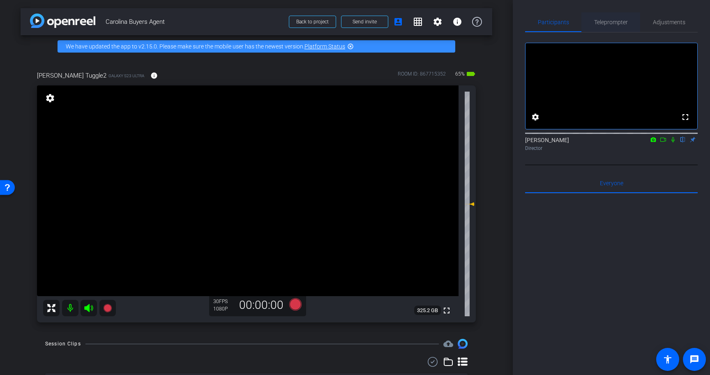
click at [626, 29] on span "Teleprompter" at bounding box center [611, 22] width 34 height 20
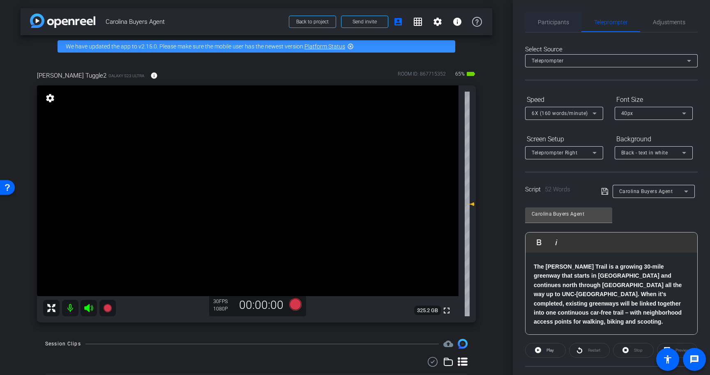
click at [545, 20] on span "Participants" at bounding box center [553, 22] width 31 height 6
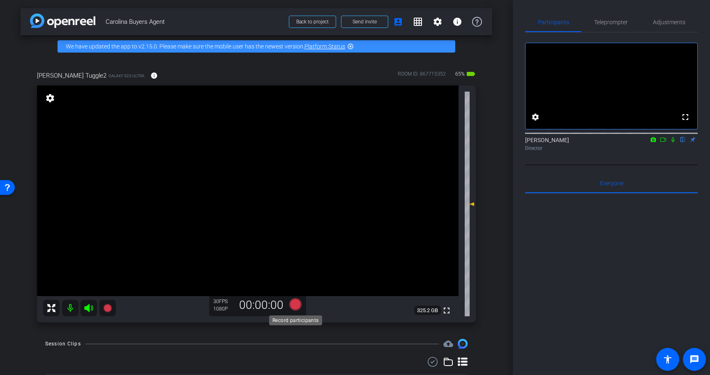
click at [295, 309] on icon at bounding box center [295, 304] width 12 height 12
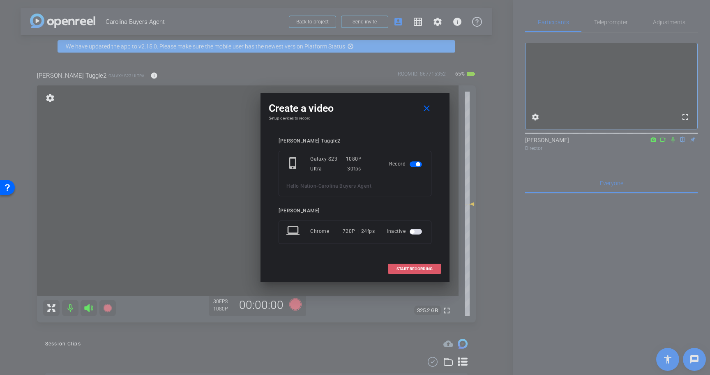
click at [422, 267] on span "START RECORDING" at bounding box center [414, 269] width 36 height 4
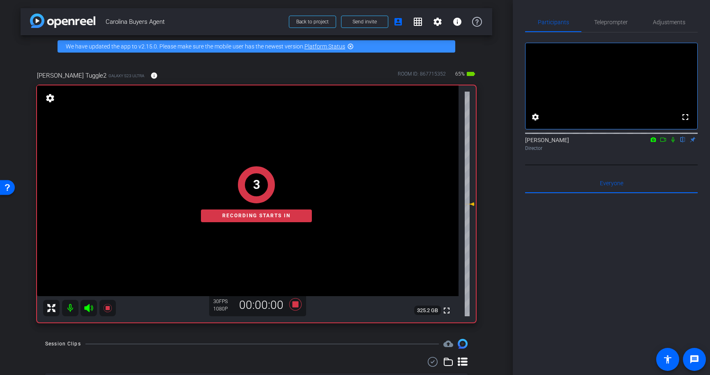
click at [673, 143] on icon at bounding box center [672, 139] width 3 height 5
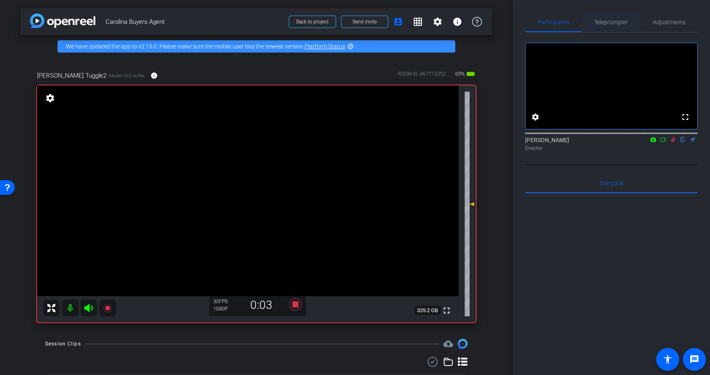
click at [602, 25] on span "Teleprompter" at bounding box center [611, 22] width 34 height 20
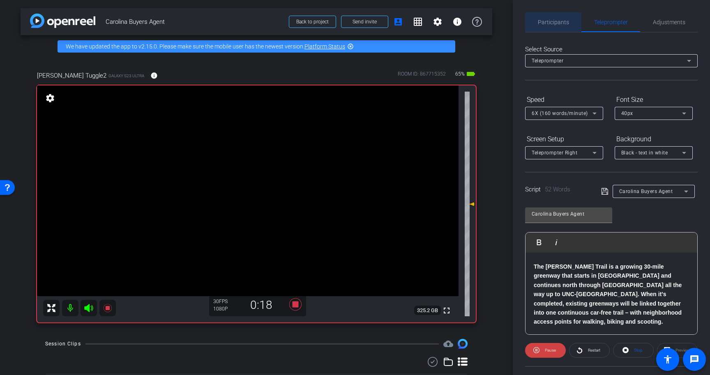
click at [548, 21] on span "Participants" at bounding box center [553, 22] width 31 height 6
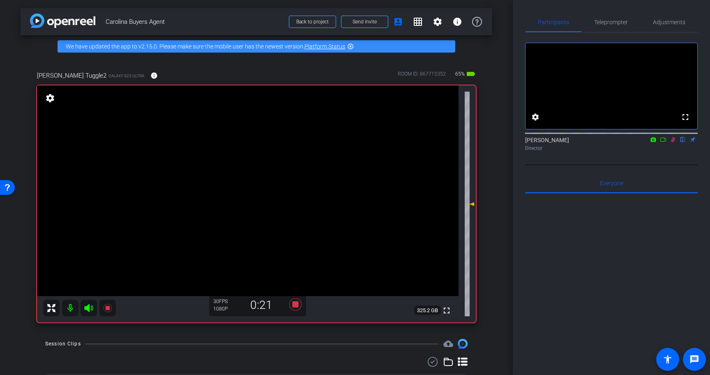
click at [672, 143] on icon at bounding box center [673, 139] width 5 height 5
click at [293, 303] on icon at bounding box center [295, 304] width 12 height 12
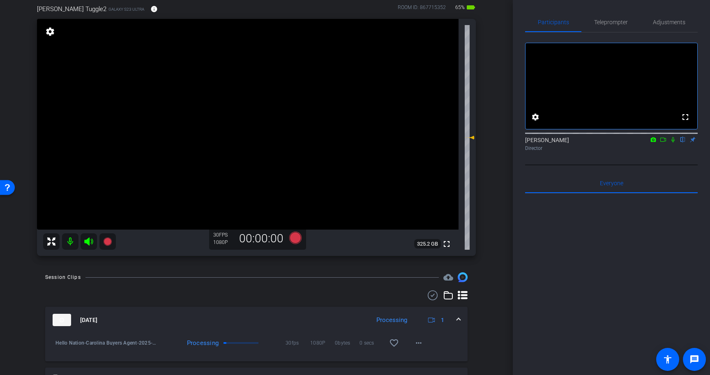
scroll to position [64, 0]
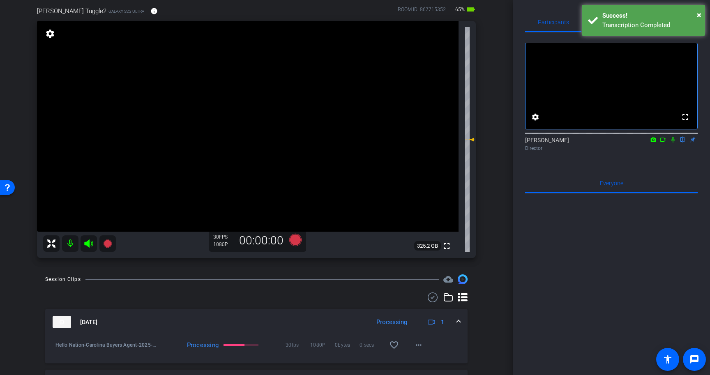
click at [620, 21] on div "Transcription Completed" at bounding box center [650, 25] width 97 height 9
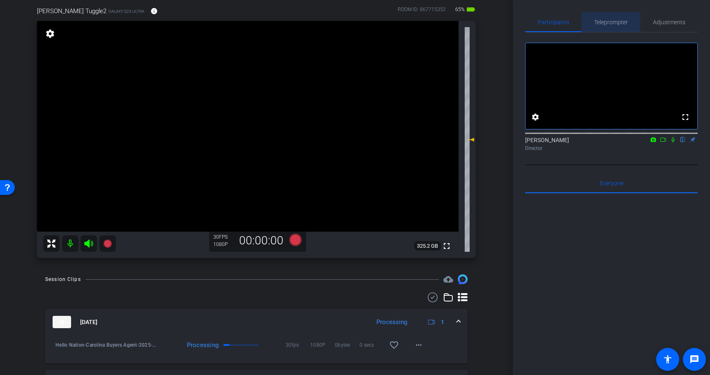
click at [620, 20] on span "Teleprompter" at bounding box center [611, 22] width 34 height 6
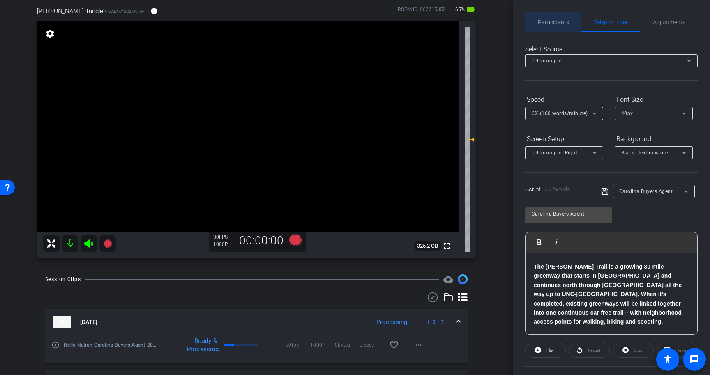
click at [561, 21] on span "Participants" at bounding box center [553, 22] width 31 height 6
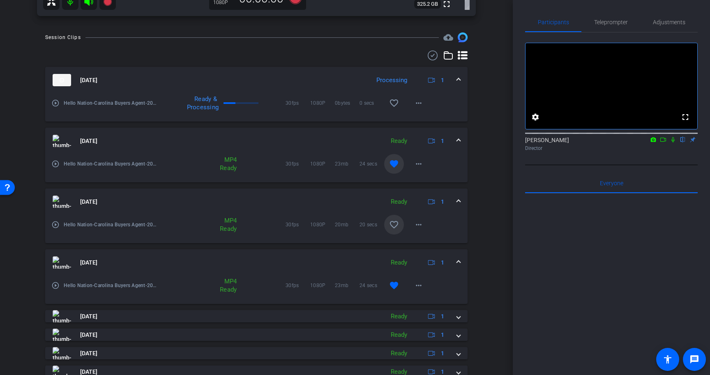
scroll to position [311, 0]
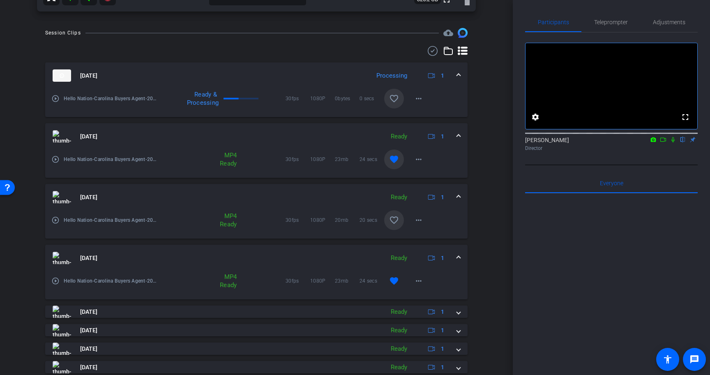
click at [392, 96] on mat-icon "favorite_border" at bounding box center [394, 99] width 10 height 10
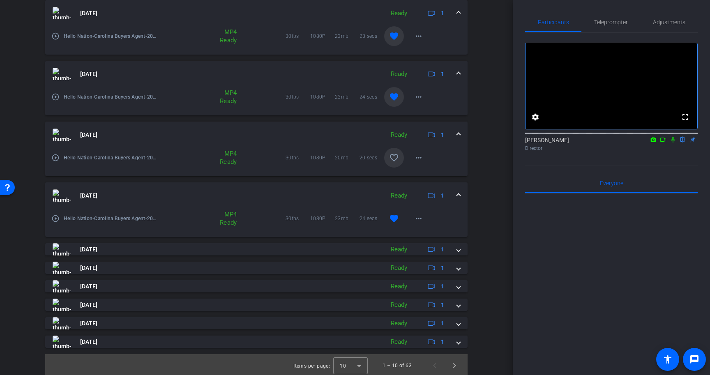
scroll to position [375, 0]
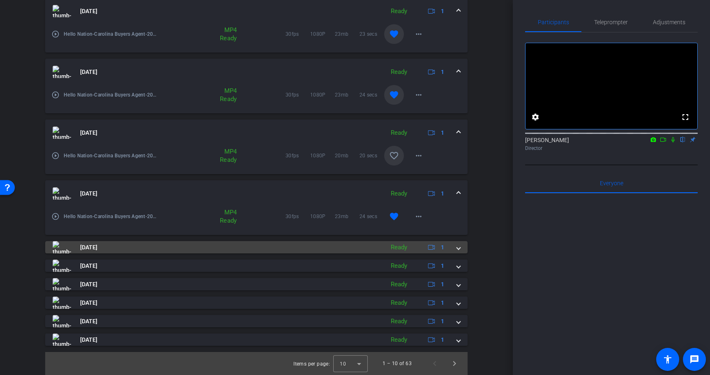
click at [447, 250] on mat-panel-description "Ready 1" at bounding box center [418, 247] width 64 height 12
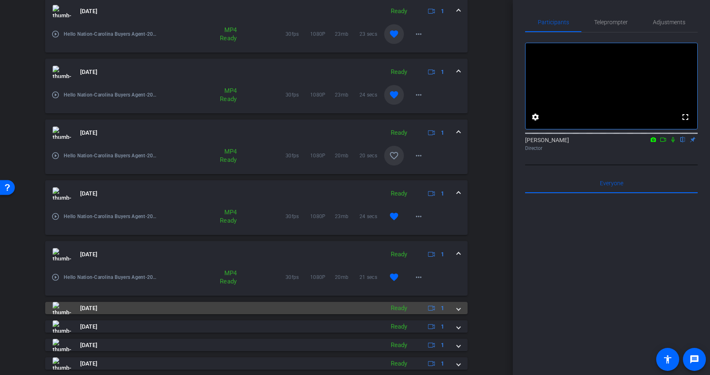
click at [455, 305] on div "[DATE] Ready 1" at bounding box center [255, 308] width 404 height 12
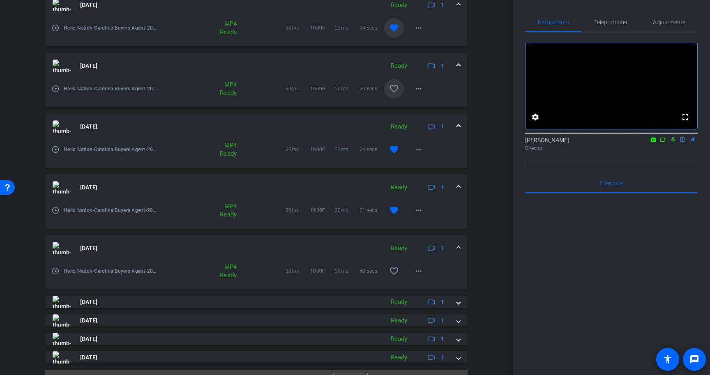
scroll to position [460, 0]
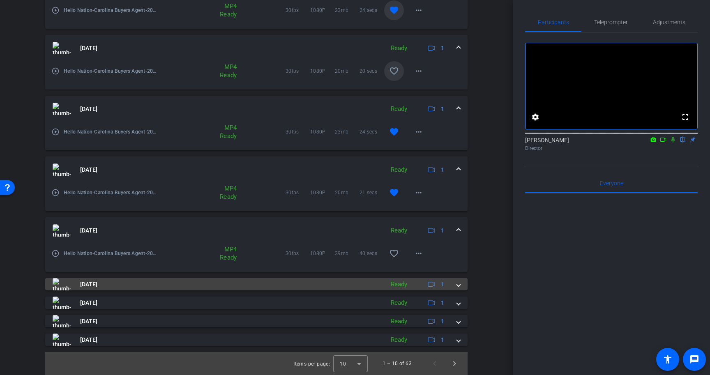
click at [456, 287] on div "[DATE] Ready 1" at bounding box center [255, 284] width 404 height 12
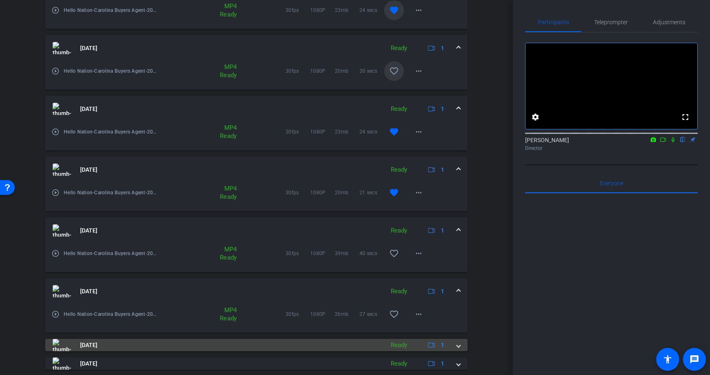
click at [458, 346] on span at bounding box center [458, 345] width 3 height 9
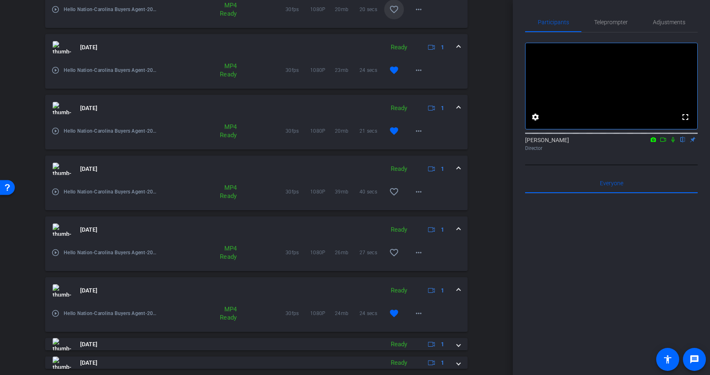
scroll to position [545, 0]
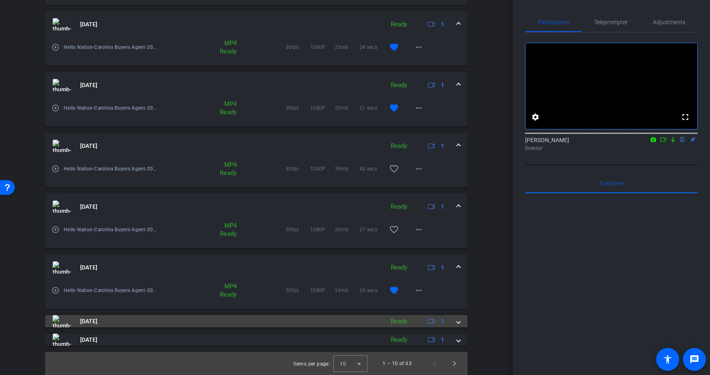
click at [454, 325] on div "[DATE] Ready 1" at bounding box center [255, 321] width 404 height 12
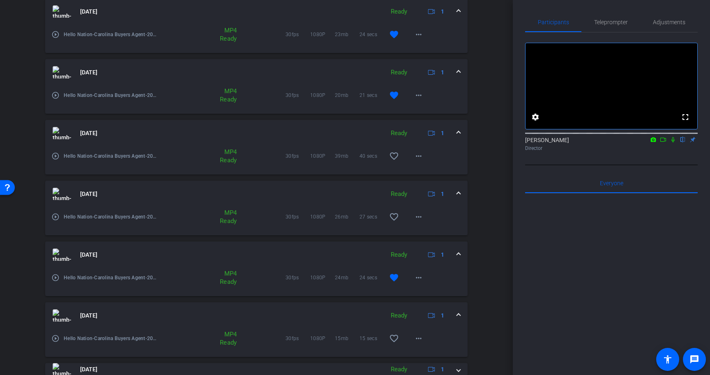
scroll to position [587, 0]
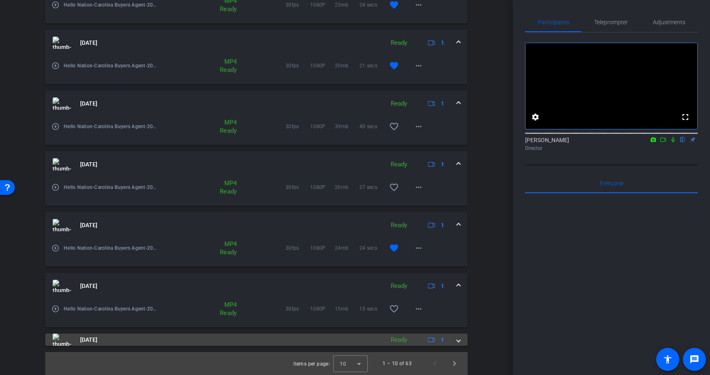
click at [453, 336] on div "[DATE] Ready 1" at bounding box center [255, 339] width 404 height 12
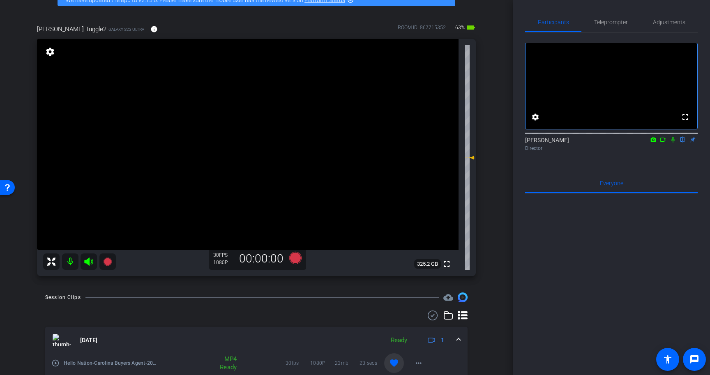
scroll to position [0, 0]
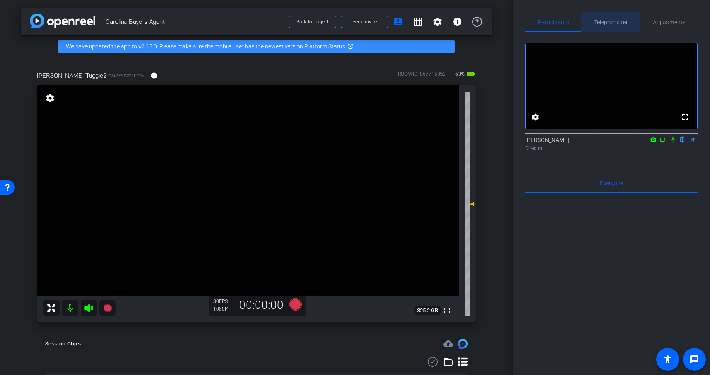
click at [625, 26] on span "Teleprompter" at bounding box center [611, 22] width 34 height 20
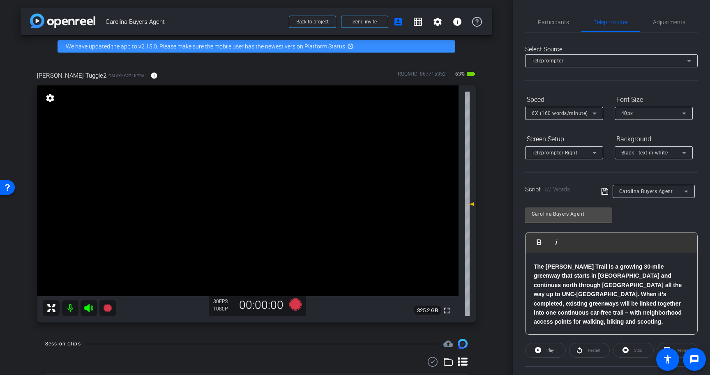
scroll to position [74, 0]
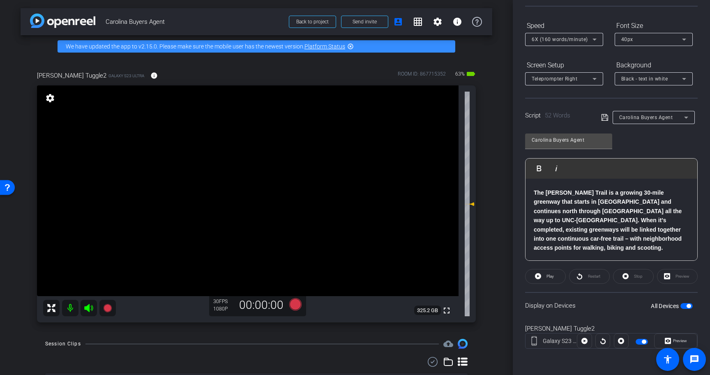
click at [688, 306] on span "button" at bounding box center [688, 306] width 4 height 4
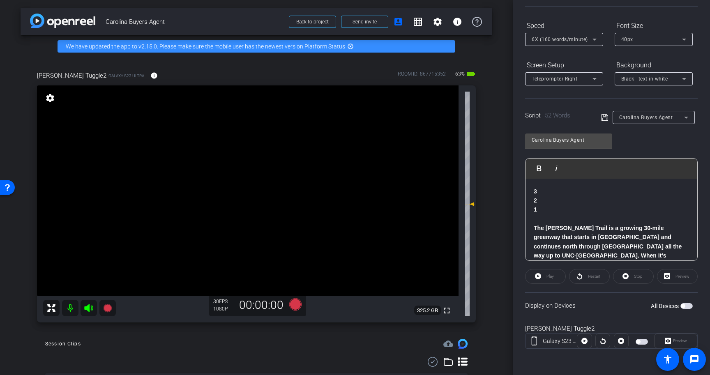
scroll to position [0, 0]
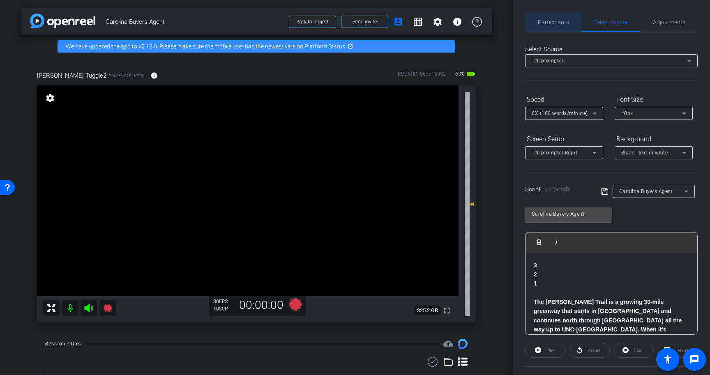
click at [549, 17] on span "Participants" at bounding box center [553, 22] width 31 height 20
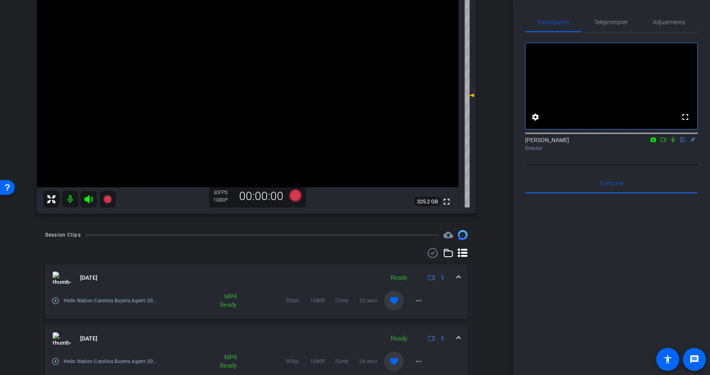
scroll to position [9, 0]
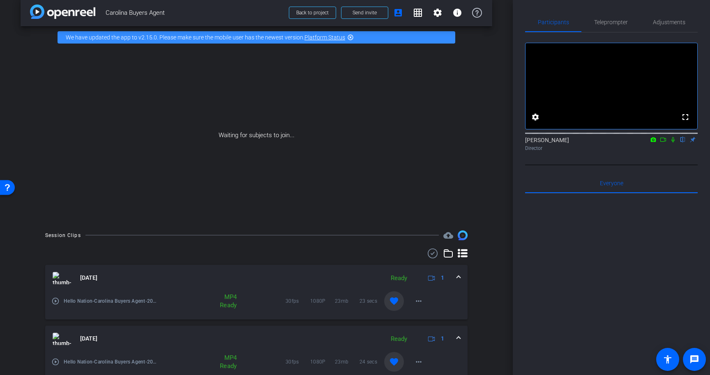
click at [664, 143] on icon at bounding box center [663, 140] width 7 height 6
click at [683, 143] on icon at bounding box center [682, 140] width 7 height 6
